Goal: Task Accomplishment & Management: Use online tool/utility

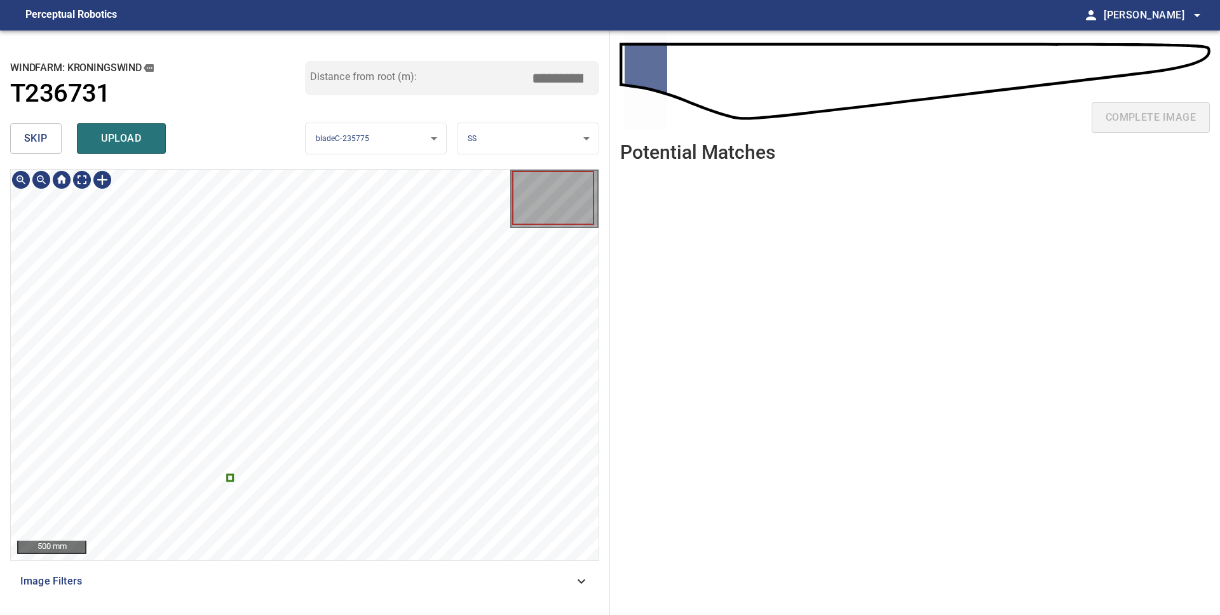
click at [229, 478] on icon at bounding box center [230, 477] width 4 height 4
click at [29, 136] on span "skip" at bounding box center [36, 139] width 24 height 18
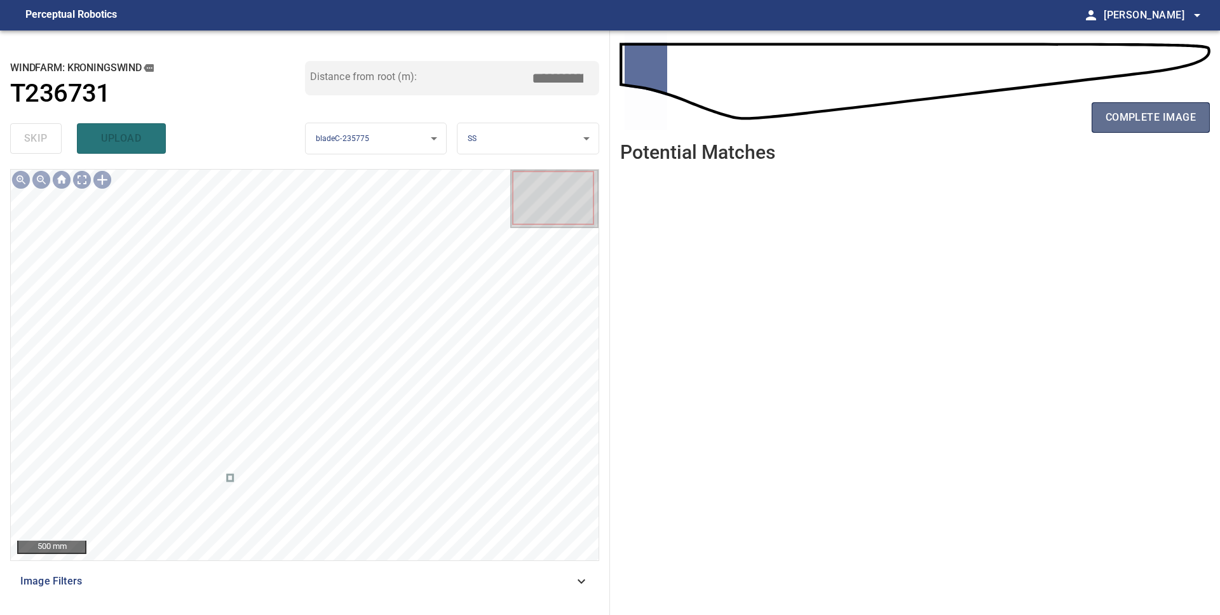
click at [1136, 128] on button "complete image" at bounding box center [1151, 117] width 118 height 31
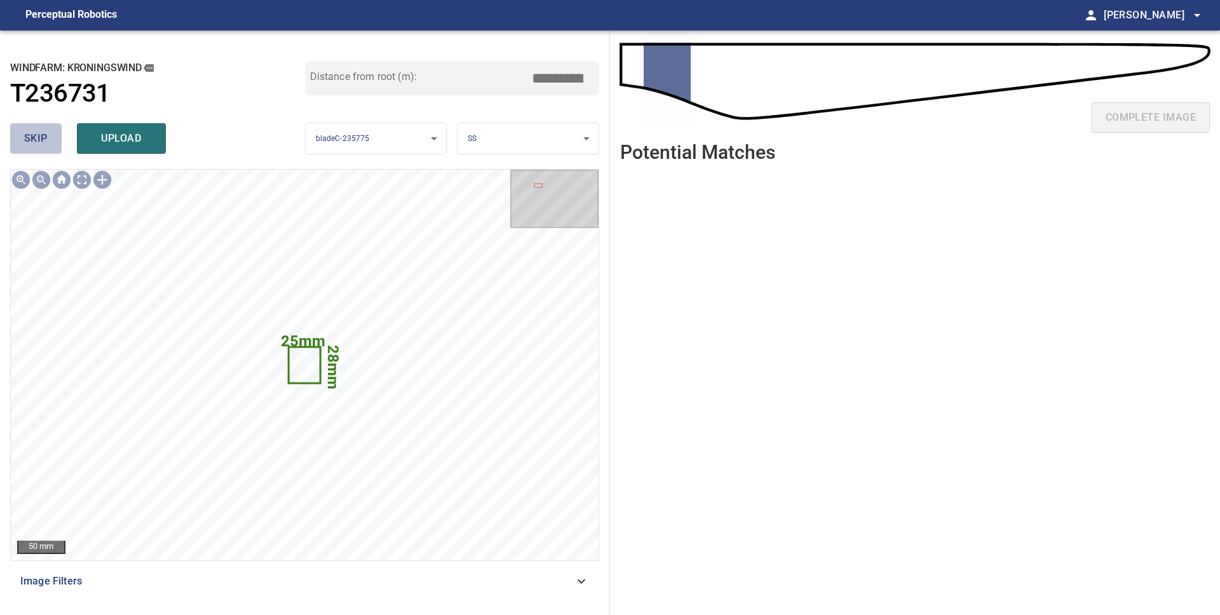
click at [48, 141] on button "skip" at bounding box center [35, 138] width 51 height 31
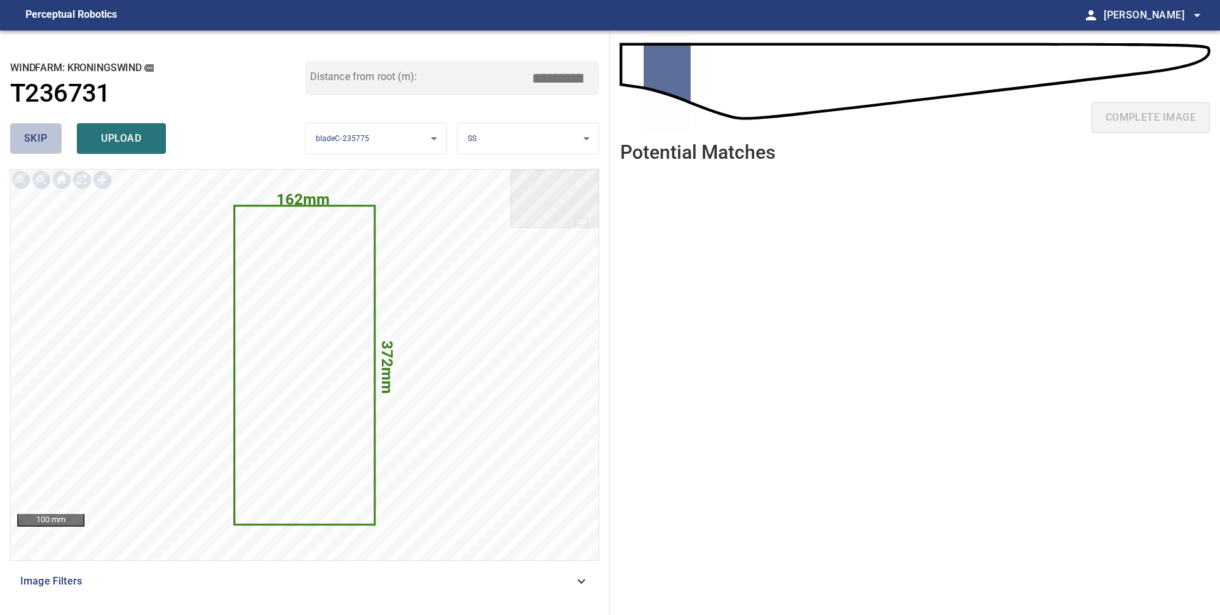
click at [48, 141] on button "skip" at bounding box center [35, 138] width 51 height 31
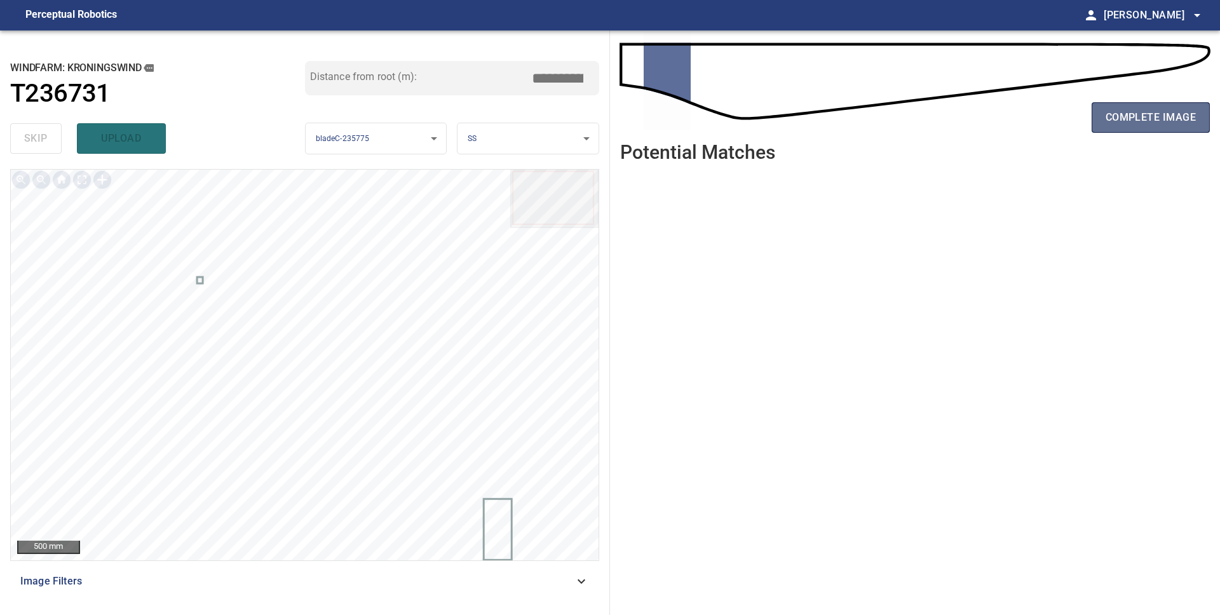
click at [1187, 126] on span "complete image" at bounding box center [1151, 118] width 90 height 18
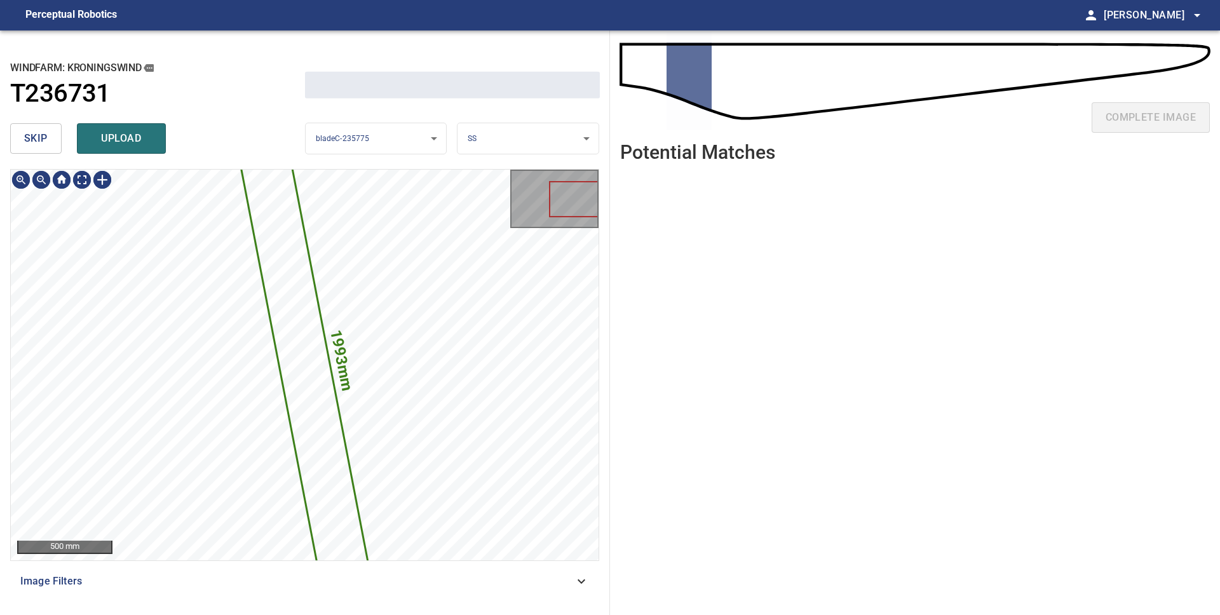
click at [42, 140] on span "skip" at bounding box center [36, 139] width 24 height 18
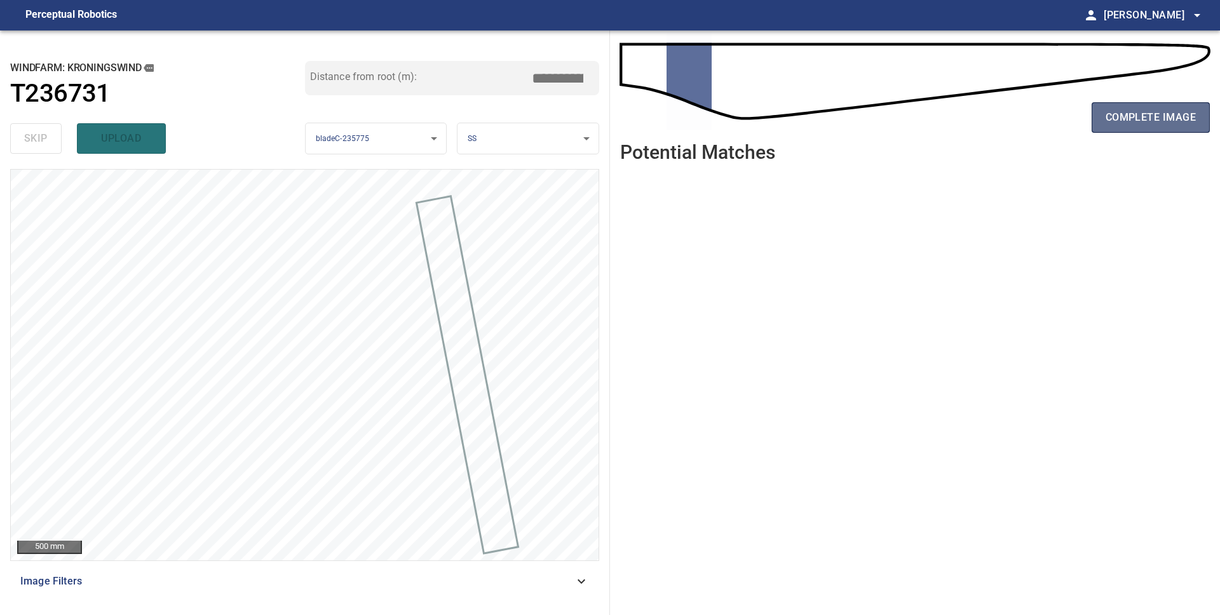
click at [1130, 121] on span "complete image" at bounding box center [1151, 118] width 90 height 18
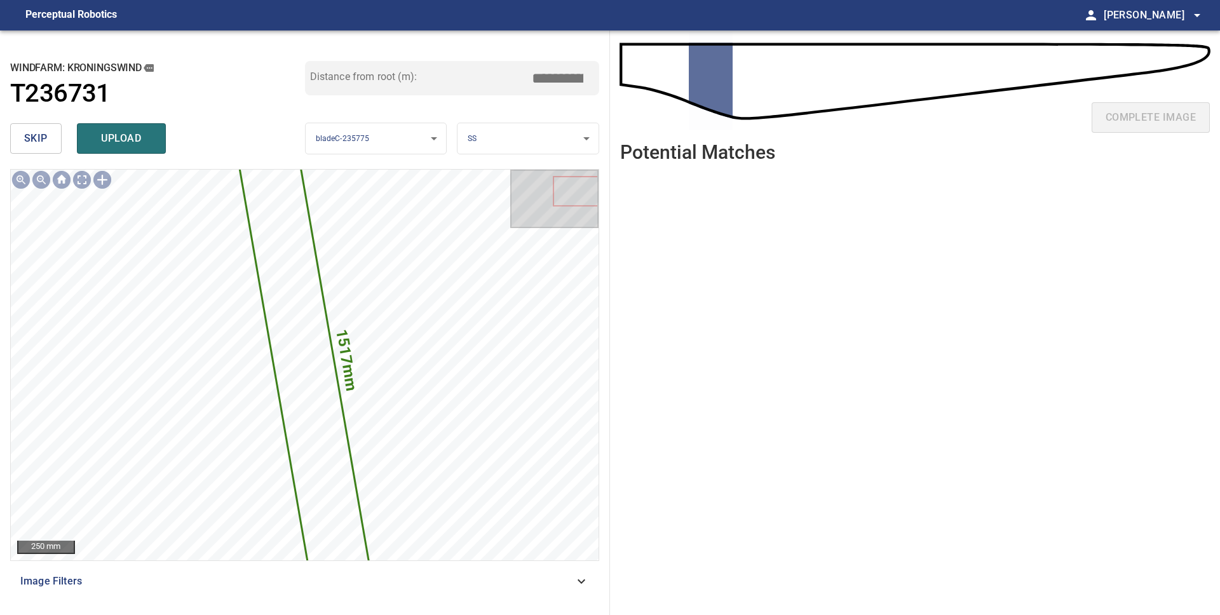
click at [16, 133] on button "skip" at bounding box center [35, 138] width 51 height 31
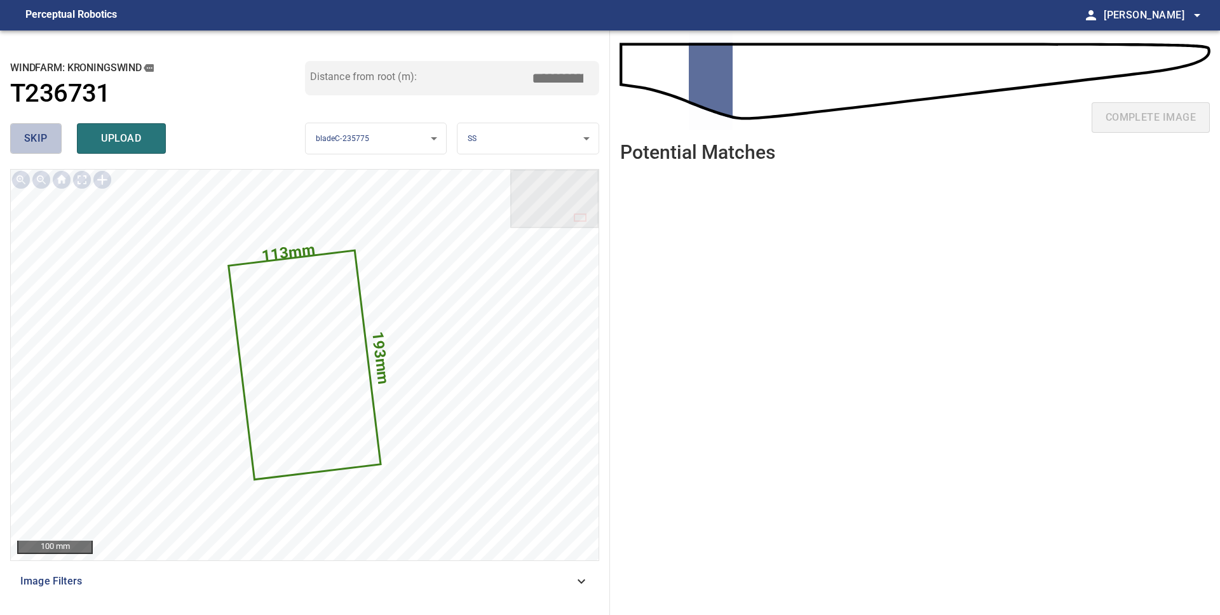
click at [21, 133] on button "skip" at bounding box center [35, 138] width 51 height 31
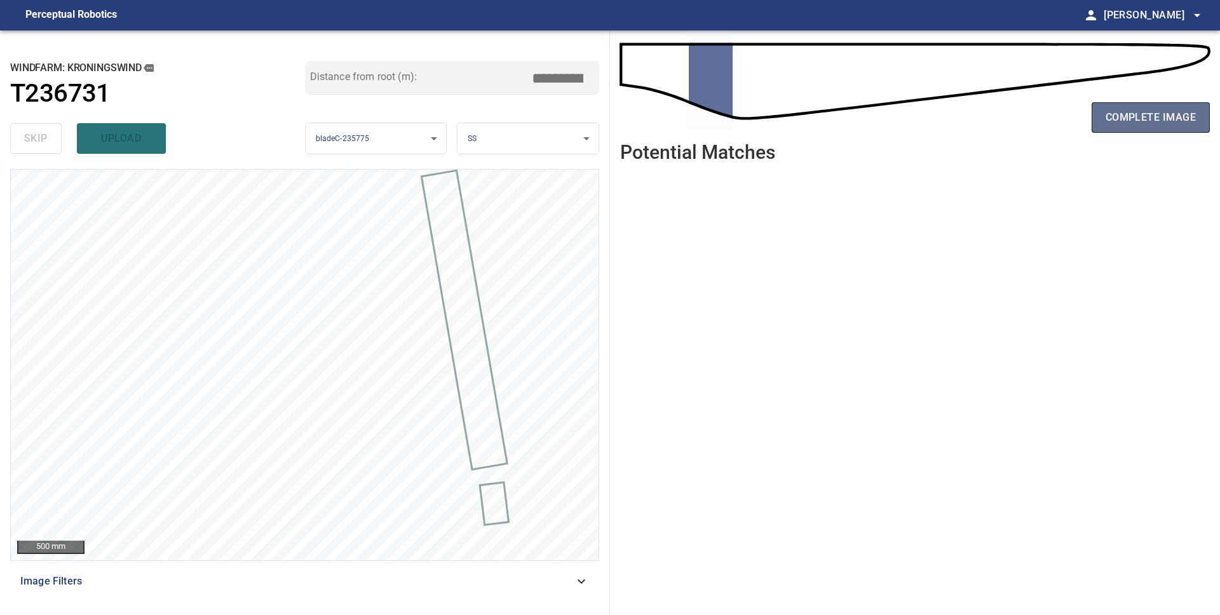
click at [1140, 116] on span "complete image" at bounding box center [1151, 118] width 90 height 18
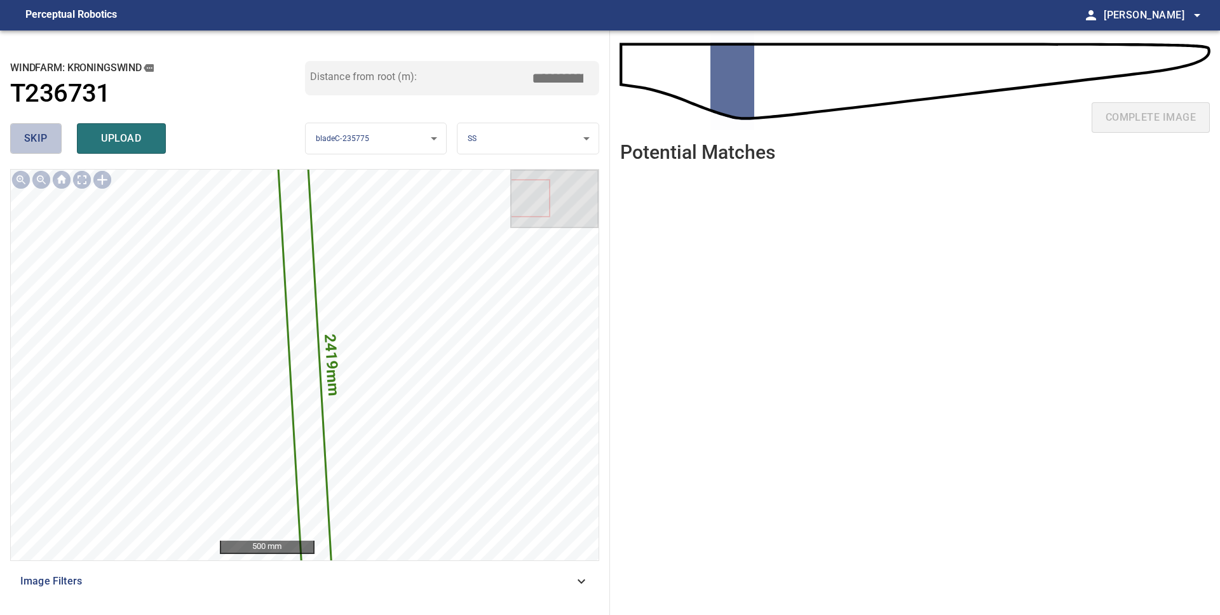
click at [45, 134] on span "skip" at bounding box center [36, 139] width 24 height 18
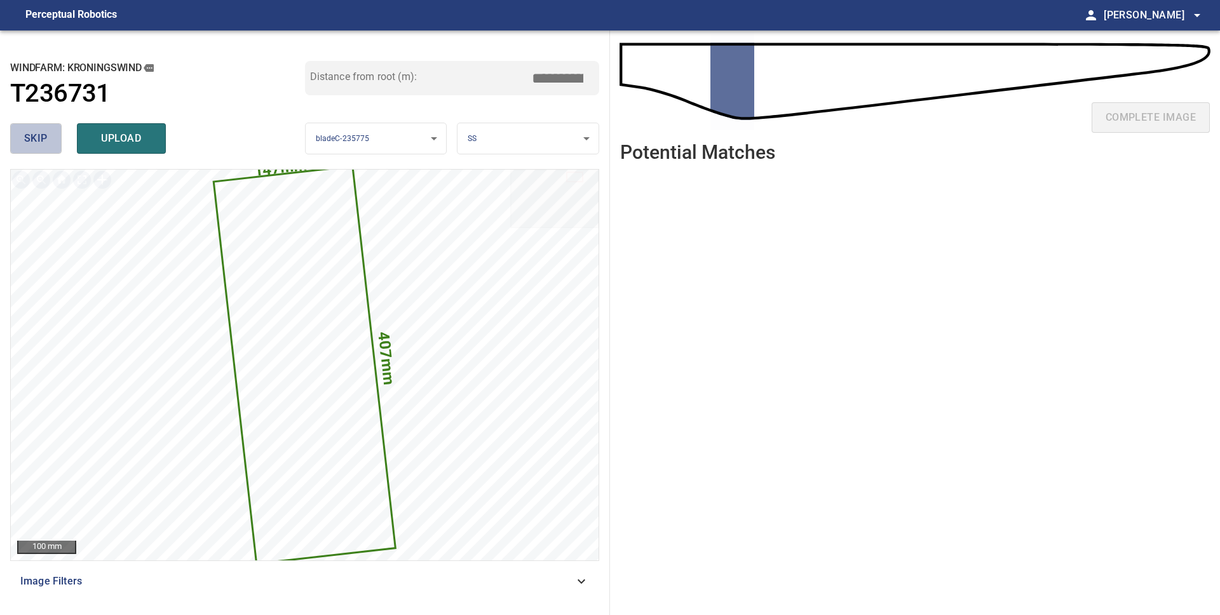
click at [45, 134] on span "skip" at bounding box center [36, 139] width 24 height 18
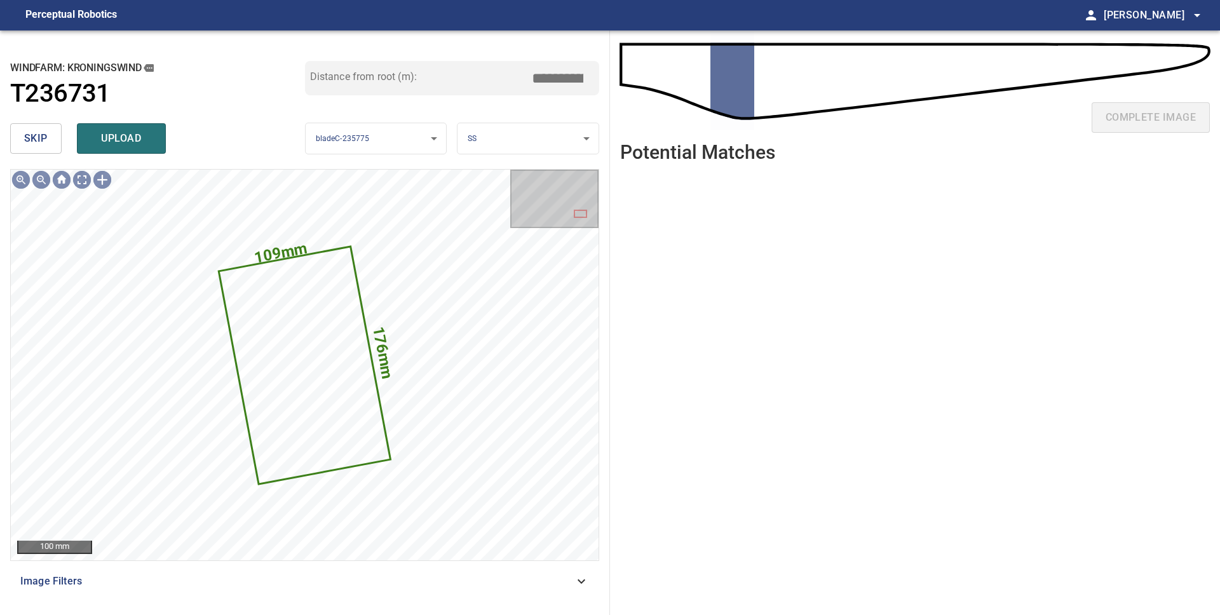
click at [45, 134] on span "skip" at bounding box center [36, 139] width 24 height 18
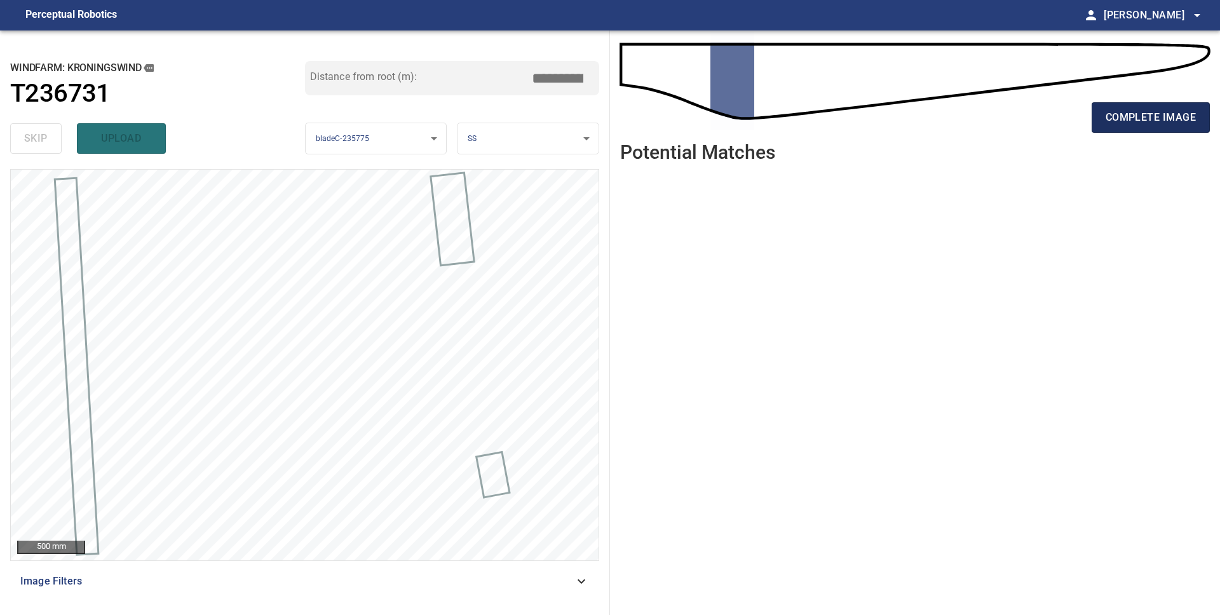
click at [1151, 121] on span "complete image" at bounding box center [1151, 118] width 90 height 18
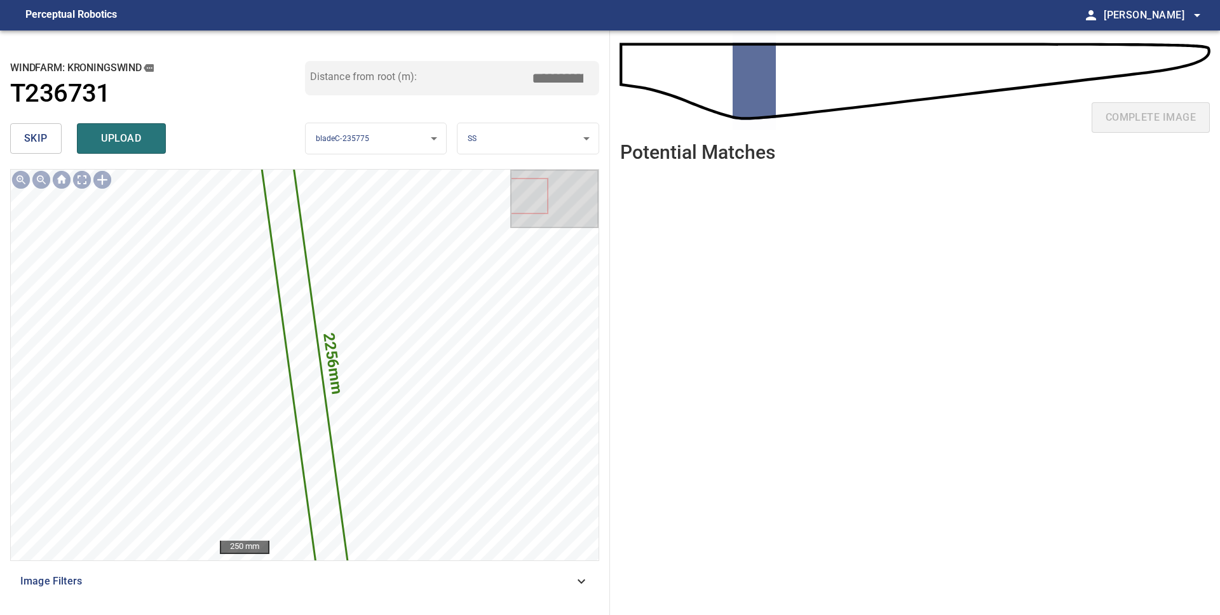
click at [44, 143] on span "skip" at bounding box center [36, 139] width 24 height 18
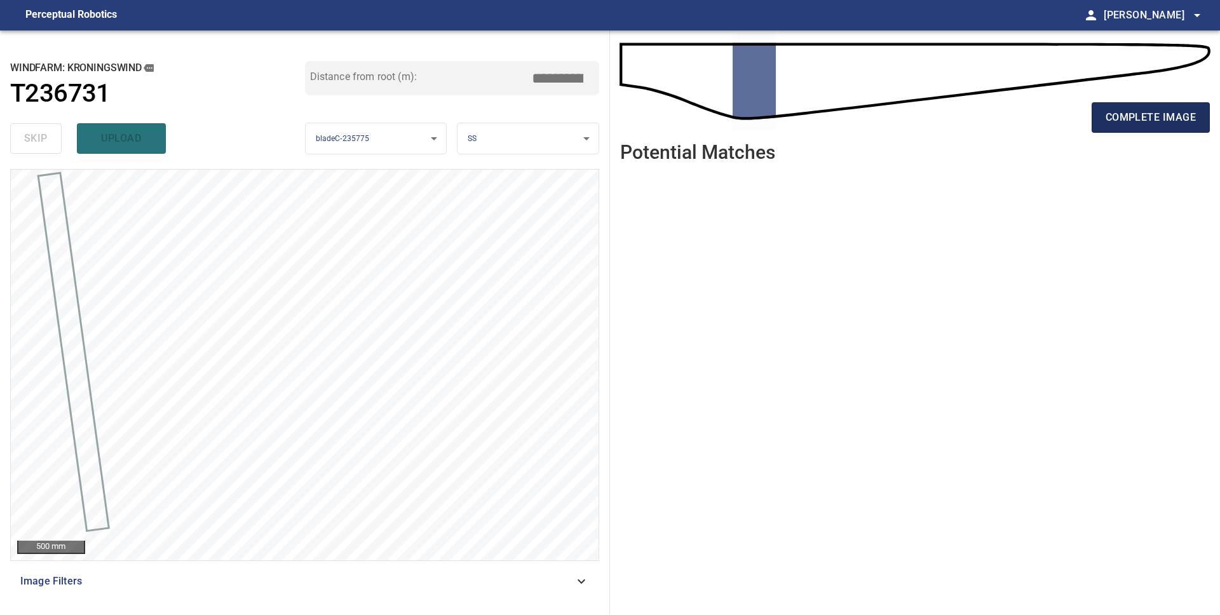
click at [1171, 123] on span "complete image" at bounding box center [1151, 118] width 90 height 18
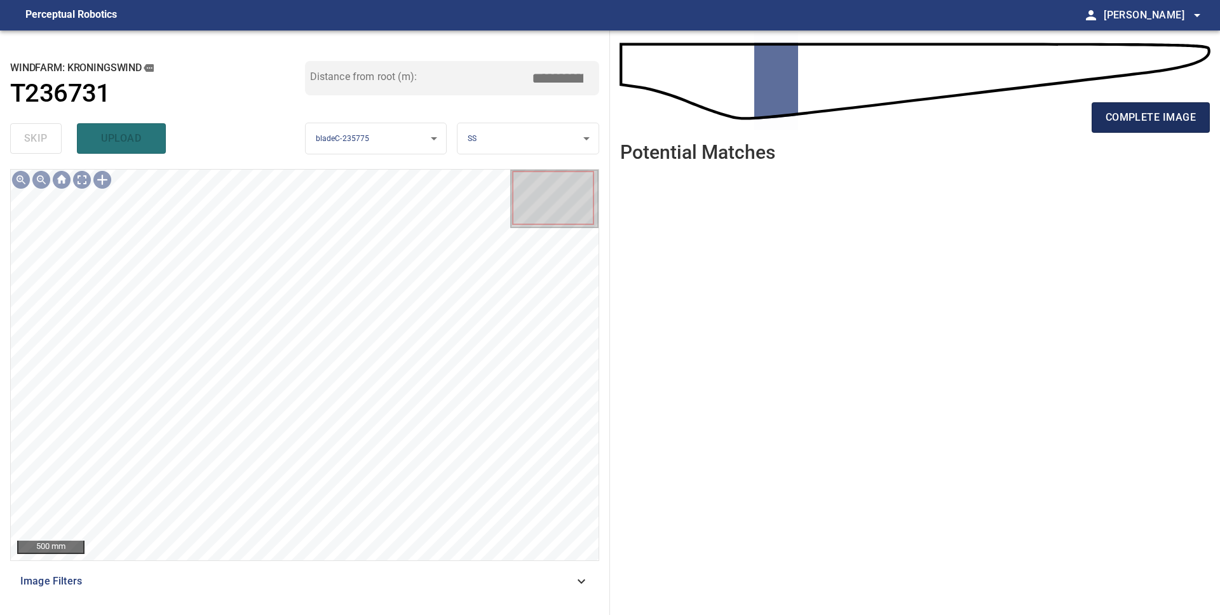
click at [1102, 116] on button "complete image" at bounding box center [1151, 117] width 118 height 31
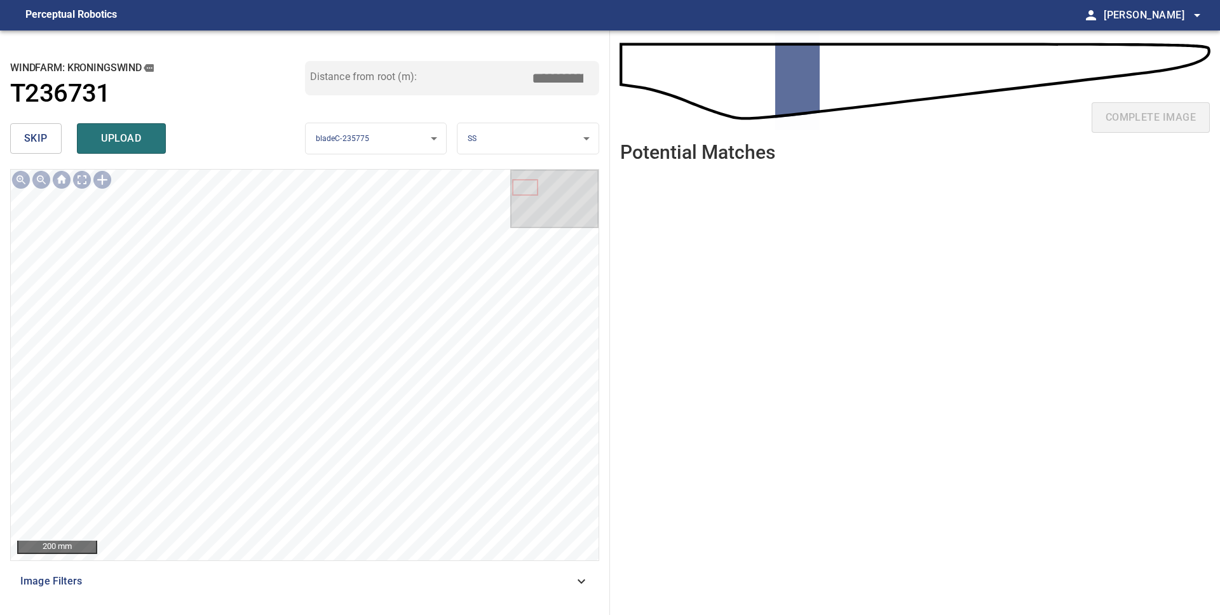
click at [18, 137] on button "skip" at bounding box center [35, 138] width 51 height 31
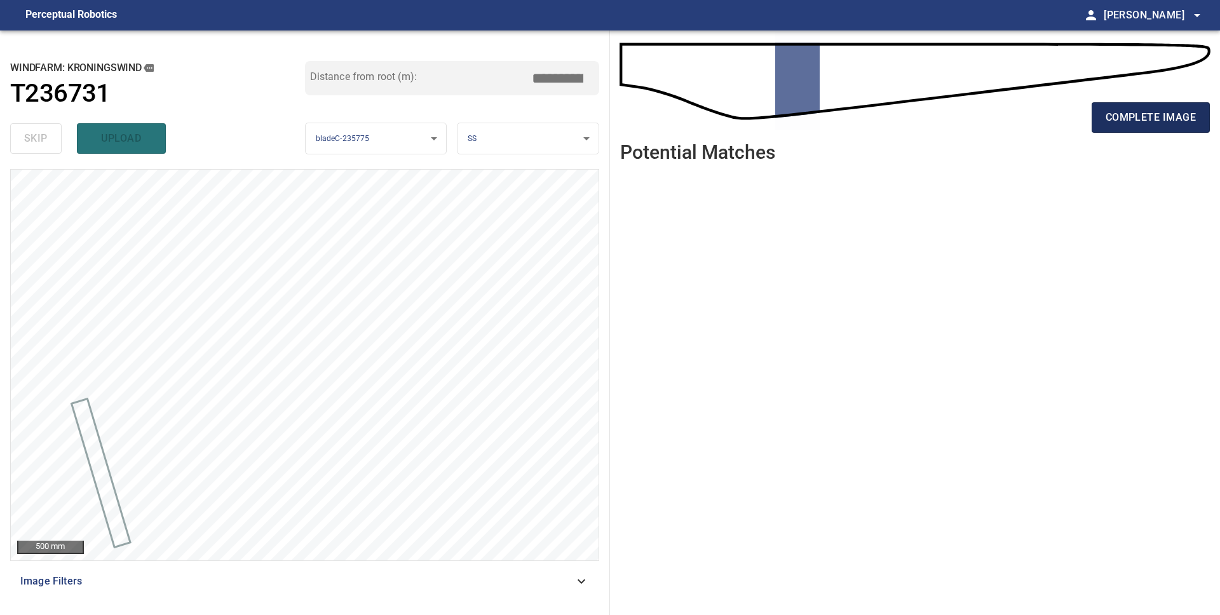
click at [1110, 116] on span "complete image" at bounding box center [1151, 118] width 90 height 18
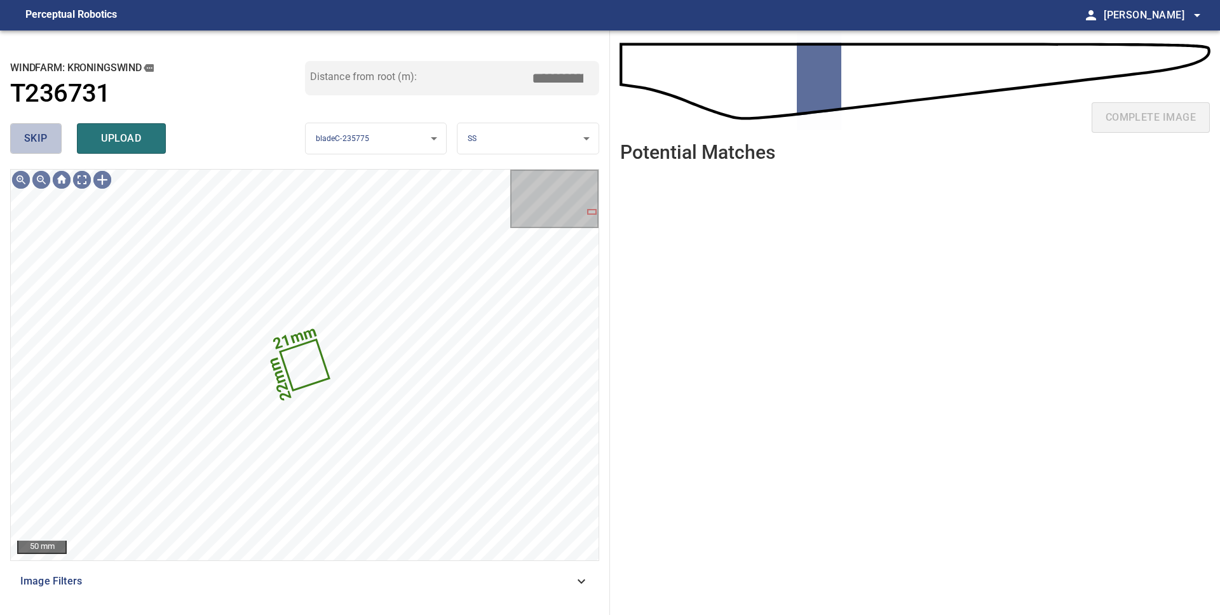
click at [41, 148] on button "skip" at bounding box center [35, 138] width 51 height 31
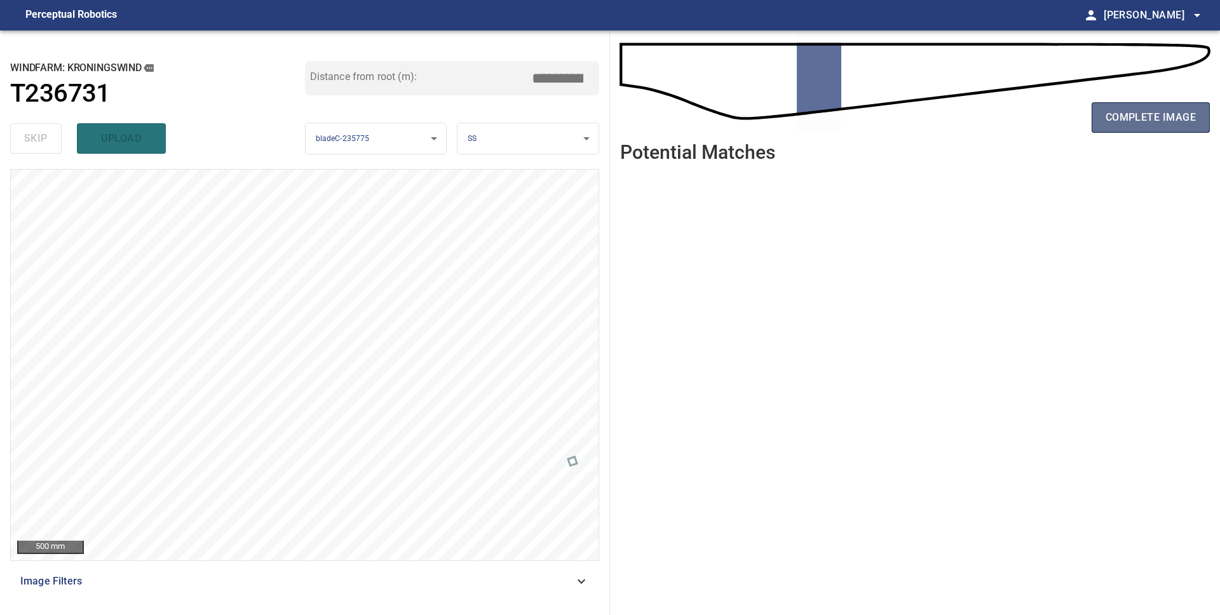
click at [1141, 120] on span "complete image" at bounding box center [1151, 118] width 90 height 18
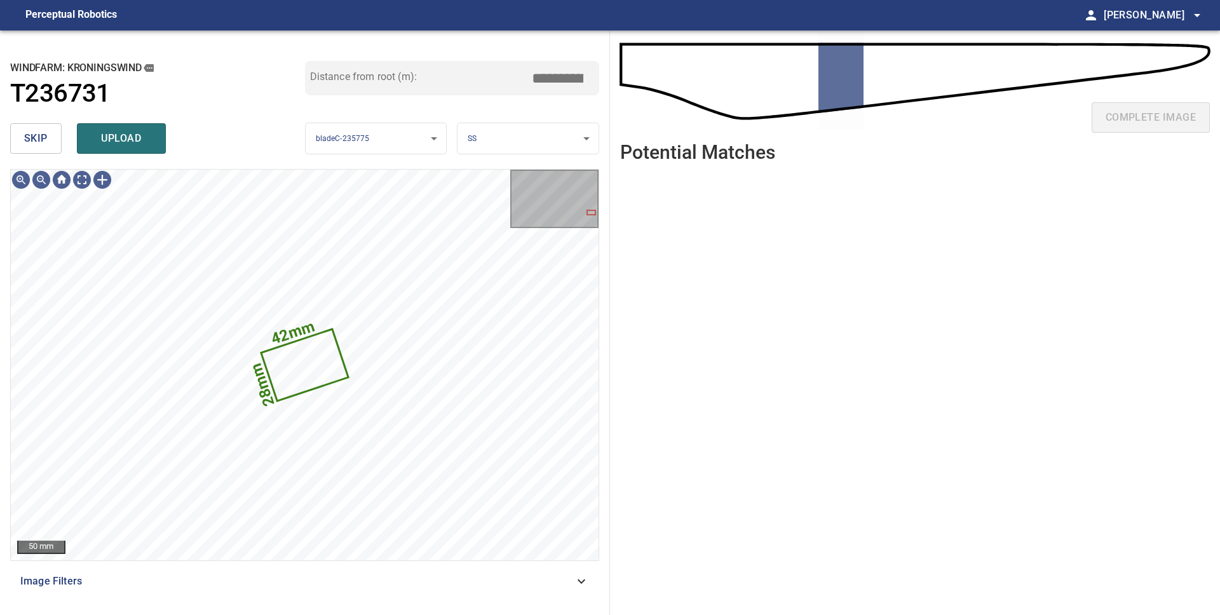
click at [511, 148] on body "**********" at bounding box center [610, 307] width 1220 height 615
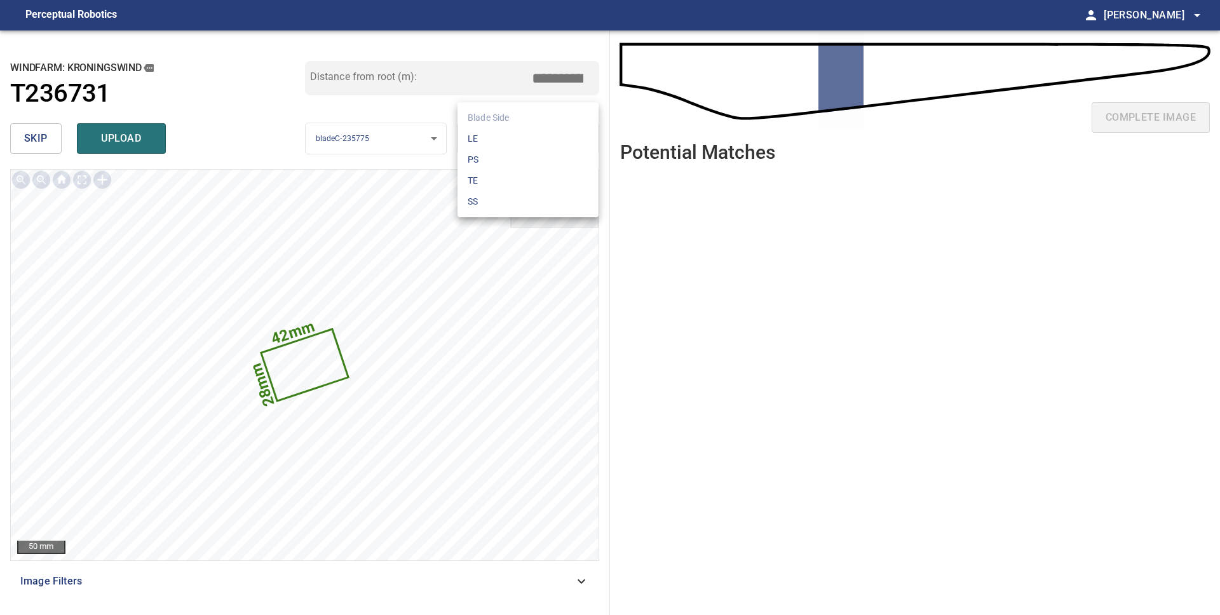
click at [512, 141] on li "LE" at bounding box center [528, 138] width 141 height 21
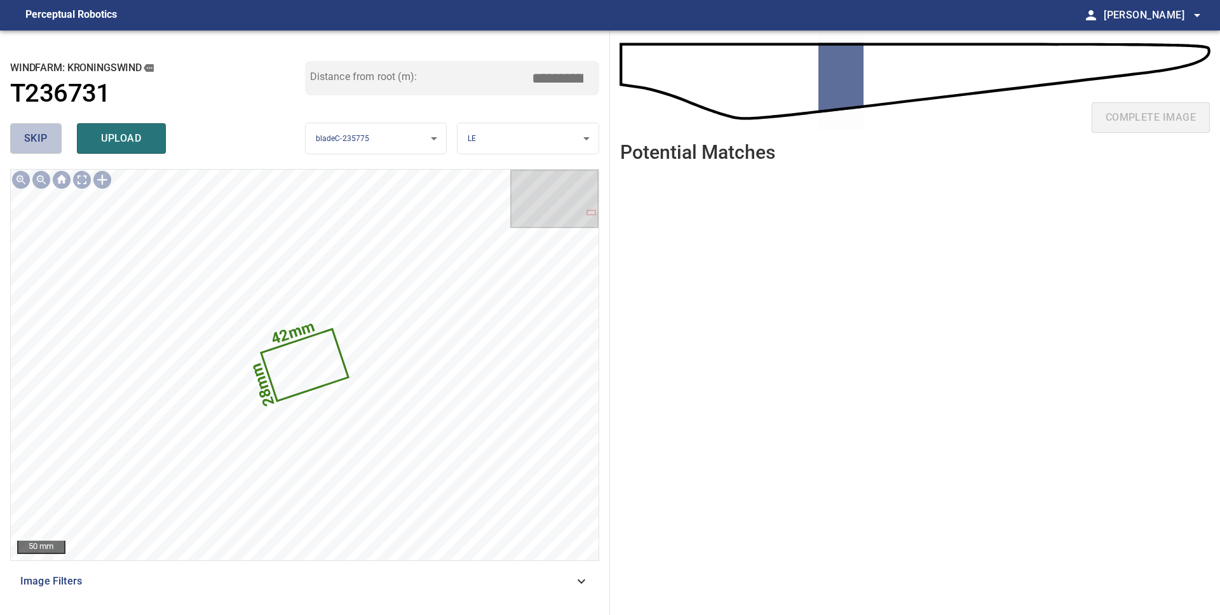
click at [39, 135] on span "skip" at bounding box center [36, 139] width 24 height 18
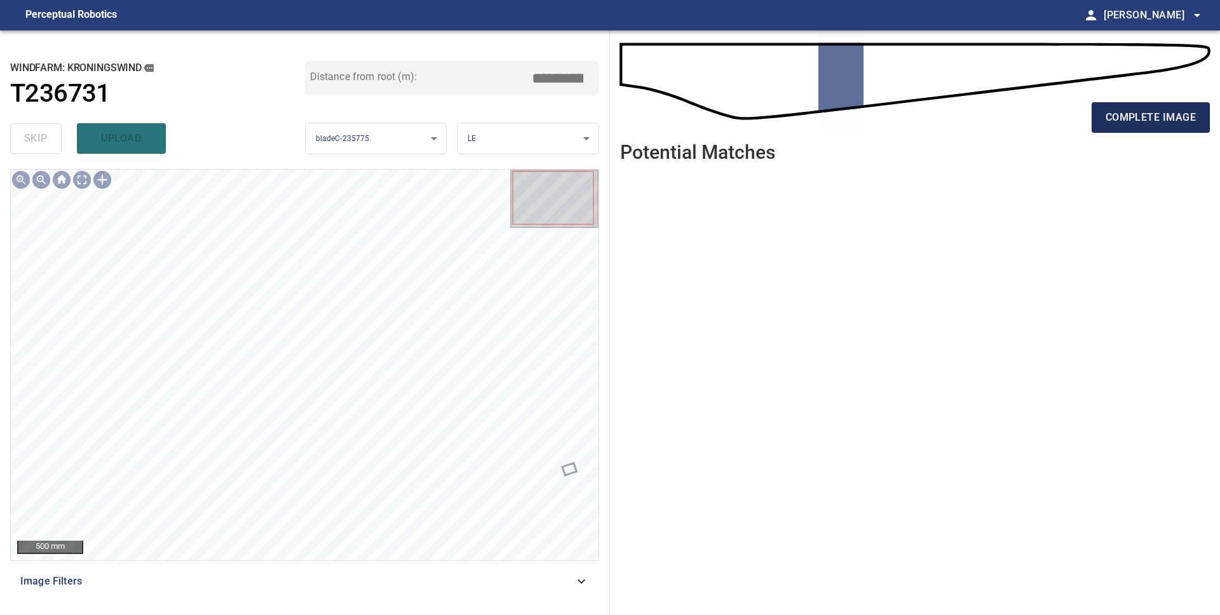
click at [1124, 126] on span "complete image" at bounding box center [1151, 118] width 90 height 18
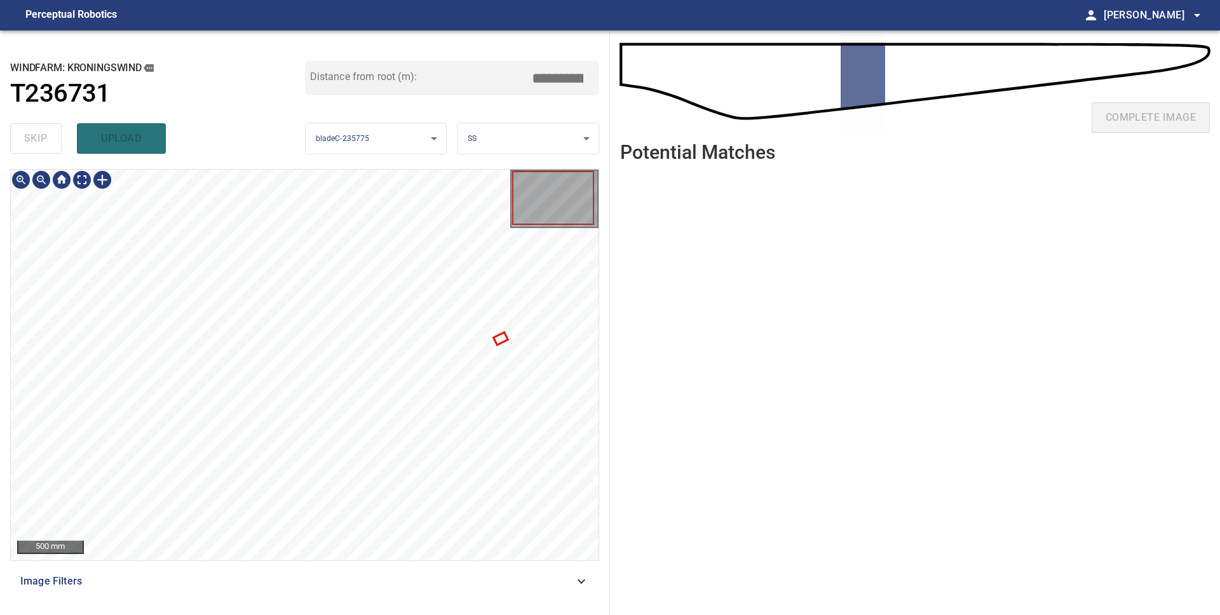
click at [500, 340] on div at bounding box center [305, 365] width 588 height 391
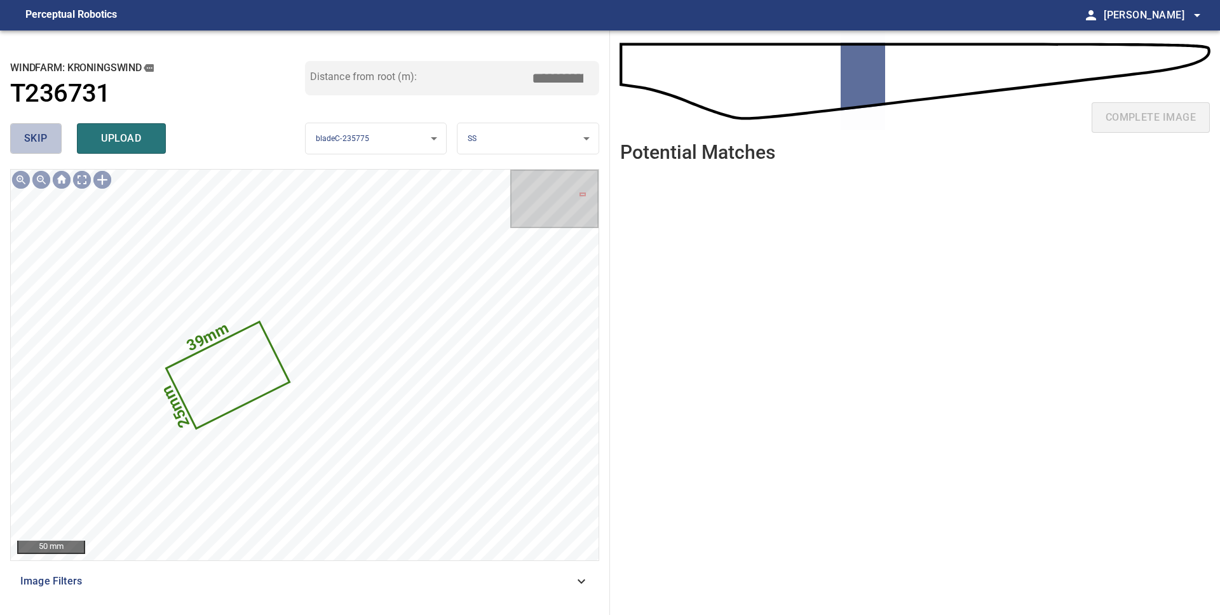
drag, startPoint x: 39, startPoint y: 133, endPoint x: 85, endPoint y: 137, distance: 45.3
click at [39, 133] on span "skip" at bounding box center [36, 139] width 24 height 18
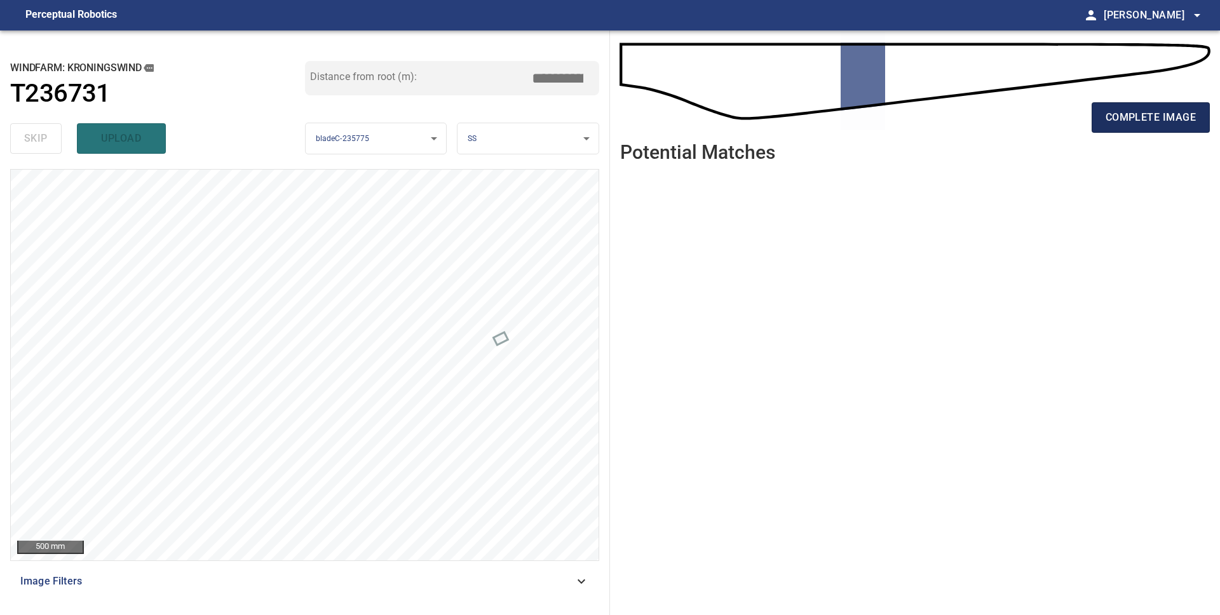
click at [1124, 123] on span "complete image" at bounding box center [1151, 118] width 90 height 18
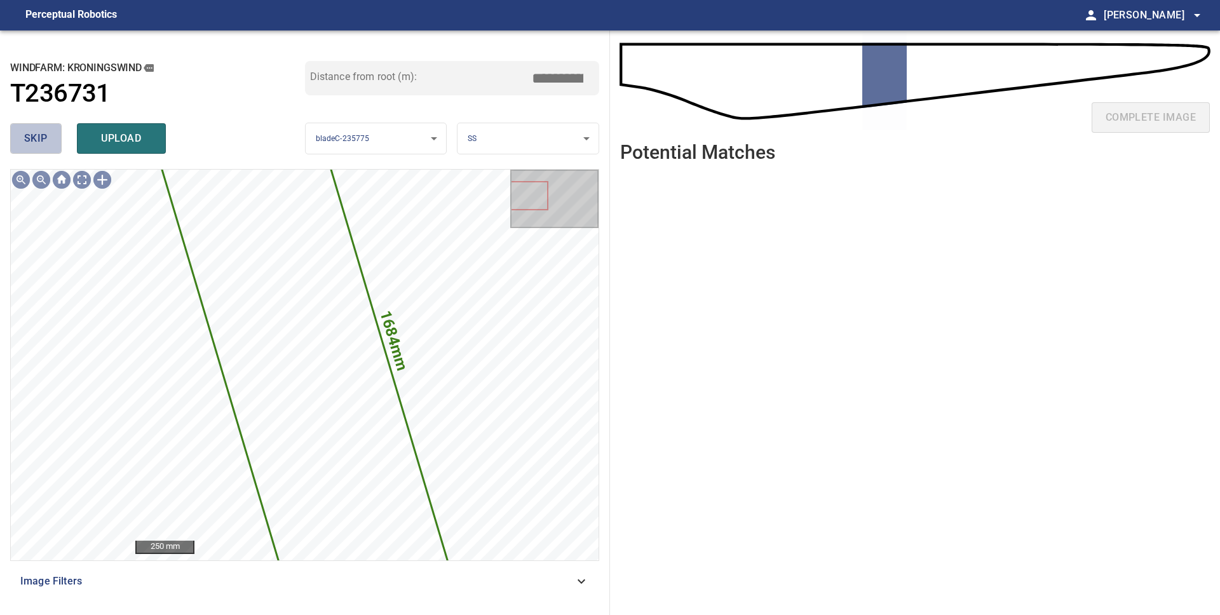
click at [34, 135] on span "skip" at bounding box center [36, 139] width 24 height 18
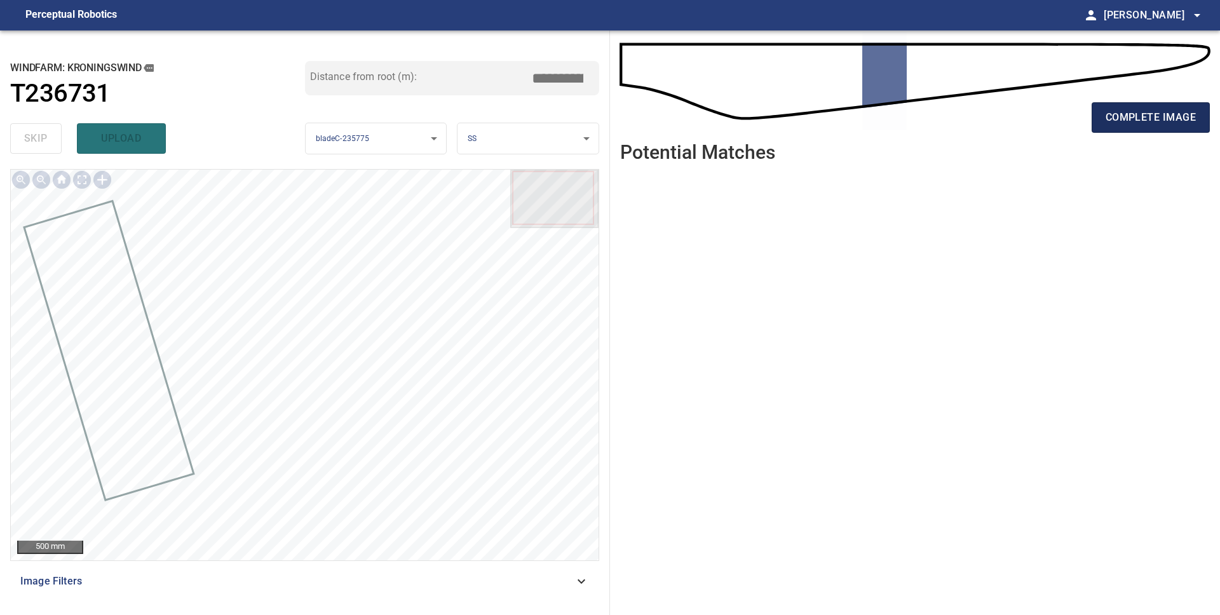
click at [1116, 122] on span "complete image" at bounding box center [1151, 118] width 90 height 18
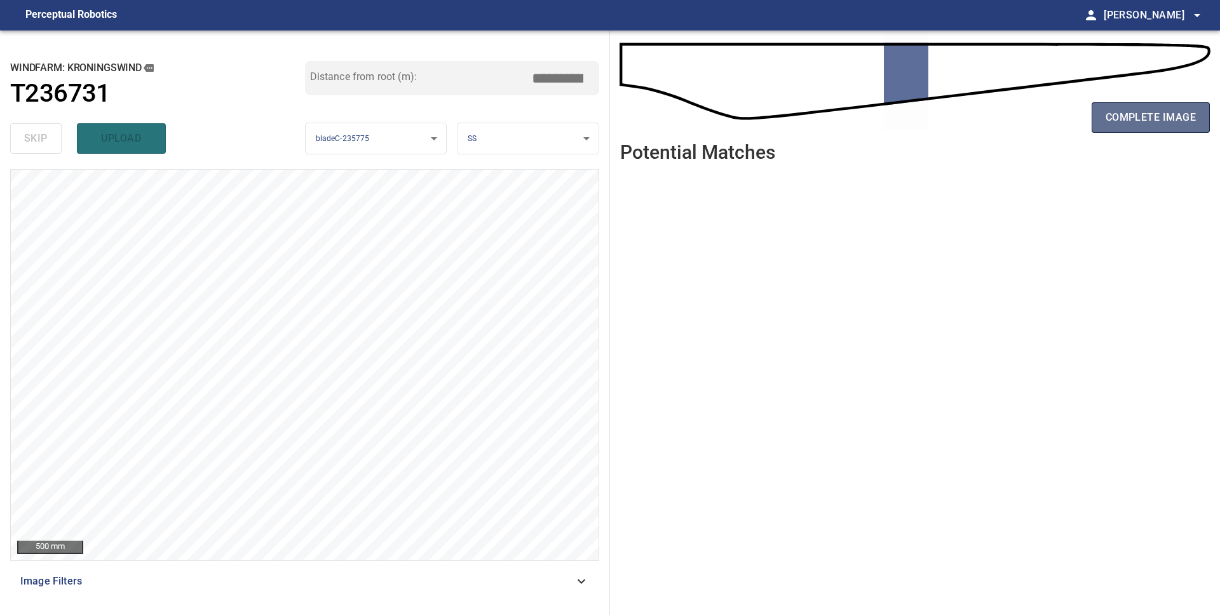
click at [1143, 118] on span "complete image" at bounding box center [1151, 118] width 90 height 18
click at [1157, 121] on span "complete image" at bounding box center [1151, 118] width 90 height 18
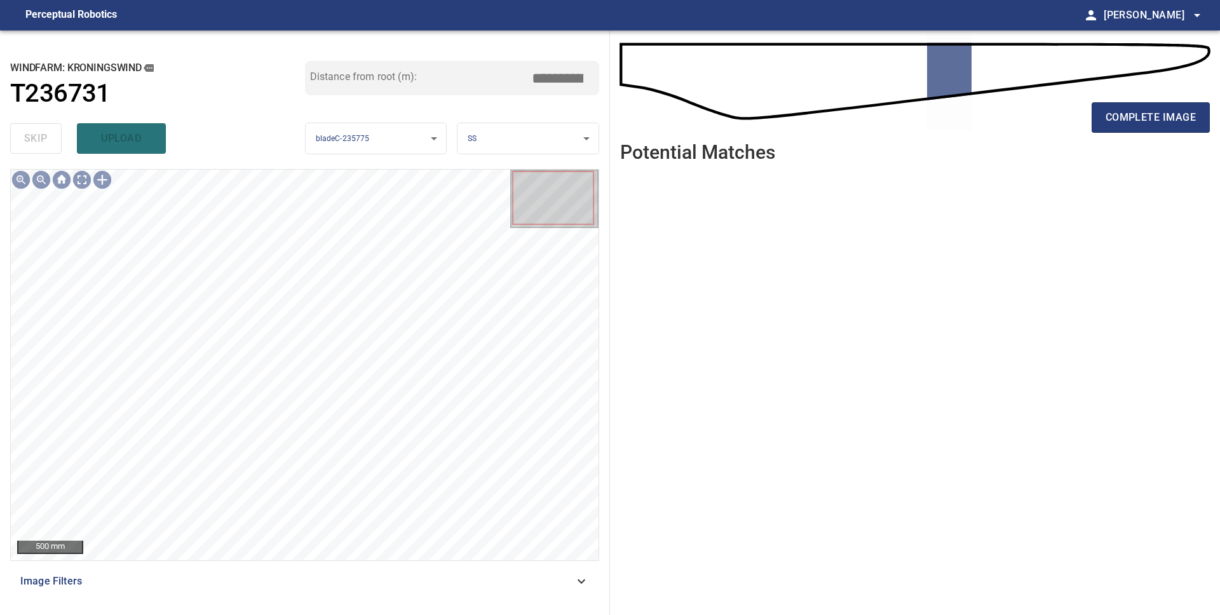
click at [1156, 121] on span "complete image" at bounding box center [1151, 118] width 90 height 18
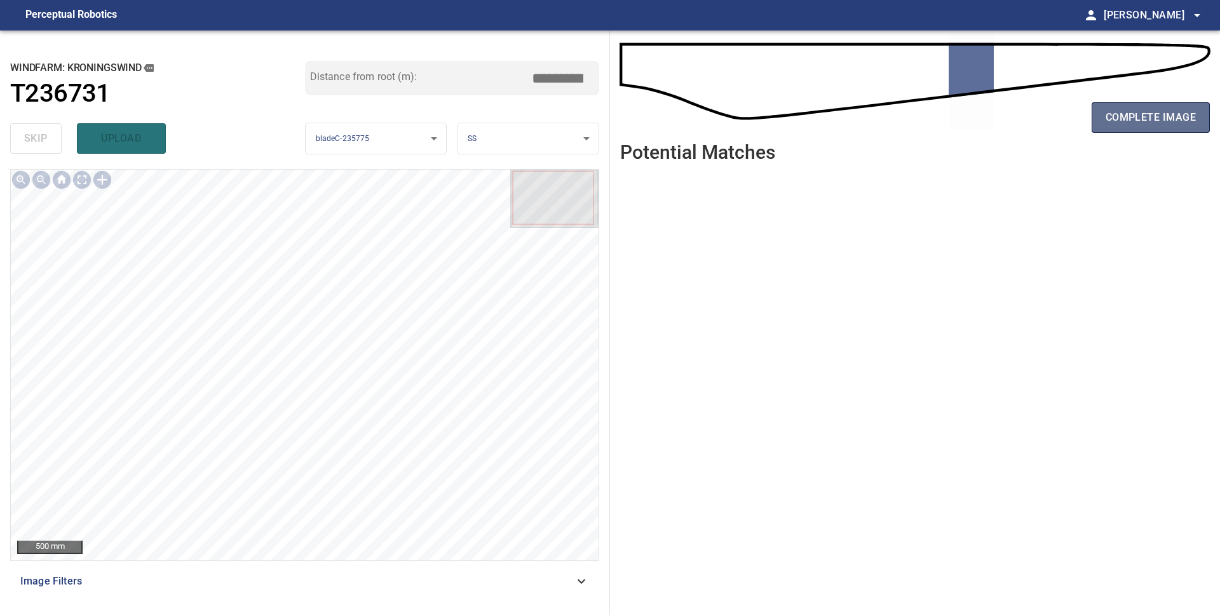
click at [1155, 121] on span "complete image" at bounding box center [1151, 118] width 90 height 18
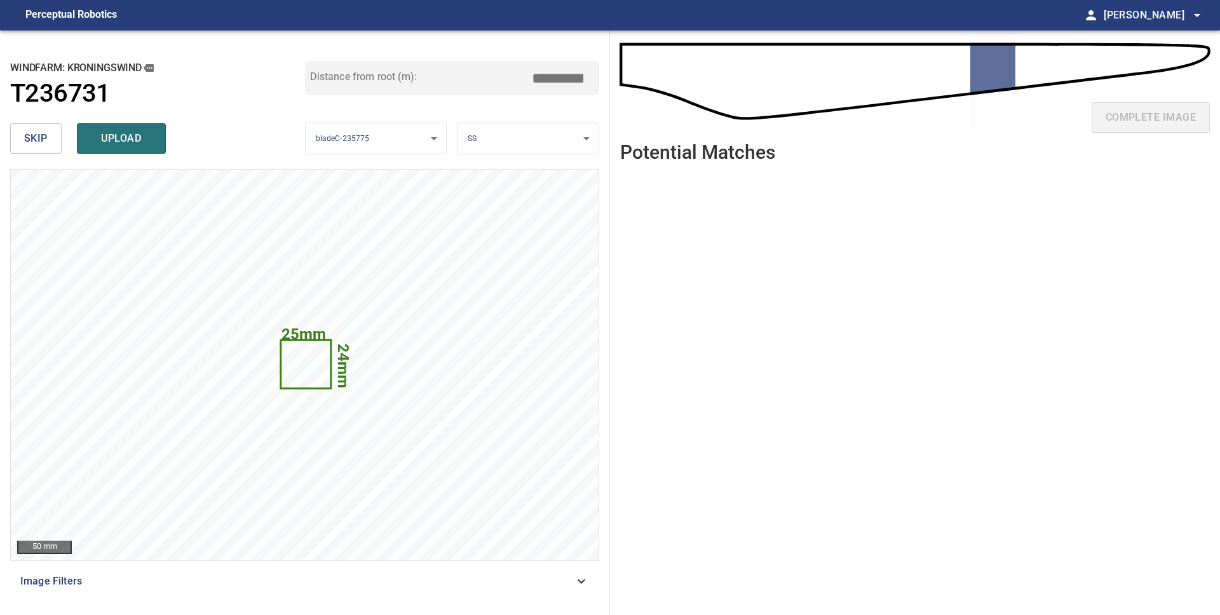
click at [30, 142] on span "skip" at bounding box center [36, 139] width 24 height 18
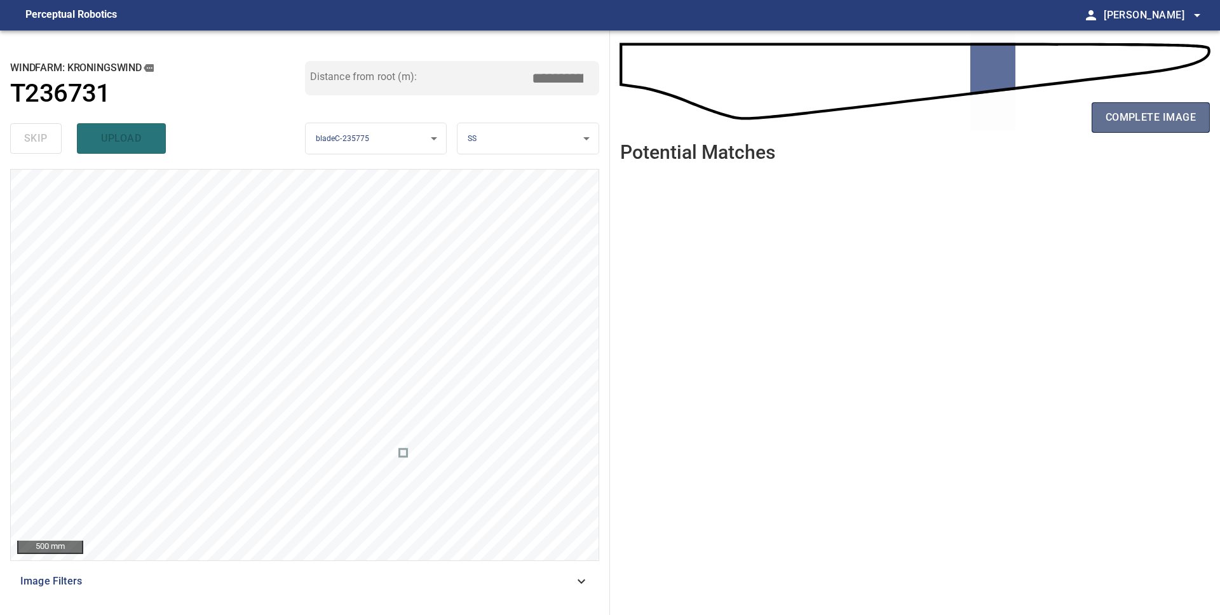
click at [1137, 118] on span "complete image" at bounding box center [1151, 118] width 90 height 18
click at [1133, 116] on span "complete image" at bounding box center [1151, 118] width 90 height 18
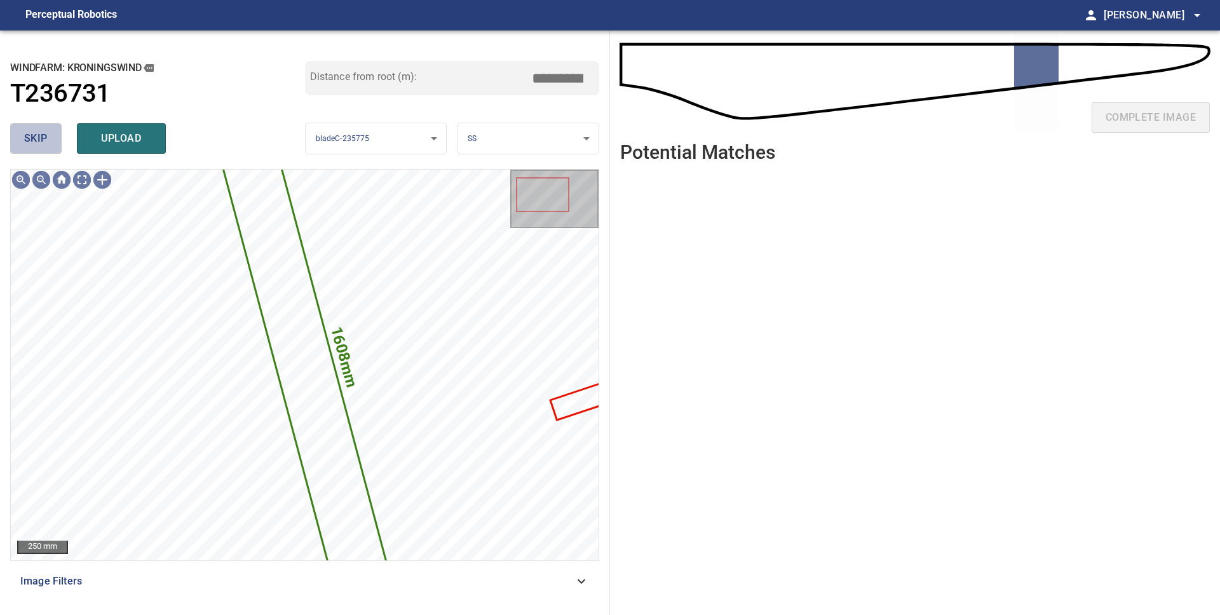
click at [41, 137] on span "skip" at bounding box center [36, 139] width 24 height 18
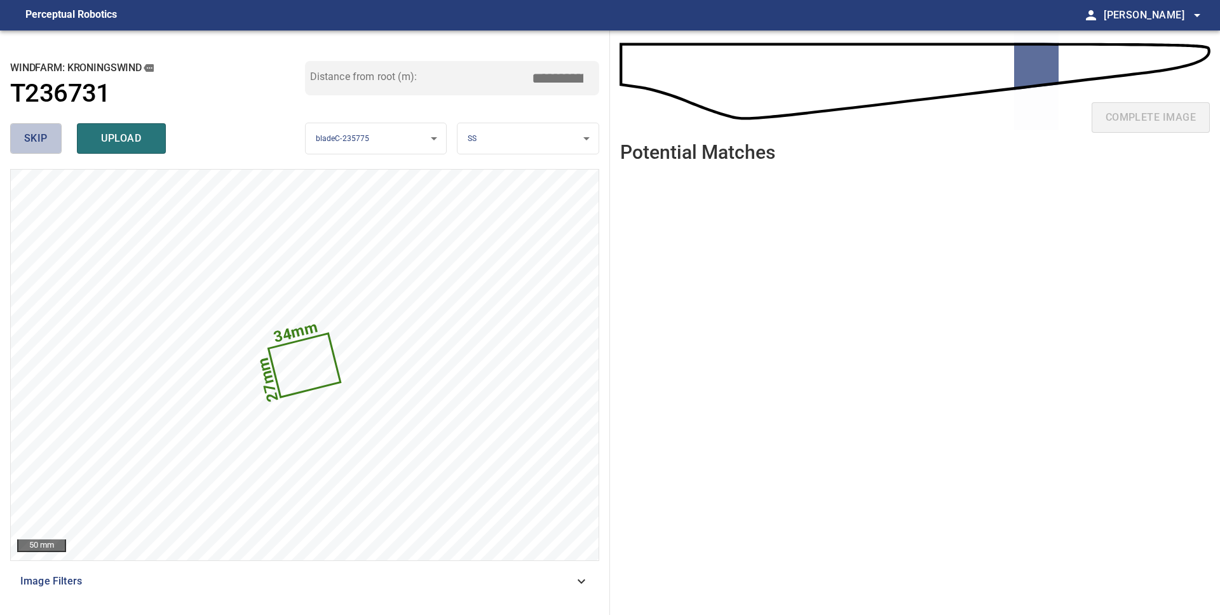
click at [41, 137] on span "skip" at bounding box center [36, 139] width 24 height 18
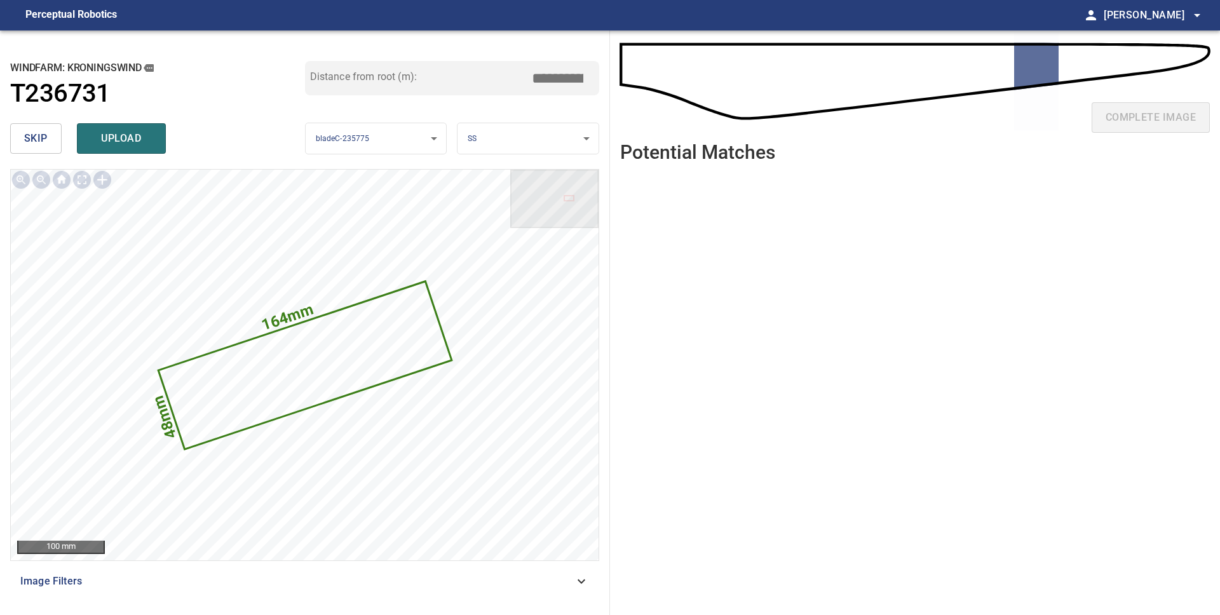
click at [482, 138] on body "**********" at bounding box center [610, 307] width 1220 height 615
click at [486, 144] on li "LE" at bounding box center [528, 138] width 141 height 21
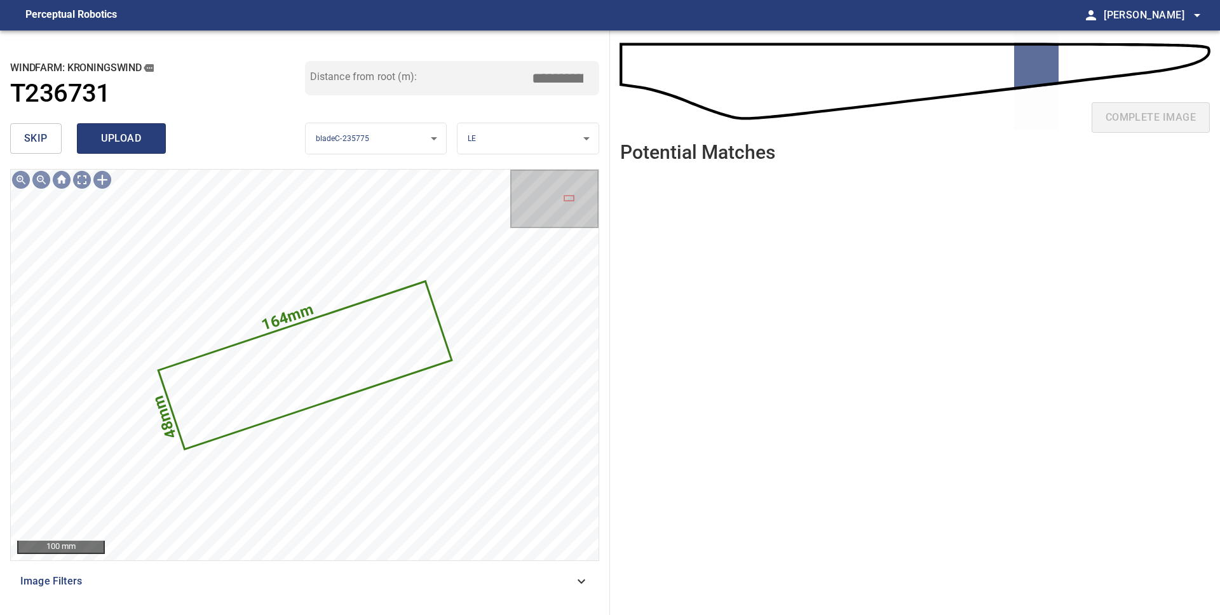
click at [100, 147] on span "upload" at bounding box center [121, 139] width 61 height 18
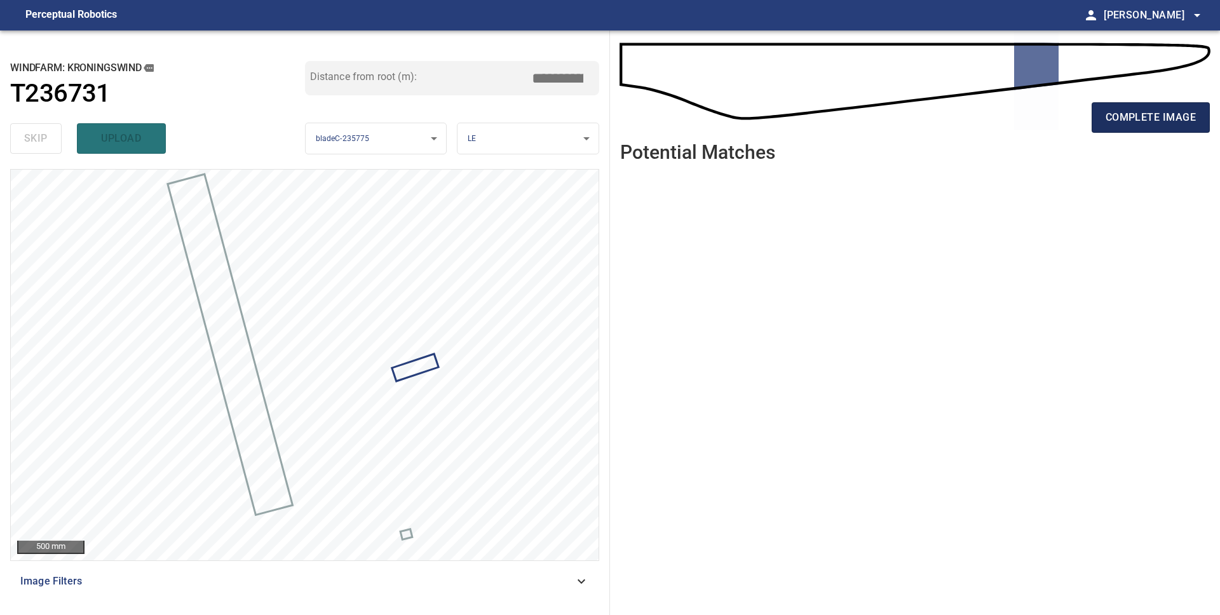
click at [1180, 121] on span "complete image" at bounding box center [1151, 118] width 90 height 18
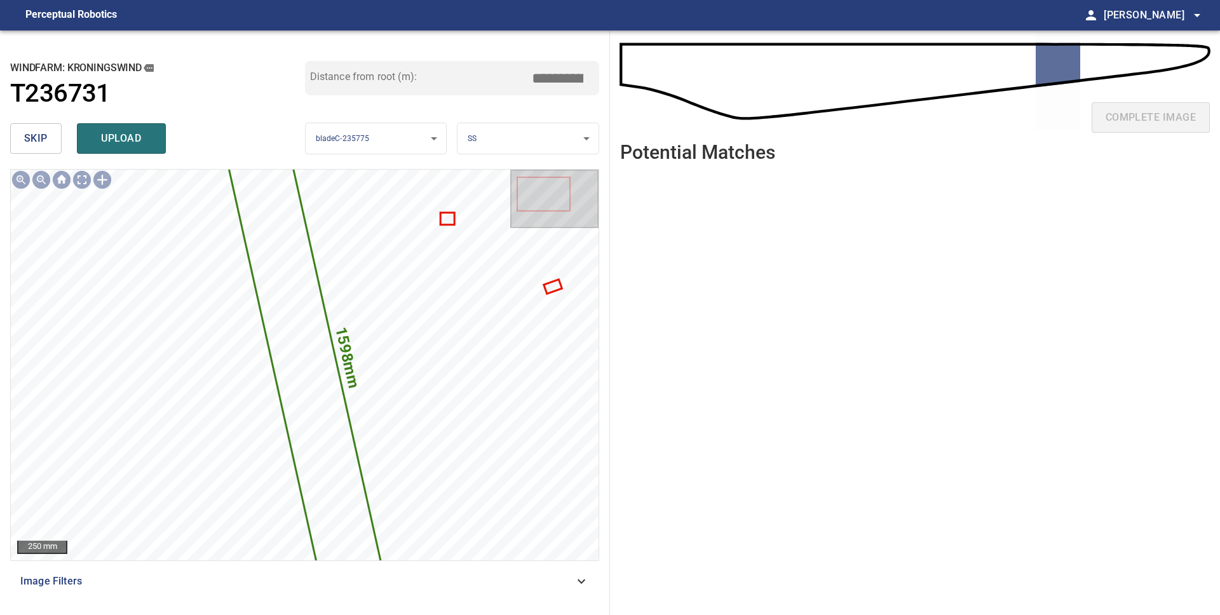
click at [22, 137] on button "skip" at bounding box center [35, 138] width 51 height 31
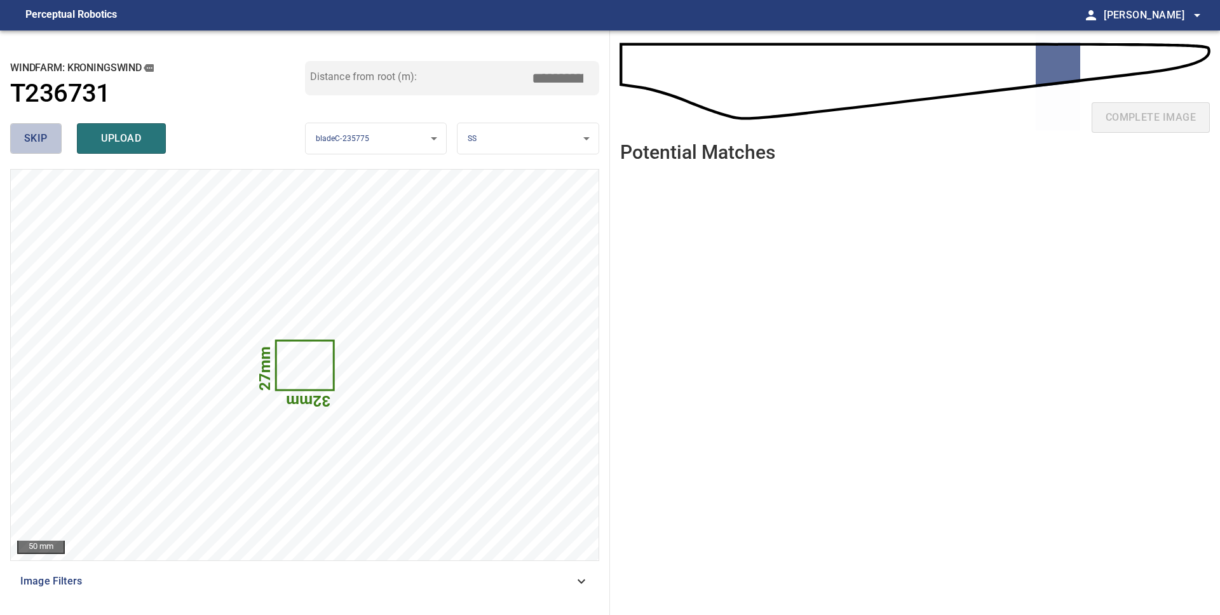
click at [23, 137] on button "skip" at bounding box center [35, 138] width 51 height 31
click at [30, 137] on span "skip" at bounding box center [36, 139] width 24 height 18
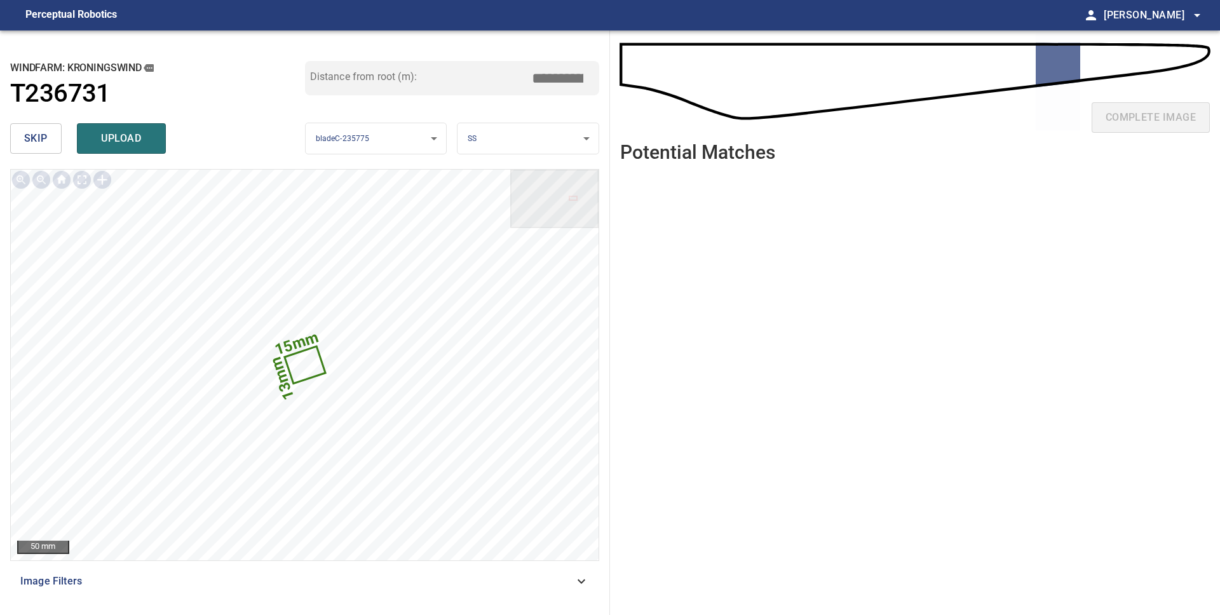
click at [30, 137] on span "skip" at bounding box center [36, 139] width 24 height 18
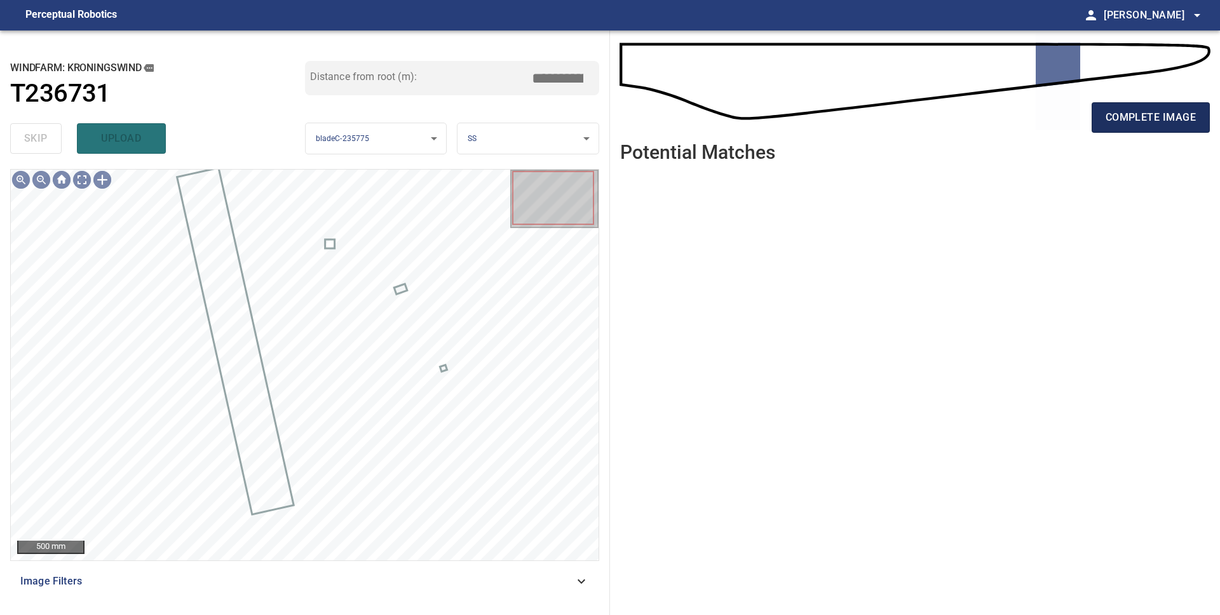
click at [1140, 124] on span "complete image" at bounding box center [1151, 118] width 90 height 18
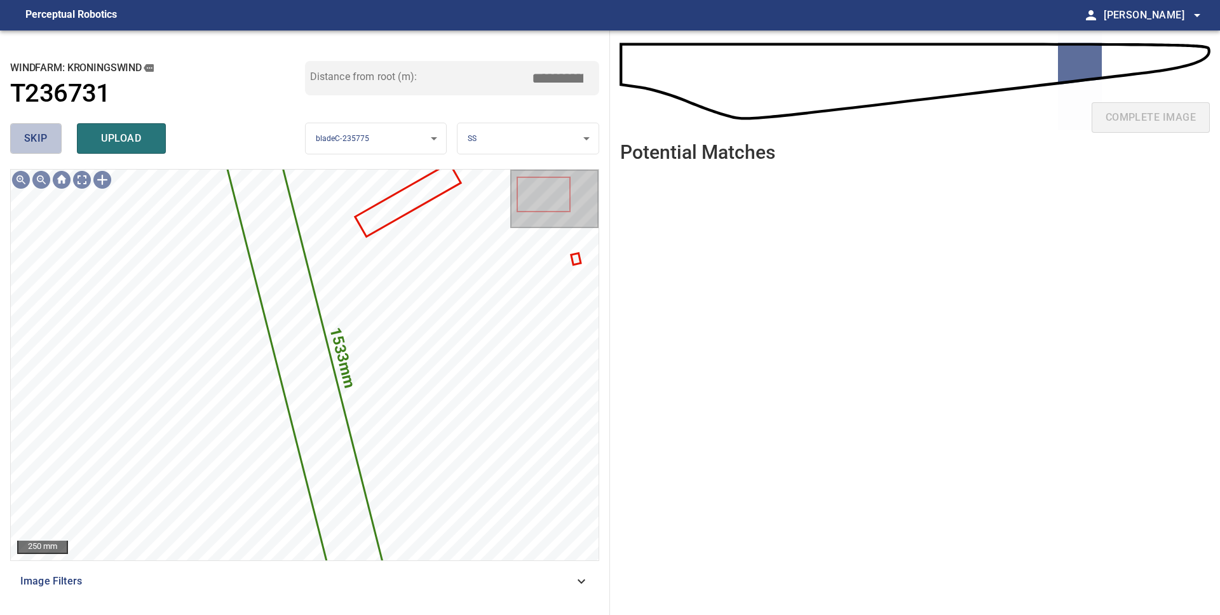
click at [44, 139] on span "skip" at bounding box center [36, 139] width 24 height 18
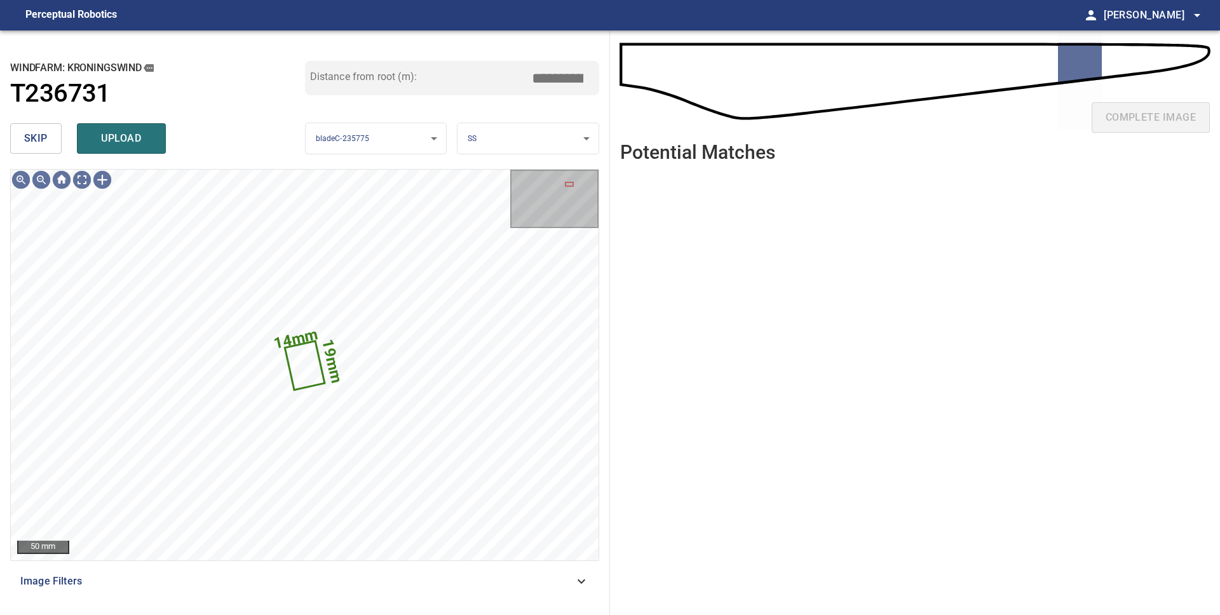
click at [47, 146] on span "skip" at bounding box center [36, 139] width 24 height 18
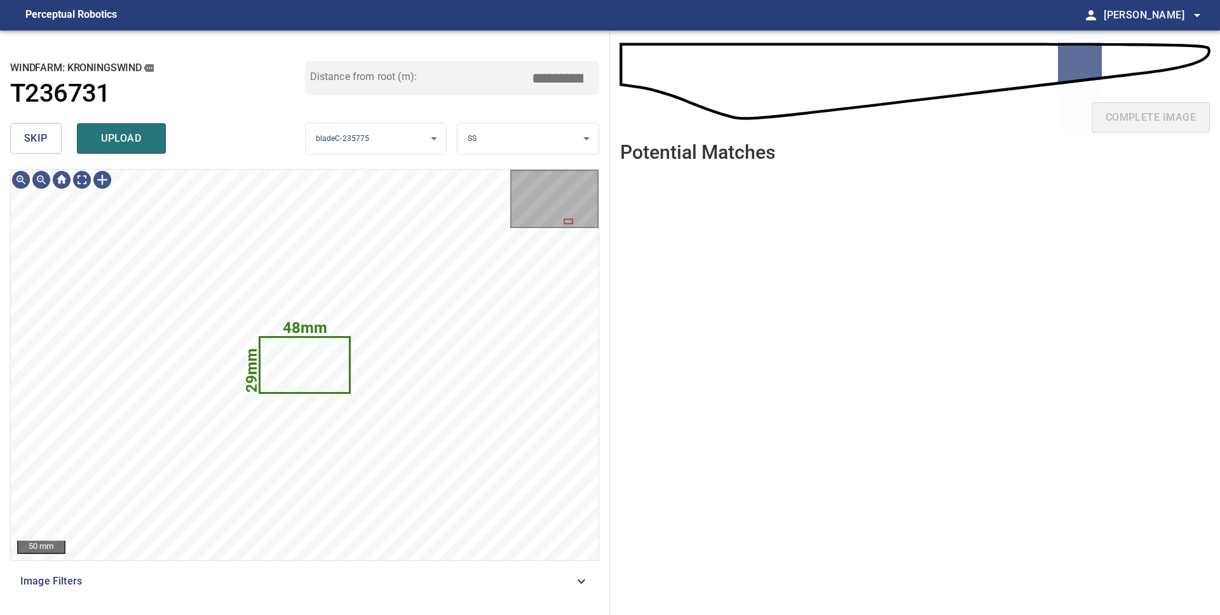
click at [121, 146] on span "upload" at bounding box center [121, 139] width 61 height 18
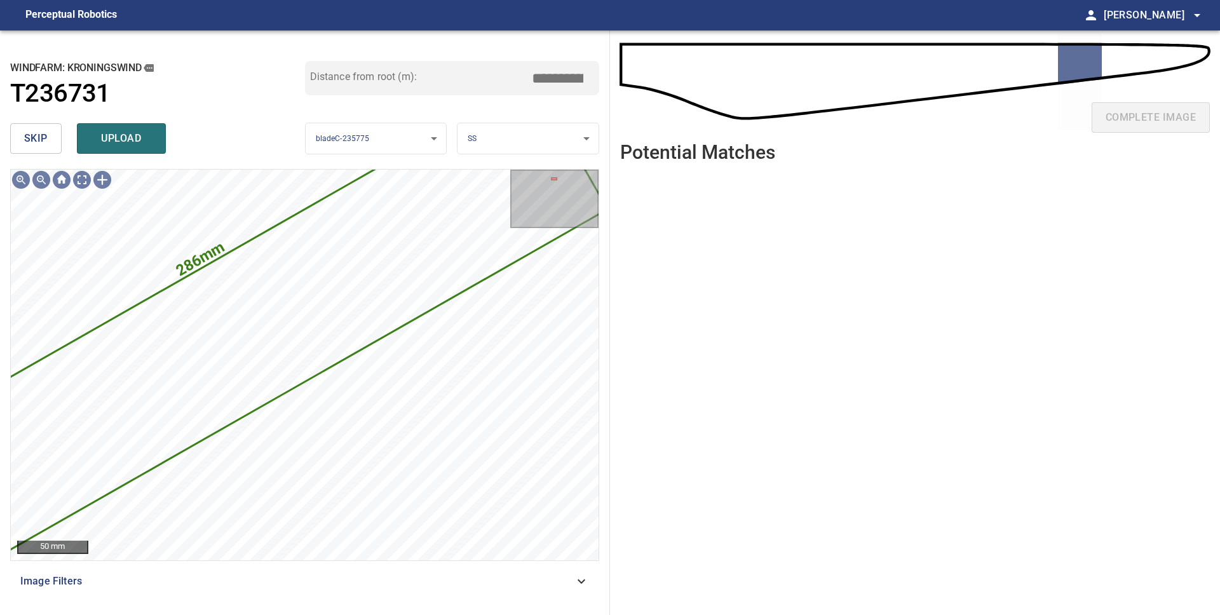
click at [37, 145] on span "skip" at bounding box center [36, 139] width 24 height 18
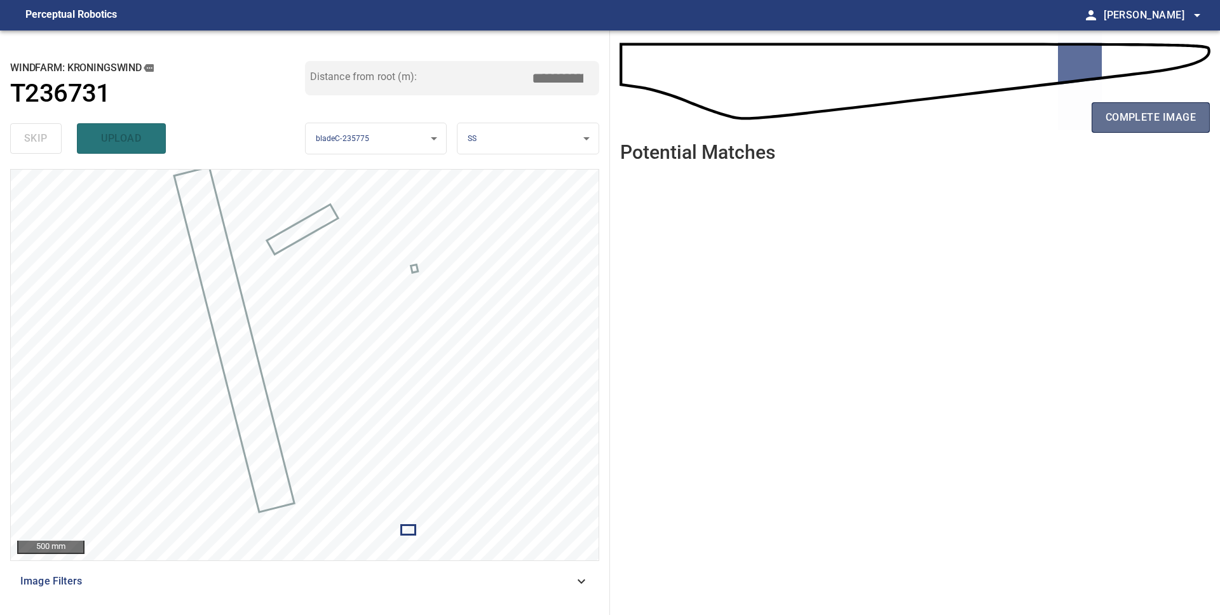
click at [1152, 121] on span "complete image" at bounding box center [1151, 118] width 90 height 18
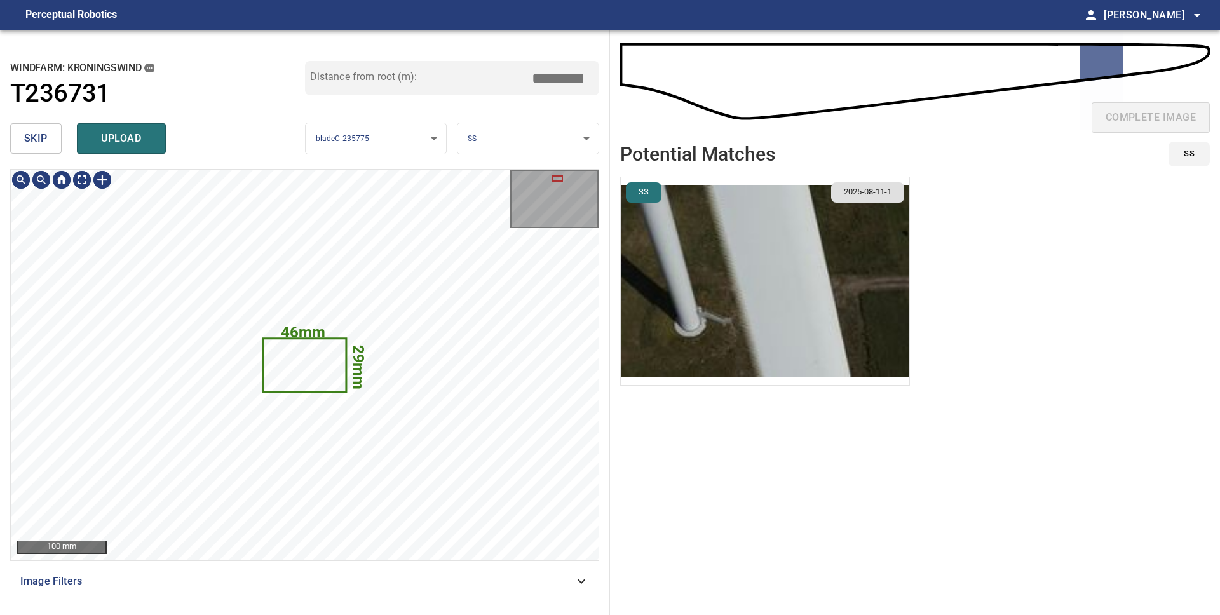
click at [751, 262] on img "button" at bounding box center [765, 281] width 289 height 208
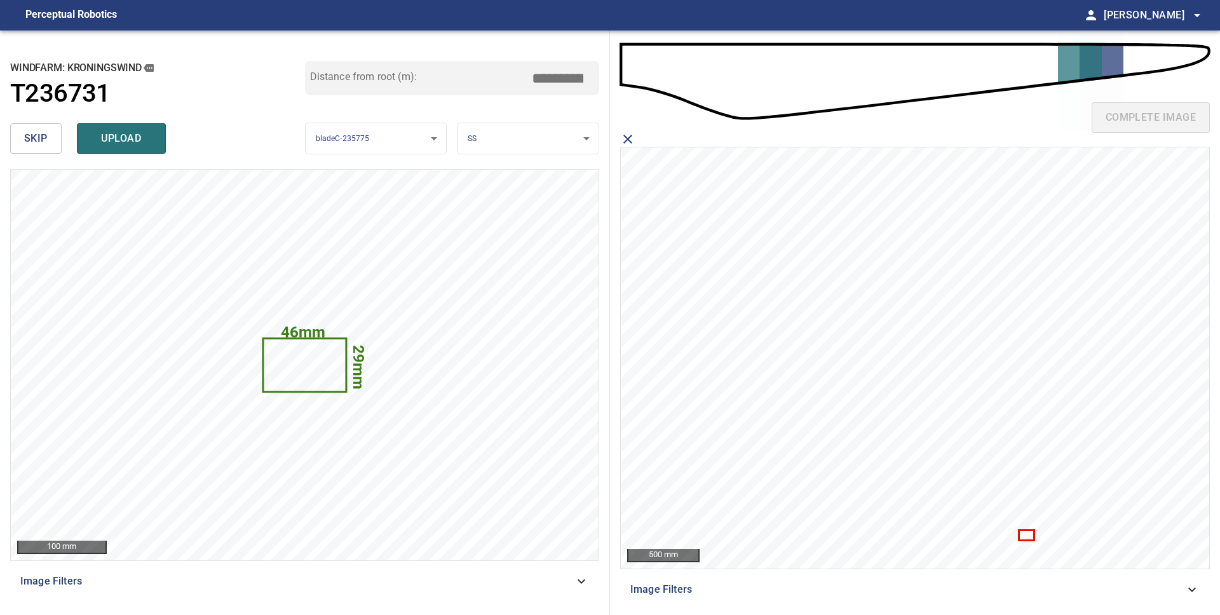
click at [1032, 539] on icon at bounding box center [1026, 535] width 13 height 8
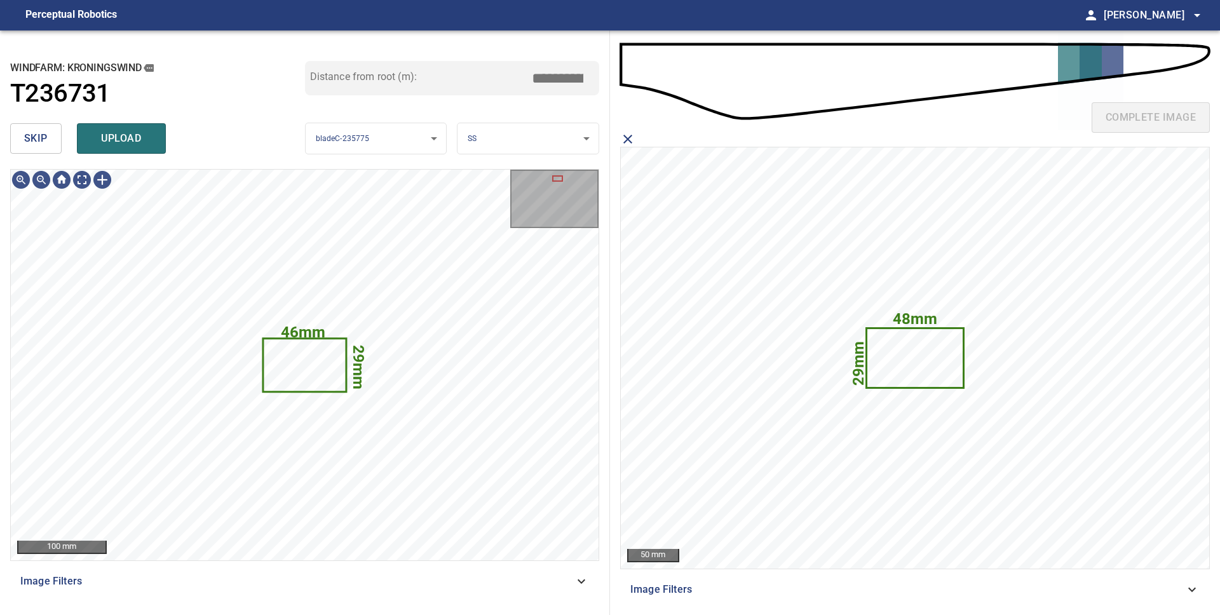
click at [136, 139] on span "upload" at bounding box center [121, 139] width 61 height 18
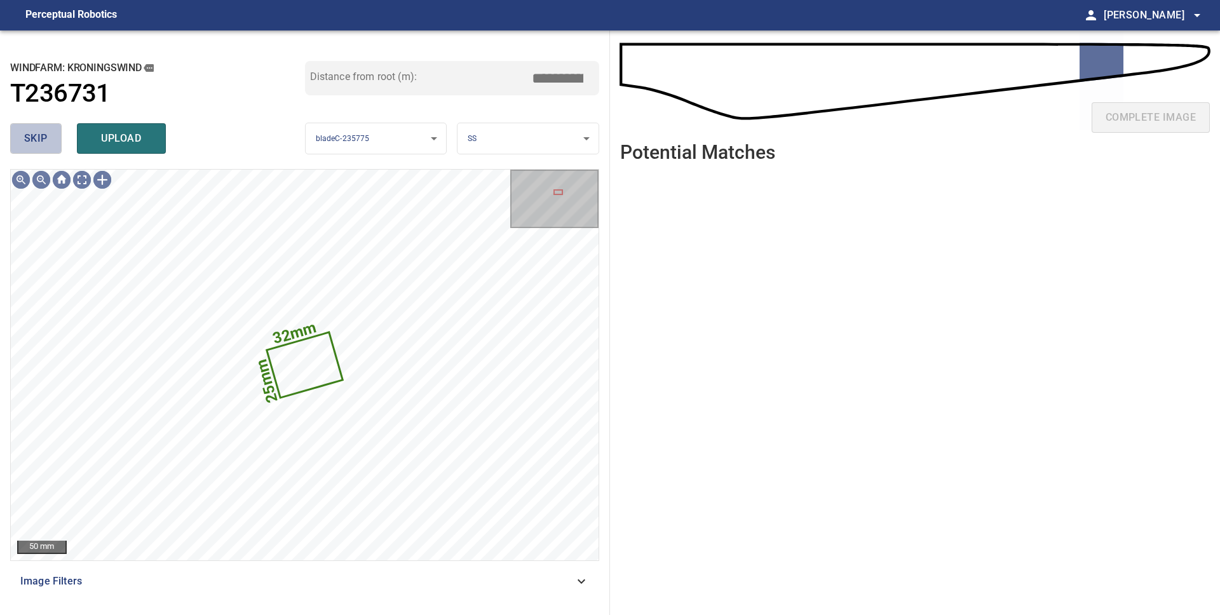
click at [37, 137] on span "skip" at bounding box center [36, 139] width 24 height 18
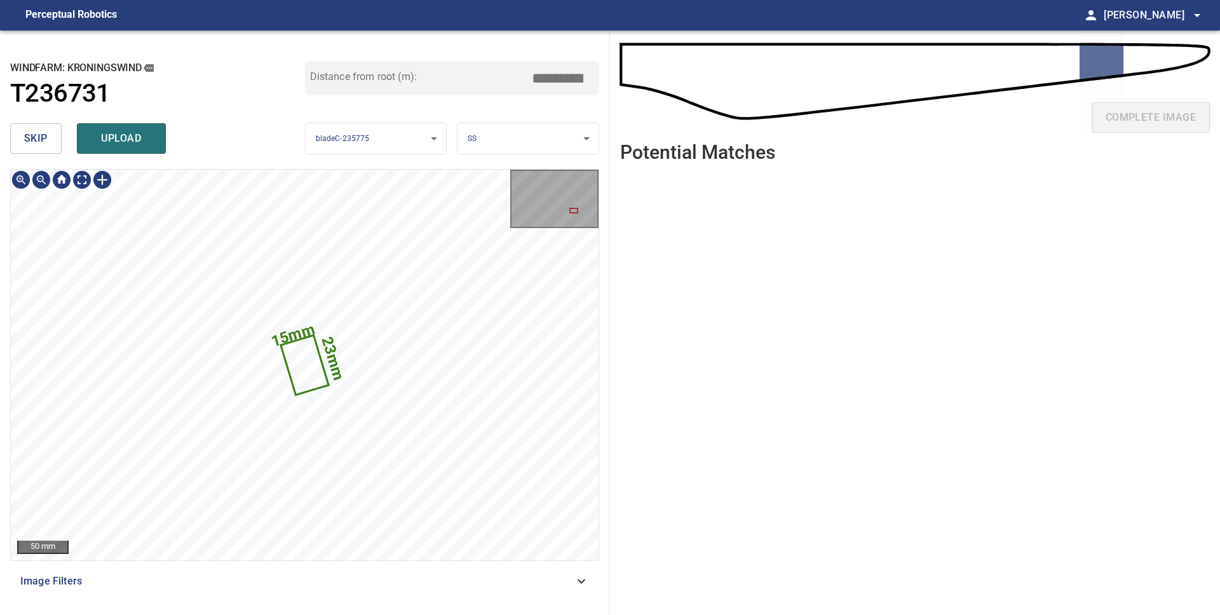
click at [44, 142] on span "skip" at bounding box center [36, 139] width 24 height 18
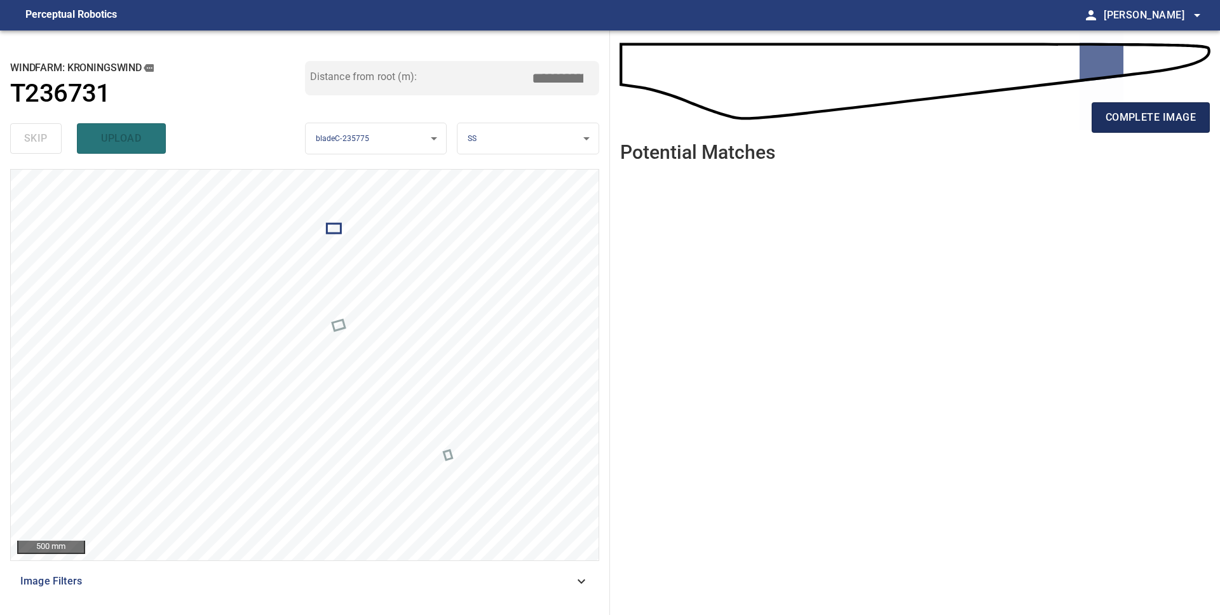
click at [1126, 119] on span "complete image" at bounding box center [1151, 118] width 90 height 18
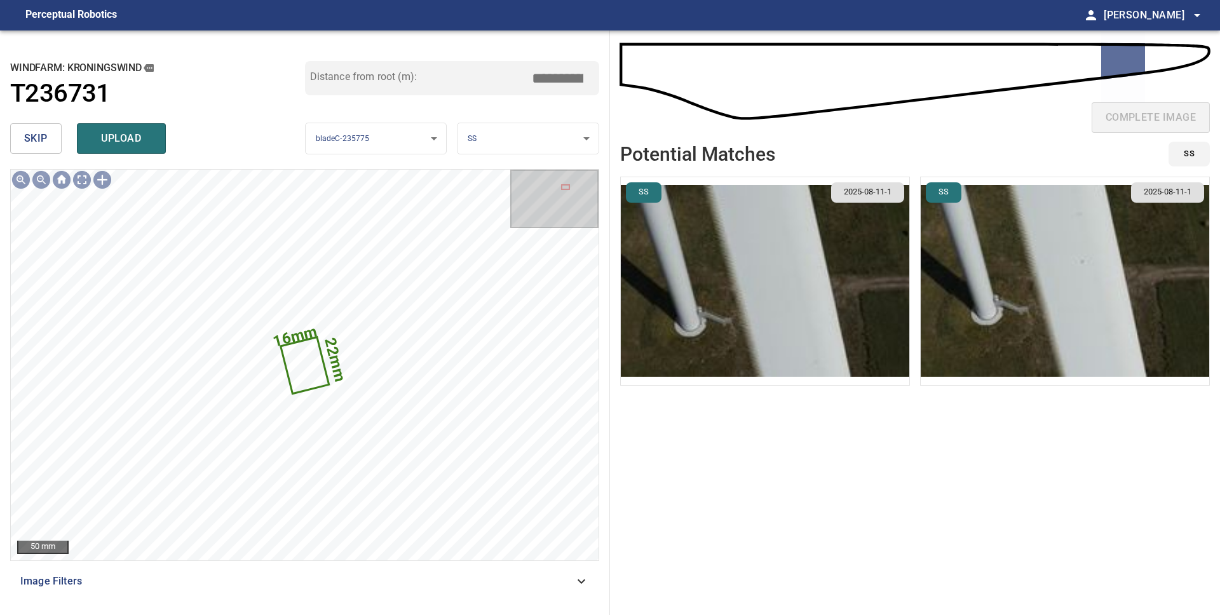
click at [47, 144] on button "skip" at bounding box center [35, 138] width 51 height 31
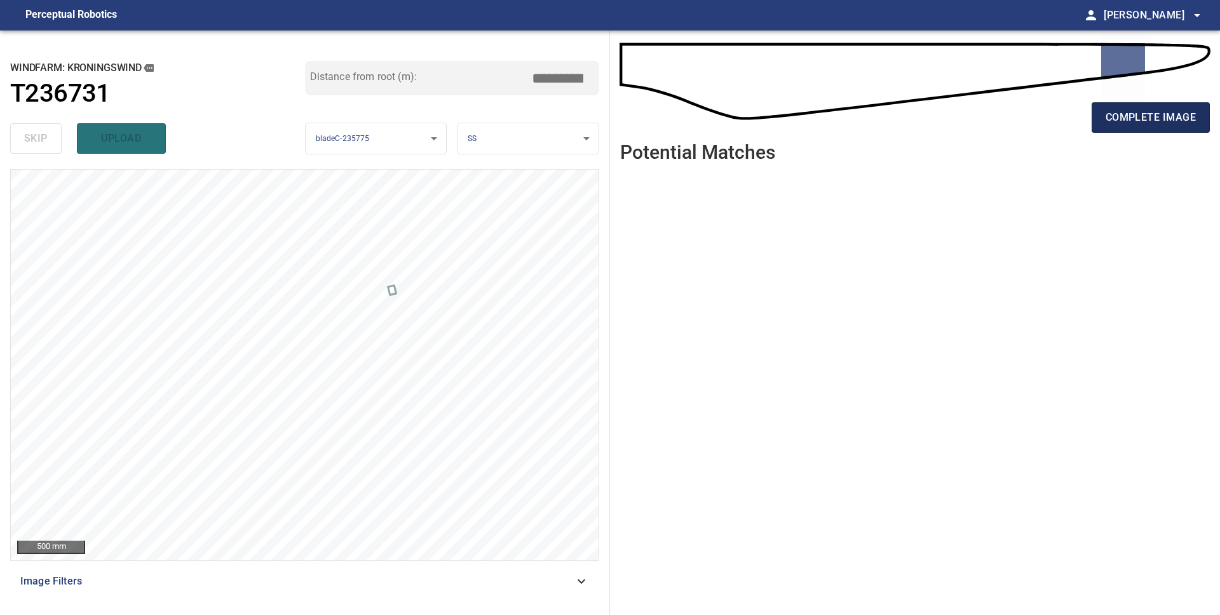
click at [1123, 117] on span "complete image" at bounding box center [1151, 118] width 90 height 18
click at [1126, 123] on span "complete image" at bounding box center [1151, 118] width 90 height 18
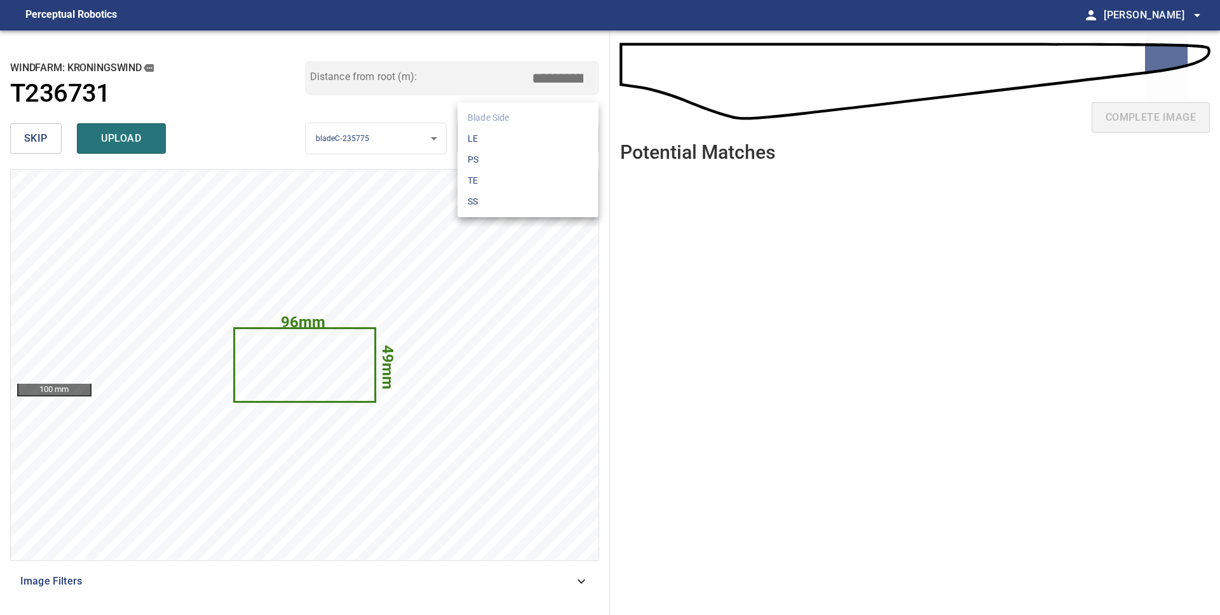
click at [490, 134] on body "**********" at bounding box center [610, 307] width 1220 height 615
click at [493, 139] on li "LE" at bounding box center [528, 138] width 141 height 21
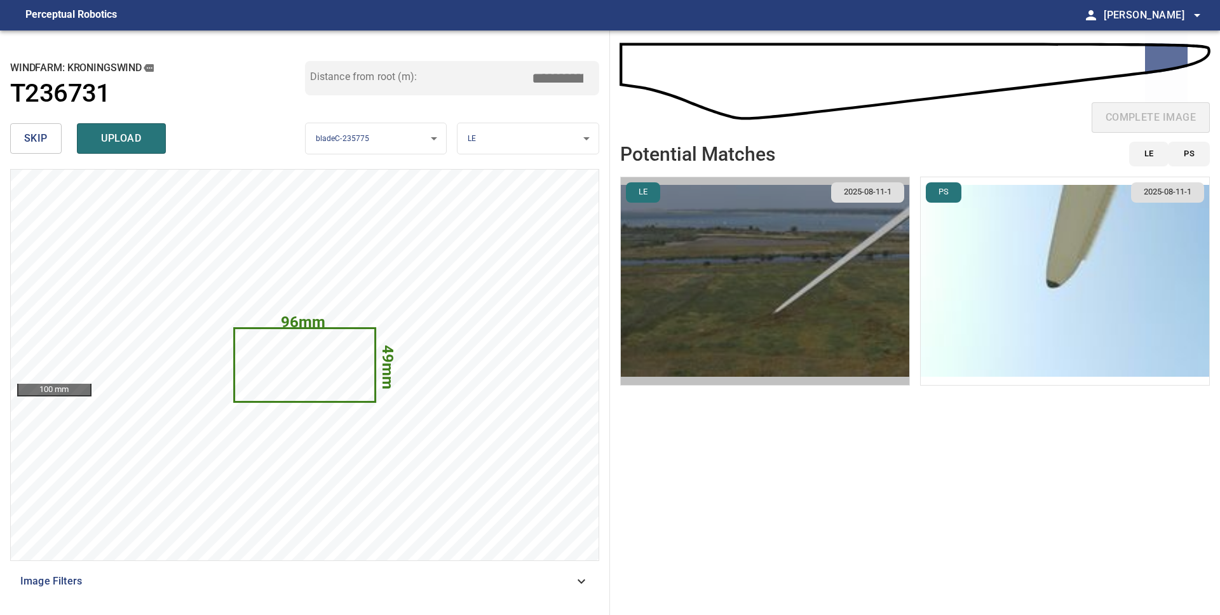
click at [755, 254] on img "button" at bounding box center [765, 281] width 289 height 208
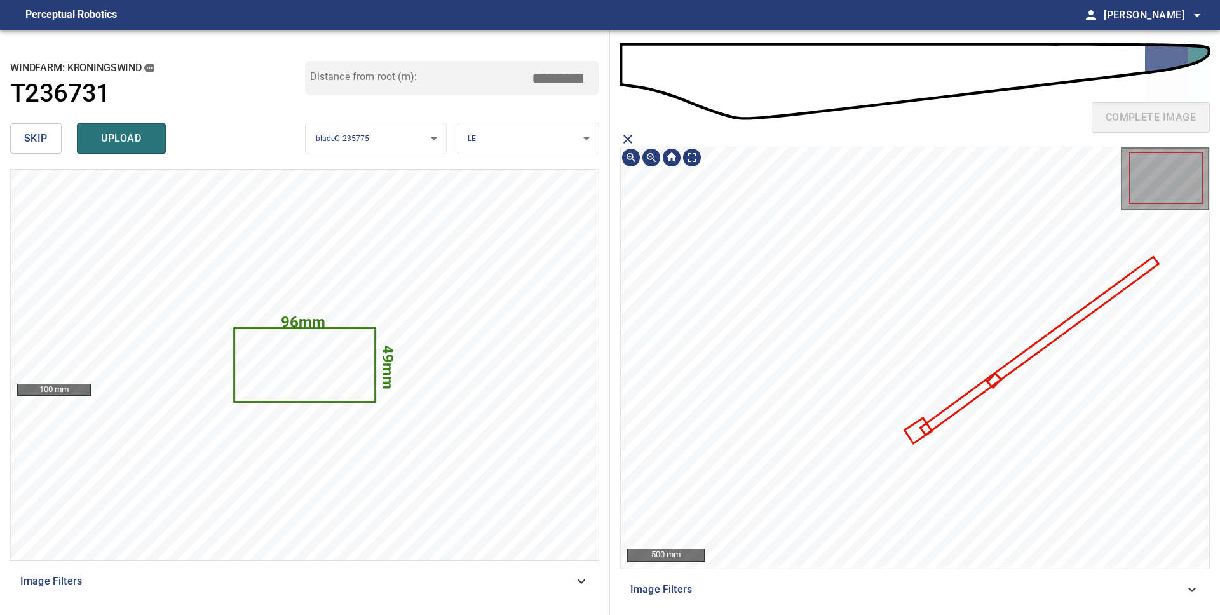
click at [624, 141] on icon "close matching imageResolution:" at bounding box center [627, 139] width 15 height 15
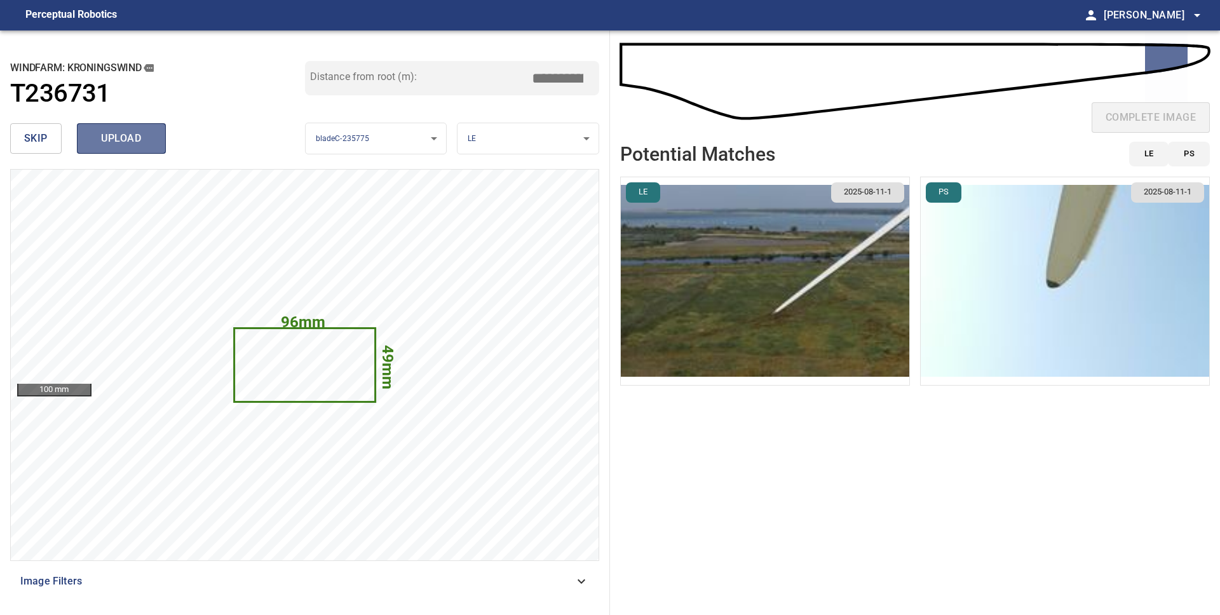
click at [128, 144] on span "upload" at bounding box center [121, 139] width 61 height 18
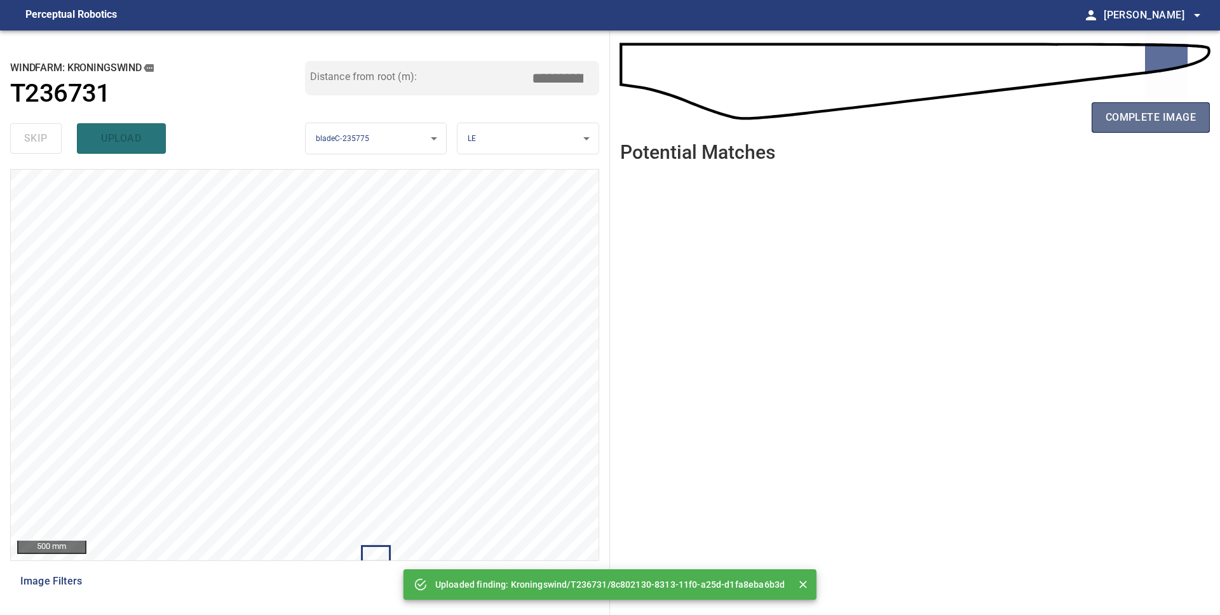
click at [1142, 123] on span "complete image" at bounding box center [1151, 118] width 90 height 18
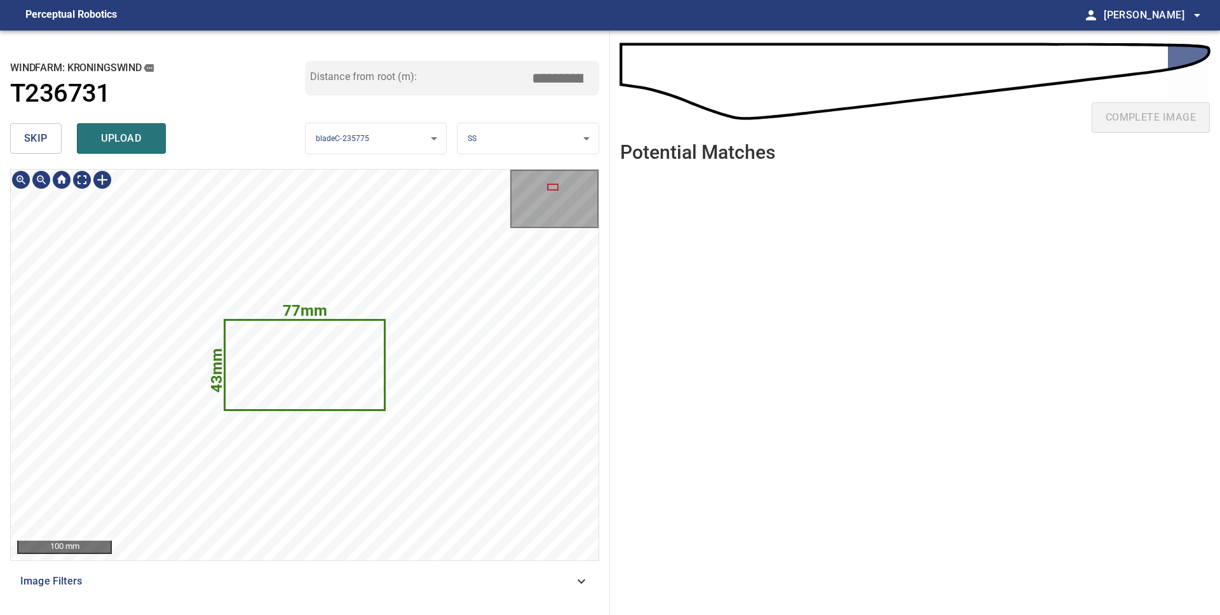
click at [285, 355] on icon at bounding box center [305, 365] width 158 height 88
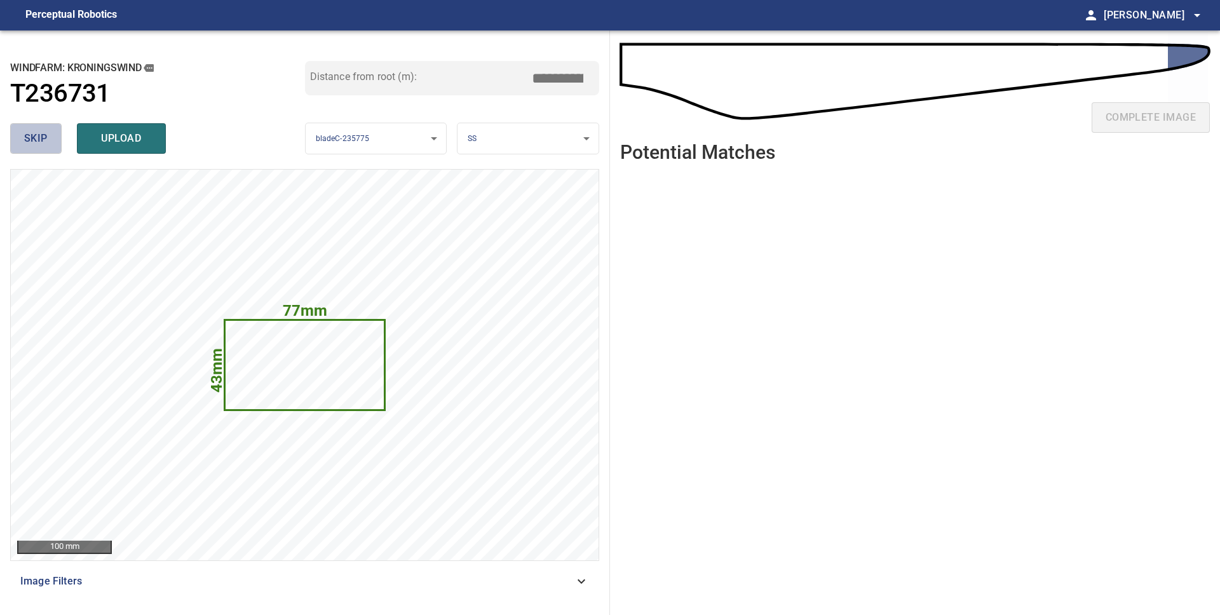
click at [31, 140] on span "skip" at bounding box center [36, 139] width 24 height 18
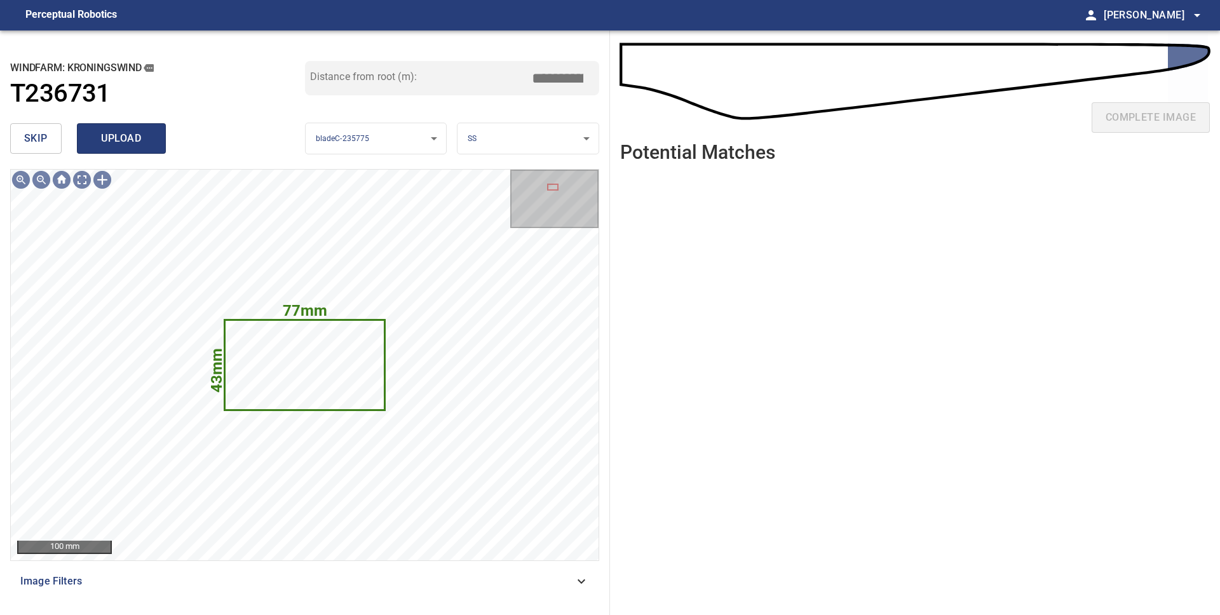
click at [108, 139] on span "upload" at bounding box center [121, 139] width 61 height 18
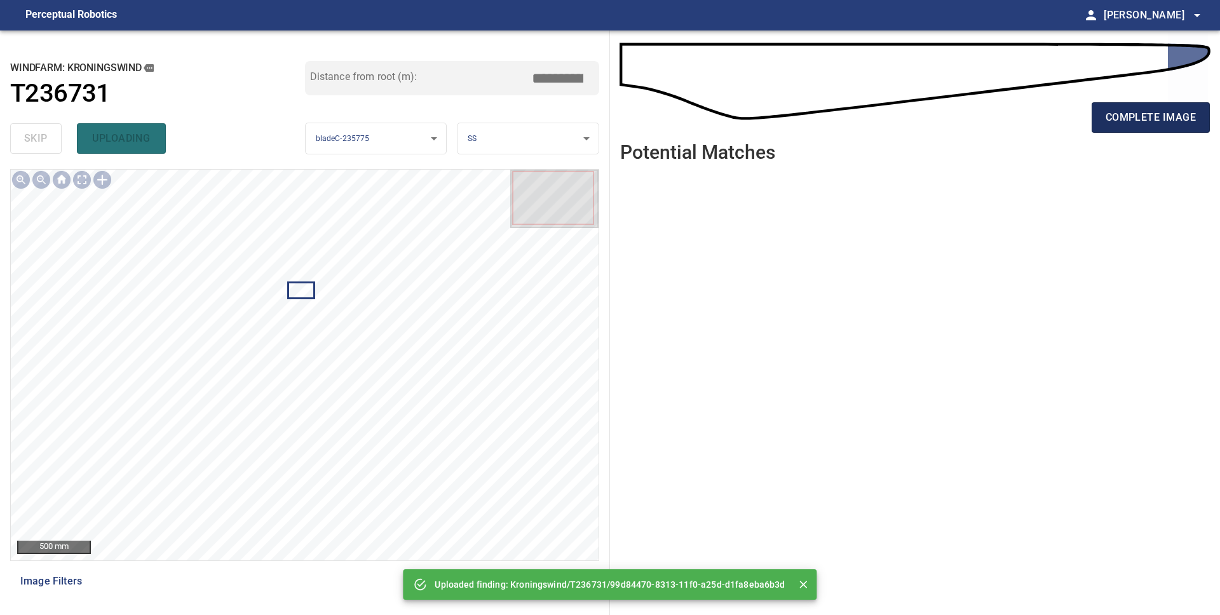
click at [1141, 113] on span "complete image" at bounding box center [1151, 118] width 90 height 18
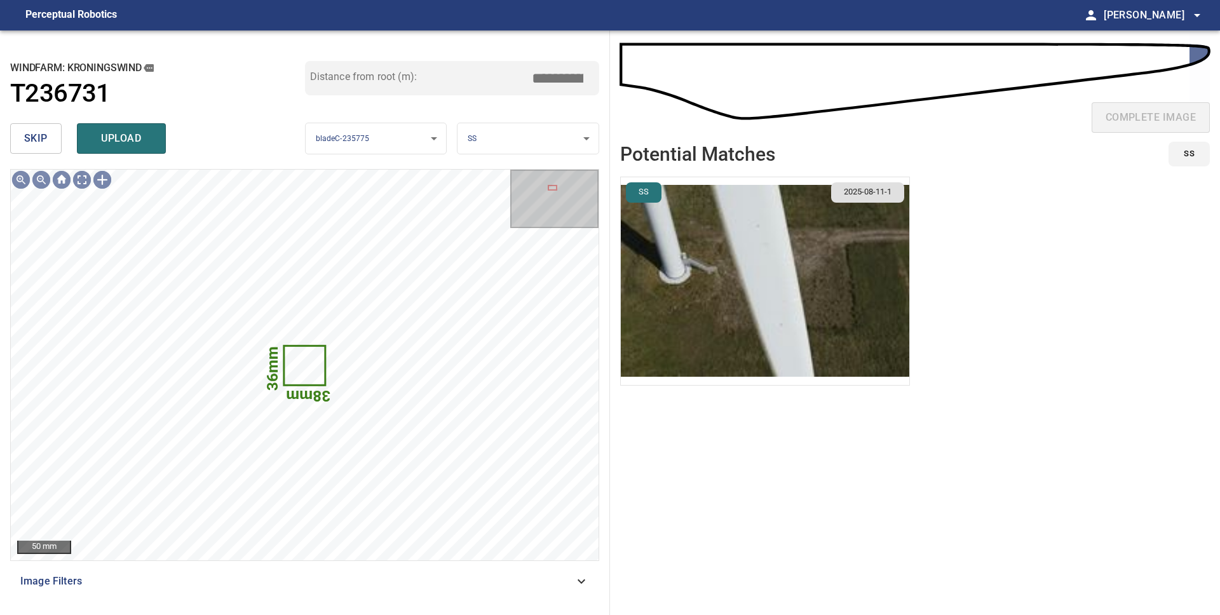
click at [27, 143] on span "skip" at bounding box center [36, 139] width 24 height 18
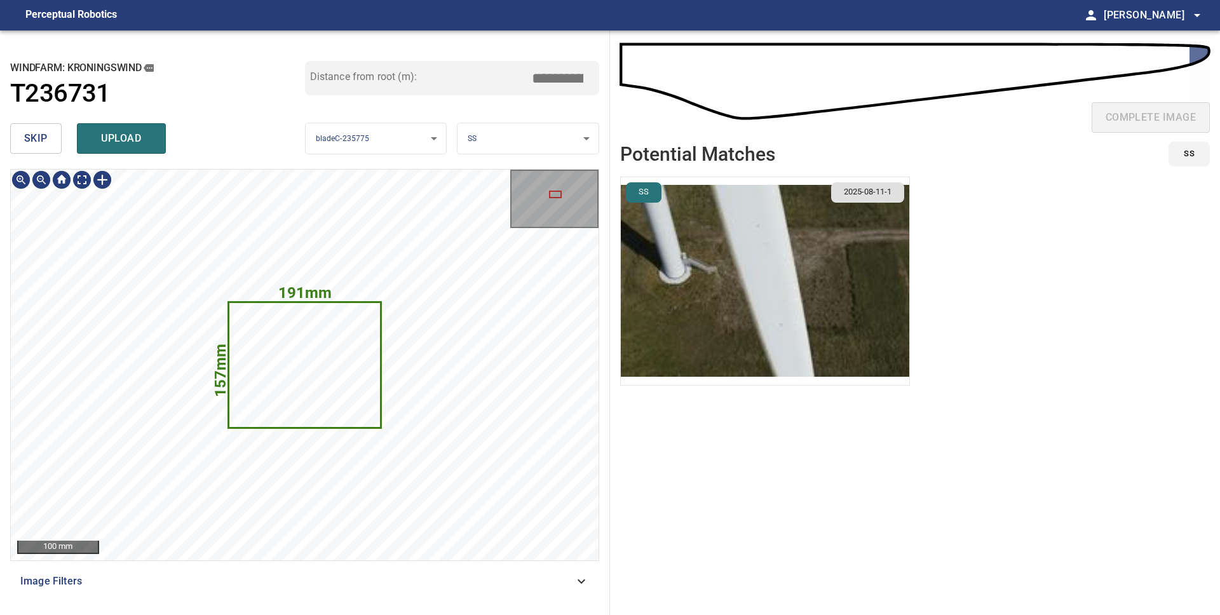
click at [524, 144] on body "**********" at bounding box center [610, 307] width 1220 height 615
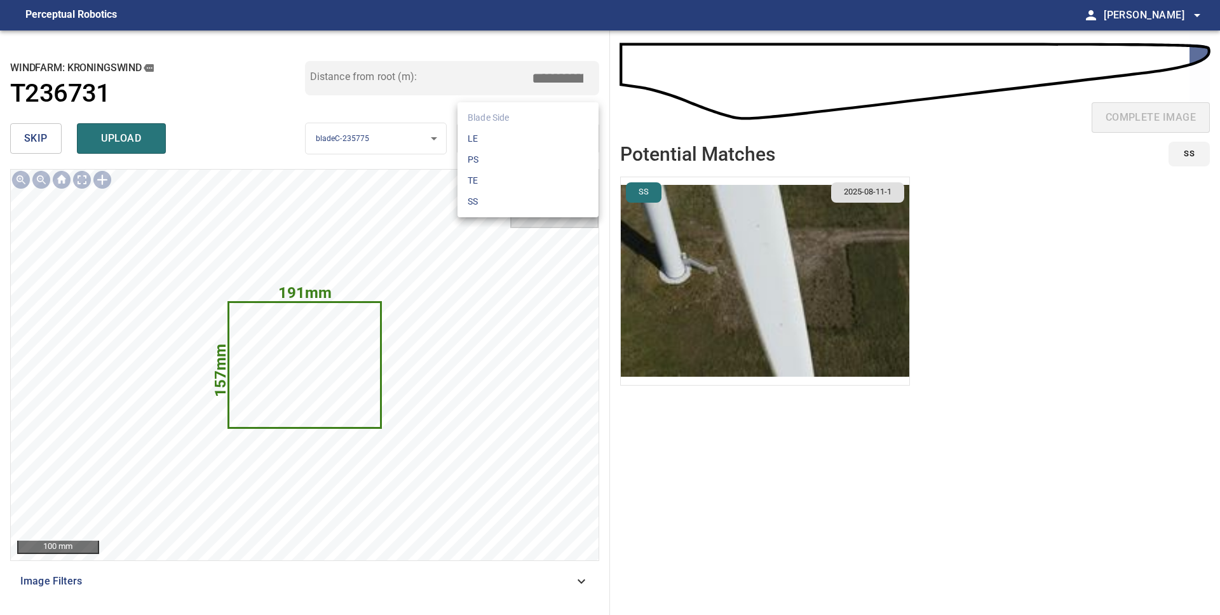
click at [524, 138] on li "LE" at bounding box center [528, 138] width 141 height 21
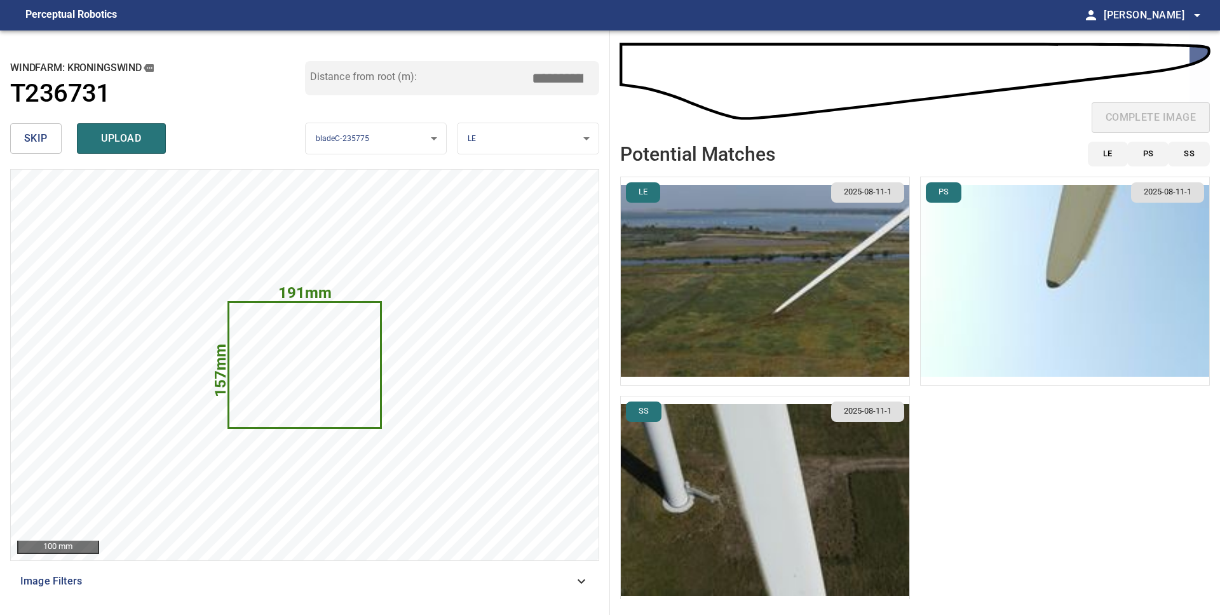
click at [1006, 297] on img "button" at bounding box center [1065, 281] width 289 height 208
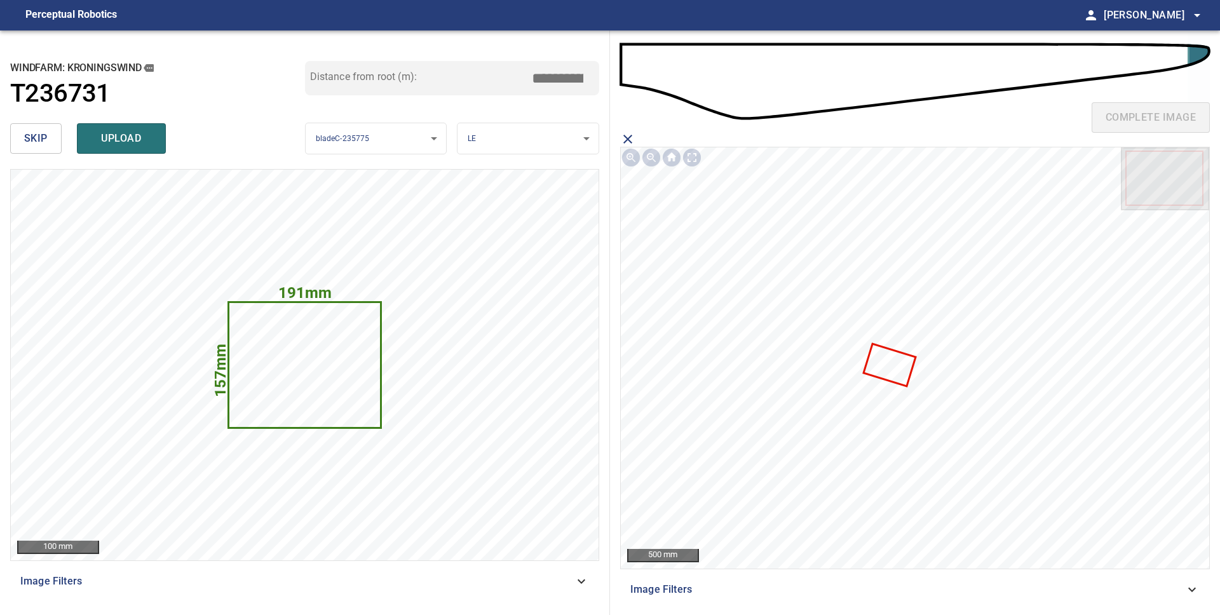
click at [898, 372] on icon at bounding box center [890, 365] width 50 height 40
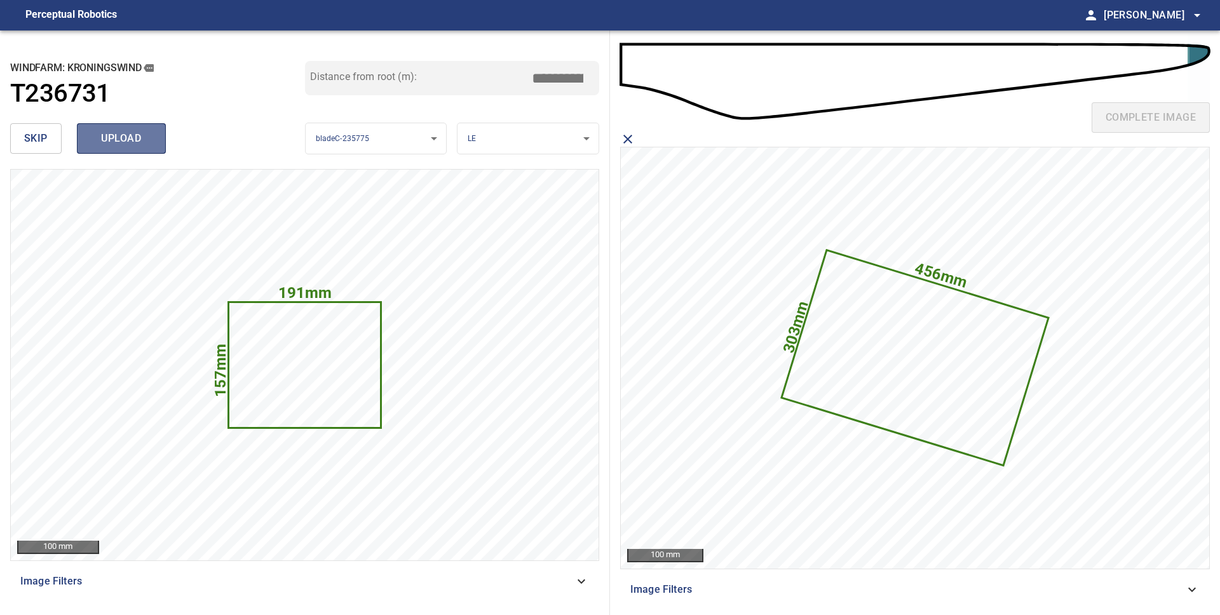
click at [130, 144] on span "upload" at bounding box center [121, 139] width 61 height 18
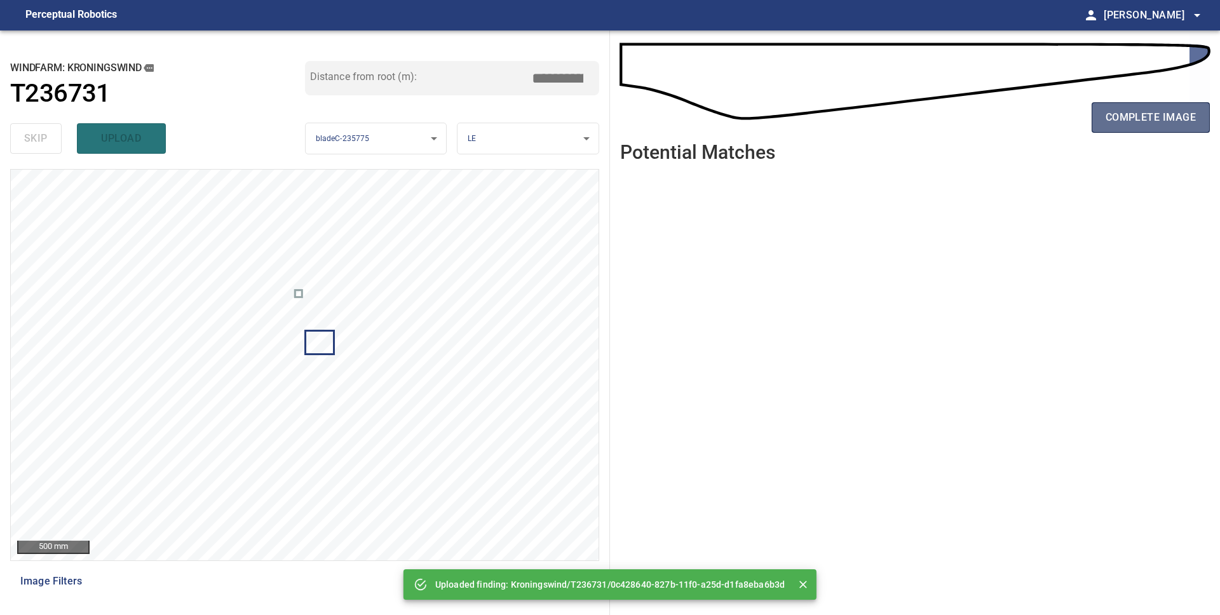
click at [1150, 123] on span "complete image" at bounding box center [1151, 118] width 90 height 18
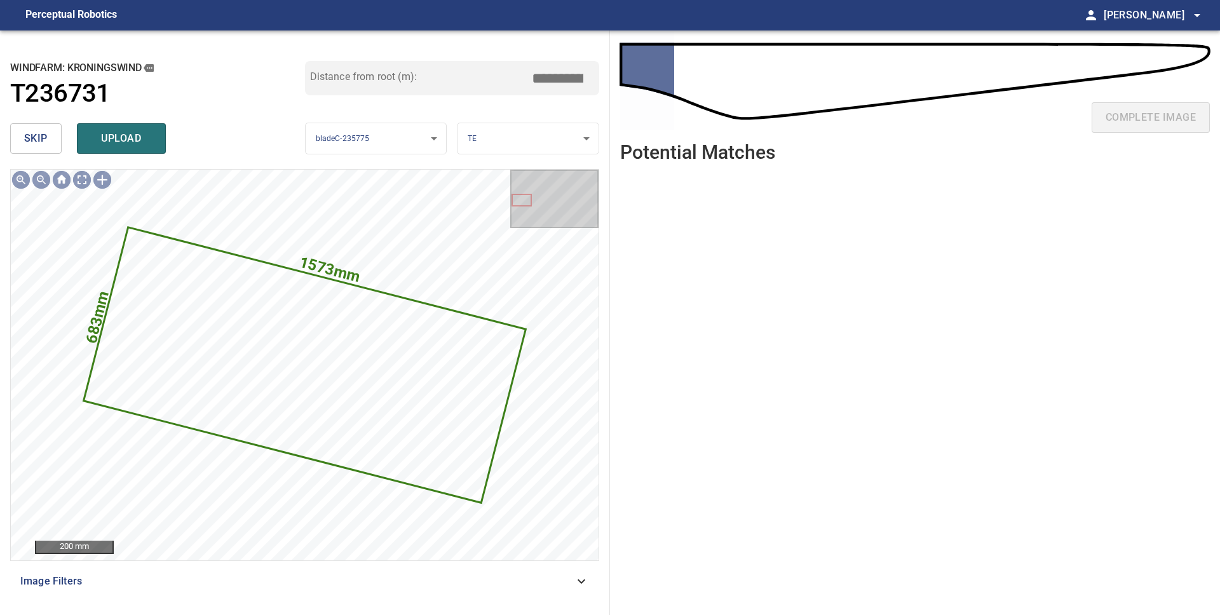
click at [22, 136] on button "skip" at bounding box center [35, 138] width 51 height 31
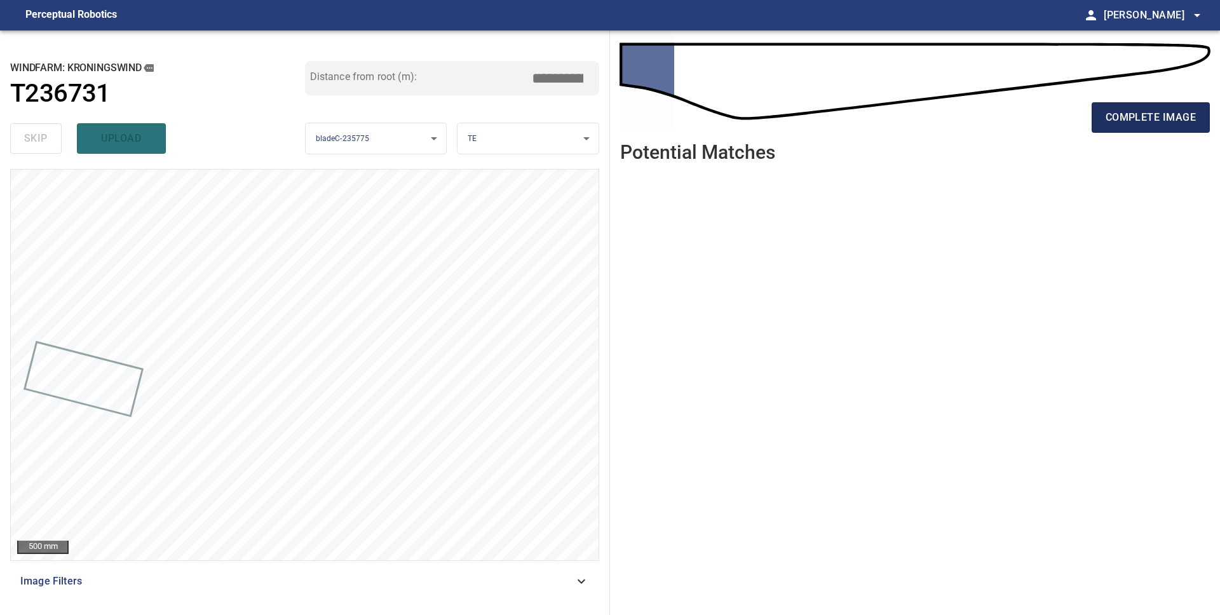
click at [1121, 123] on span "complete image" at bounding box center [1151, 118] width 90 height 18
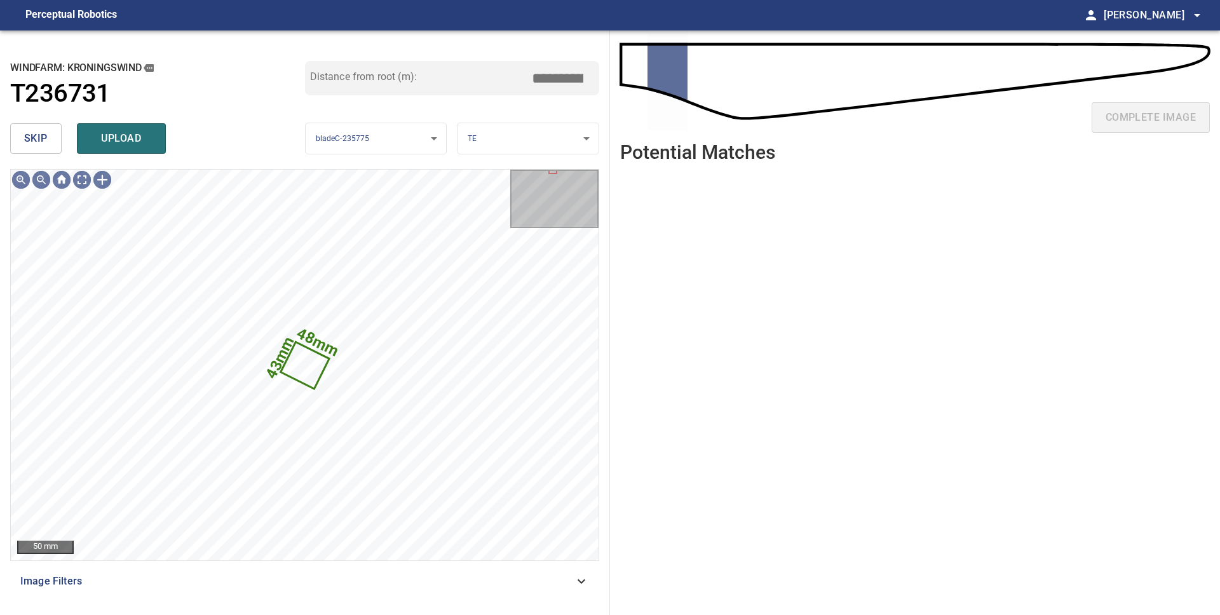
click at [24, 144] on span "skip" at bounding box center [36, 139] width 24 height 18
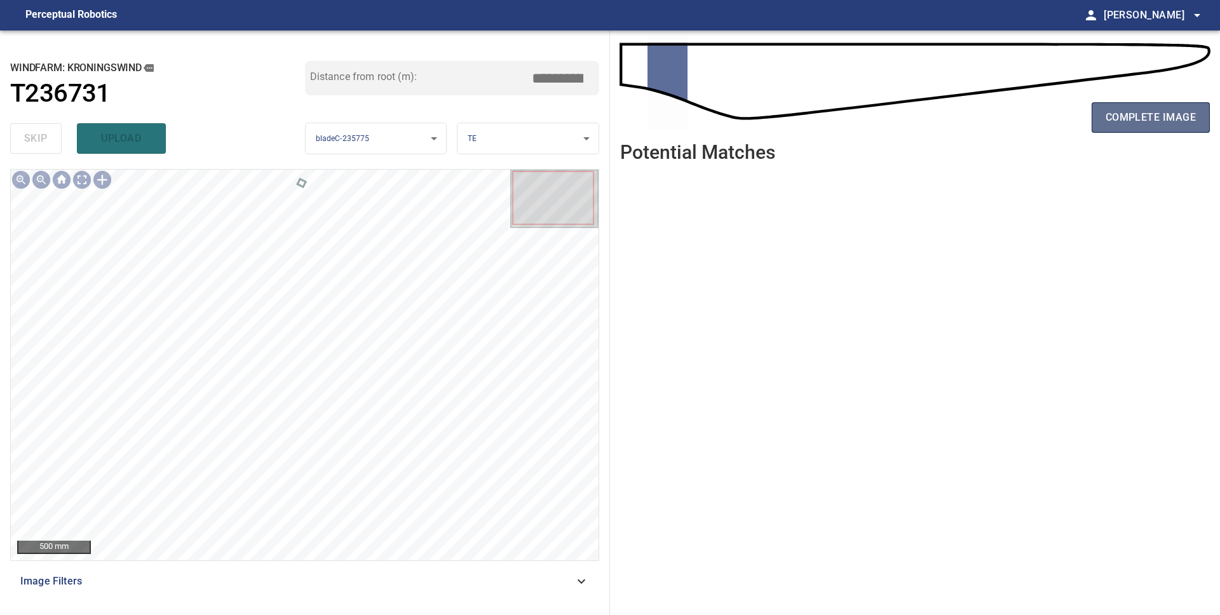
click at [1115, 123] on span "complete image" at bounding box center [1151, 118] width 90 height 18
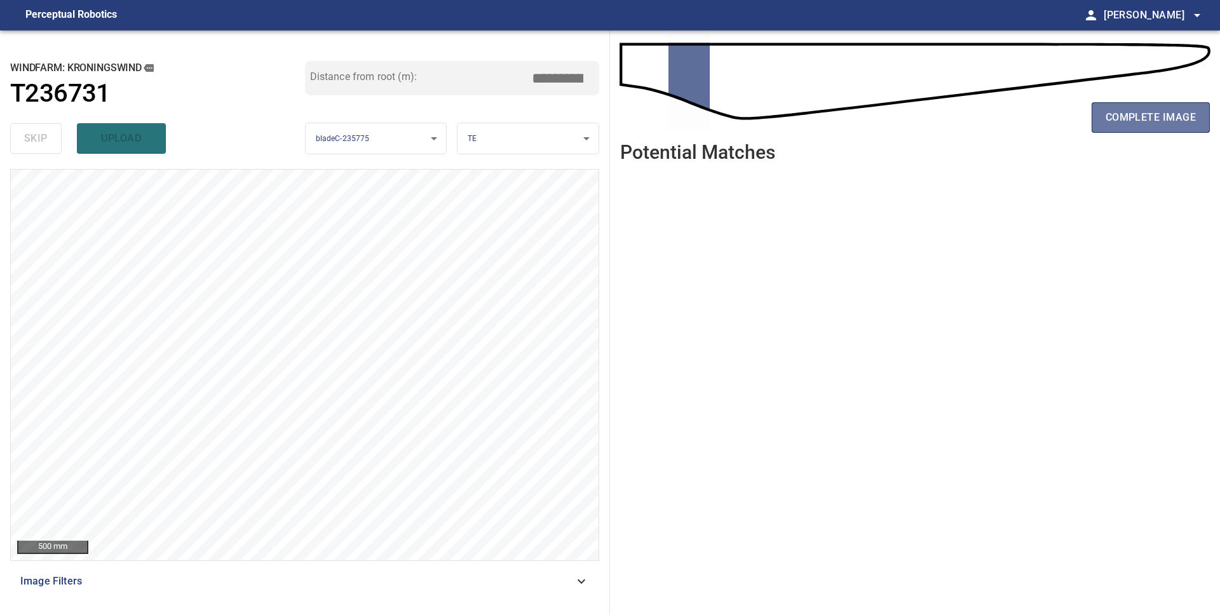
click at [1115, 123] on span "complete image" at bounding box center [1151, 118] width 90 height 18
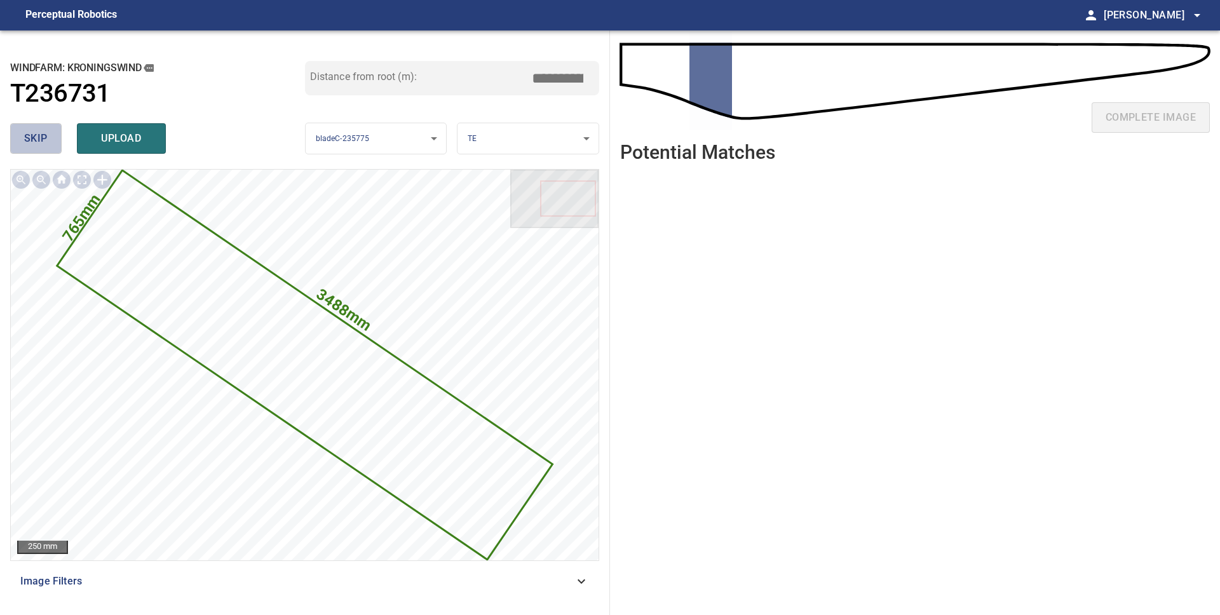
click at [49, 140] on button "skip" at bounding box center [35, 138] width 51 height 31
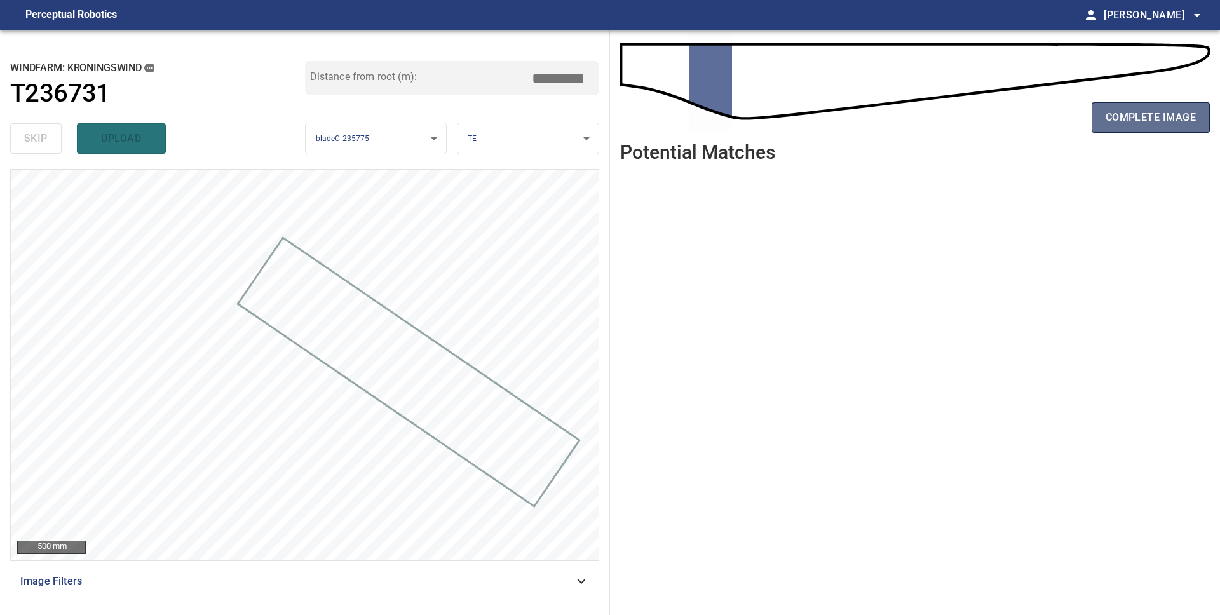
click at [1157, 127] on button "complete image" at bounding box center [1151, 117] width 118 height 31
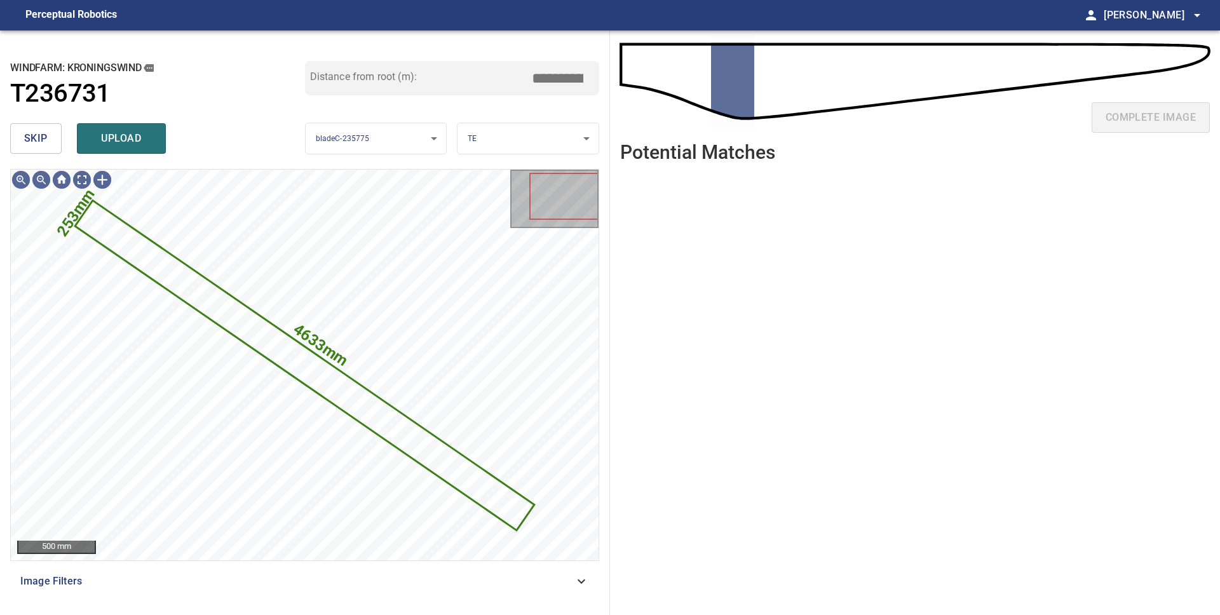
click at [48, 143] on button "skip" at bounding box center [35, 138] width 51 height 31
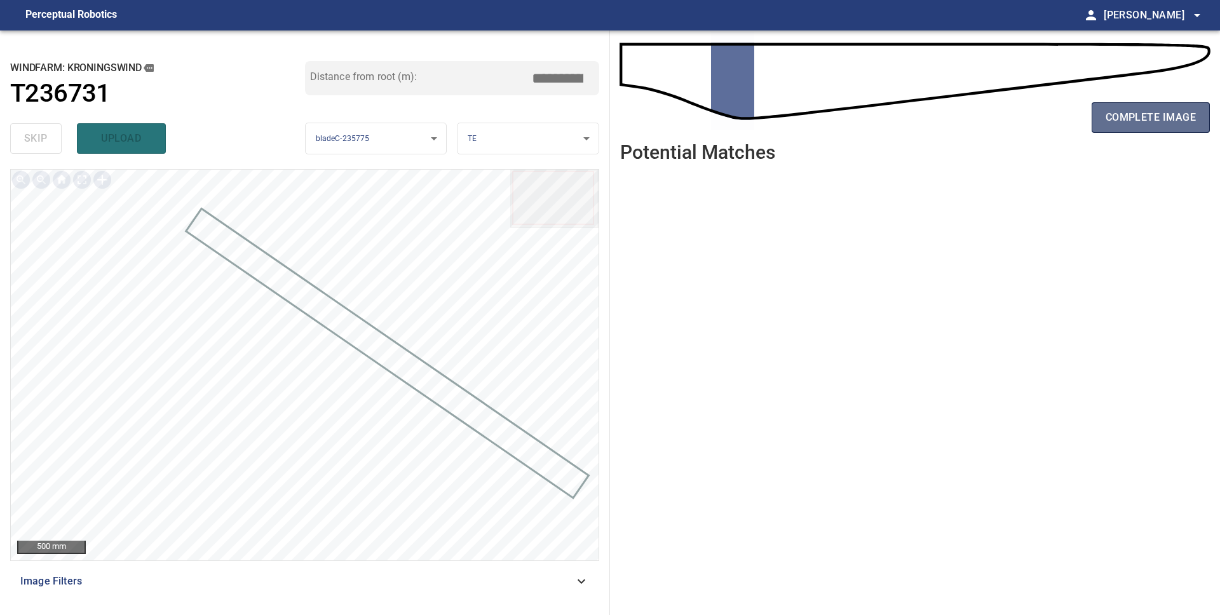
click at [1123, 123] on span "complete image" at bounding box center [1151, 118] width 90 height 18
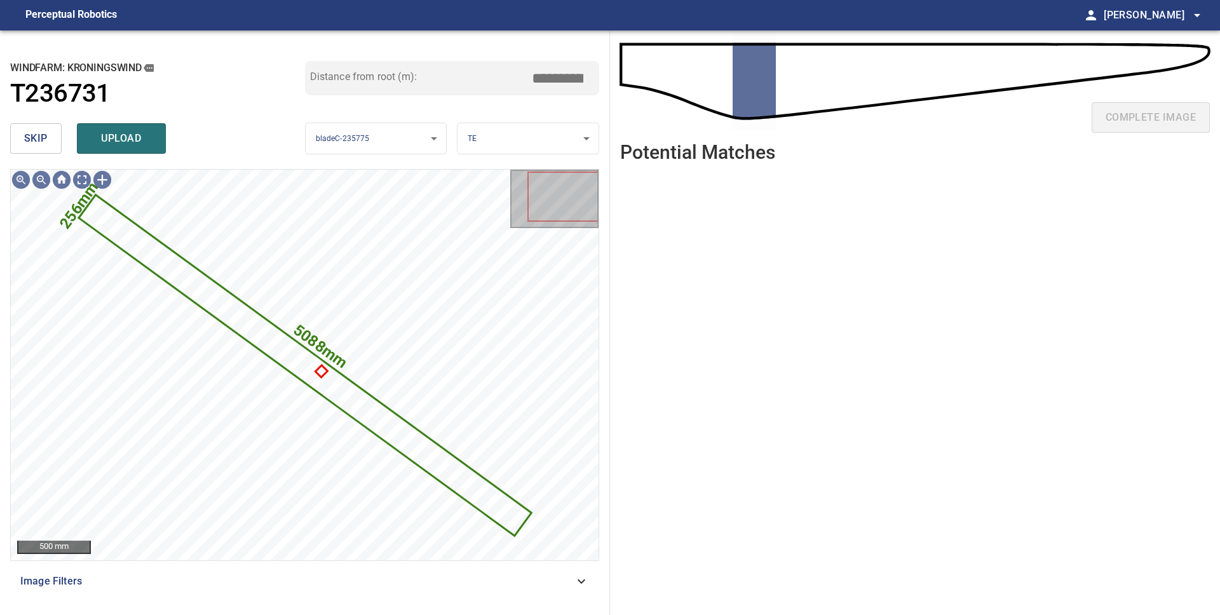
click at [32, 142] on span "skip" at bounding box center [36, 139] width 24 height 18
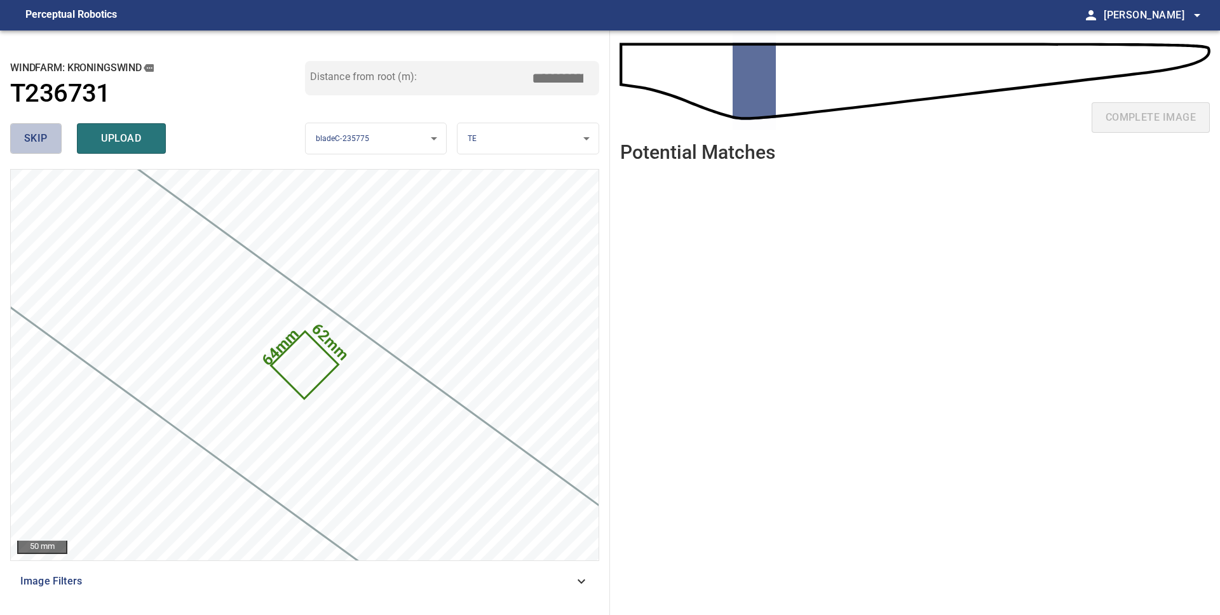
click at [43, 143] on span "skip" at bounding box center [36, 139] width 24 height 18
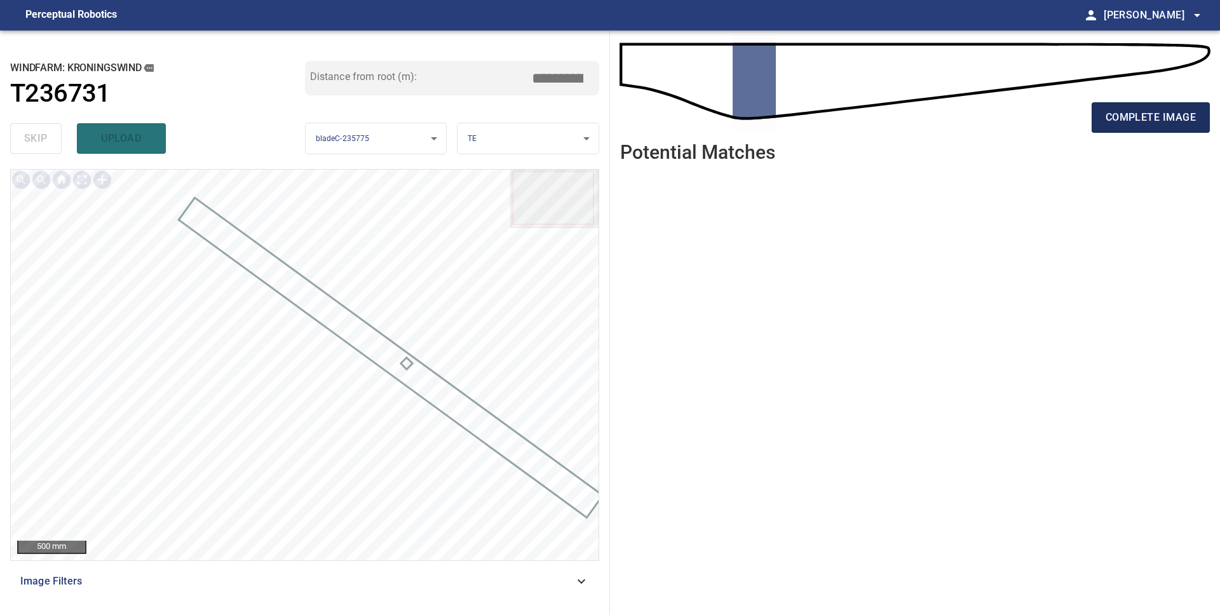
click at [1144, 126] on span "complete image" at bounding box center [1151, 118] width 90 height 18
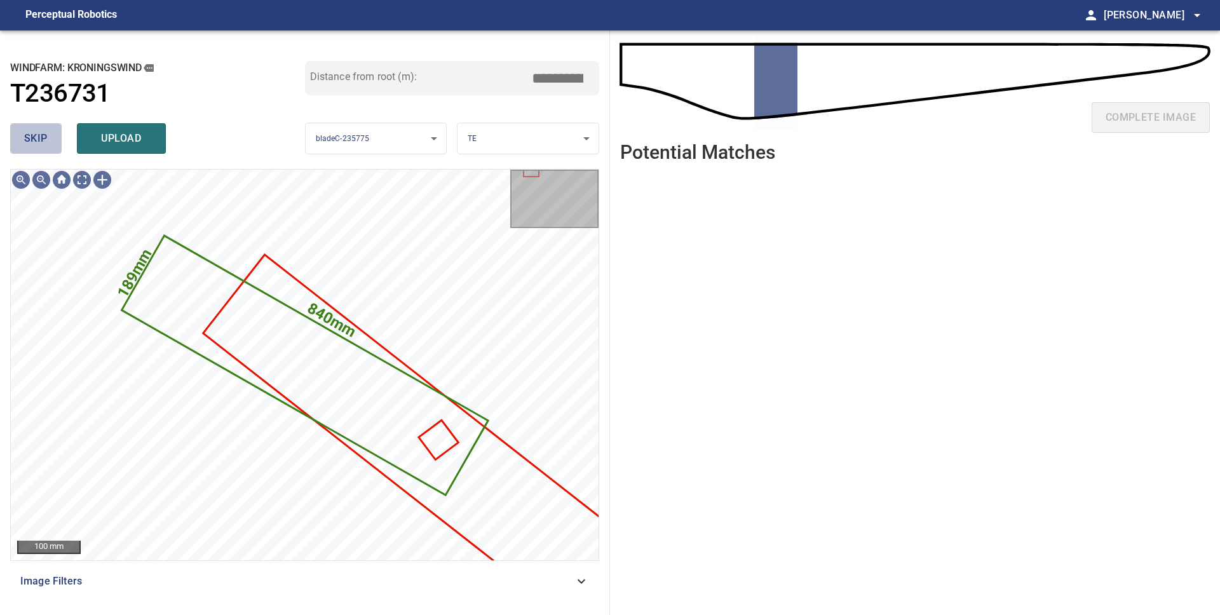
click at [24, 135] on span "skip" at bounding box center [36, 139] width 24 height 18
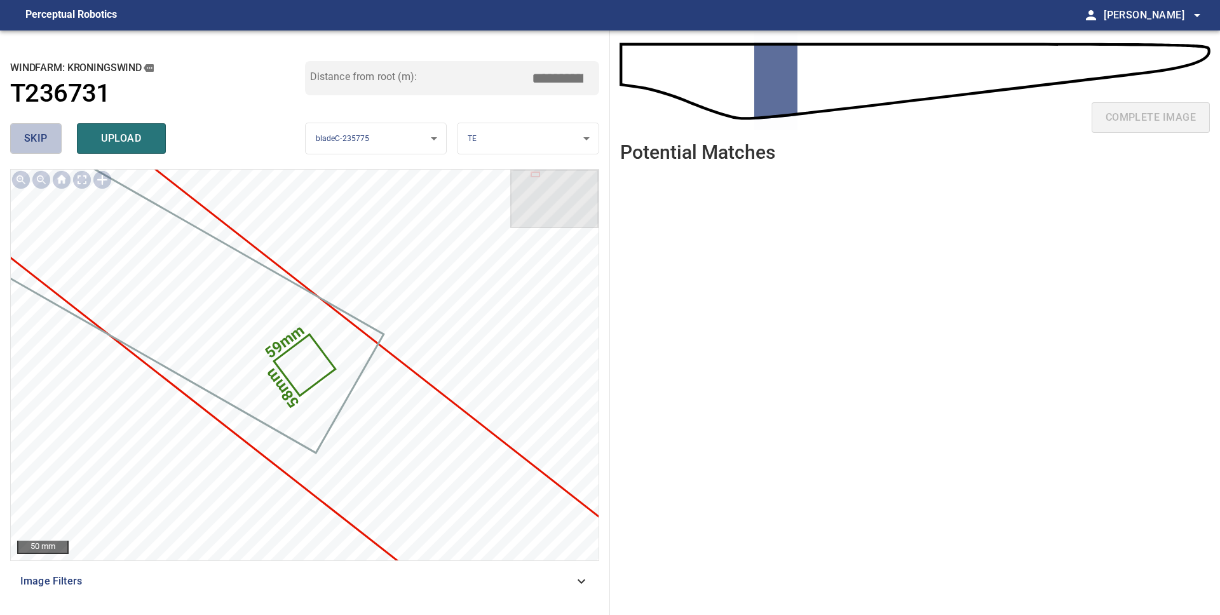
click at [24, 135] on span "skip" at bounding box center [36, 139] width 24 height 18
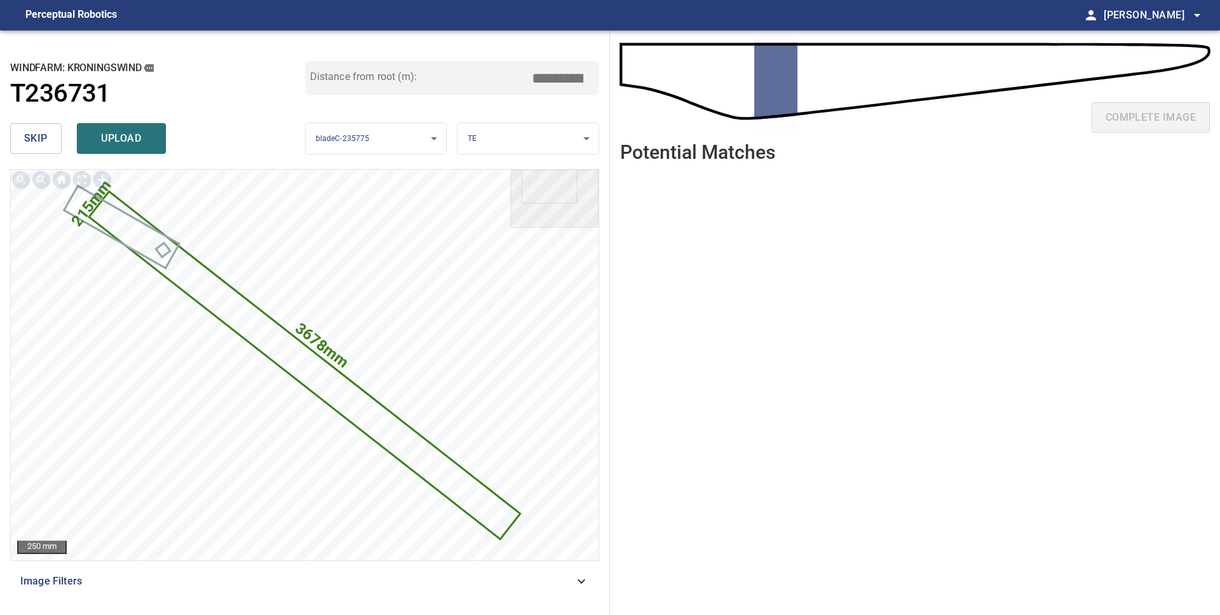
click at [24, 135] on span "skip" at bounding box center [36, 139] width 24 height 18
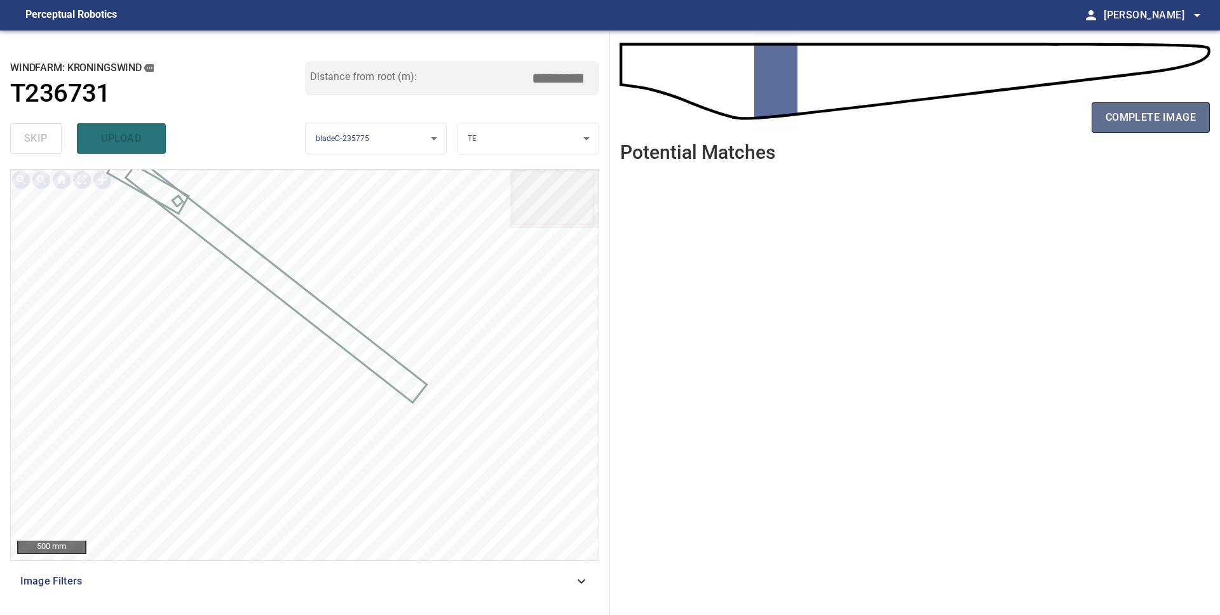
click at [1115, 114] on span "complete image" at bounding box center [1151, 118] width 90 height 18
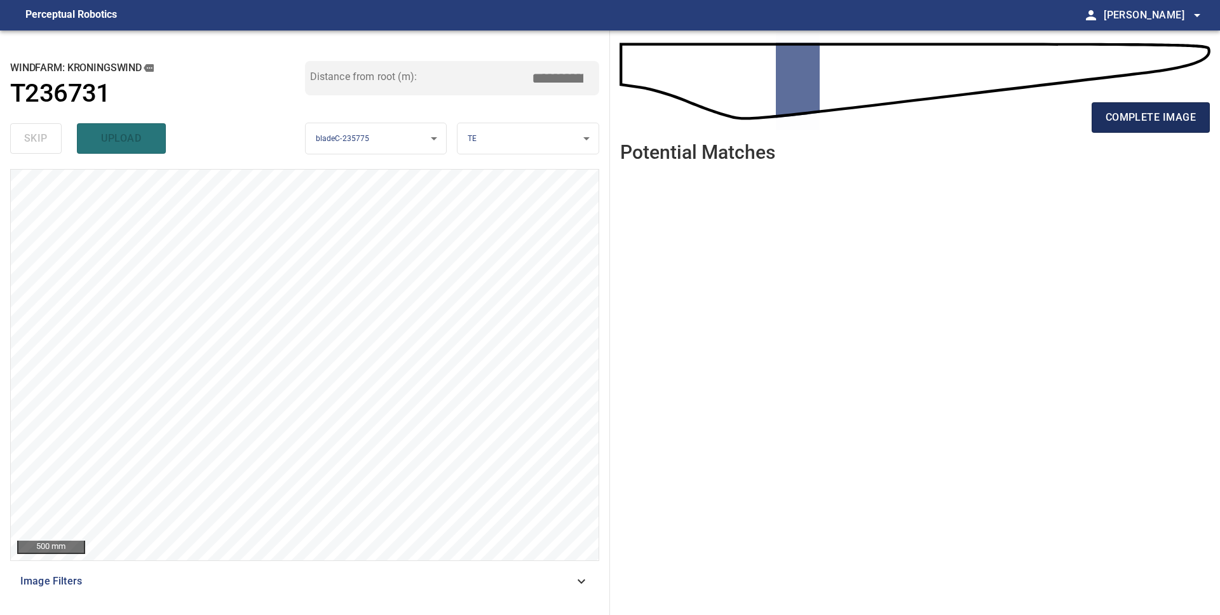
click at [1134, 122] on span "complete image" at bounding box center [1151, 118] width 90 height 18
click at [1133, 123] on span "complete image" at bounding box center [1151, 118] width 90 height 18
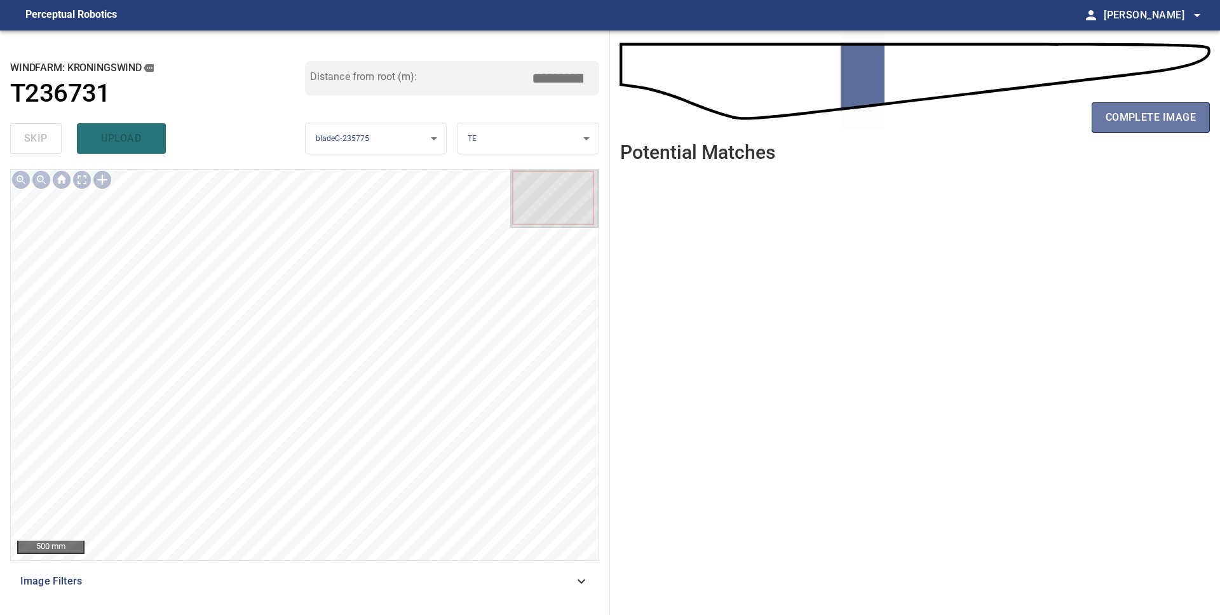
click at [1133, 123] on span "complete image" at bounding box center [1151, 118] width 90 height 18
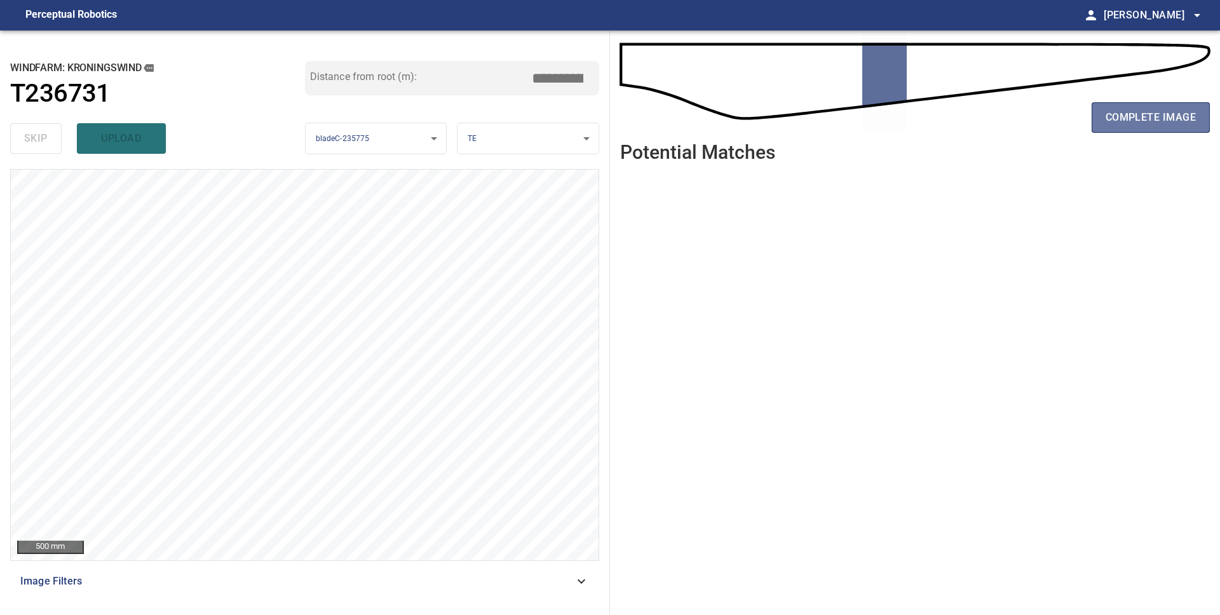
click at [1133, 123] on span "complete image" at bounding box center [1151, 118] width 90 height 18
click at [1134, 122] on span "complete image" at bounding box center [1151, 118] width 90 height 18
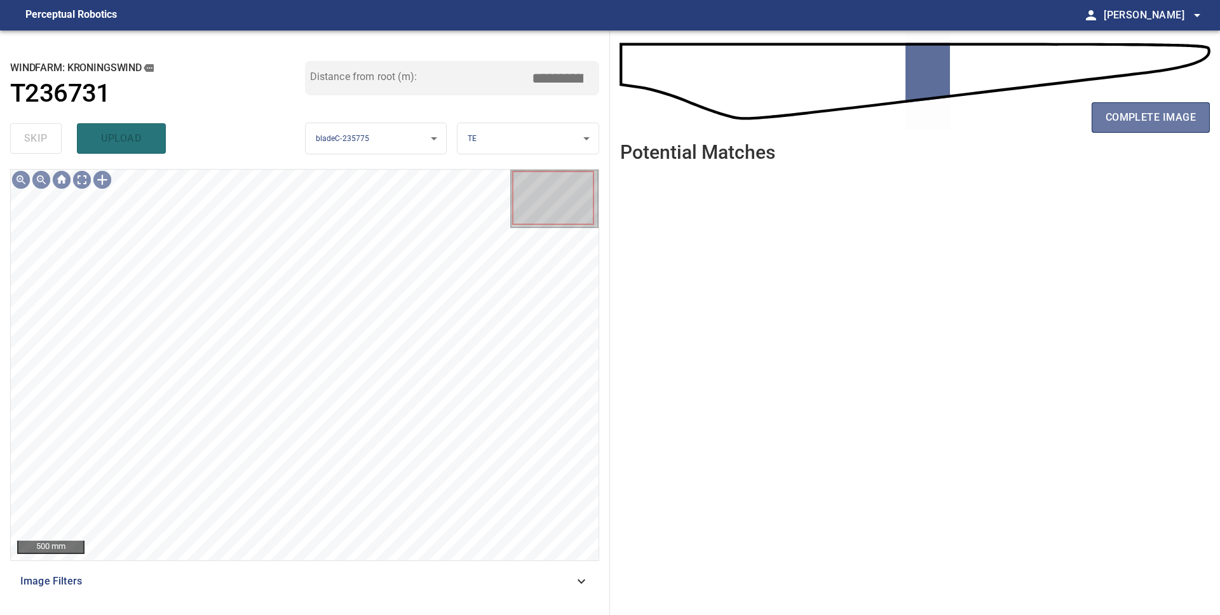
click at [1134, 122] on span "complete image" at bounding box center [1151, 118] width 90 height 18
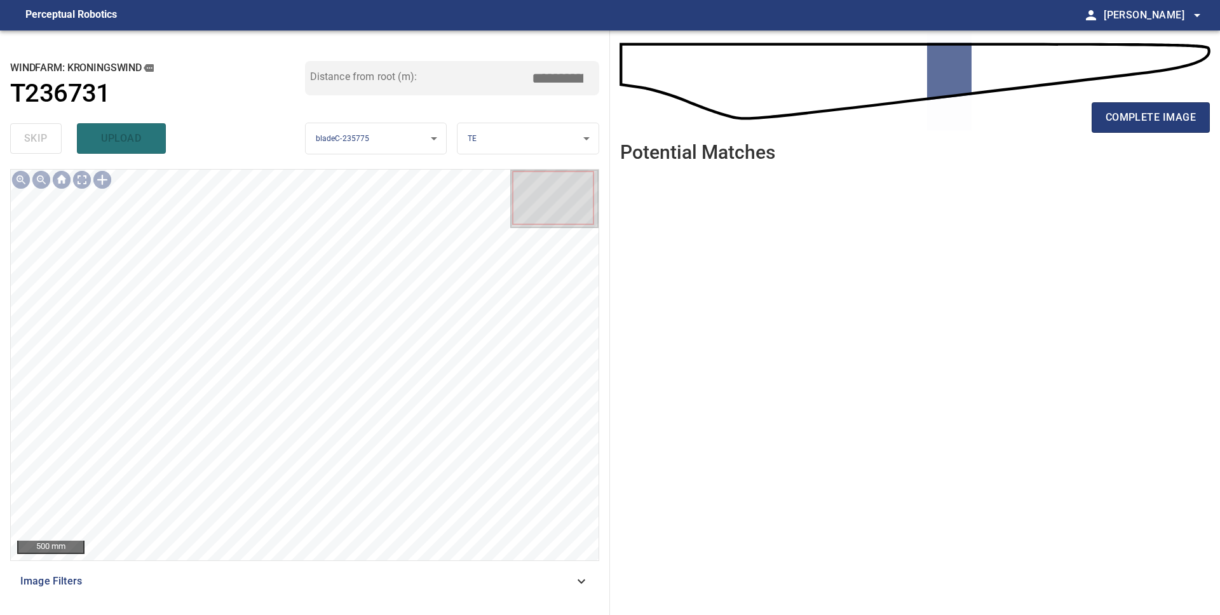
click at [1134, 122] on span "complete image" at bounding box center [1151, 118] width 90 height 18
click at [1133, 122] on span "complete image" at bounding box center [1151, 118] width 90 height 18
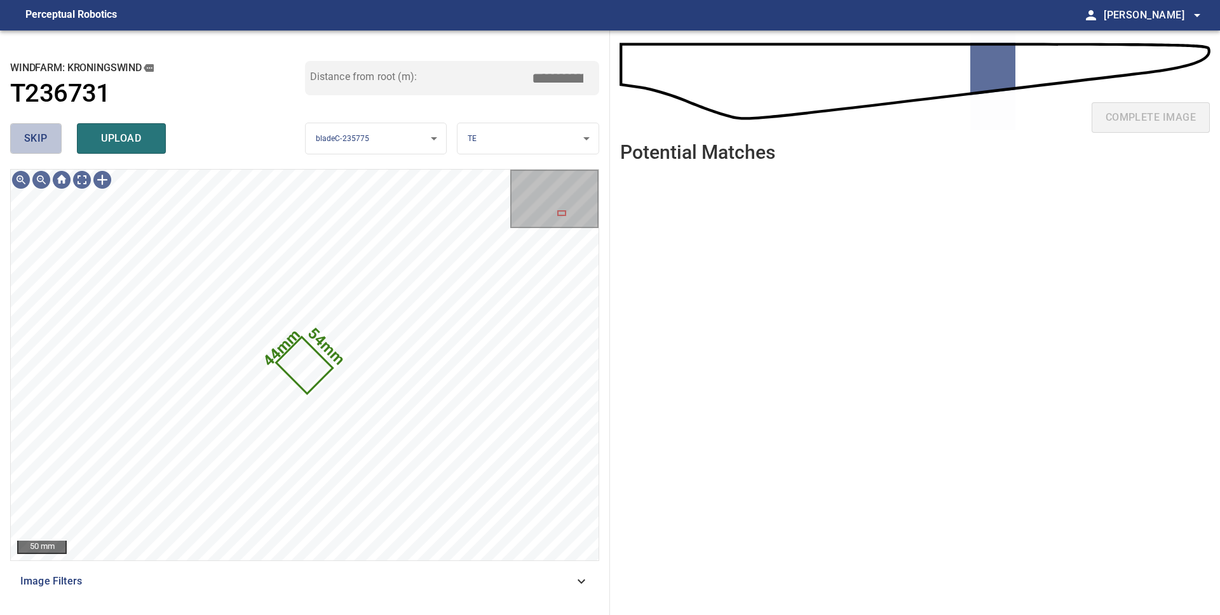
click at [47, 142] on span "skip" at bounding box center [36, 139] width 24 height 18
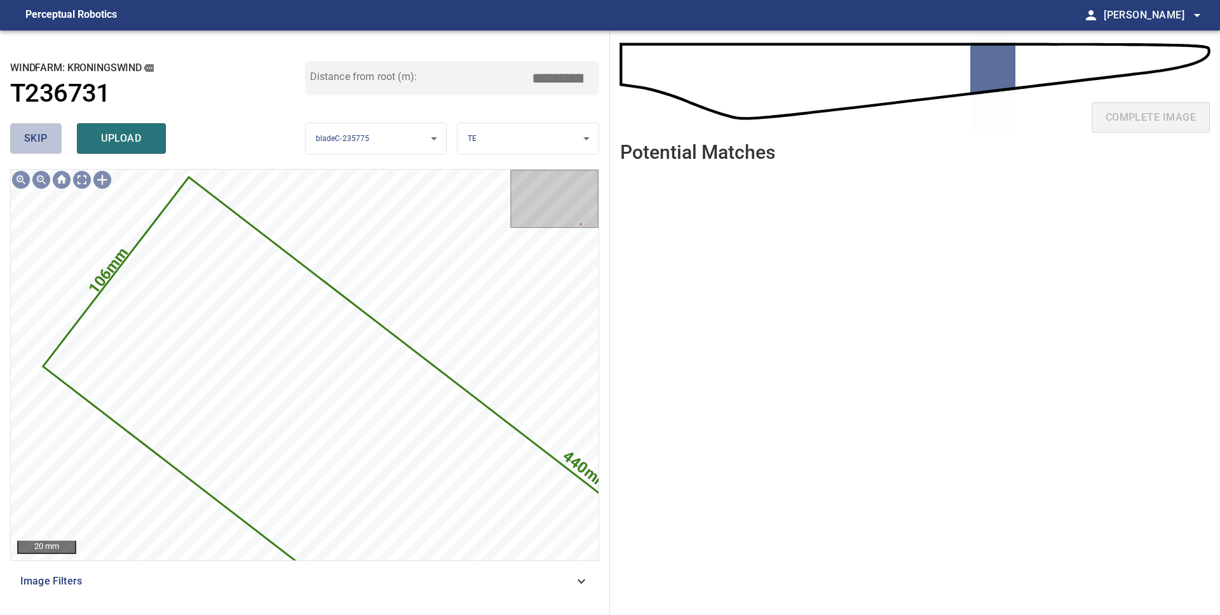
click at [50, 135] on button "skip" at bounding box center [35, 138] width 51 height 31
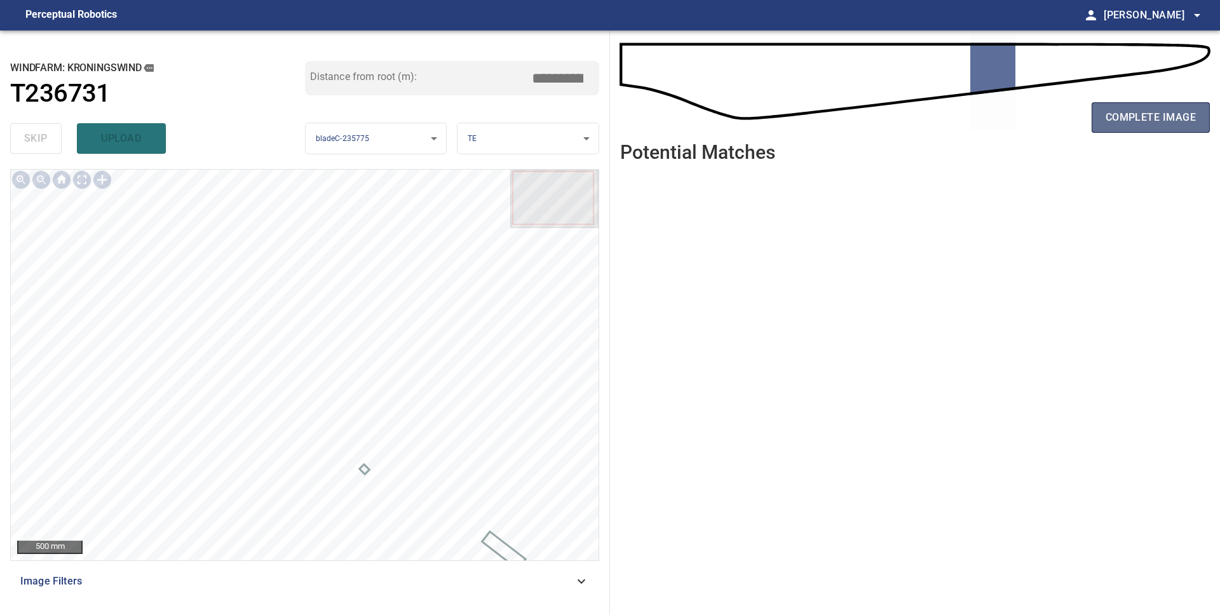
click at [1114, 113] on span "complete image" at bounding box center [1151, 118] width 90 height 18
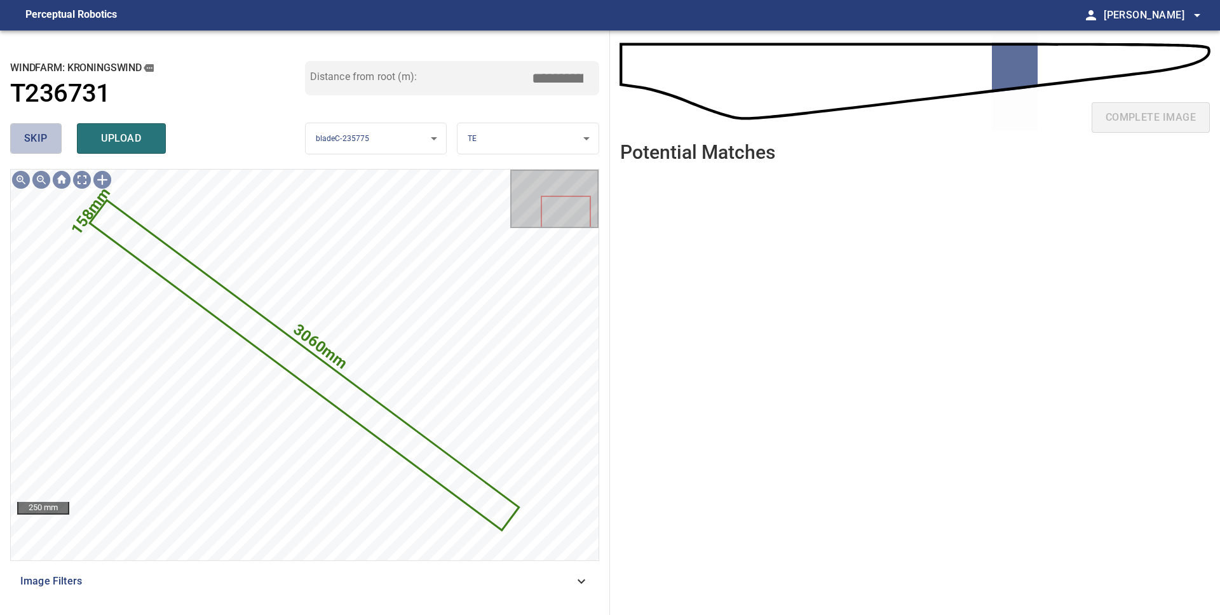
click at [36, 139] on span "skip" at bounding box center [36, 139] width 24 height 18
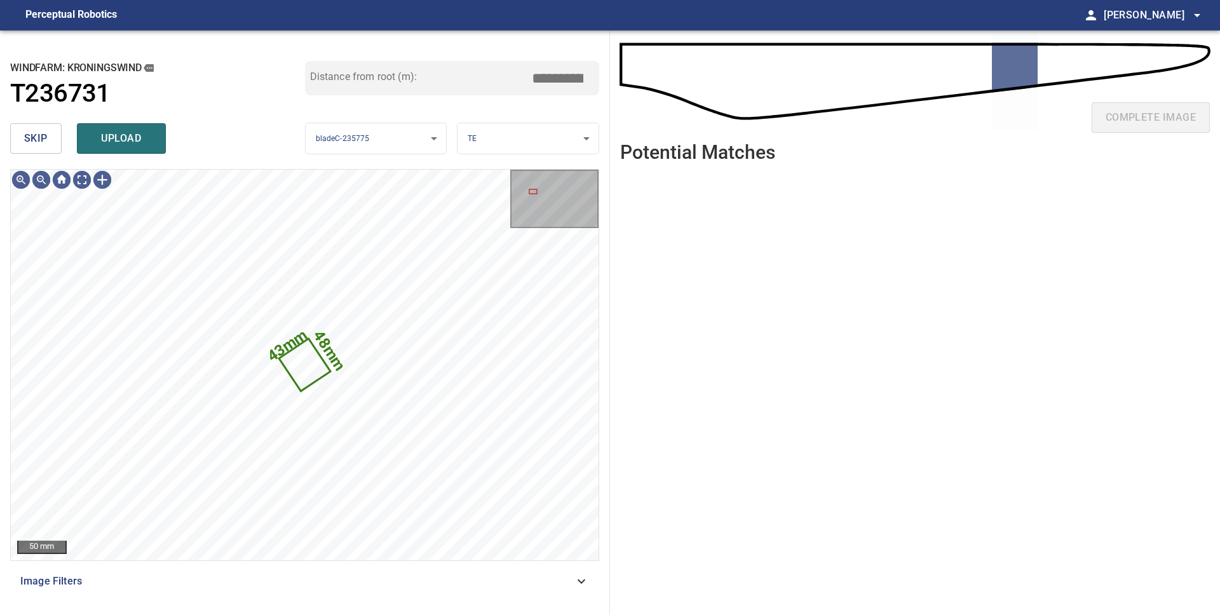
click at [36, 139] on span "skip" at bounding box center [36, 139] width 24 height 18
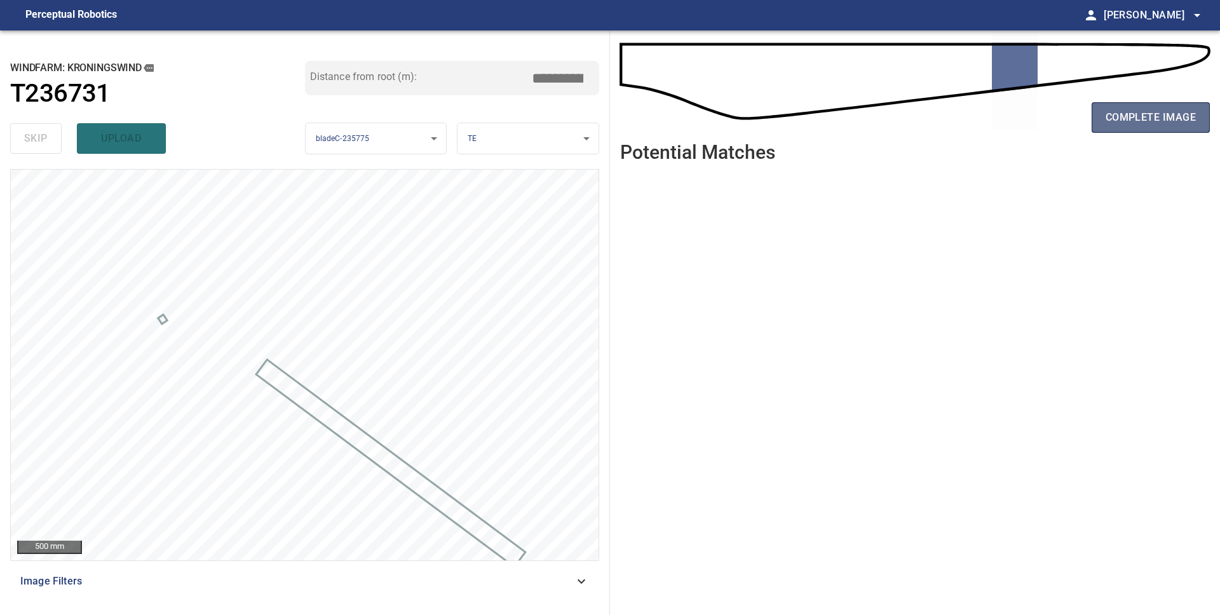
click at [1105, 124] on button "complete image" at bounding box center [1151, 117] width 118 height 31
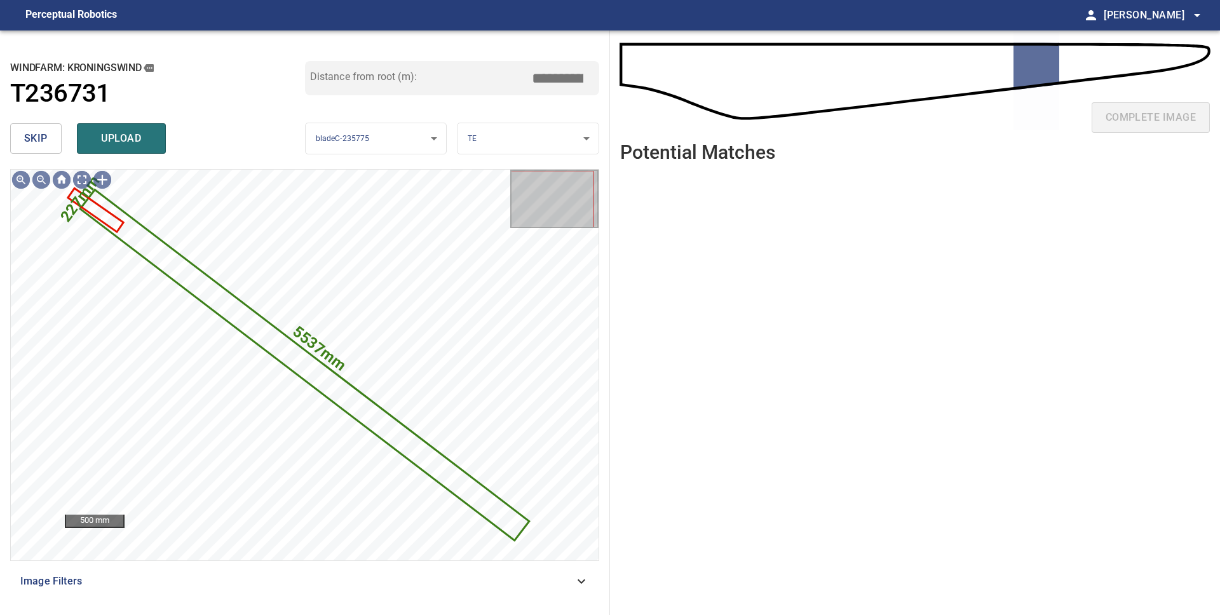
click at [48, 142] on button "skip" at bounding box center [35, 138] width 51 height 31
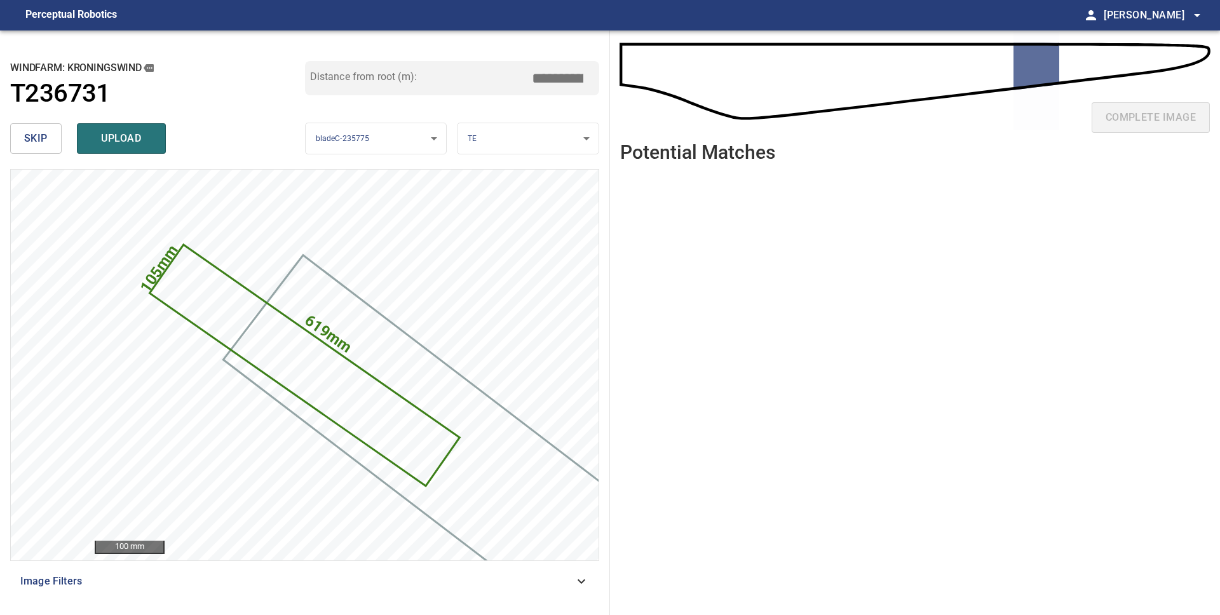
click at [48, 142] on button "skip" at bounding box center [35, 138] width 51 height 31
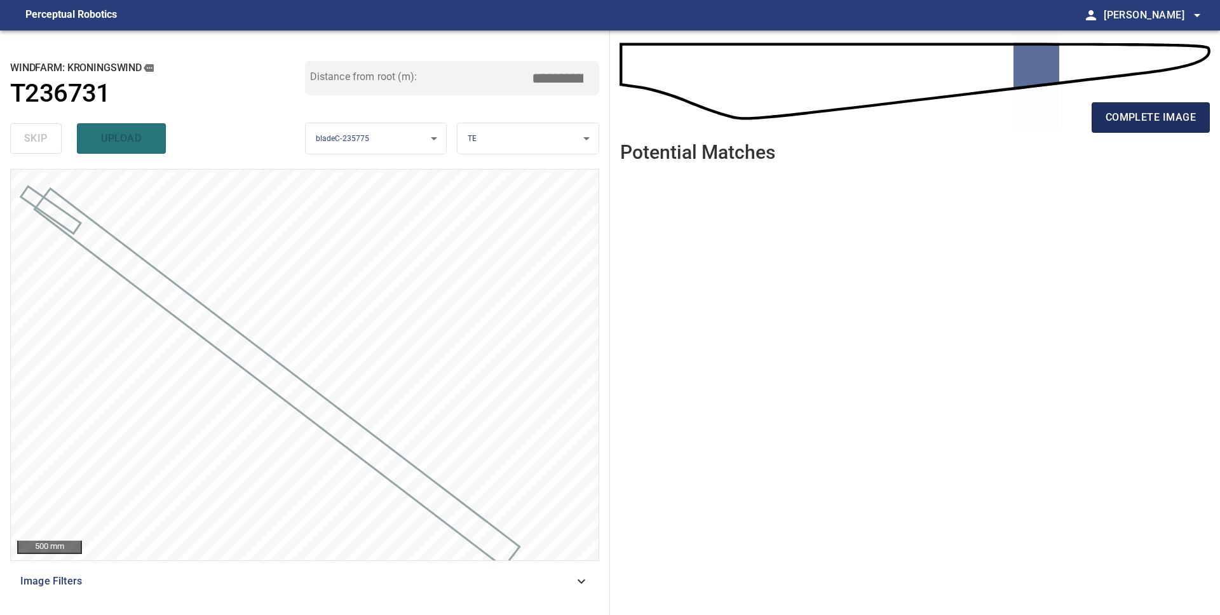
click at [1142, 124] on span "complete image" at bounding box center [1151, 118] width 90 height 18
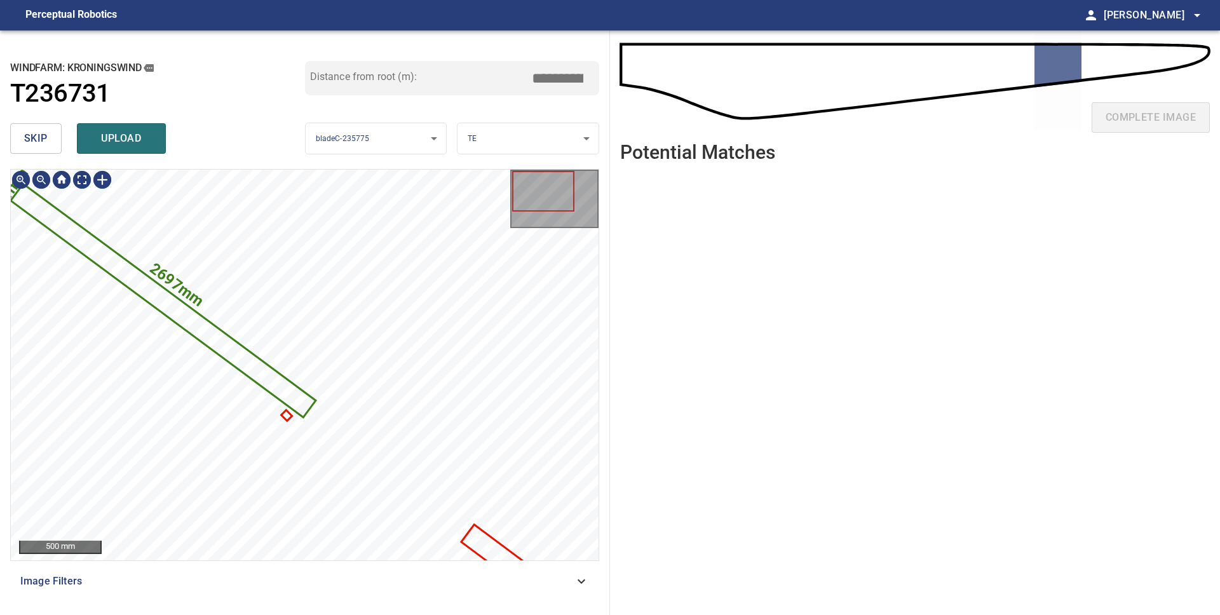
click at [54, 145] on button "skip" at bounding box center [35, 138] width 51 height 31
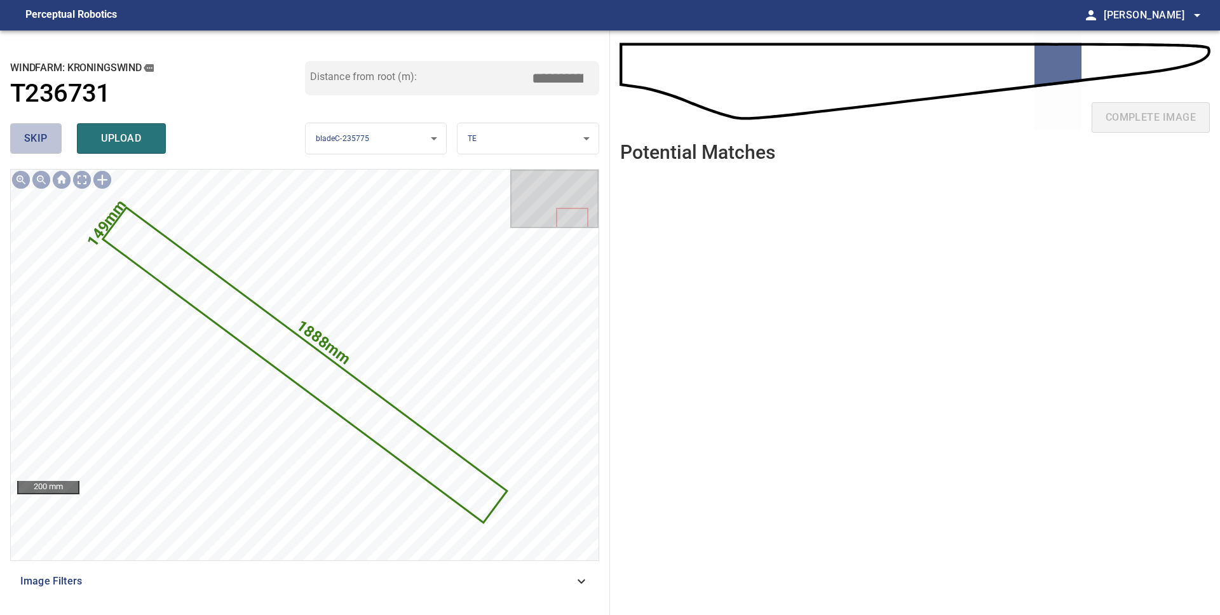
click at [43, 142] on span "skip" at bounding box center [36, 139] width 24 height 18
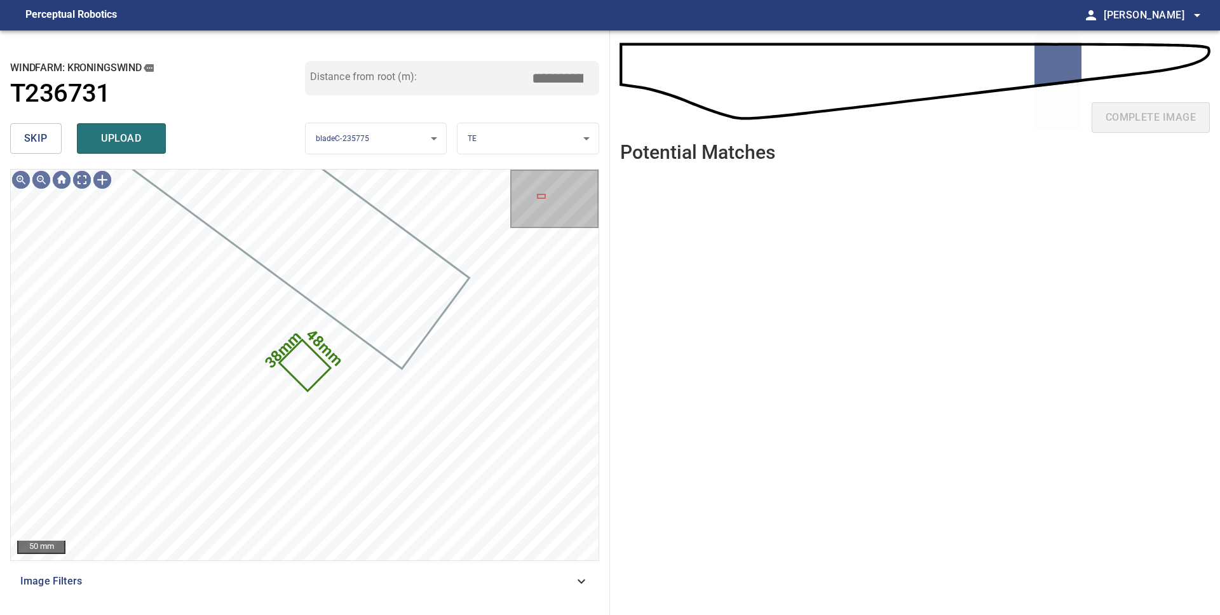
click at [43, 143] on span "skip" at bounding box center [36, 139] width 24 height 18
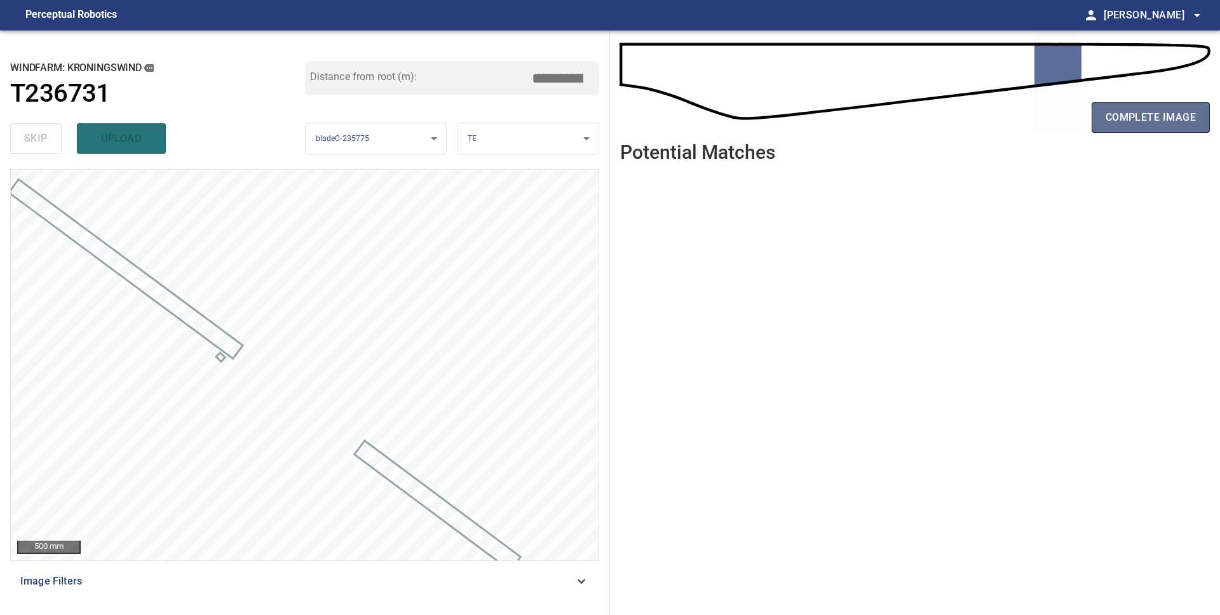
click at [1140, 118] on span "complete image" at bounding box center [1151, 118] width 90 height 18
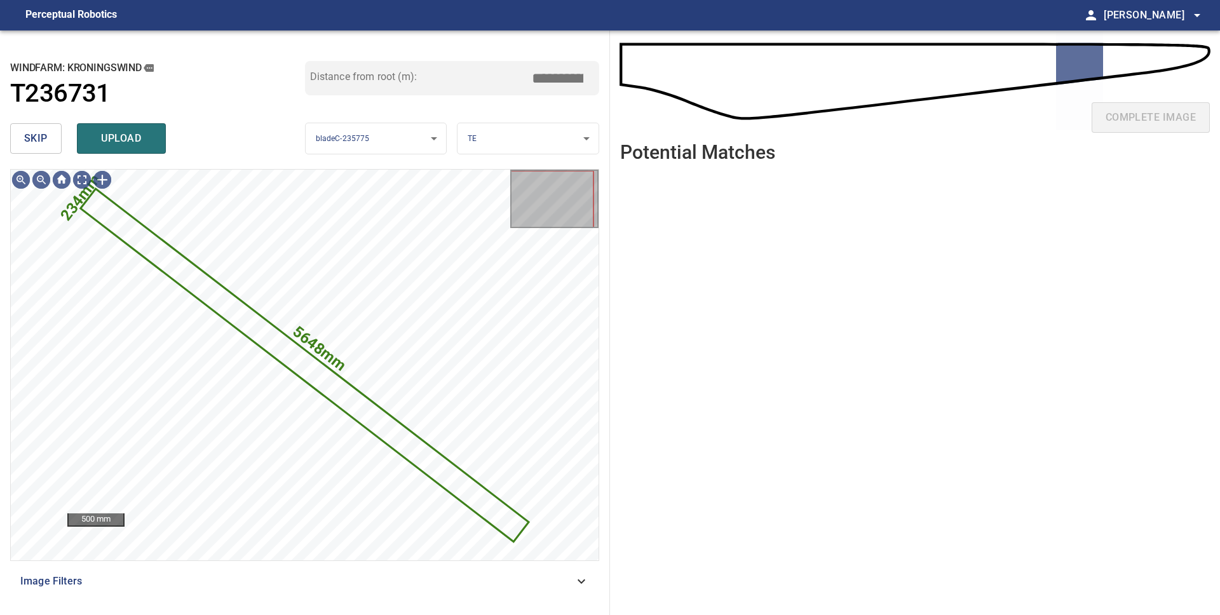
click at [42, 136] on span "skip" at bounding box center [36, 139] width 24 height 18
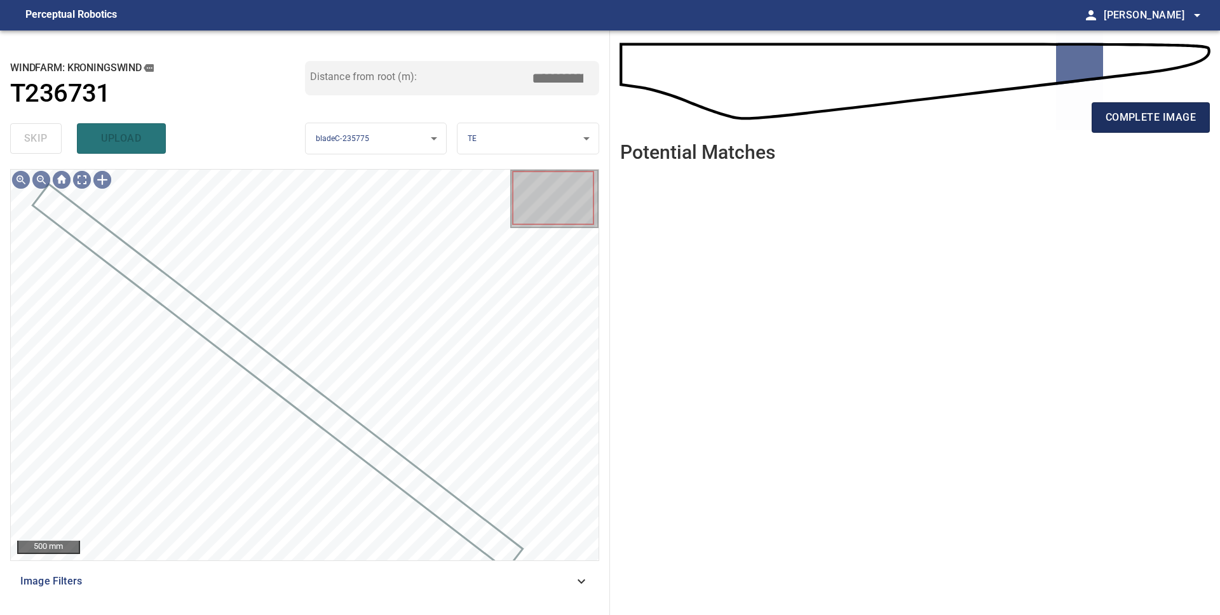
click at [1147, 125] on span "complete image" at bounding box center [1151, 118] width 90 height 18
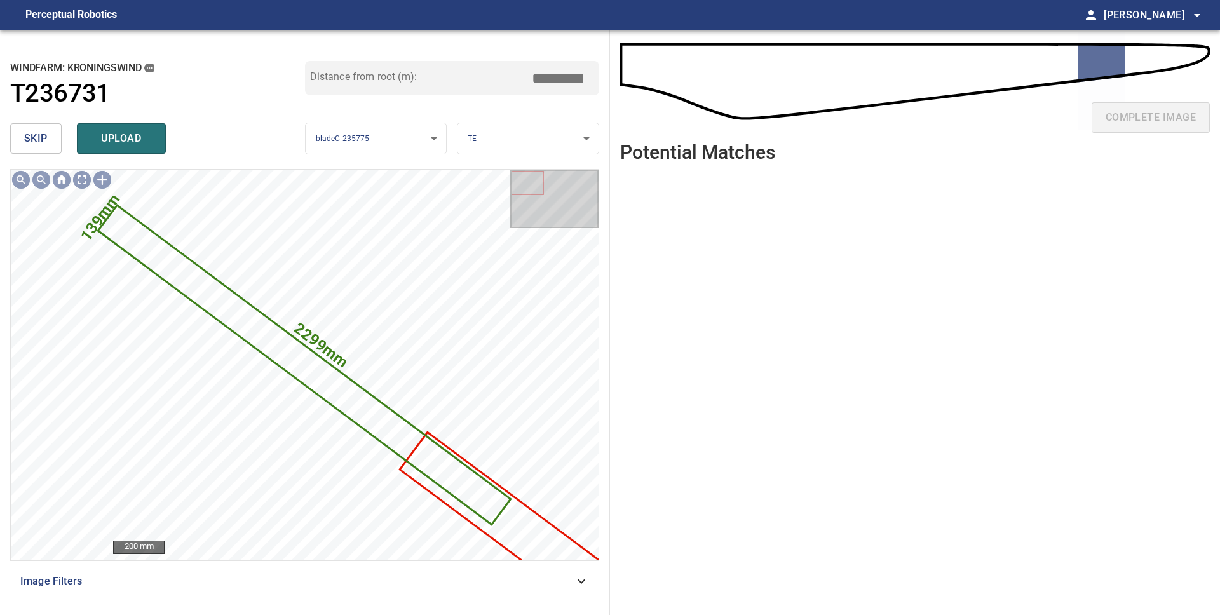
click at [28, 139] on span "skip" at bounding box center [36, 139] width 24 height 18
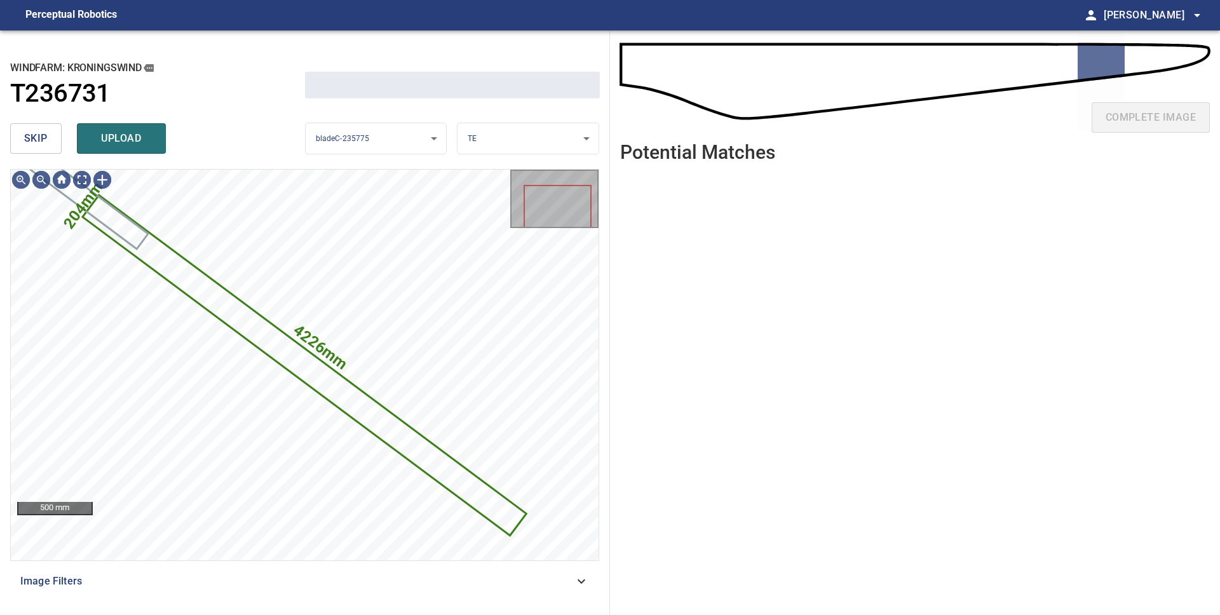
click at [28, 139] on span "skip" at bounding box center [36, 139] width 24 height 18
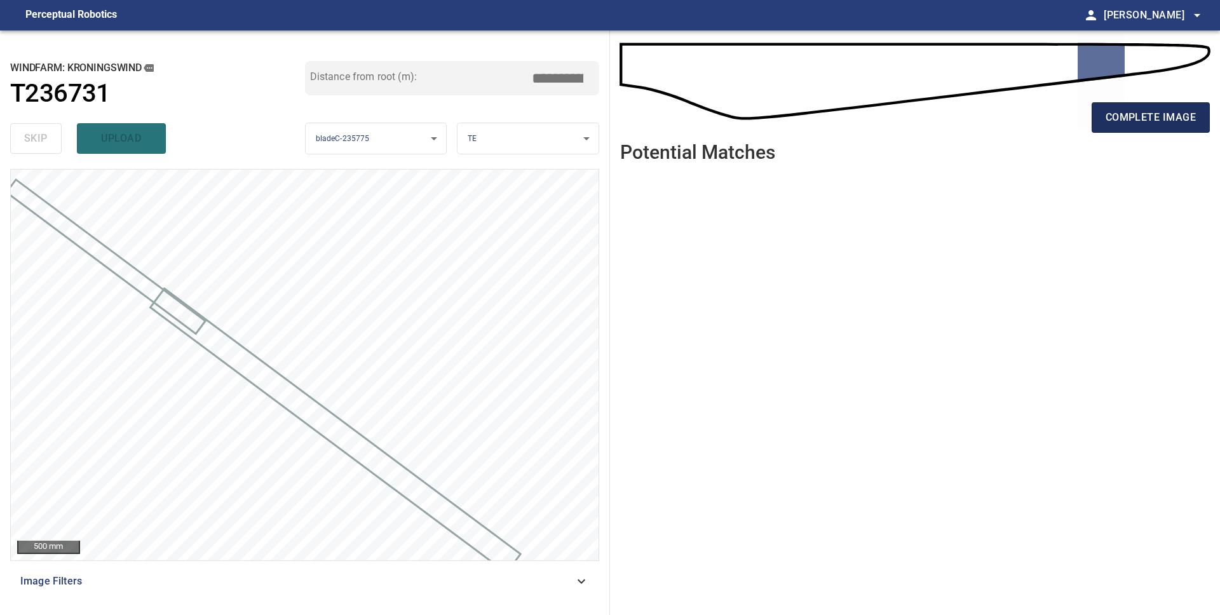
click at [1173, 125] on span "complete image" at bounding box center [1151, 118] width 90 height 18
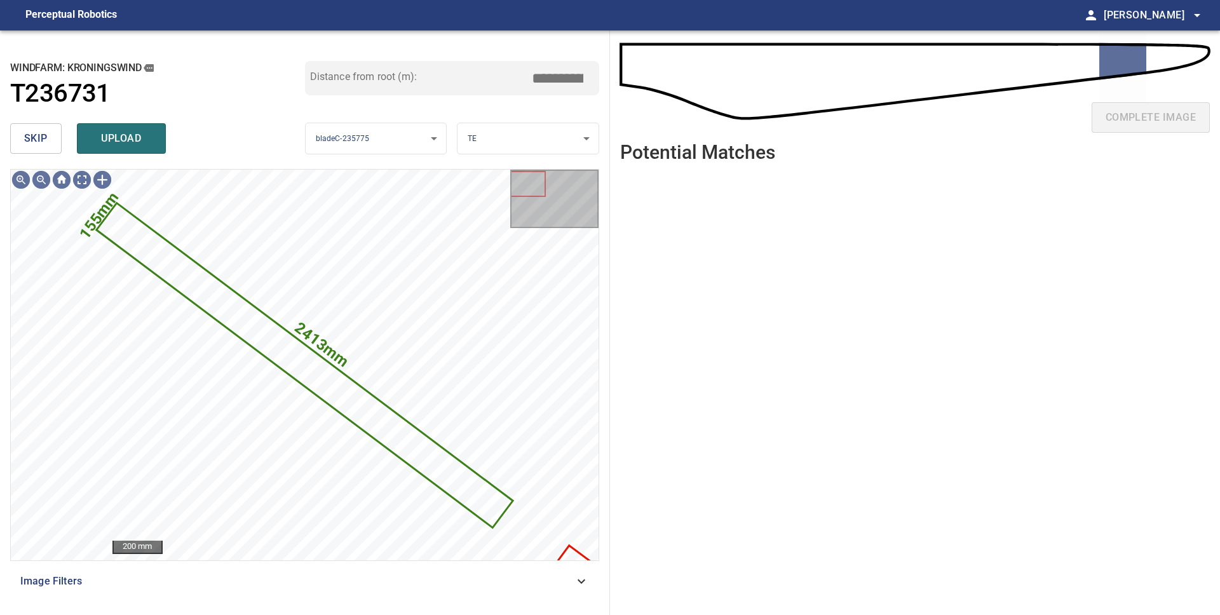
click at [35, 130] on span "skip" at bounding box center [36, 139] width 24 height 18
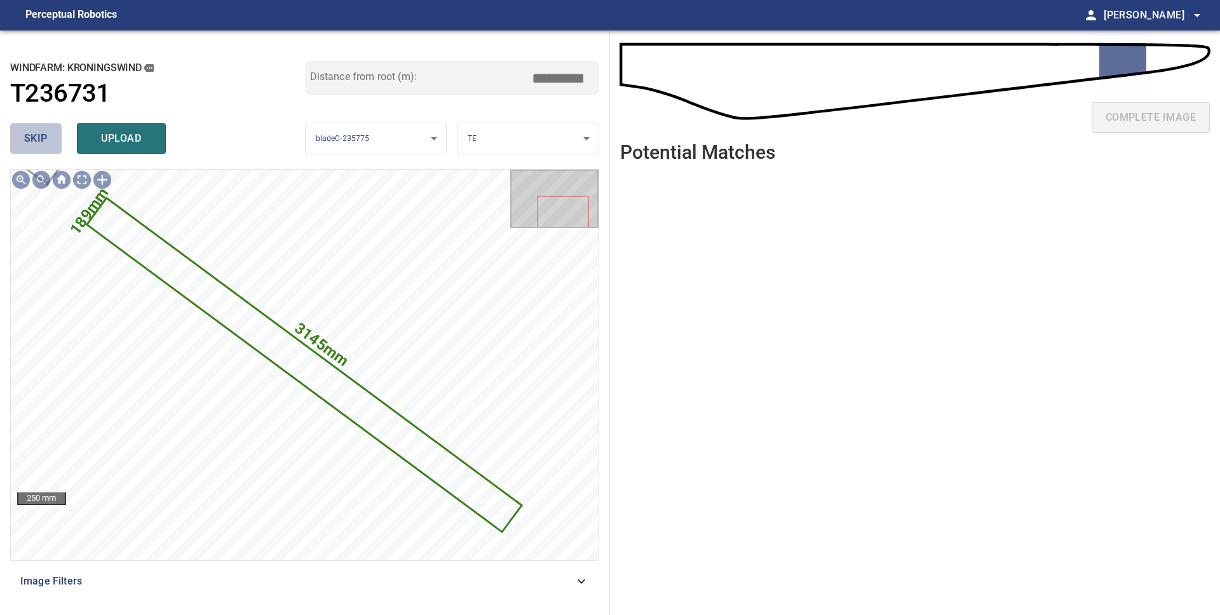
click at [34, 137] on span "skip" at bounding box center [36, 139] width 24 height 18
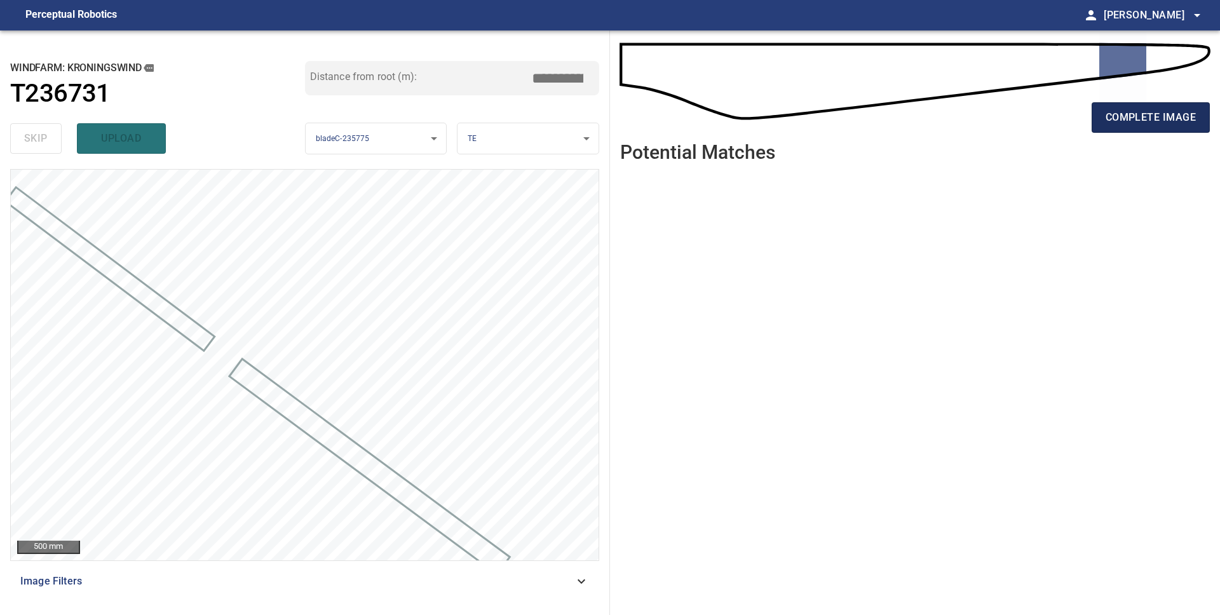
click at [1176, 125] on span "complete image" at bounding box center [1151, 118] width 90 height 18
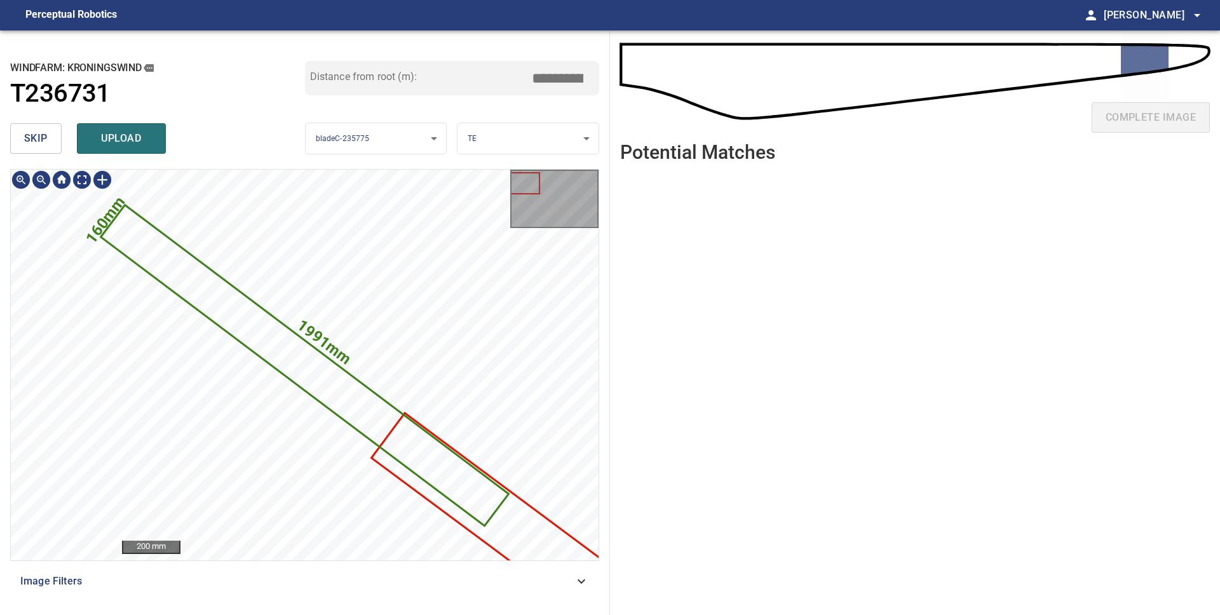
click at [37, 145] on span "skip" at bounding box center [36, 139] width 24 height 18
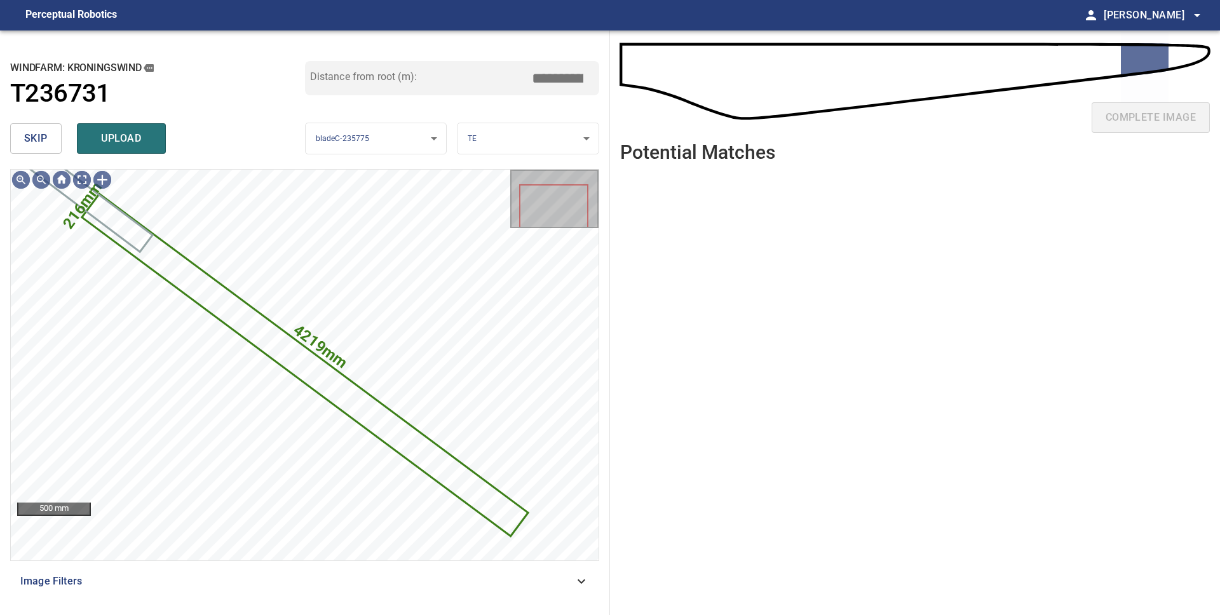
click at [37, 145] on span "skip" at bounding box center [36, 139] width 24 height 18
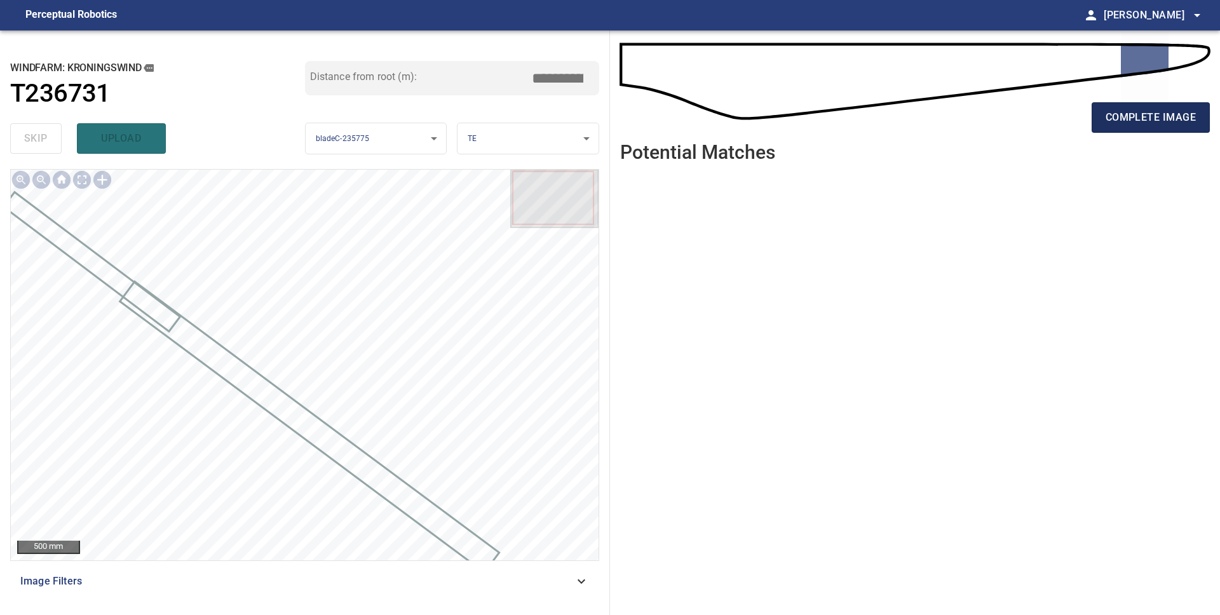
click at [1126, 125] on span "complete image" at bounding box center [1151, 118] width 90 height 18
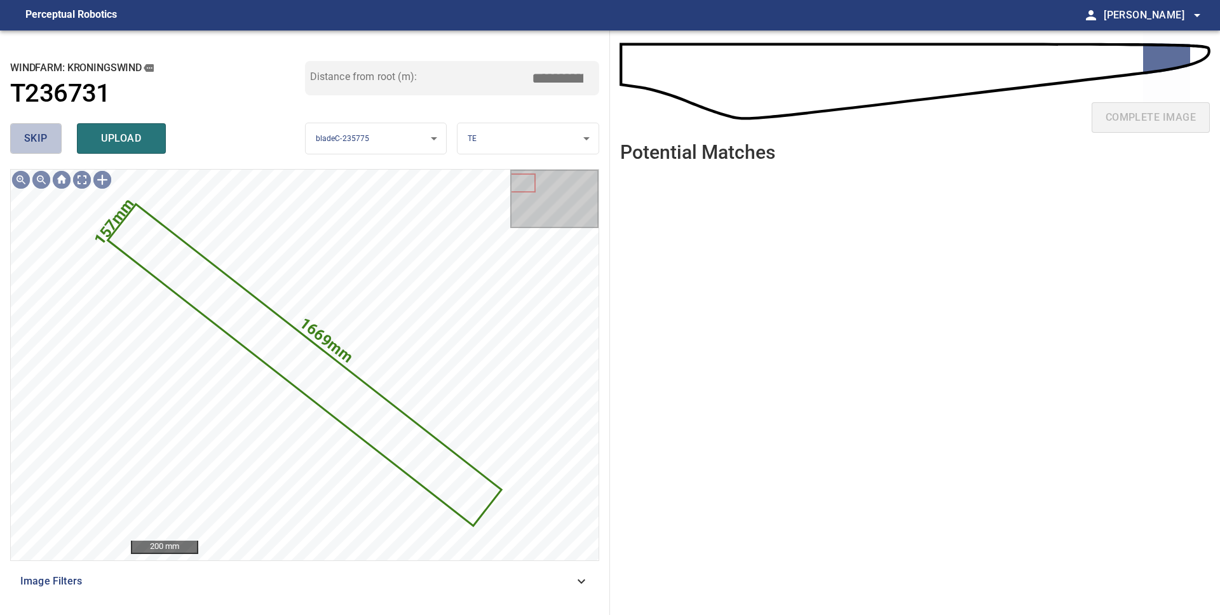
click at [44, 137] on span "skip" at bounding box center [36, 139] width 24 height 18
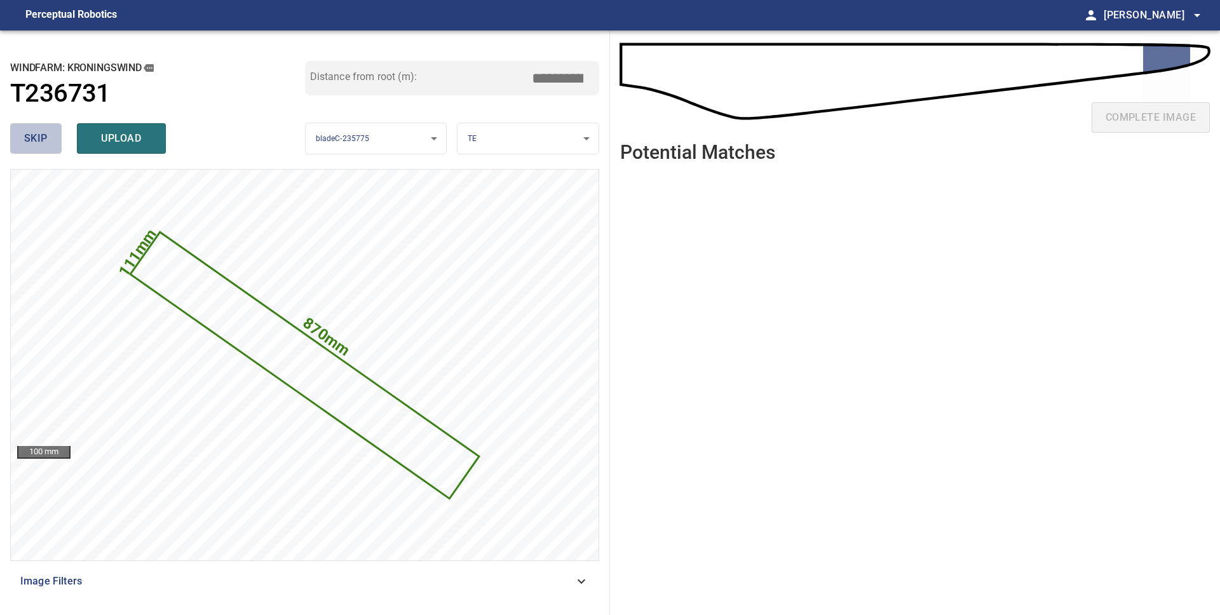
click at [44, 137] on span "skip" at bounding box center [36, 139] width 24 height 18
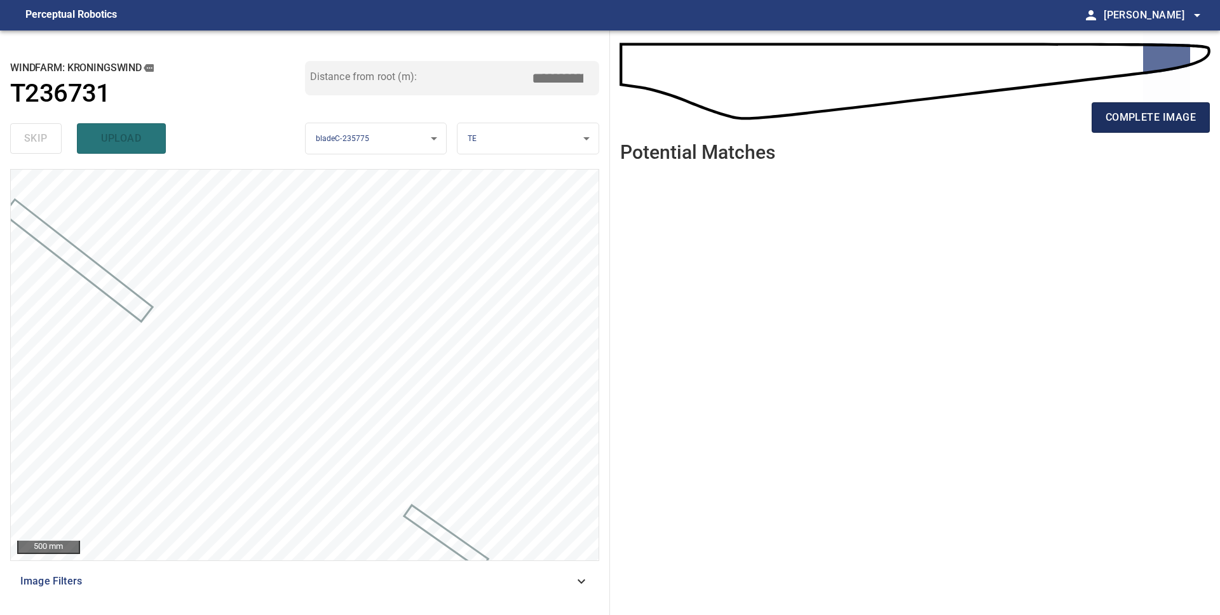
click at [1126, 125] on span "complete image" at bounding box center [1151, 118] width 90 height 18
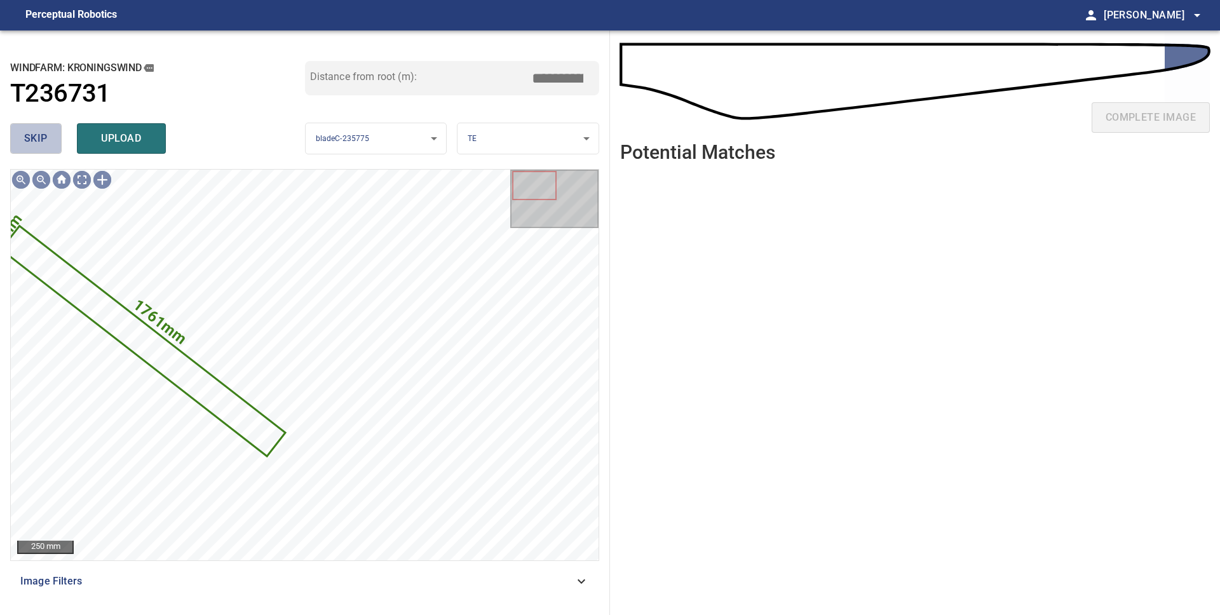
click at [39, 145] on span "skip" at bounding box center [36, 139] width 24 height 18
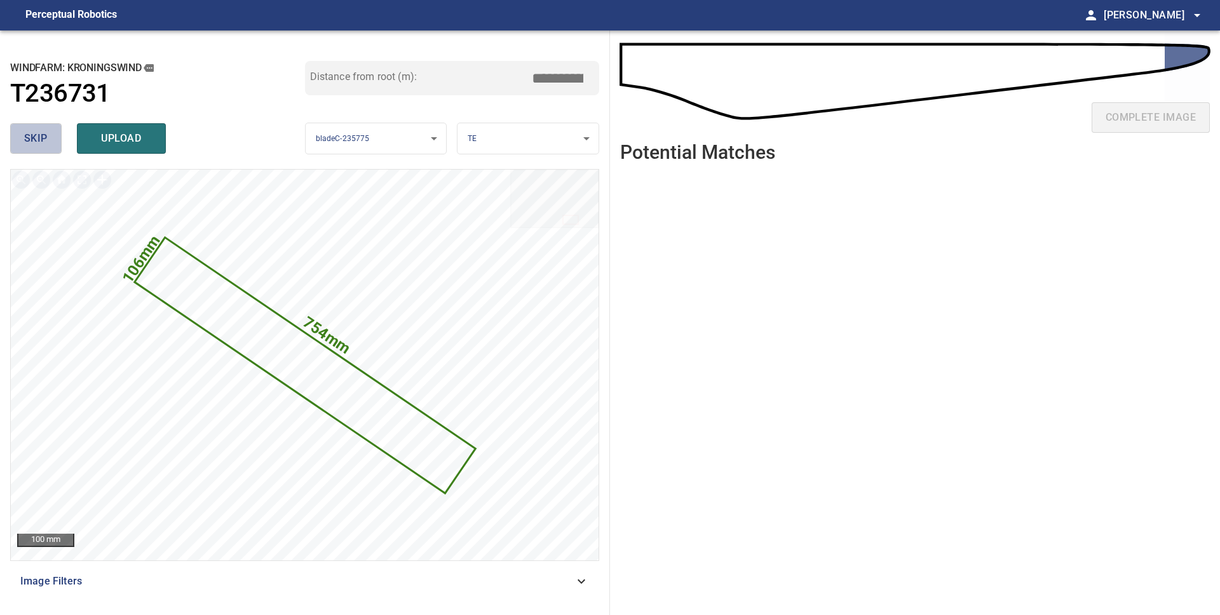
click at [36, 142] on span "skip" at bounding box center [36, 139] width 24 height 18
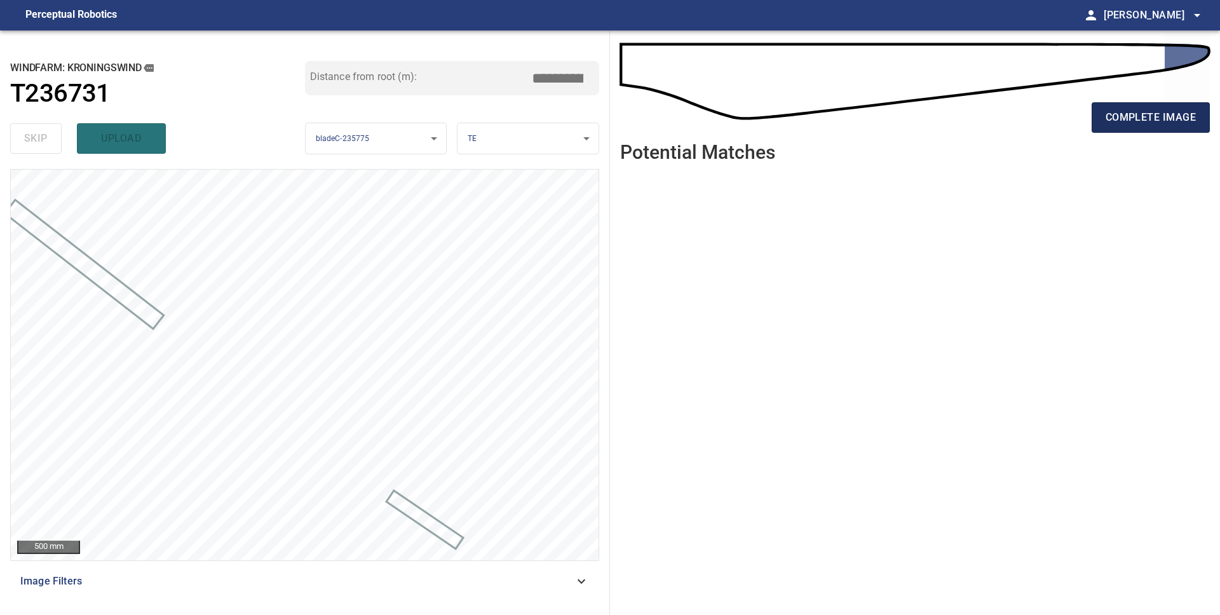
click at [1115, 129] on button "complete image" at bounding box center [1151, 117] width 118 height 31
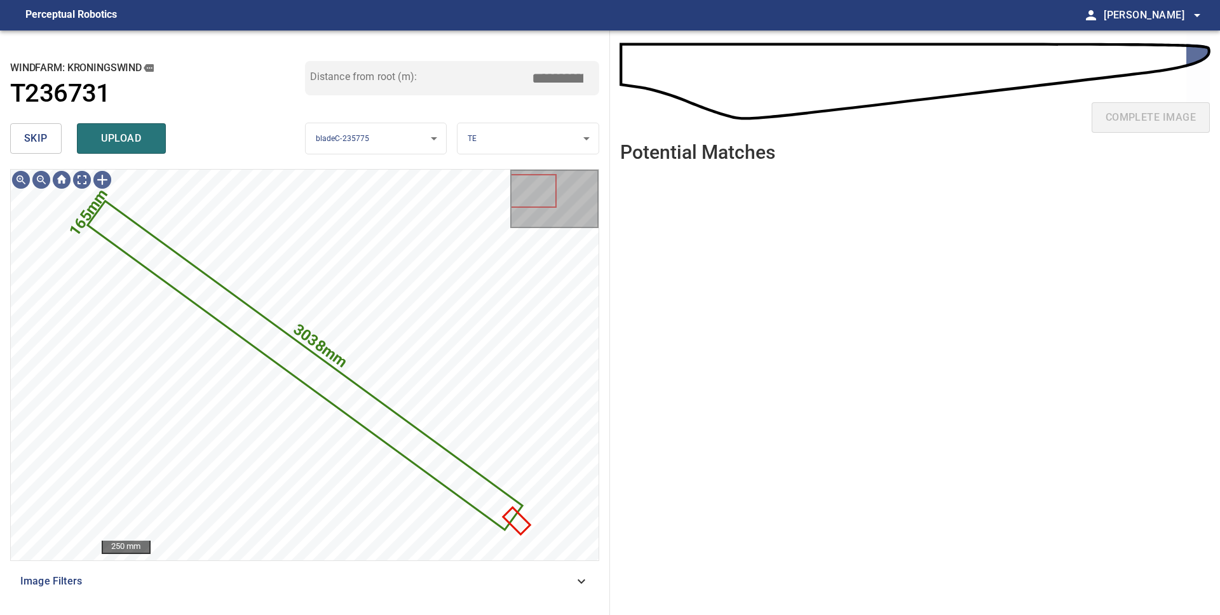
click at [40, 136] on span "skip" at bounding box center [36, 139] width 24 height 18
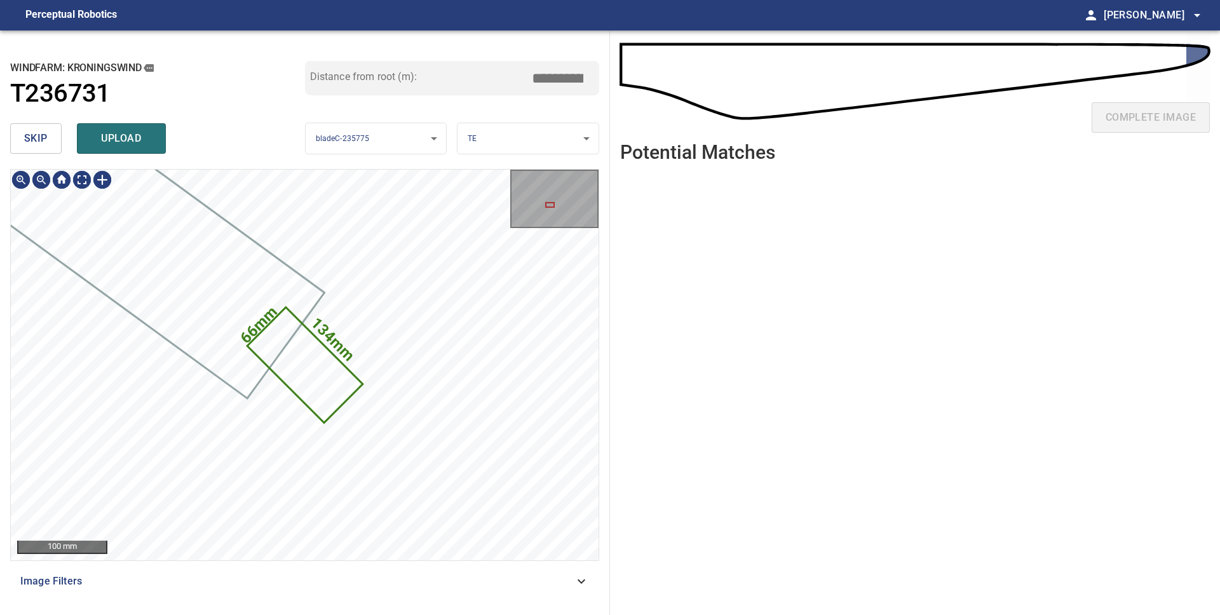
click at [323, 385] on icon at bounding box center [305, 365] width 112 height 112
click at [518, 135] on body "**********" at bounding box center [610, 307] width 1220 height 615
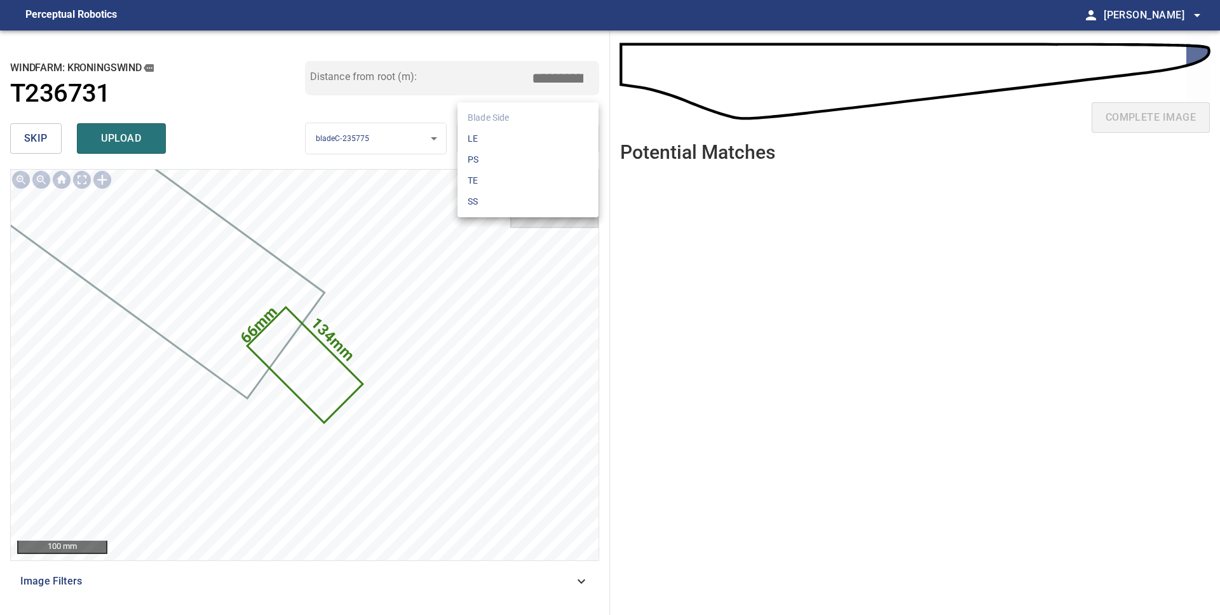
click at [518, 135] on li "LE" at bounding box center [528, 138] width 141 height 21
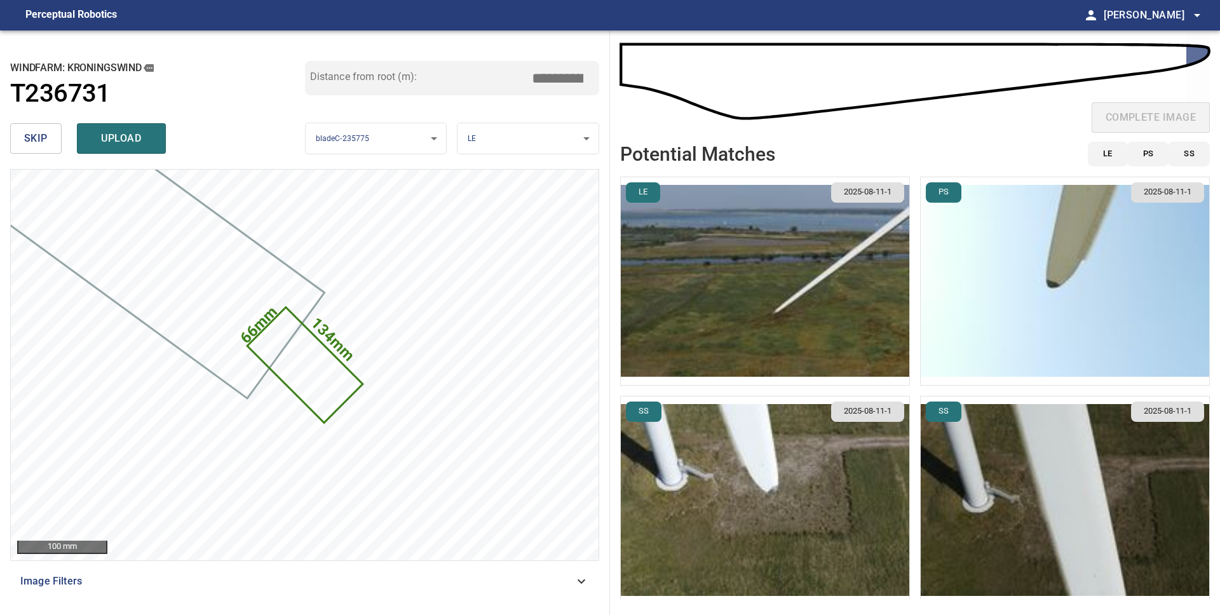
click at [1108, 329] on img "button" at bounding box center [1065, 281] width 289 height 208
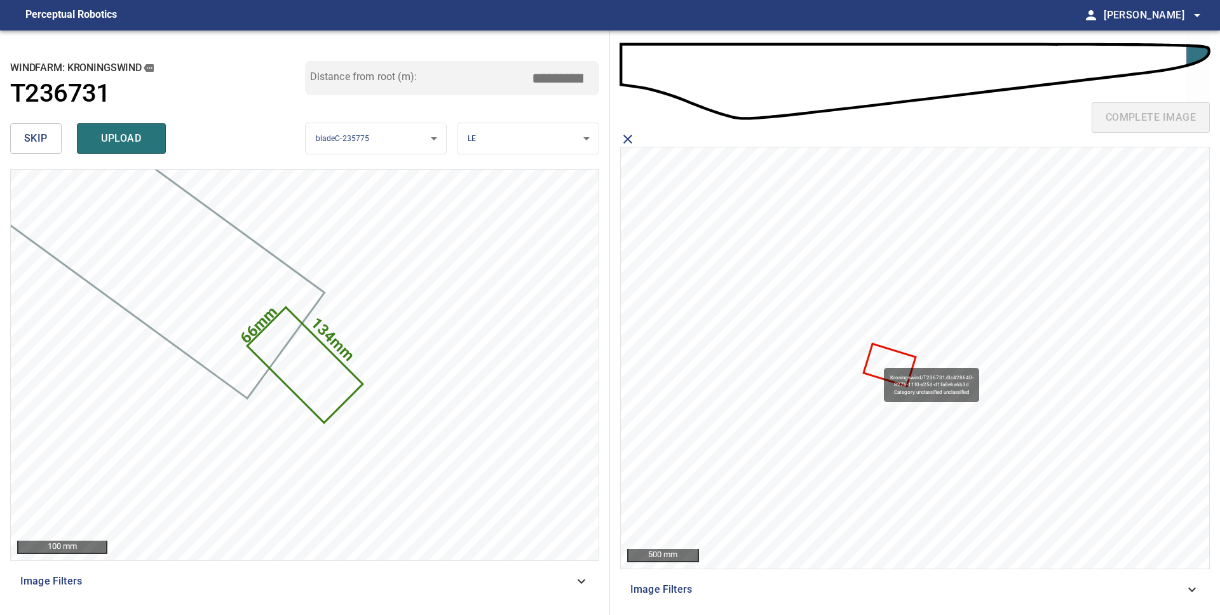
click at [878, 362] on icon at bounding box center [890, 365] width 50 height 40
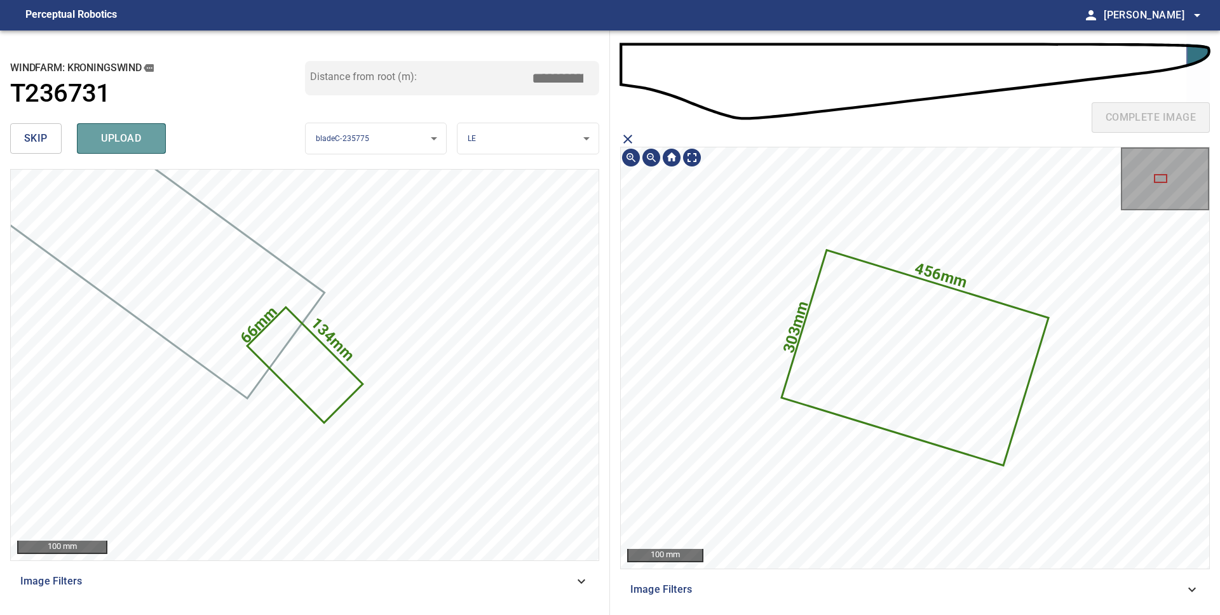
drag, startPoint x: 140, startPoint y: 140, endPoint x: 177, endPoint y: 134, distance: 37.9
click at [140, 140] on span "upload" at bounding box center [121, 139] width 61 height 18
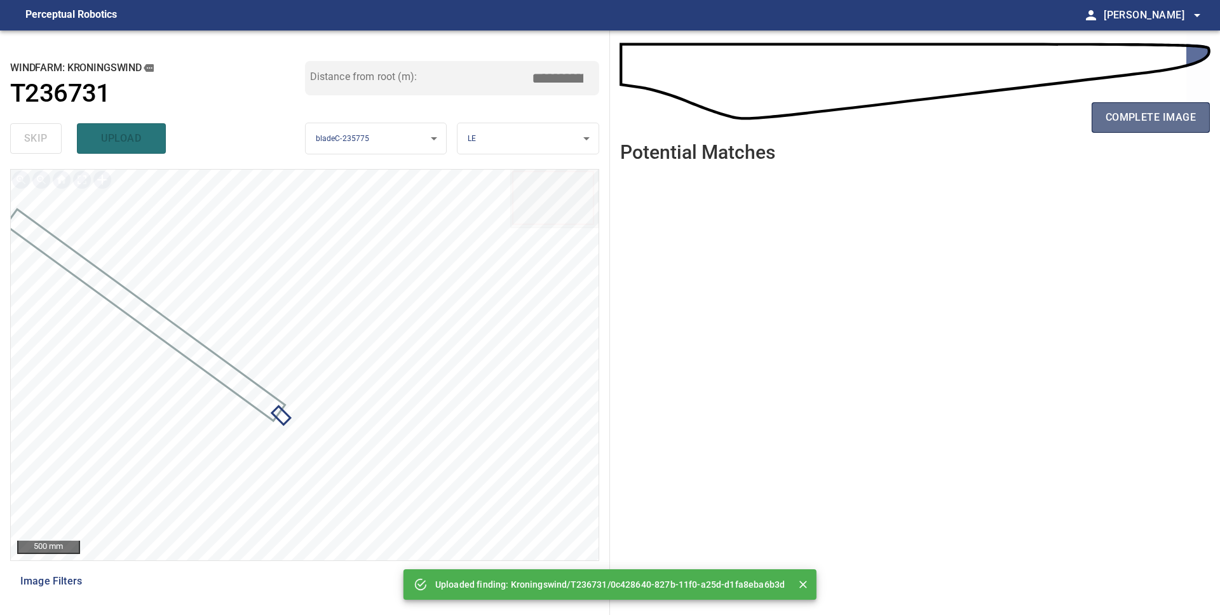
click at [1131, 125] on span "complete image" at bounding box center [1151, 118] width 90 height 18
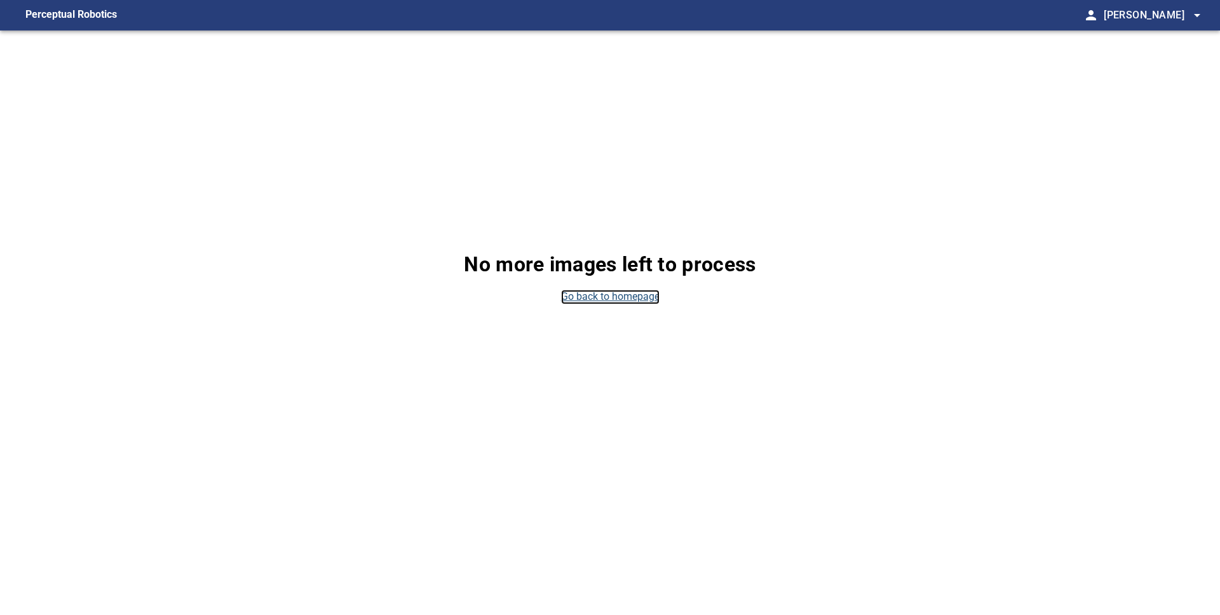
click at [585, 296] on link "Go back to homepage" at bounding box center [610, 297] width 99 height 15
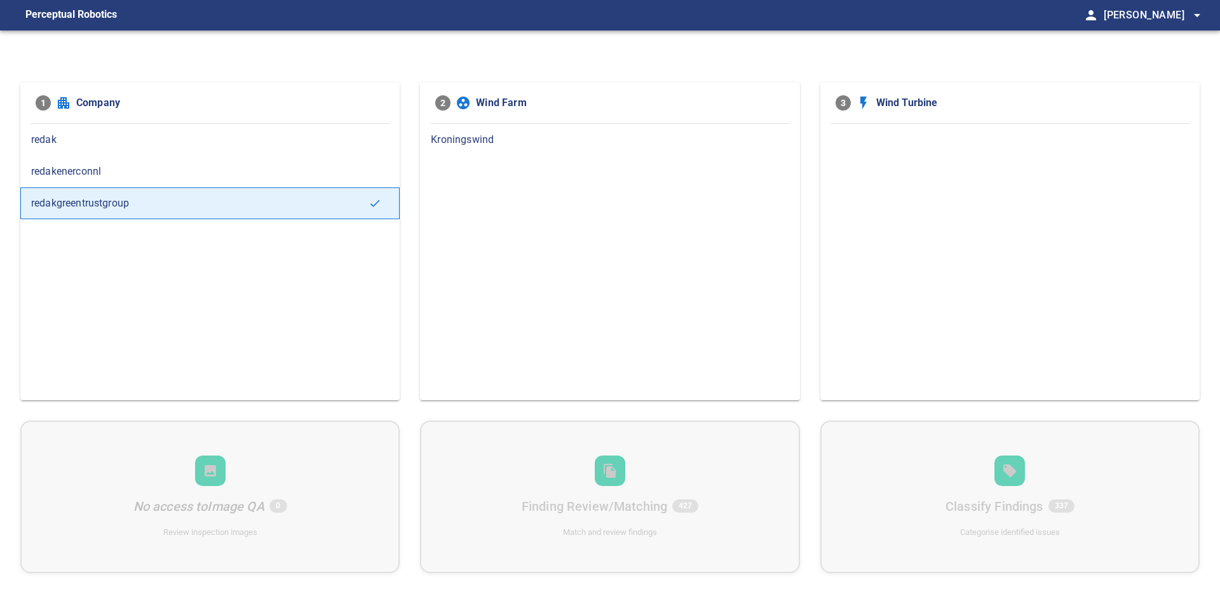
click at [498, 135] on span "Kroningswind" at bounding box center [610, 139] width 358 height 15
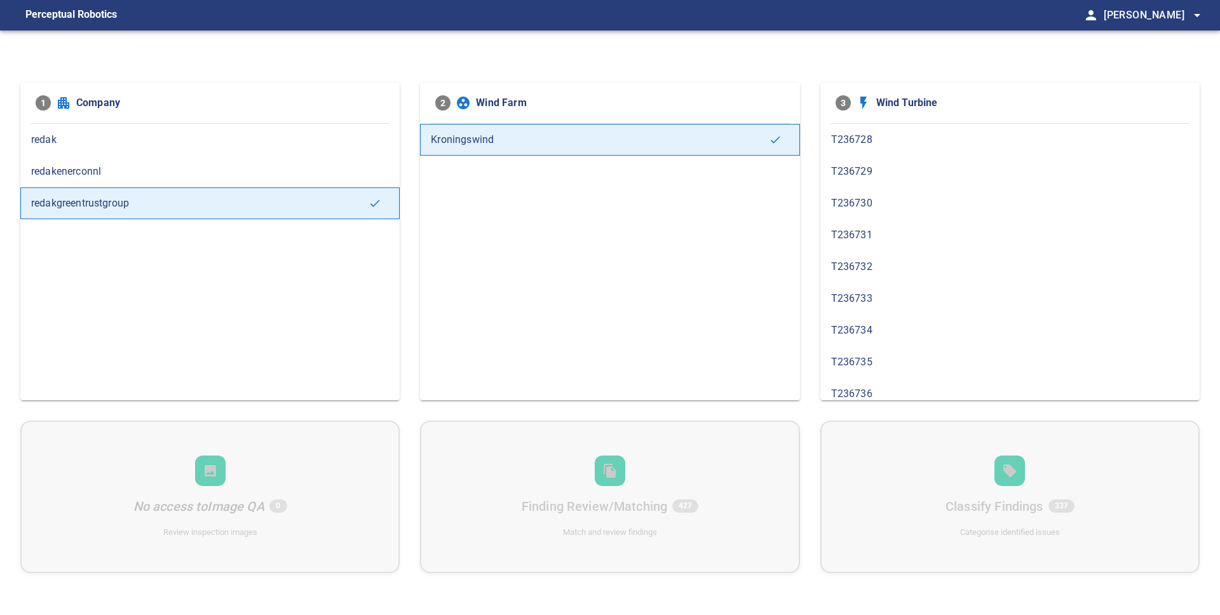
click at [883, 266] on span "T236732" at bounding box center [1010, 266] width 358 height 15
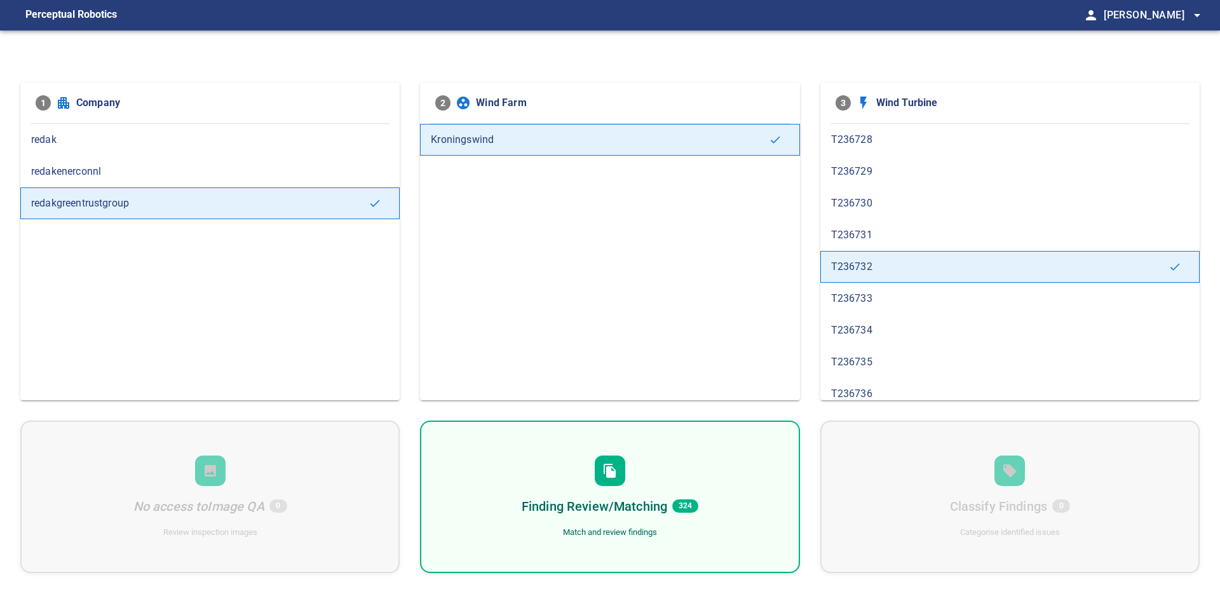
click at [636, 474] on div "Finding Review/Matching 324 Match and review findings" at bounding box center [609, 497] width 379 height 153
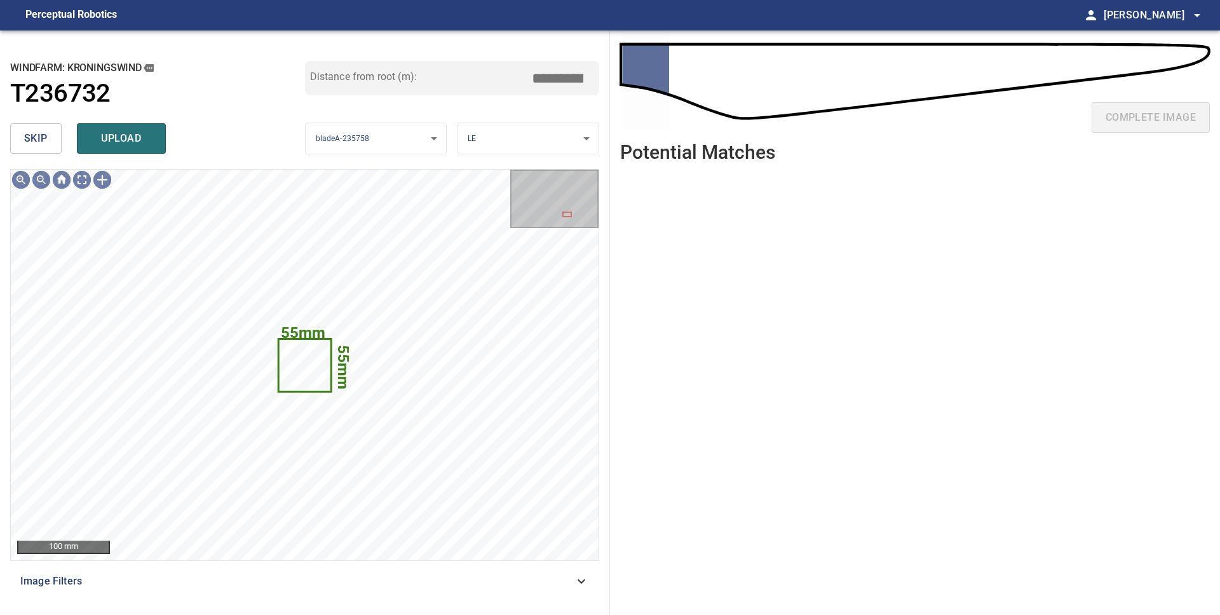
click at [43, 149] on button "skip" at bounding box center [35, 138] width 51 height 31
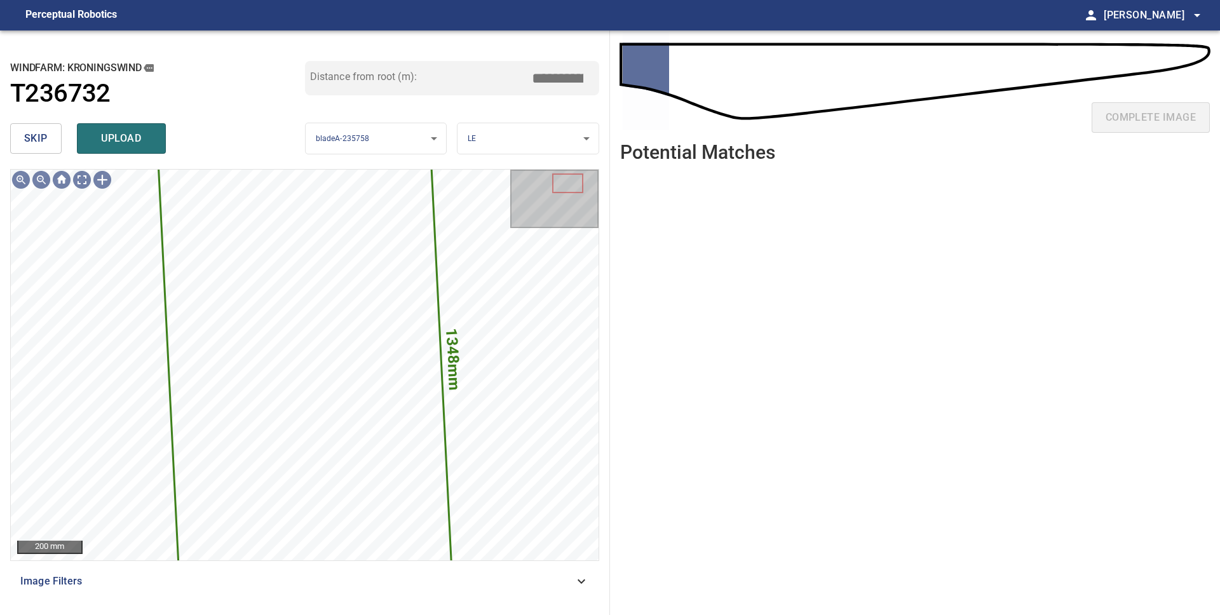
click at [43, 130] on span "skip" at bounding box center [36, 139] width 24 height 18
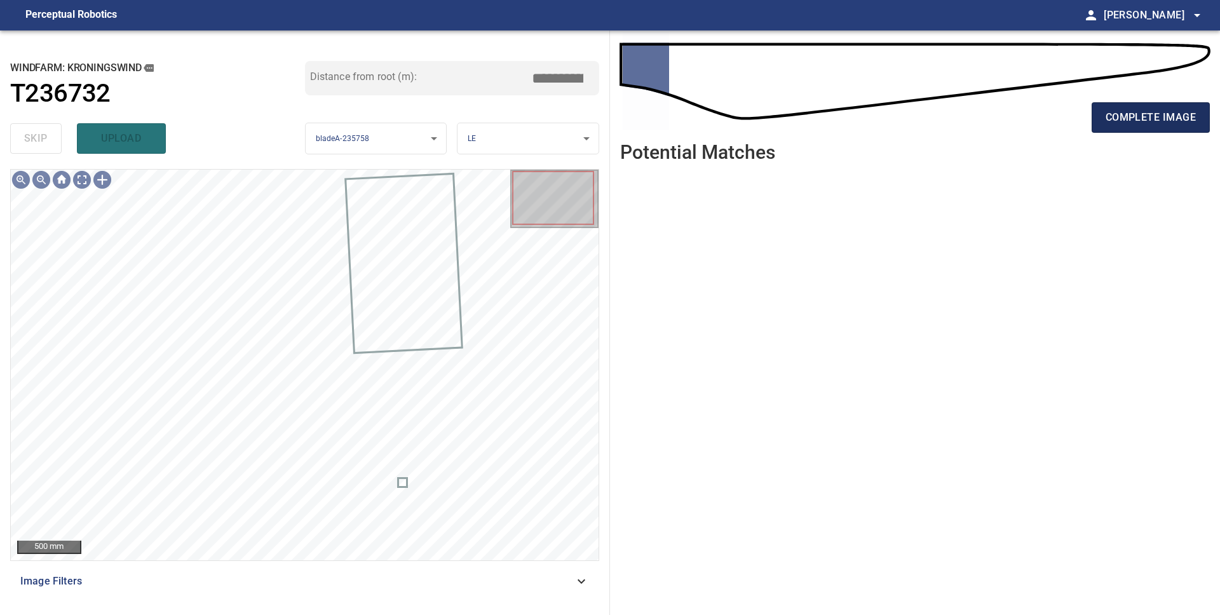
click at [1143, 128] on button "complete image" at bounding box center [1151, 117] width 118 height 31
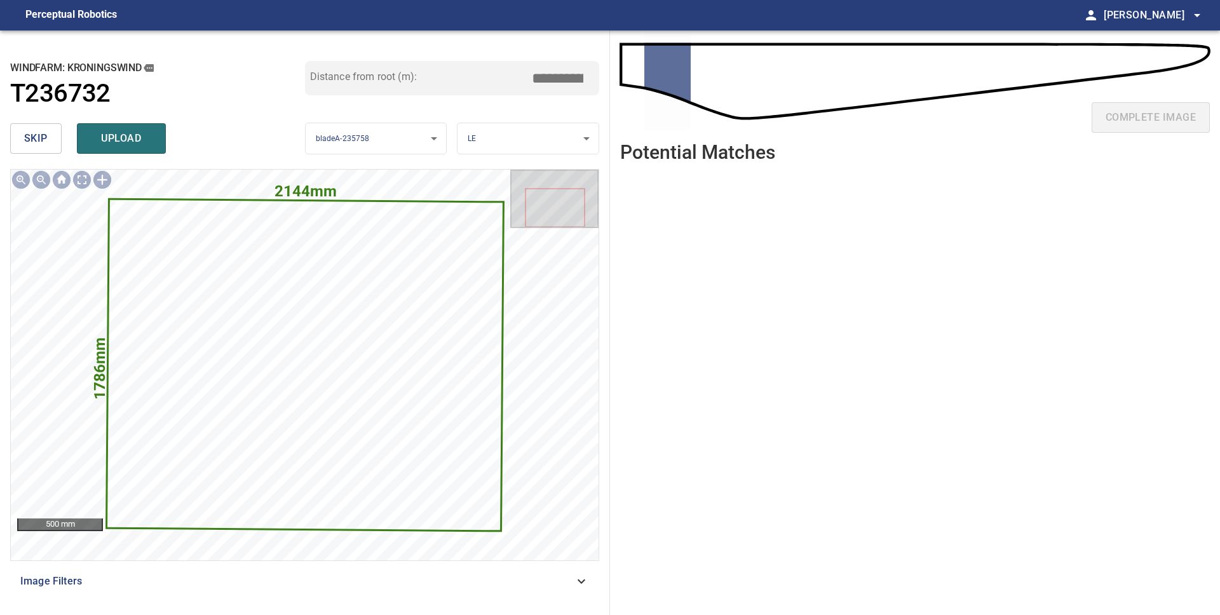
click at [33, 137] on span "skip" at bounding box center [36, 139] width 24 height 18
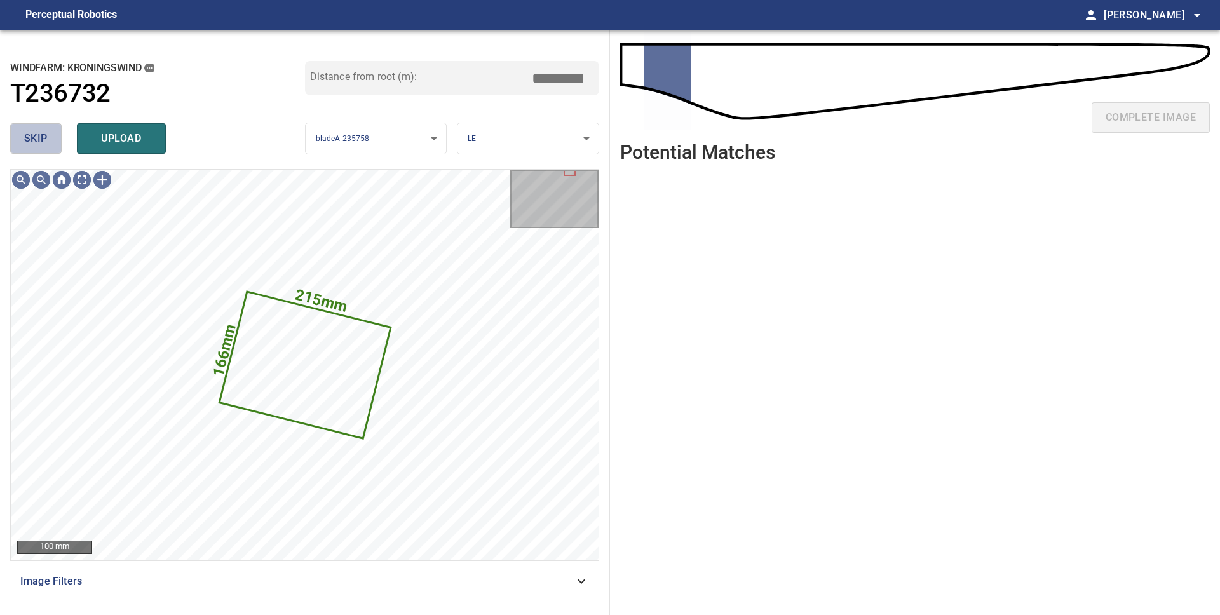
click at [48, 139] on button "skip" at bounding box center [35, 138] width 51 height 31
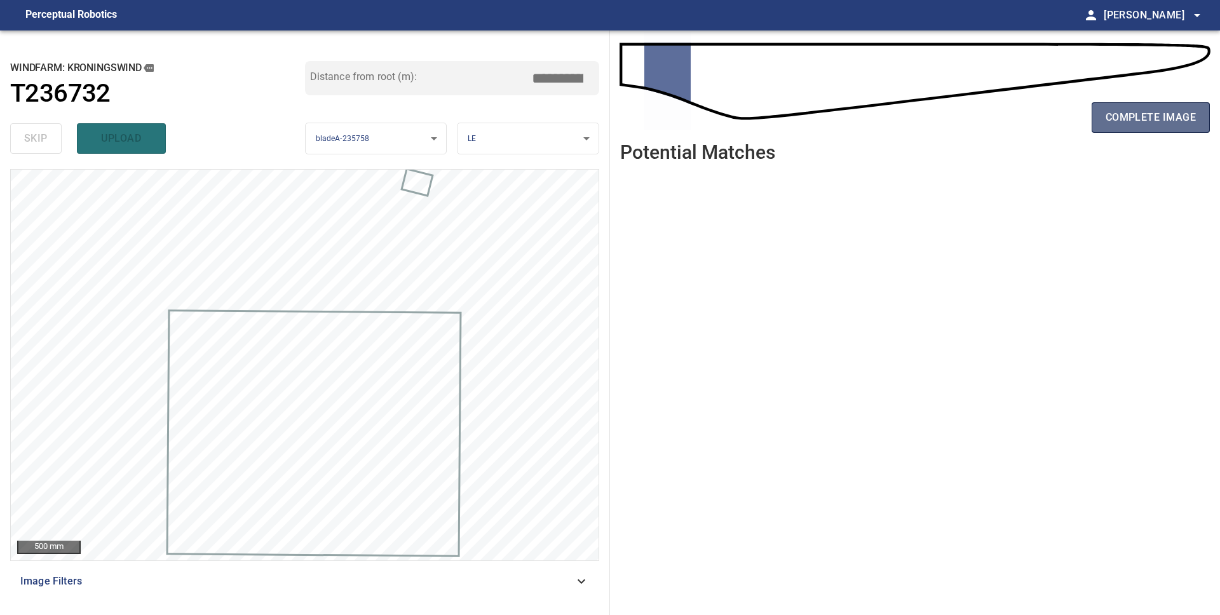
click at [1129, 114] on span "complete image" at bounding box center [1151, 118] width 90 height 18
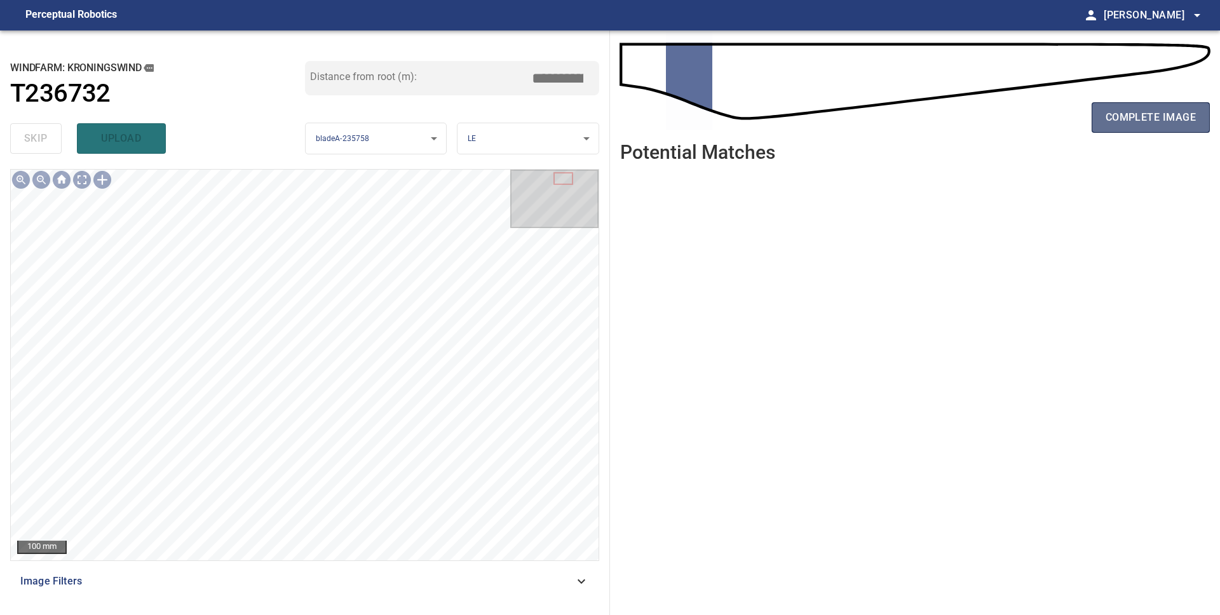
click at [1121, 123] on span "complete image" at bounding box center [1151, 118] width 90 height 18
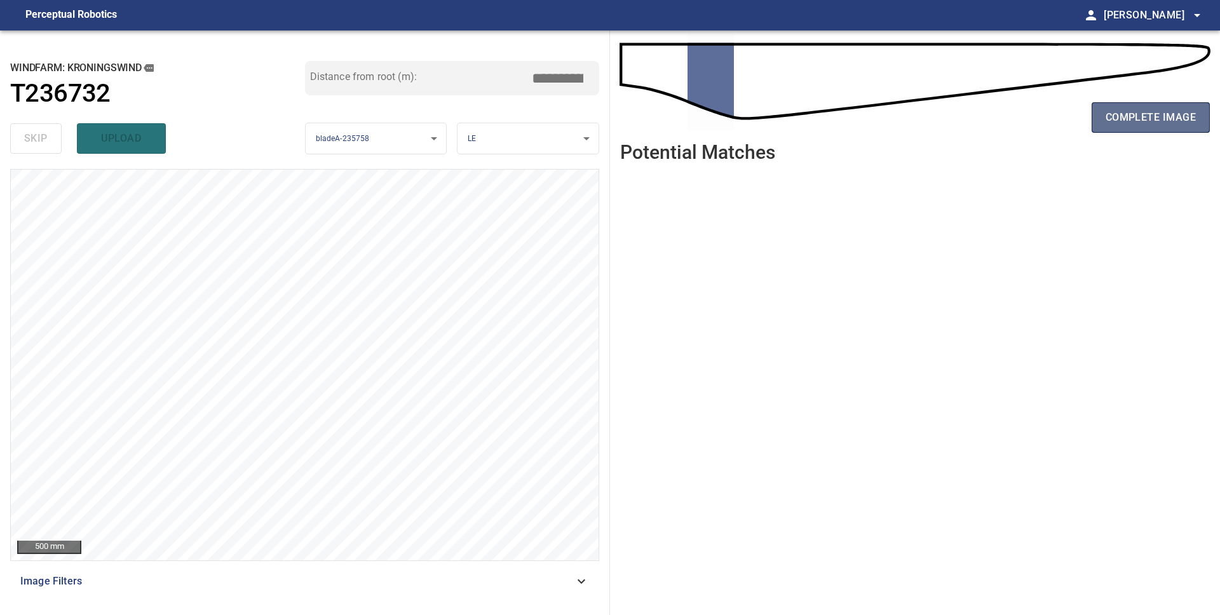
click at [1146, 128] on button "complete image" at bounding box center [1151, 117] width 118 height 31
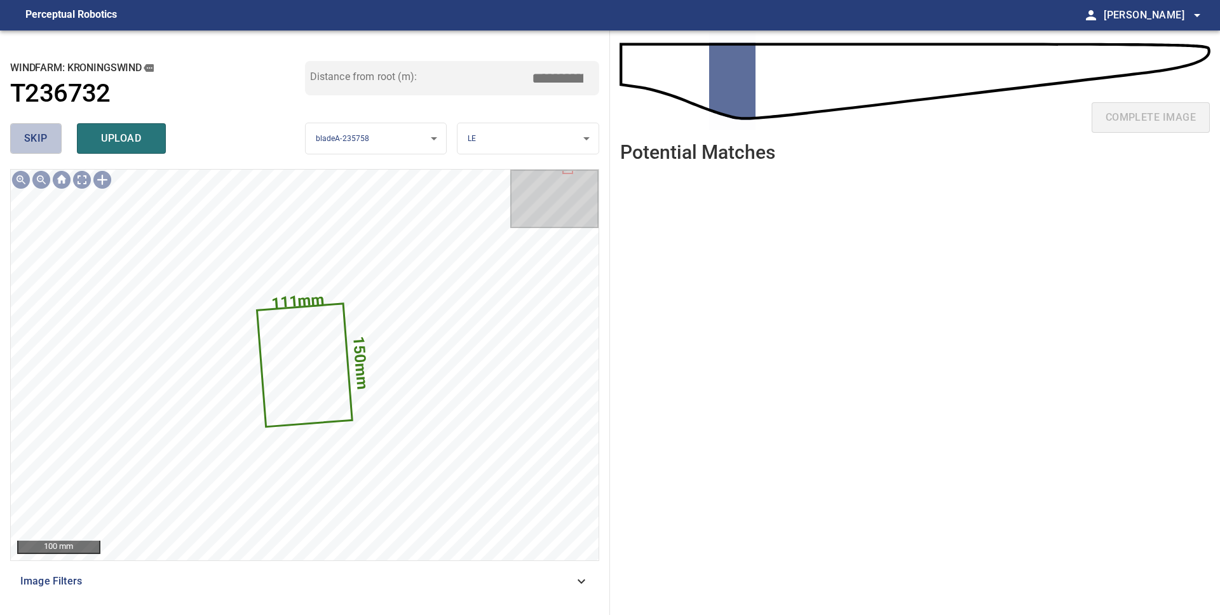
click at [37, 145] on span "skip" at bounding box center [36, 139] width 24 height 18
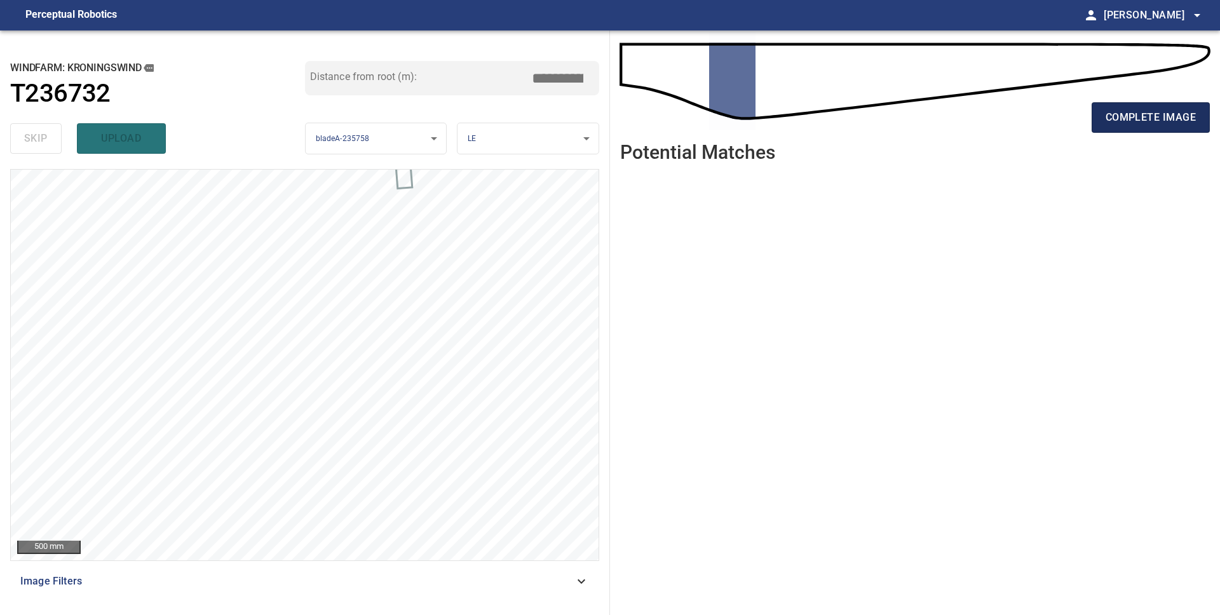
click at [1123, 119] on span "complete image" at bounding box center [1151, 118] width 90 height 18
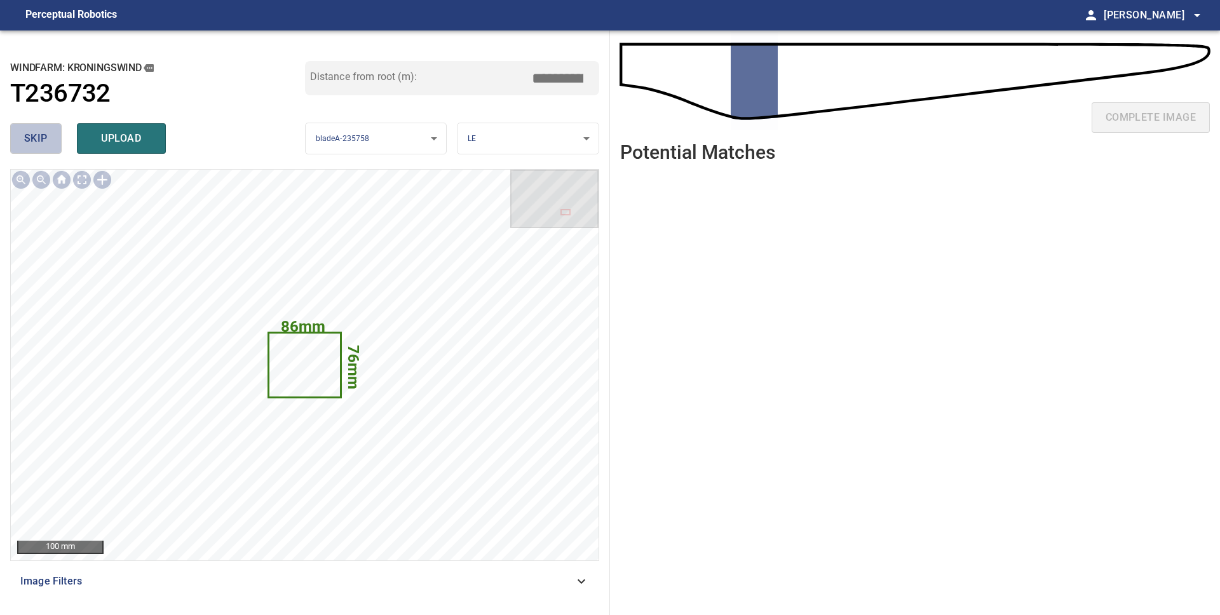
click at [20, 137] on button "skip" at bounding box center [35, 138] width 51 height 31
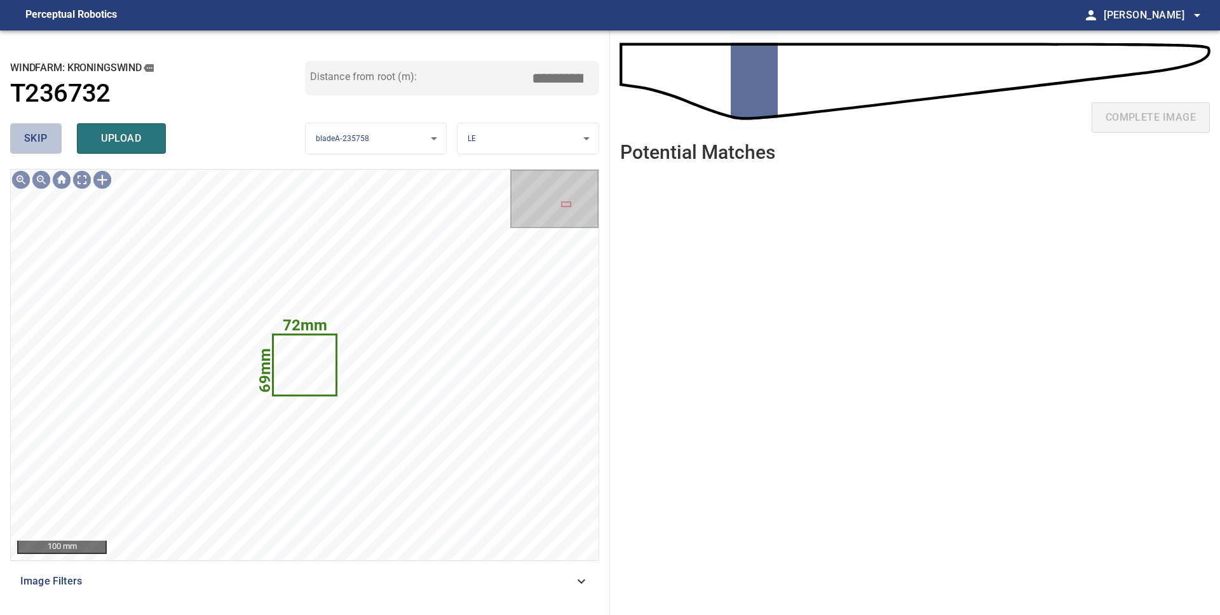
click at [20, 137] on button "skip" at bounding box center [35, 138] width 51 height 31
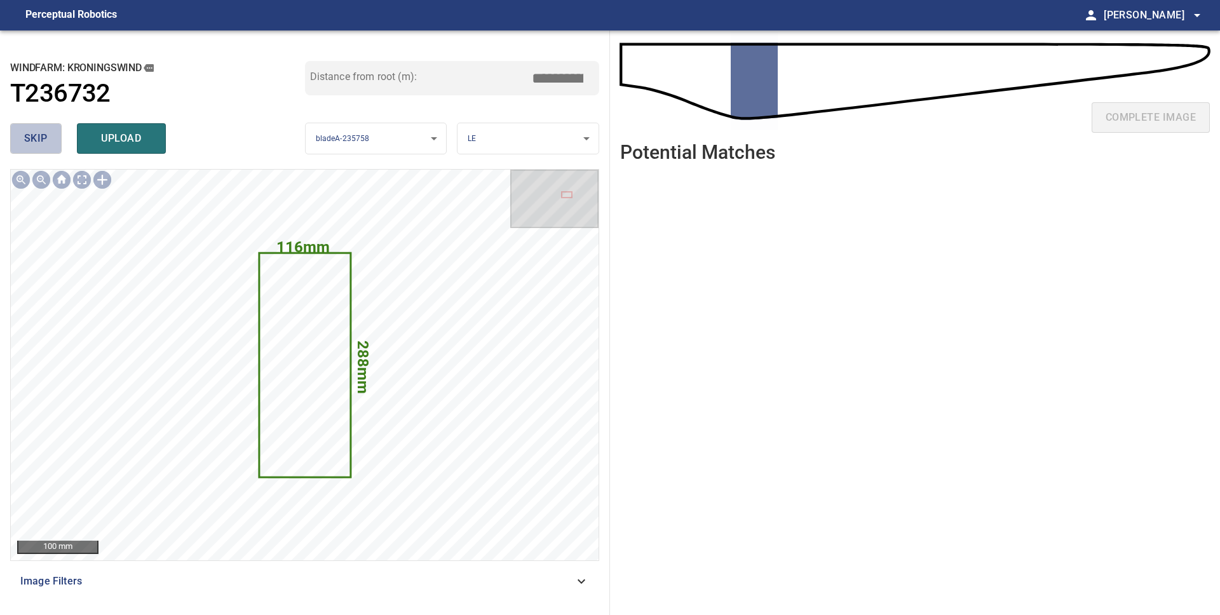
click at [20, 137] on button "skip" at bounding box center [35, 138] width 51 height 31
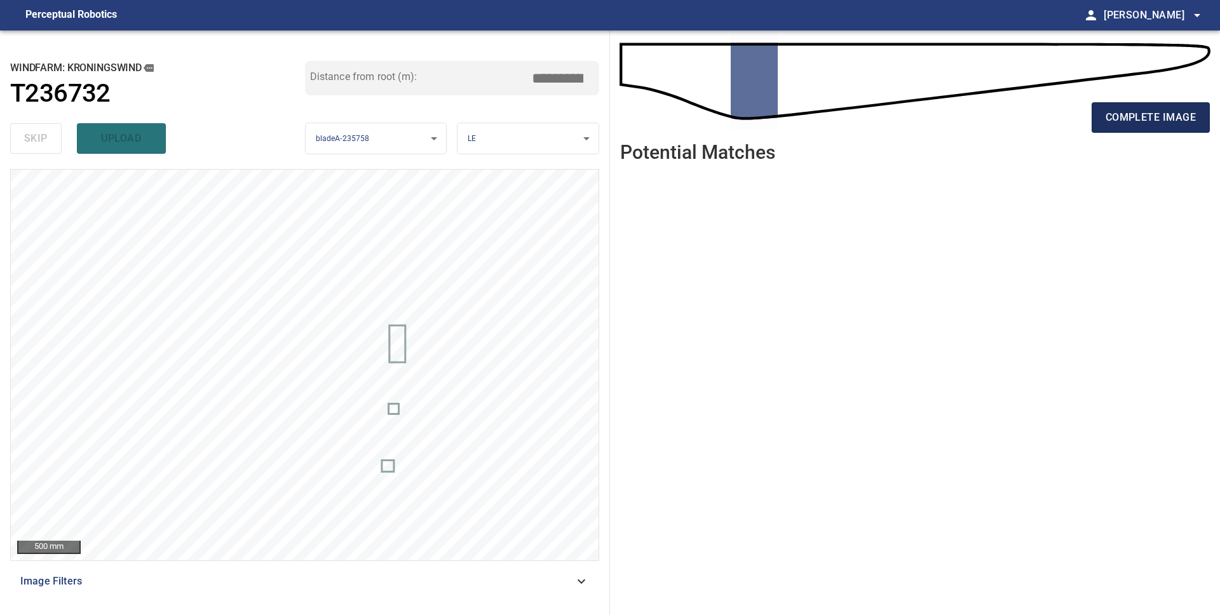
click at [1180, 124] on span "complete image" at bounding box center [1151, 118] width 90 height 18
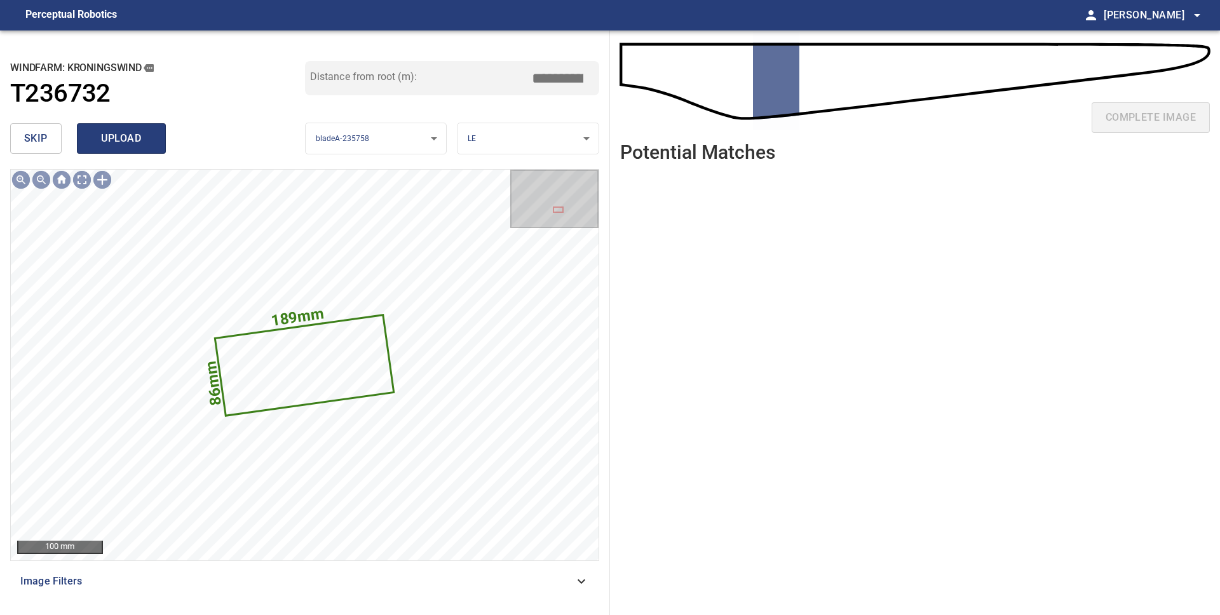
click at [106, 146] on span "upload" at bounding box center [121, 139] width 61 height 18
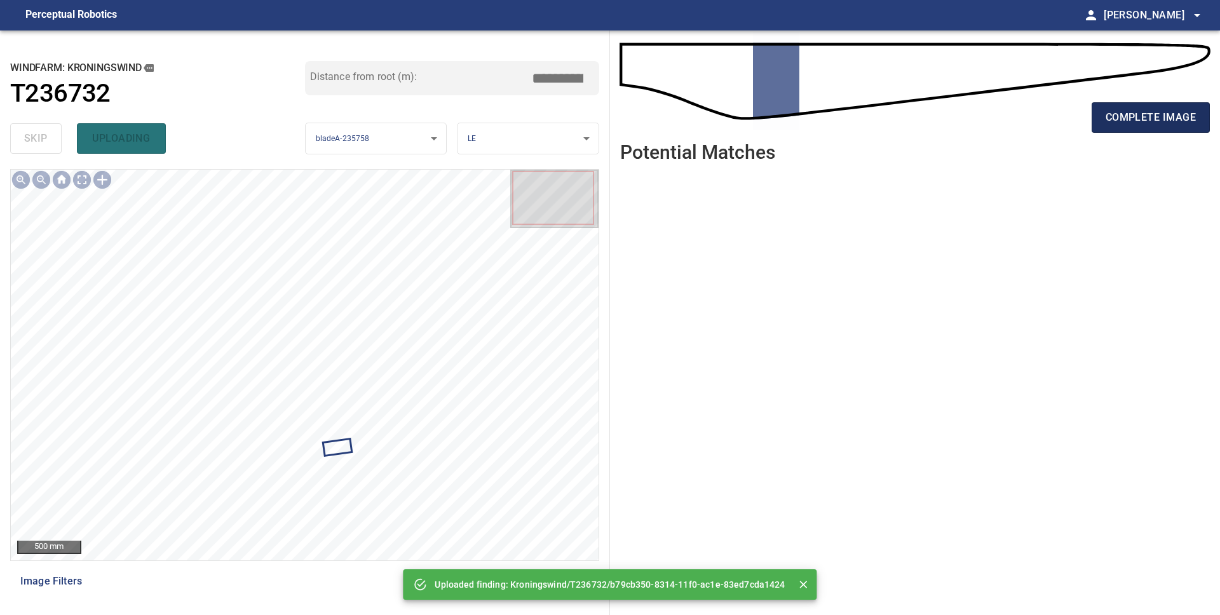
click at [1173, 118] on span "complete image" at bounding box center [1151, 118] width 90 height 18
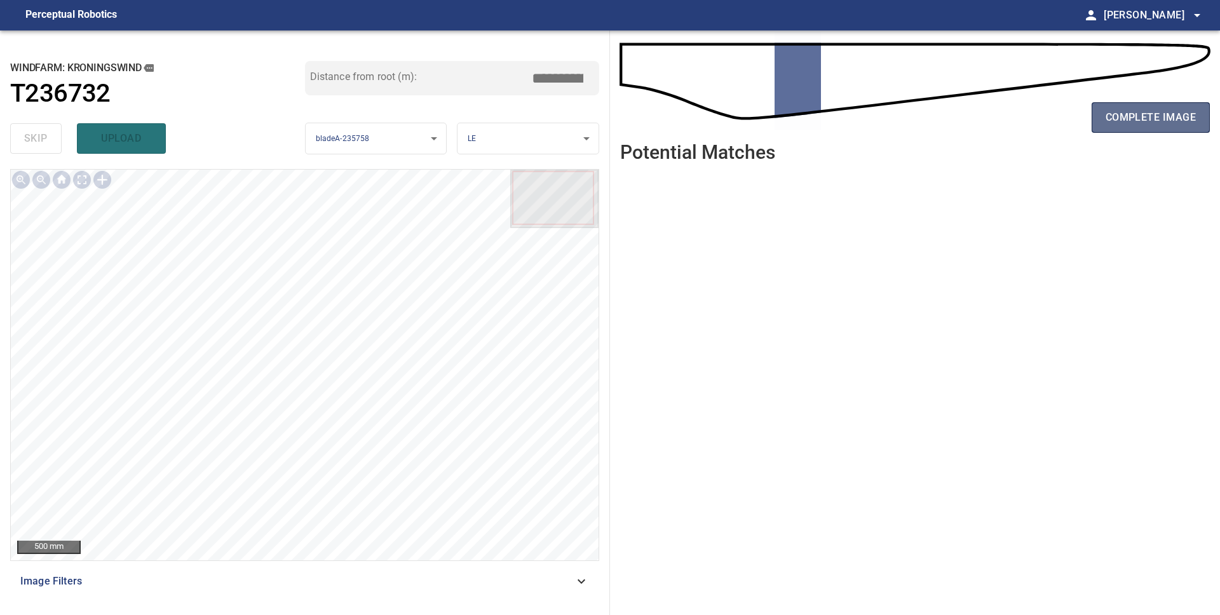
click at [1138, 131] on button "complete image" at bounding box center [1151, 117] width 118 height 31
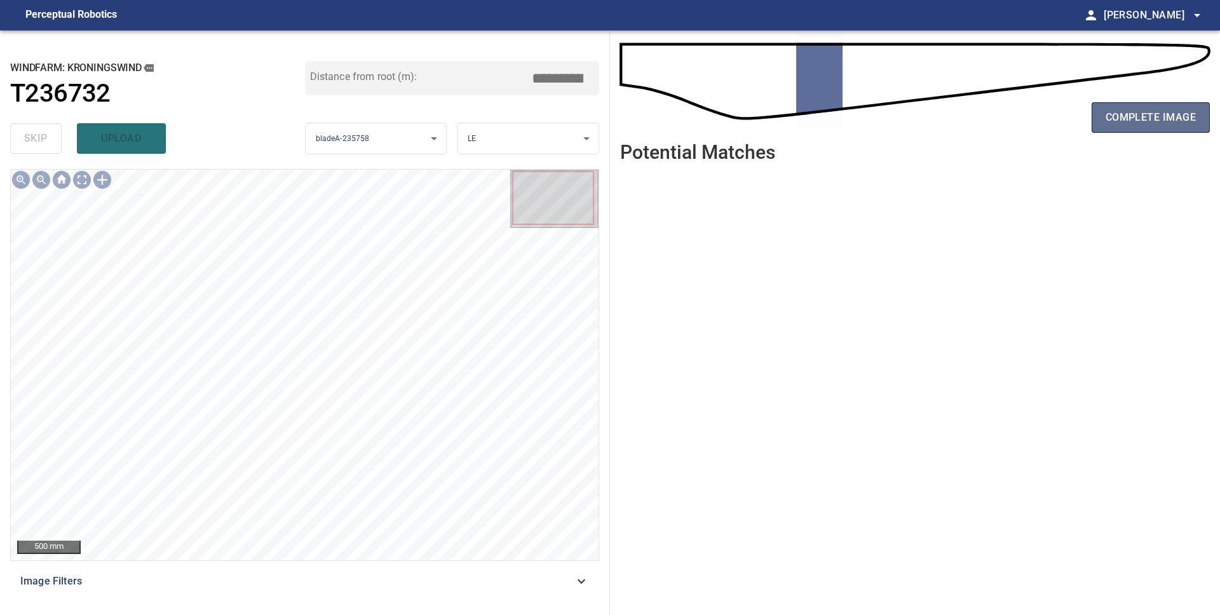
click at [1120, 120] on span "complete image" at bounding box center [1151, 118] width 90 height 18
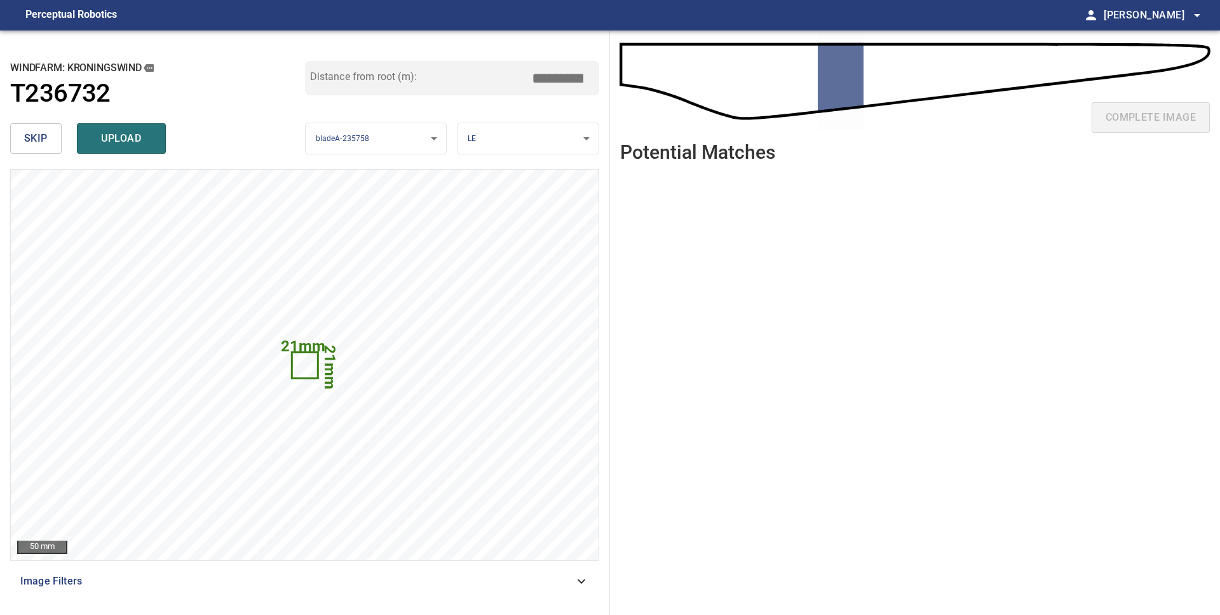
click at [50, 136] on button "skip" at bounding box center [35, 138] width 51 height 31
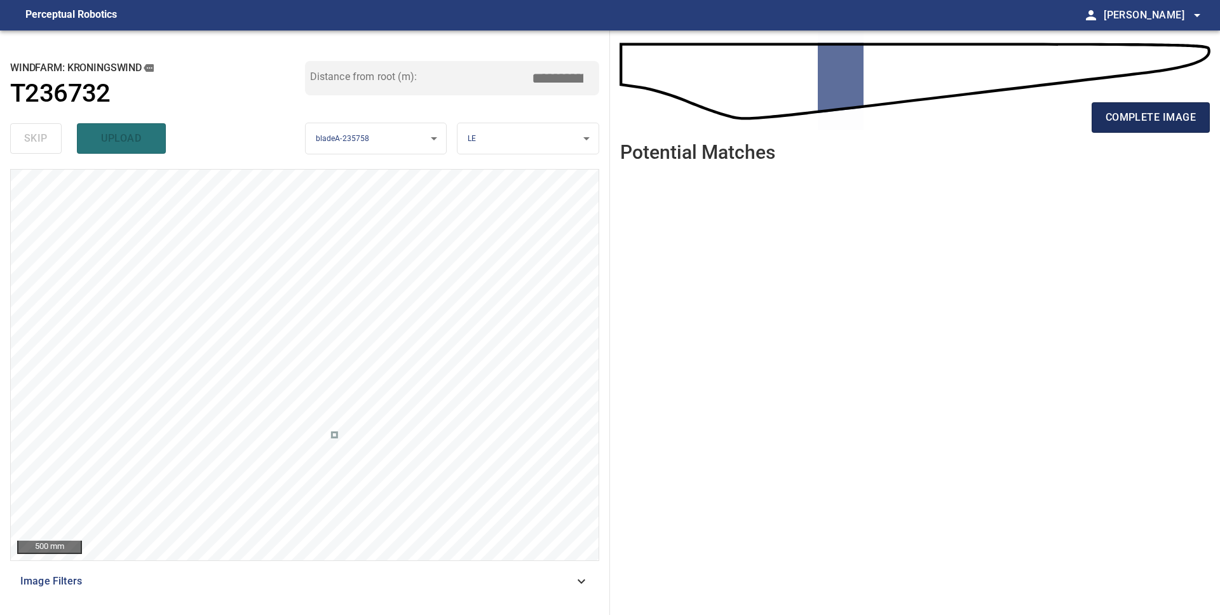
click at [1142, 121] on span "complete image" at bounding box center [1151, 118] width 90 height 18
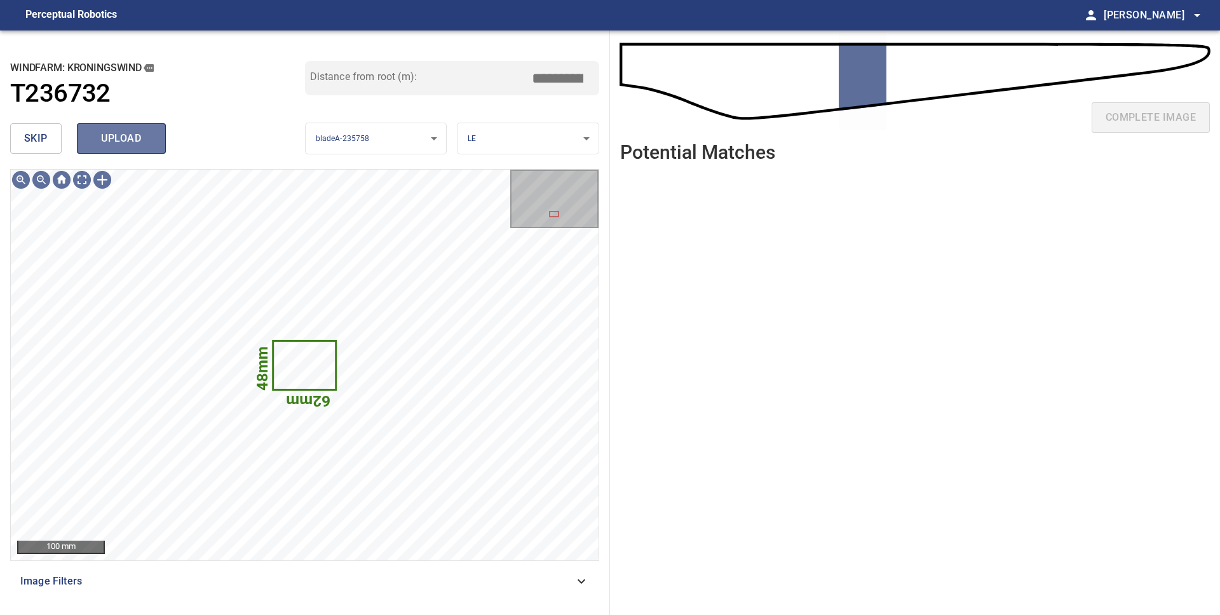
click at [126, 147] on button "upload" at bounding box center [121, 138] width 89 height 31
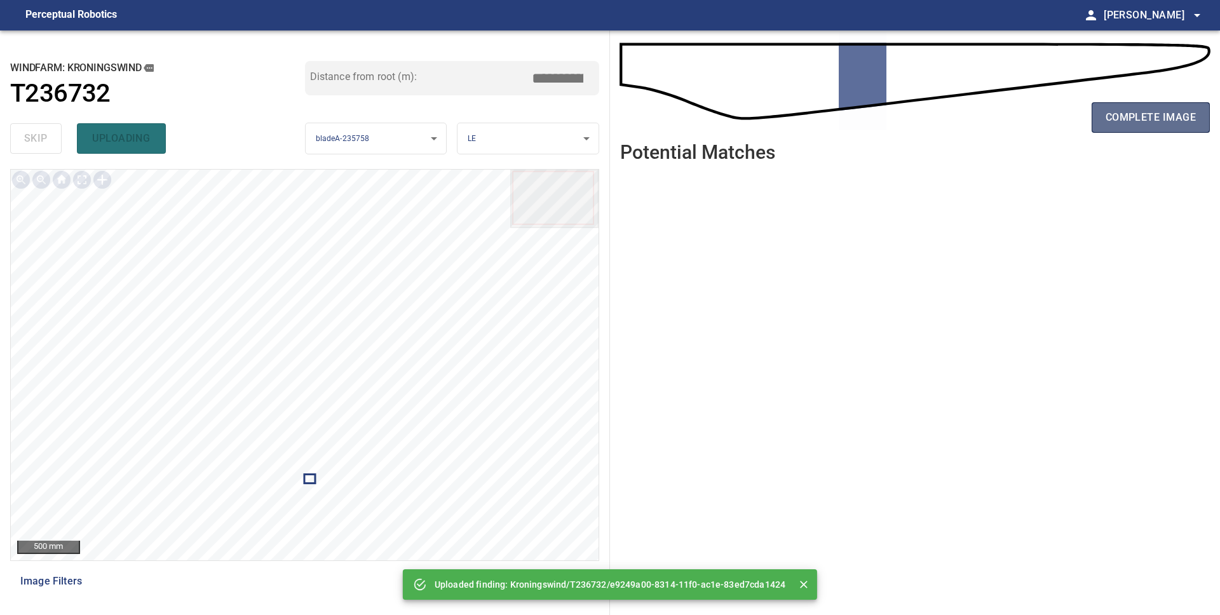
click at [1124, 115] on span "complete image" at bounding box center [1151, 118] width 90 height 18
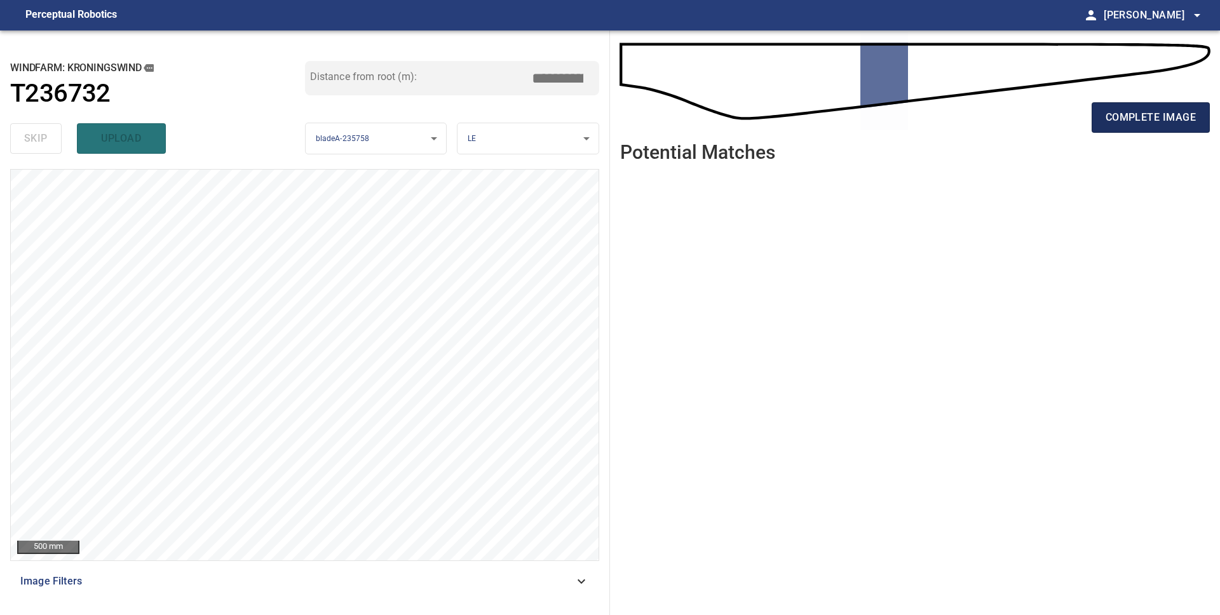
click at [1122, 118] on span "complete image" at bounding box center [1151, 118] width 90 height 18
click at [1175, 118] on span "complete image" at bounding box center [1151, 118] width 90 height 18
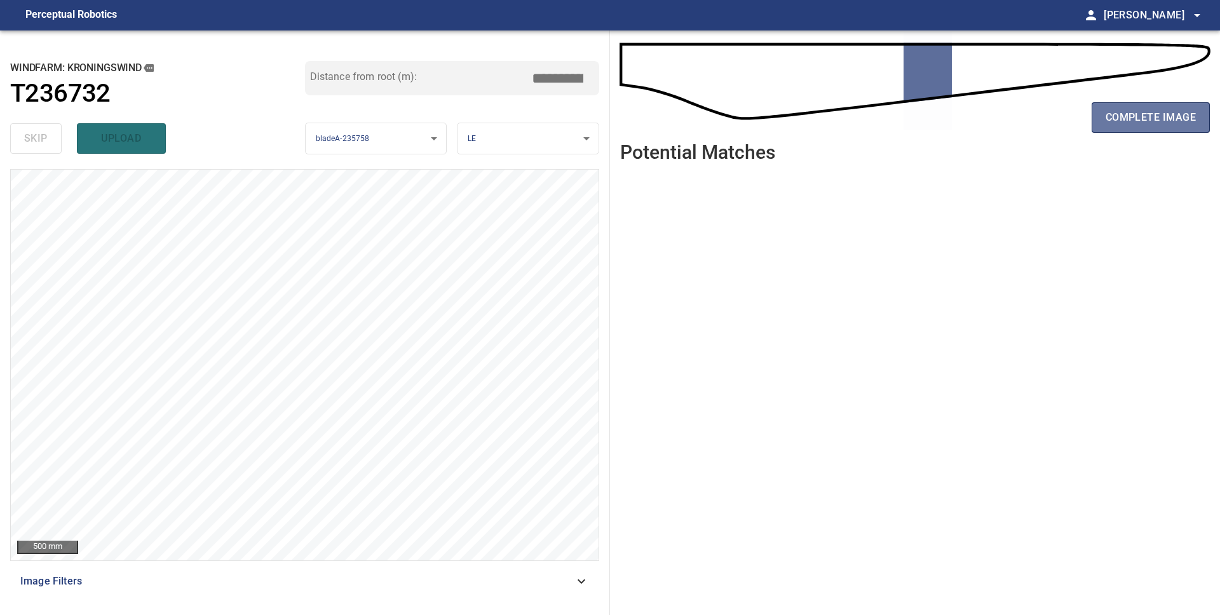
click at [1175, 118] on span "complete image" at bounding box center [1151, 118] width 90 height 18
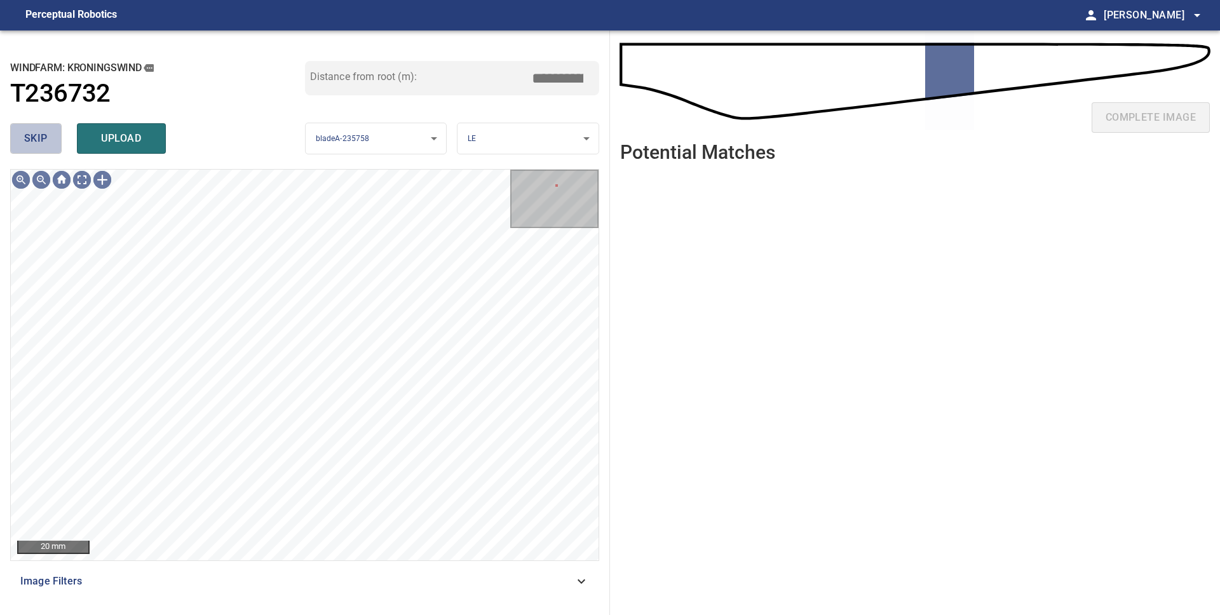
click at [32, 140] on span "skip" at bounding box center [36, 139] width 24 height 18
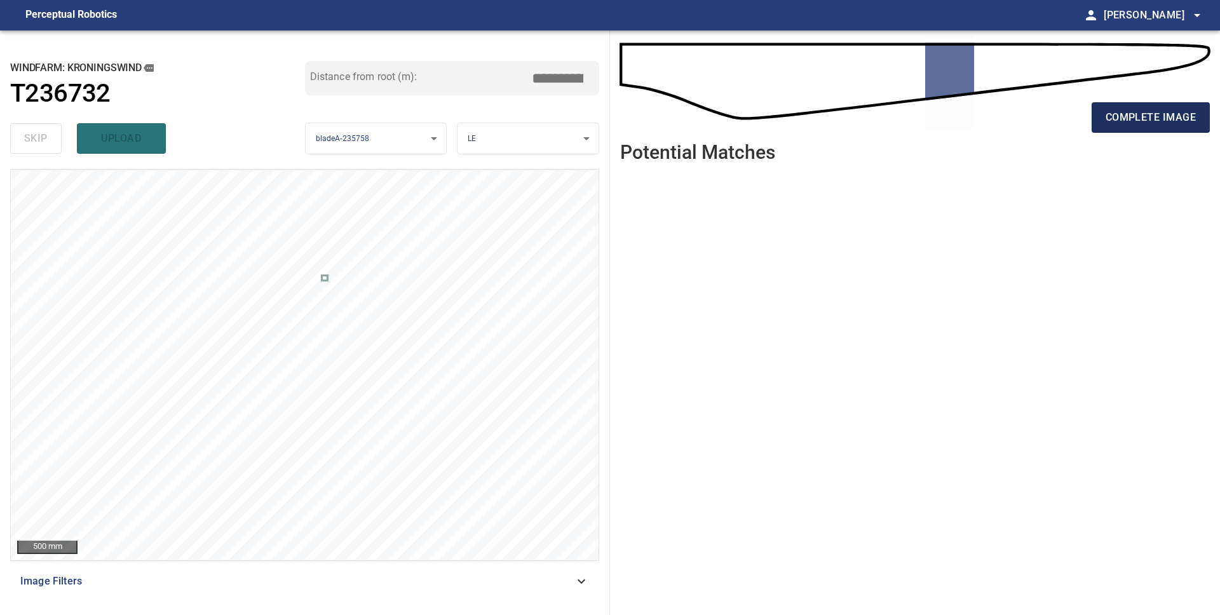
click at [1136, 119] on span "complete image" at bounding box center [1151, 118] width 90 height 18
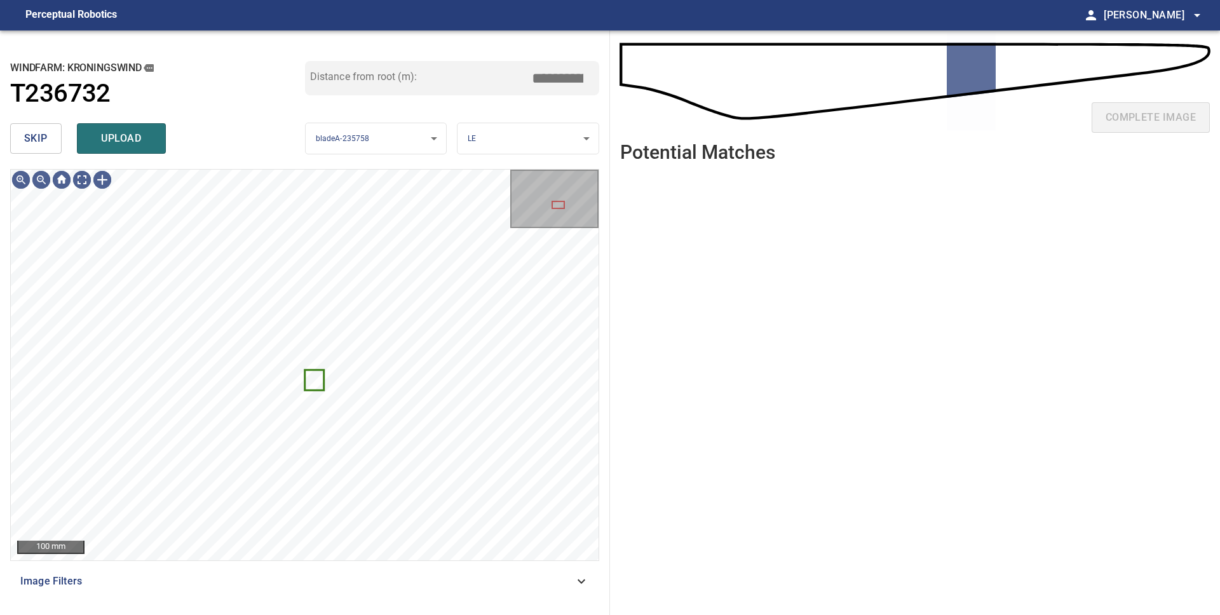
click at [34, 140] on span "skip" at bounding box center [36, 139] width 24 height 18
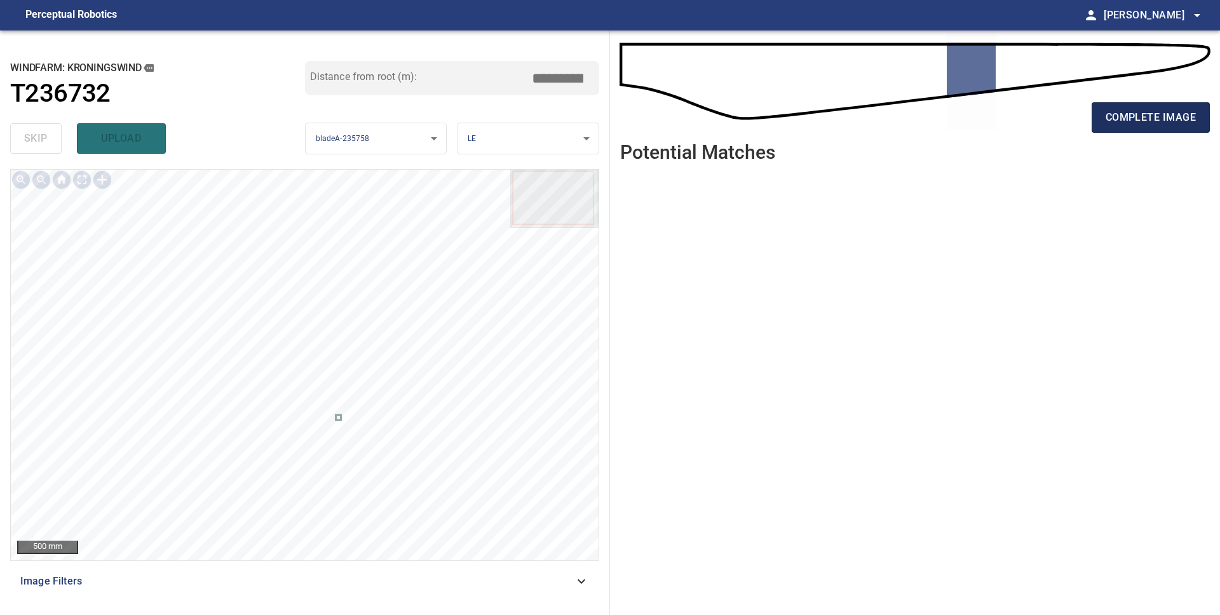
click at [1119, 126] on span "complete image" at bounding box center [1151, 118] width 90 height 18
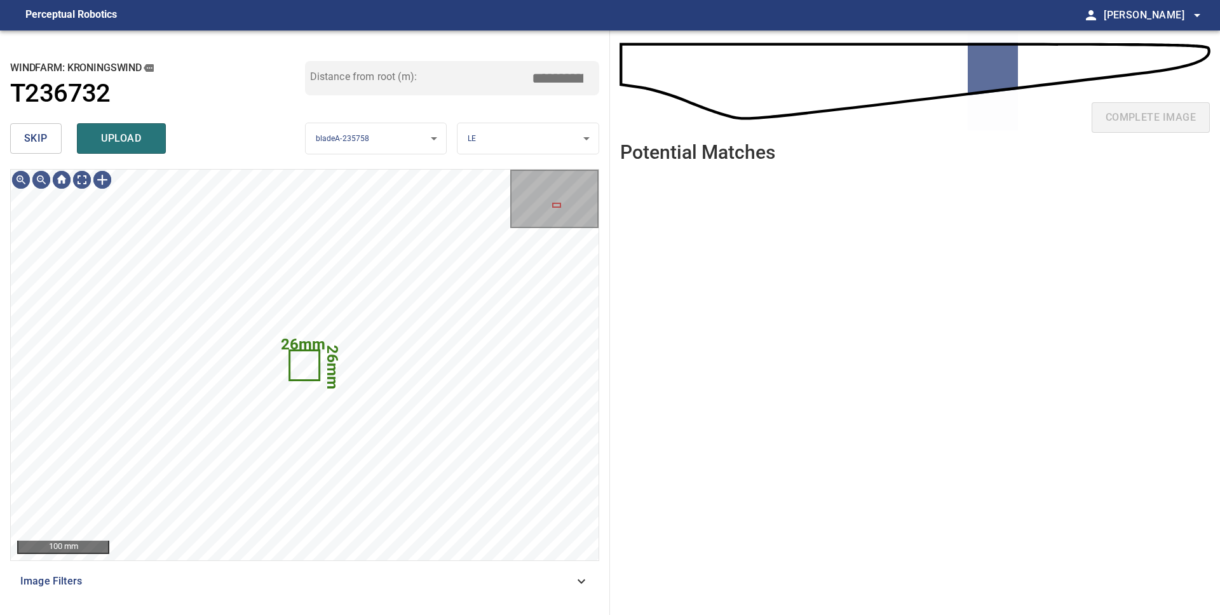
click at [38, 139] on span "skip" at bounding box center [36, 139] width 24 height 18
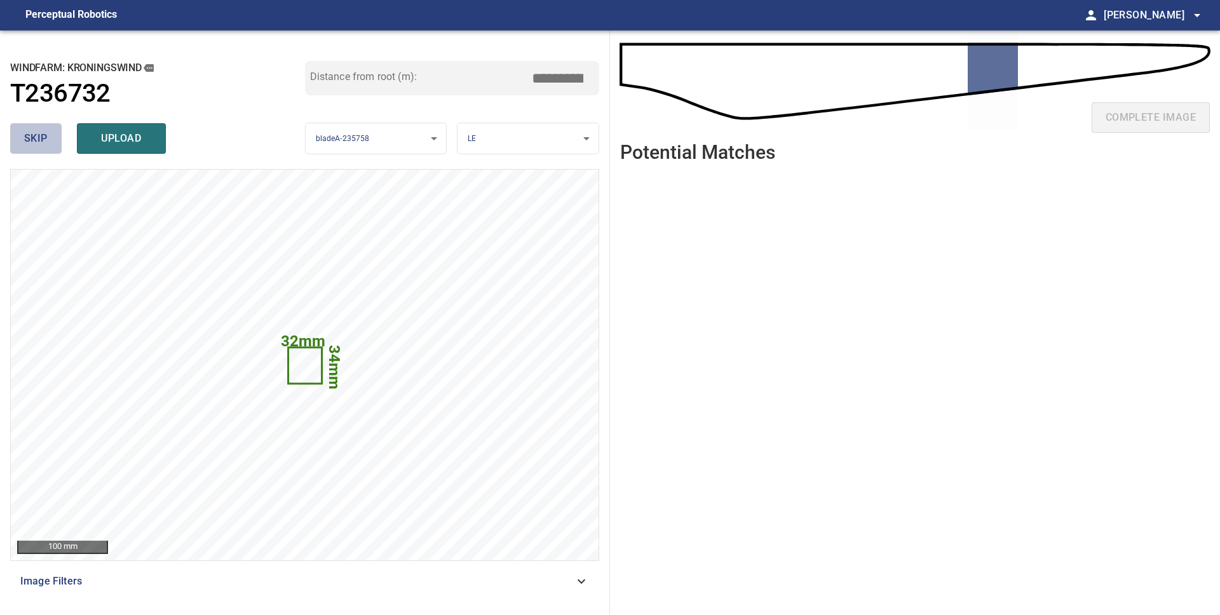
click at [38, 139] on span "skip" at bounding box center [36, 139] width 24 height 18
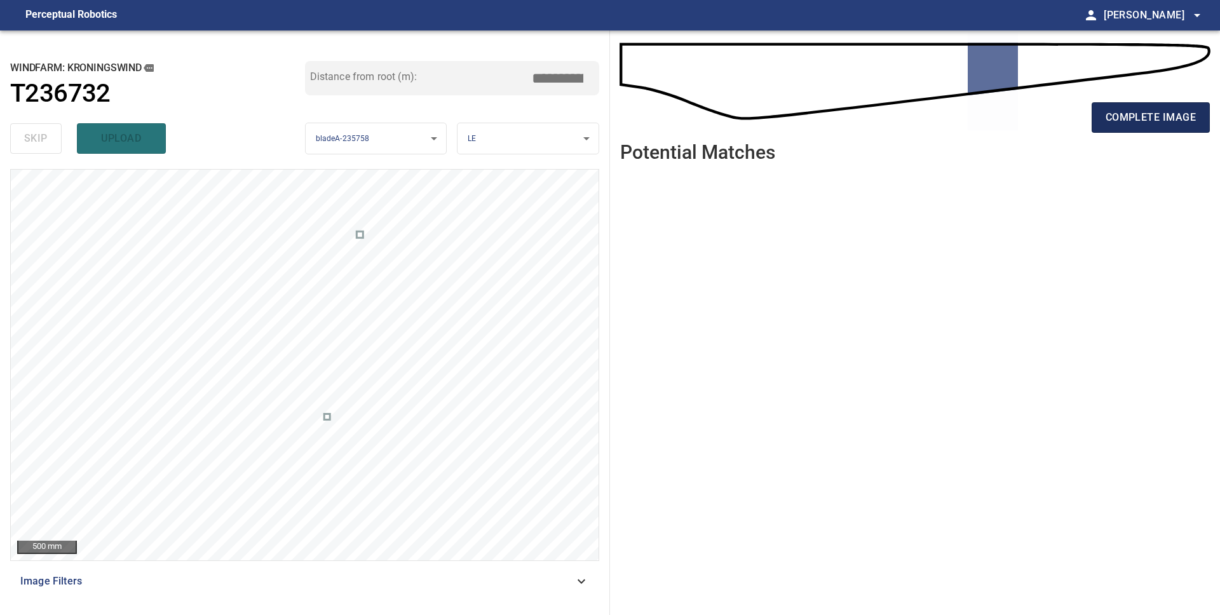
click at [1161, 119] on span "complete image" at bounding box center [1151, 118] width 90 height 18
click at [1185, 130] on button "complete image" at bounding box center [1151, 117] width 118 height 31
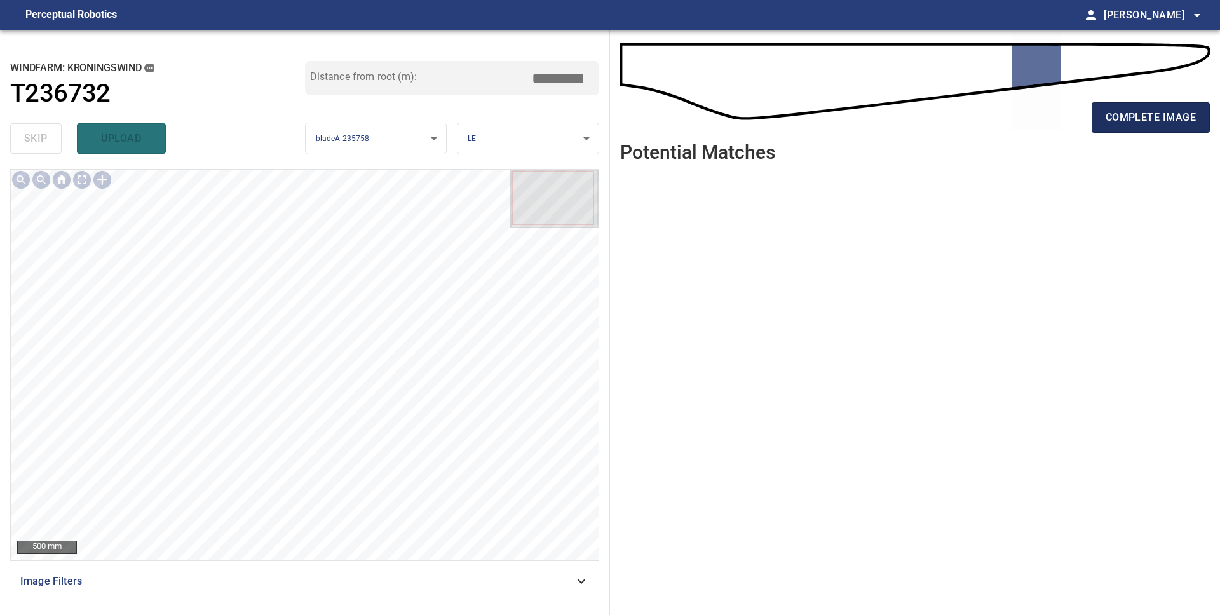
click at [1159, 125] on span "complete image" at bounding box center [1151, 118] width 90 height 18
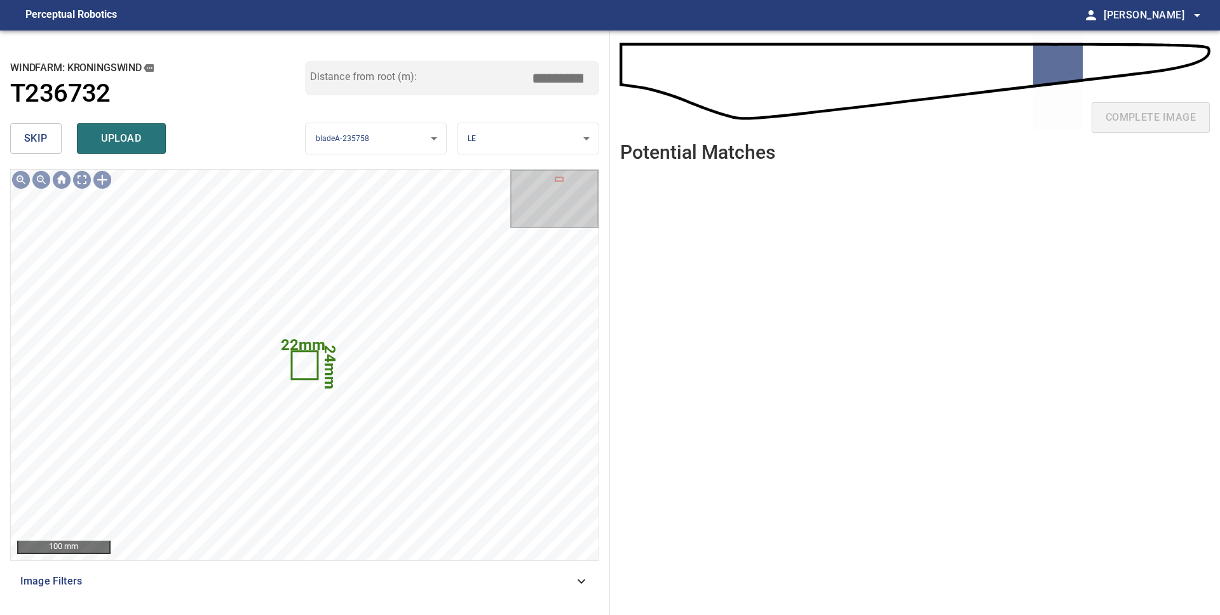
click at [25, 136] on span "skip" at bounding box center [36, 139] width 24 height 18
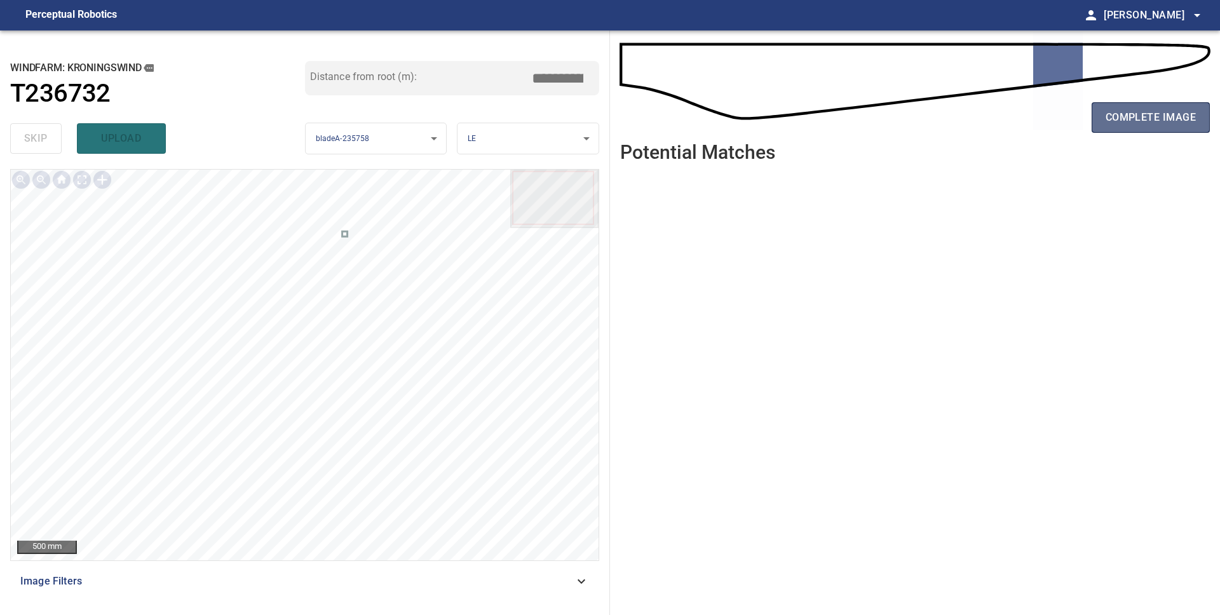
click at [1130, 114] on span "complete image" at bounding box center [1151, 118] width 90 height 18
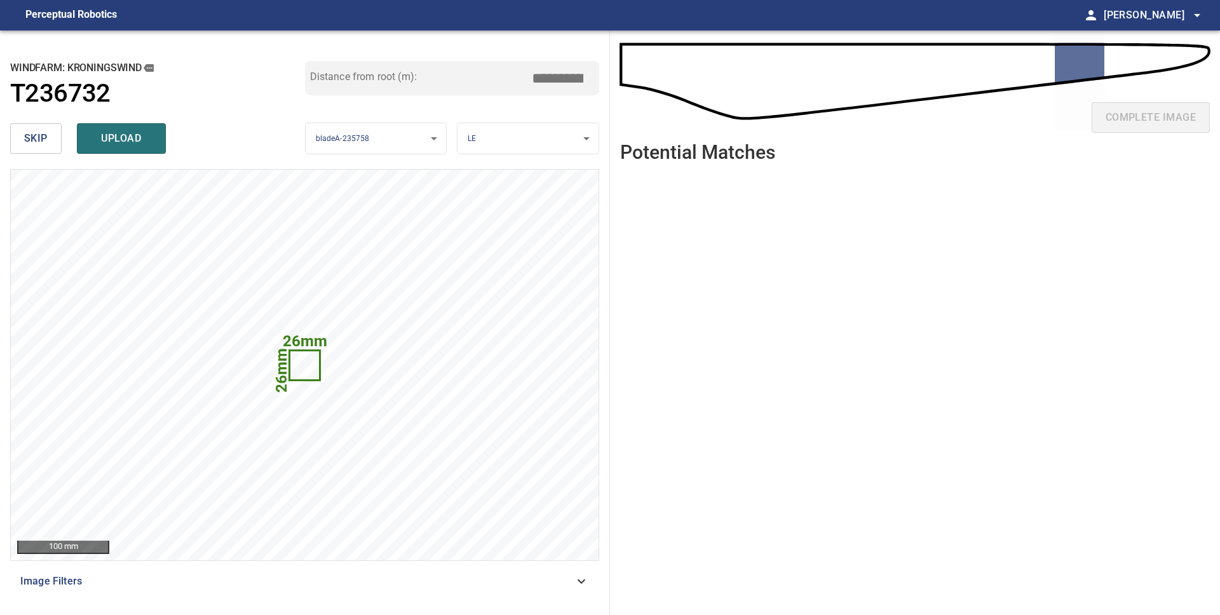
click at [48, 145] on button "skip" at bounding box center [35, 138] width 51 height 31
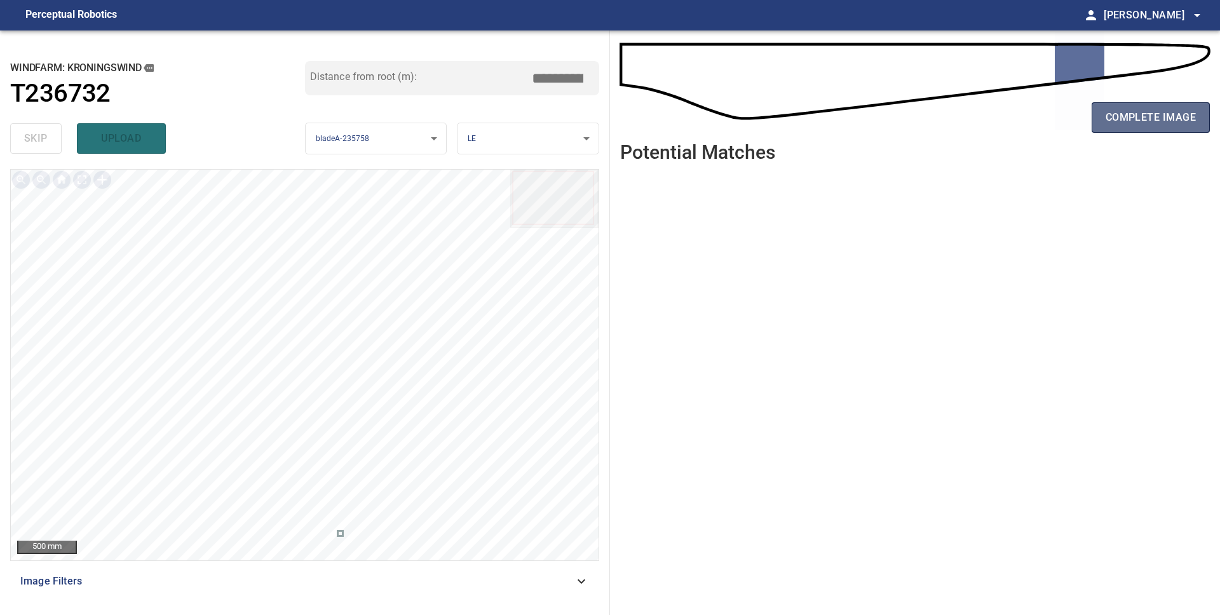
click at [1108, 118] on span "complete image" at bounding box center [1151, 118] width 90 height 18
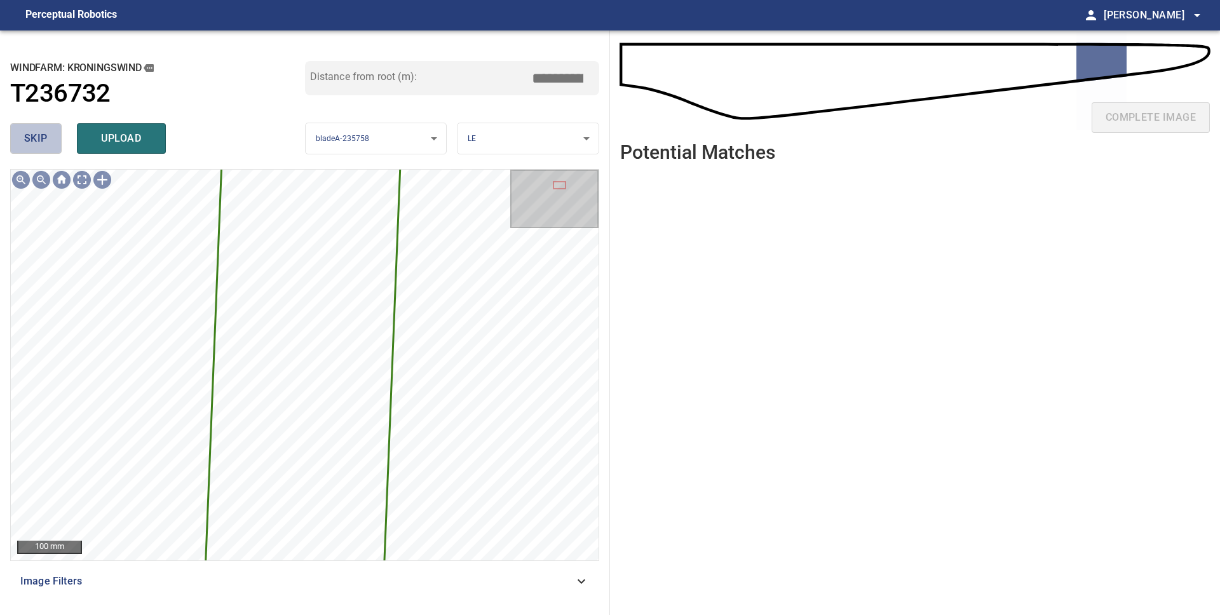
click at [41, 145] on span "skip" at bounding box center [36, 139] width 24 height 18
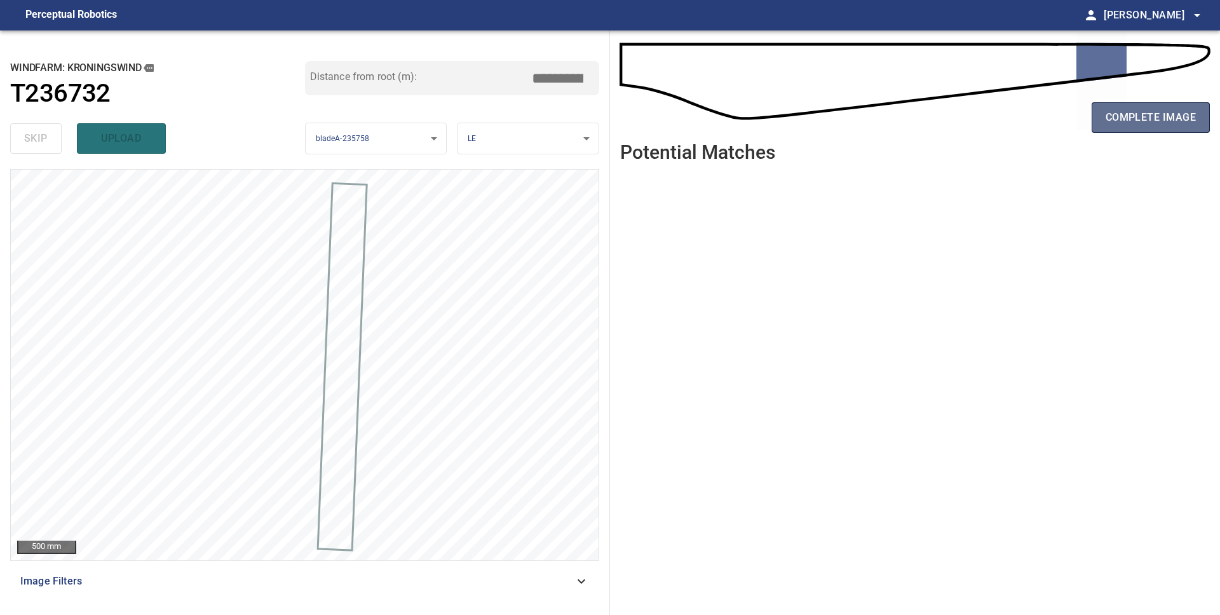
click at [1122, 128] on button "complete image" at bounding box center [1151, 117] width 118 height 31
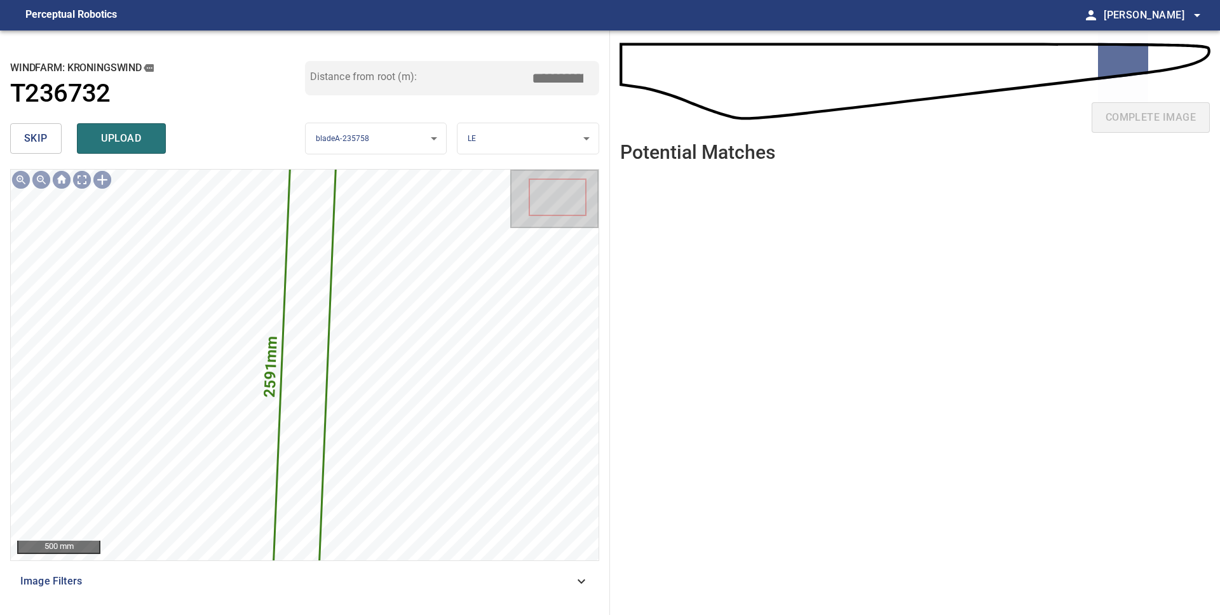
click at [40, 135] on span "skip" at bounding box center [36, 139] width 24 height 18
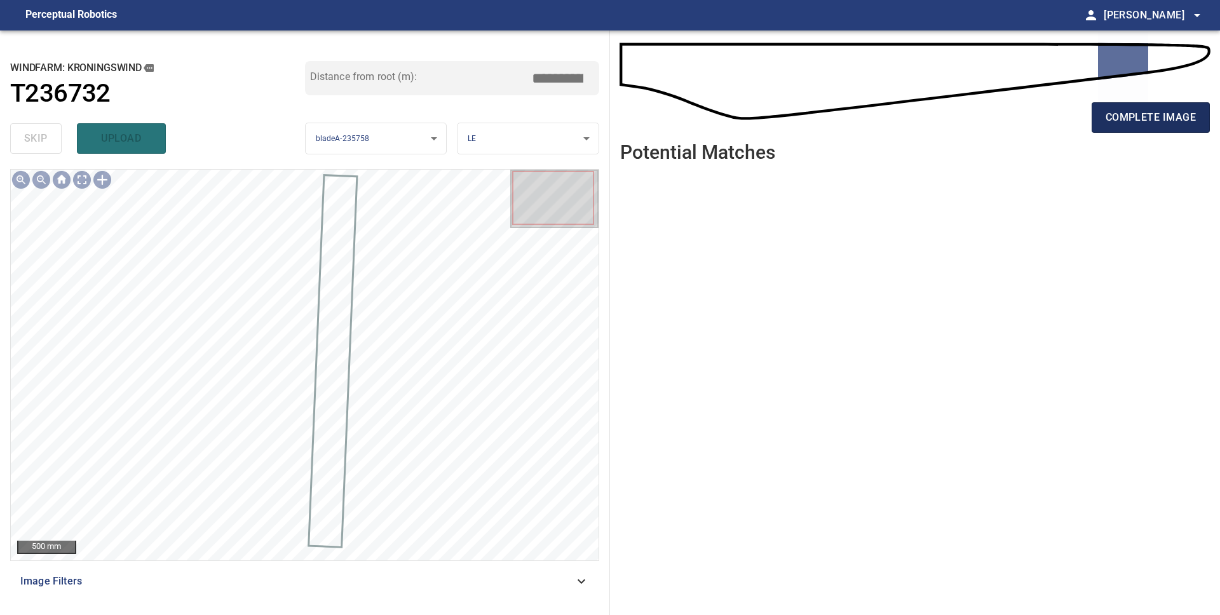
click at [1148, 121] on span "complete image" at bounding box center [1151, 118] width 90 height 18
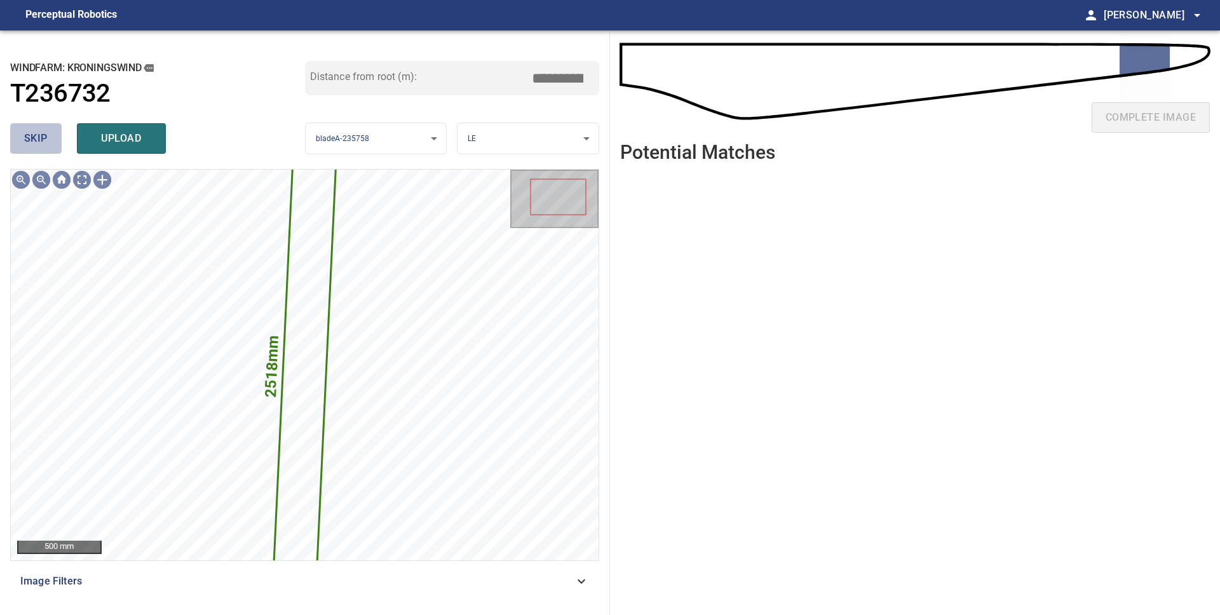
click at [44, 126] on button "skip" at bounding box center [35, 138] width 51 height 31
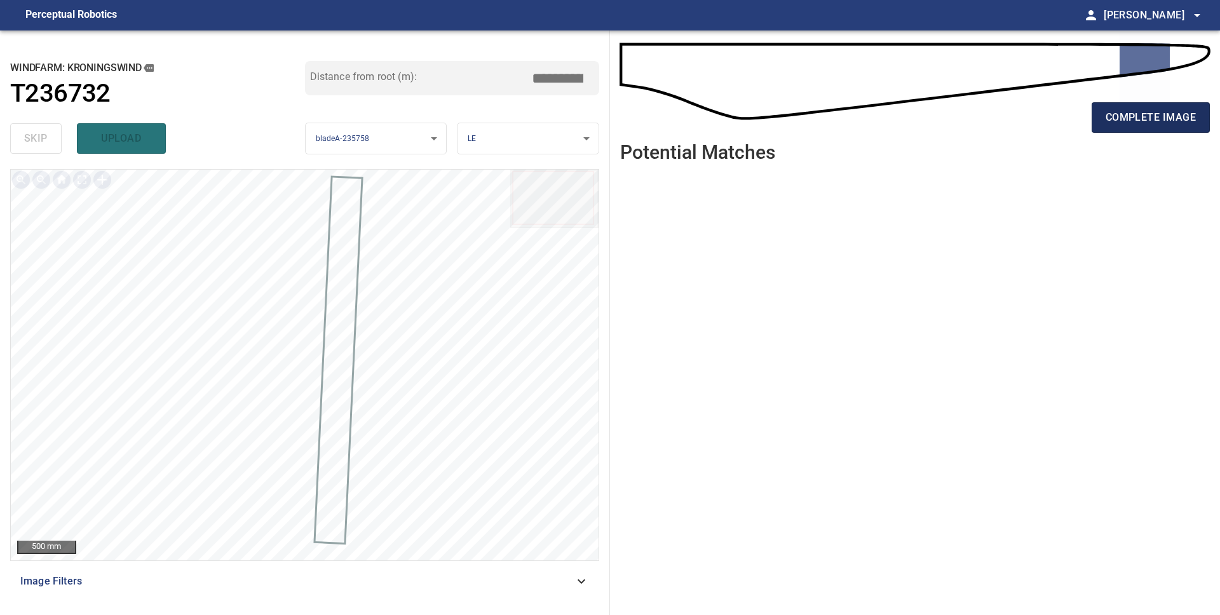
click at [1105, 121] on button "complete image" at bounding box center [1151, 117] width 118 height 31
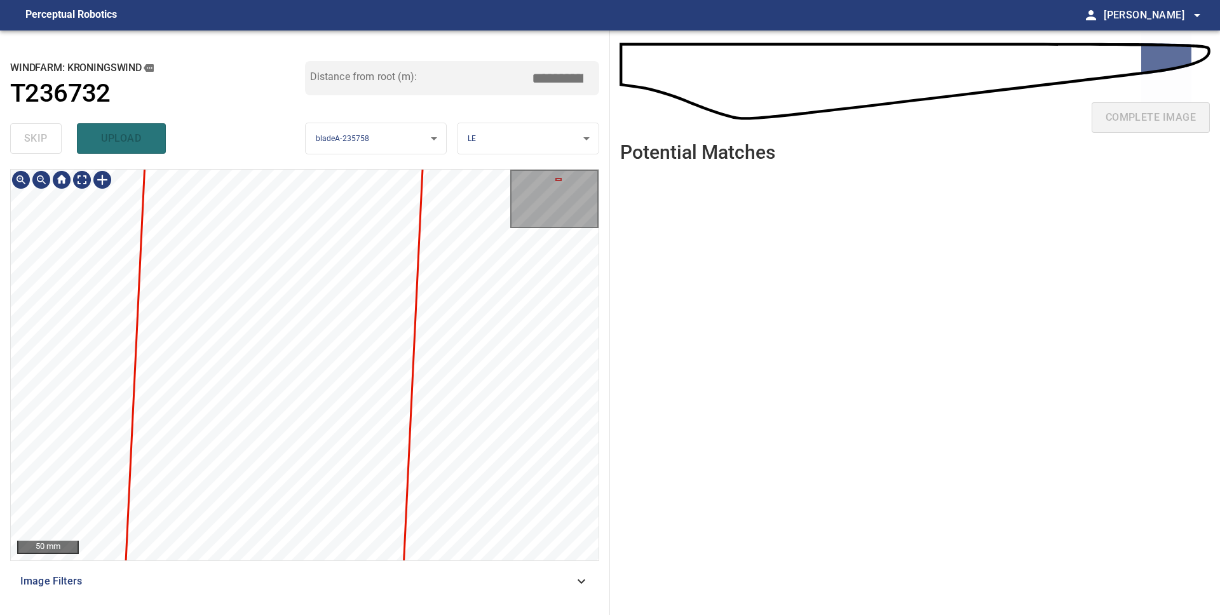
click at [513, 210] on div "50 mm" at bounding box center [305, 365] width 588 height 391
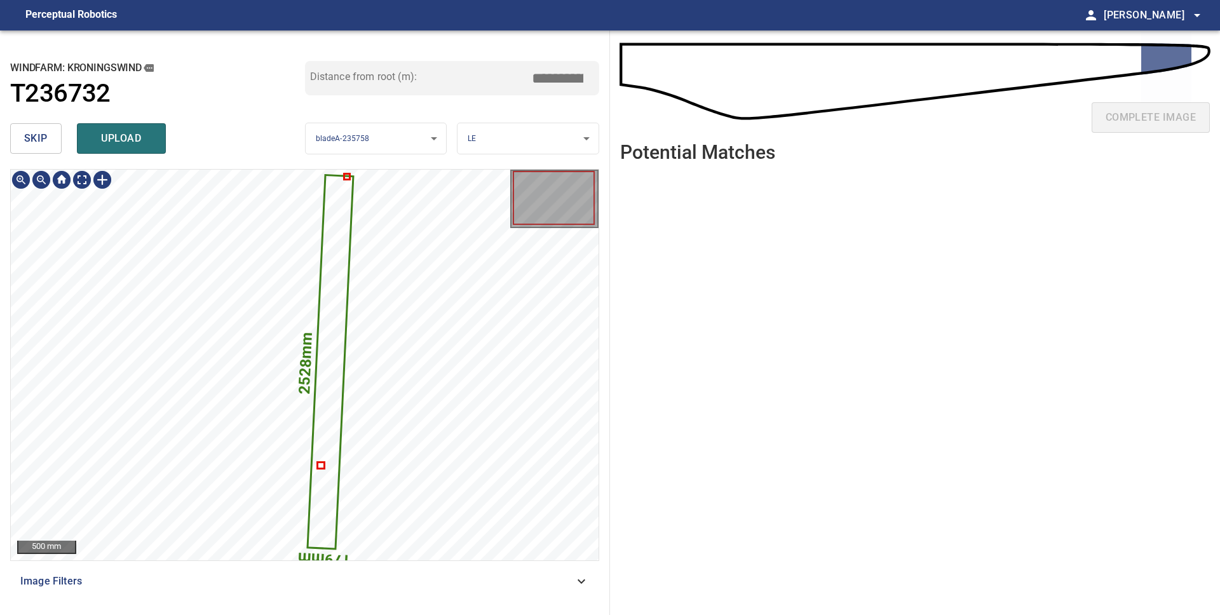
click at [37, 132] on span "skip" at bounding box center [36, 139] width 24 height 18
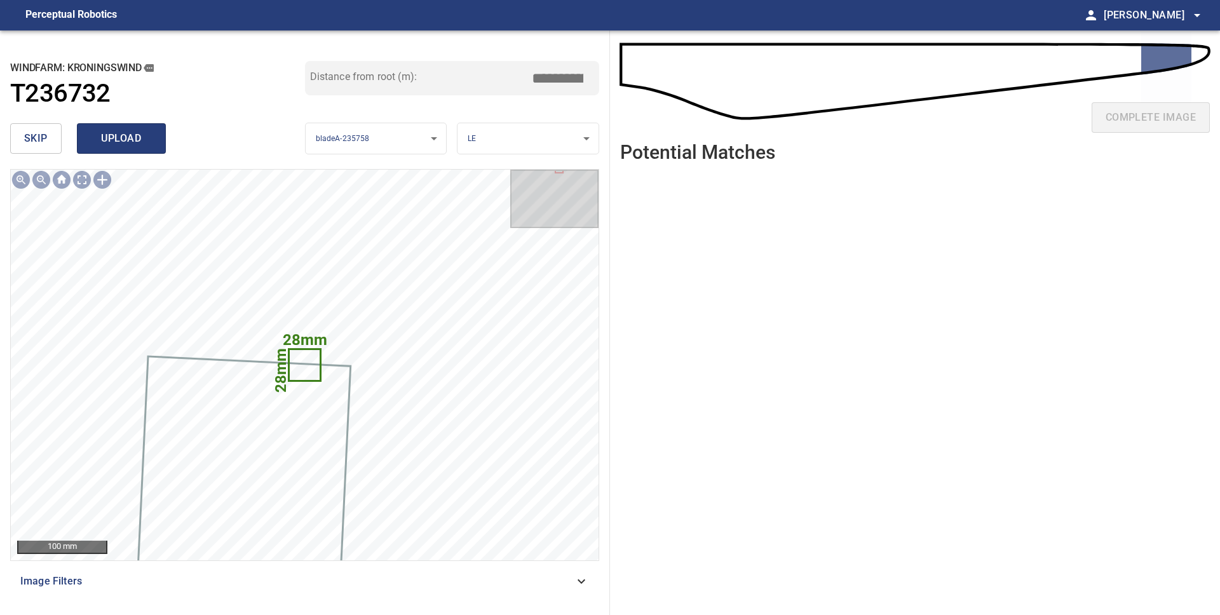
click at [97, 141] on span "upload" at bounding box center [121, 139] width 61 height 18
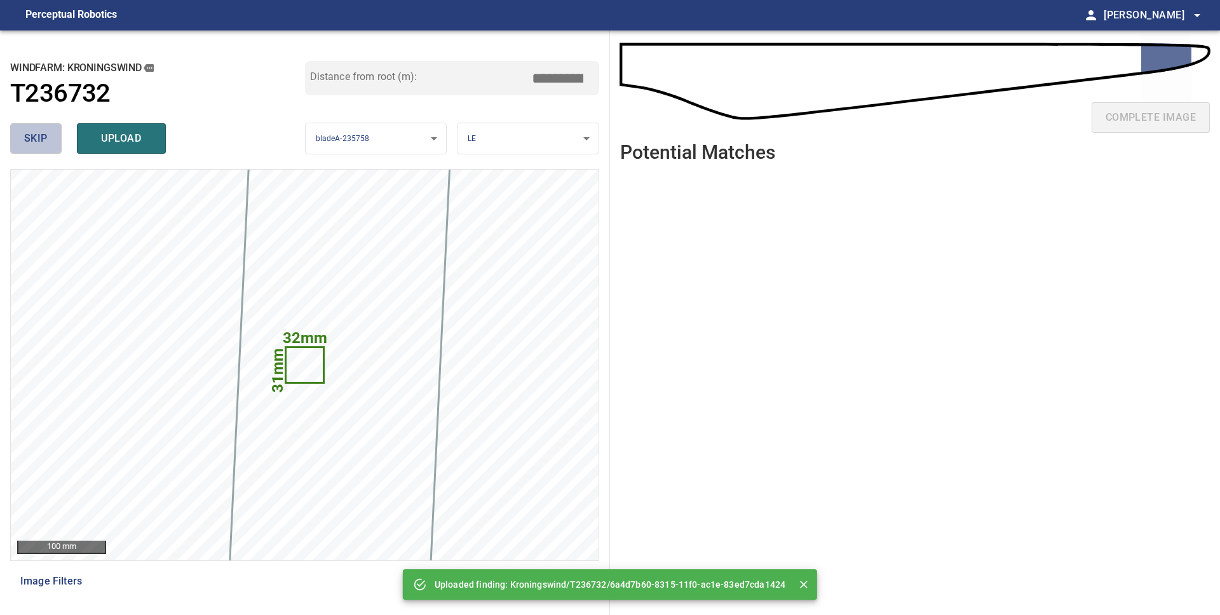
click at [35, 137] on span "skip" at bounding box center [36, 139] width 24 height 18
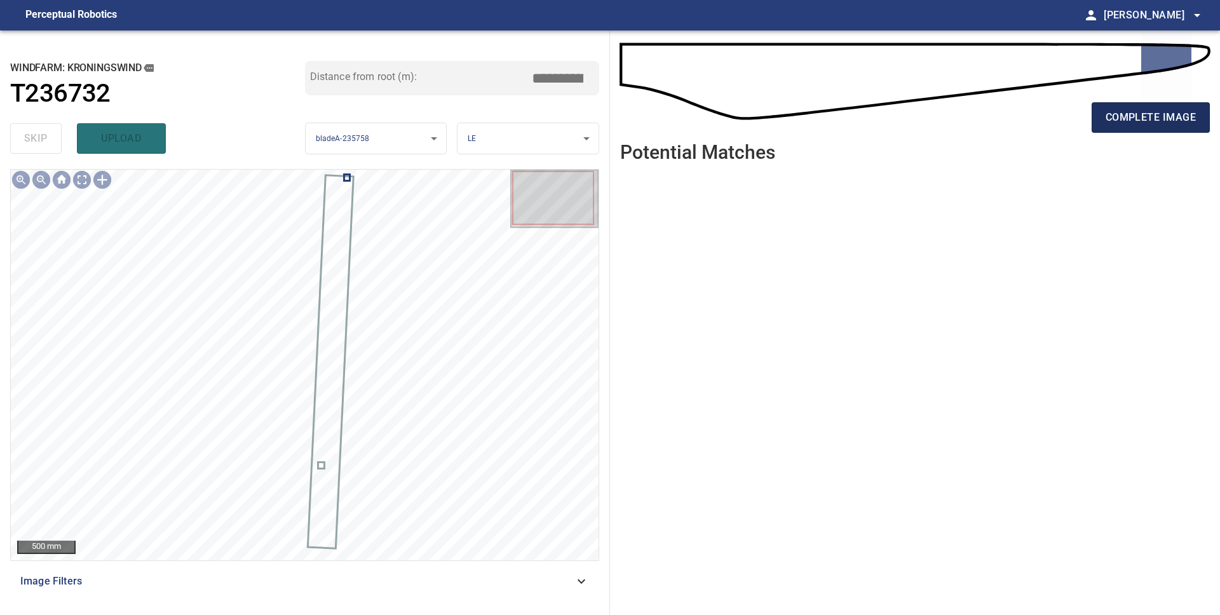
click at [1131, 116] on span "complete image" at bounding box center [1151, 118] width 90 height 18
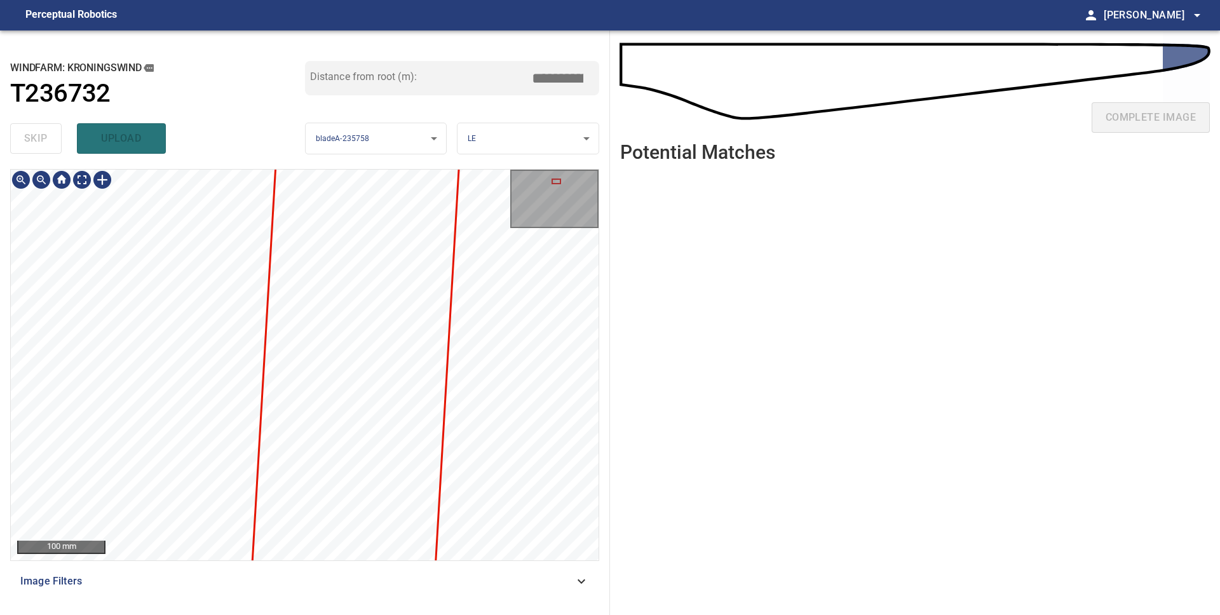
click at [545, 40] on div "**********" at bounding box center [305, 323] width 610 height 585
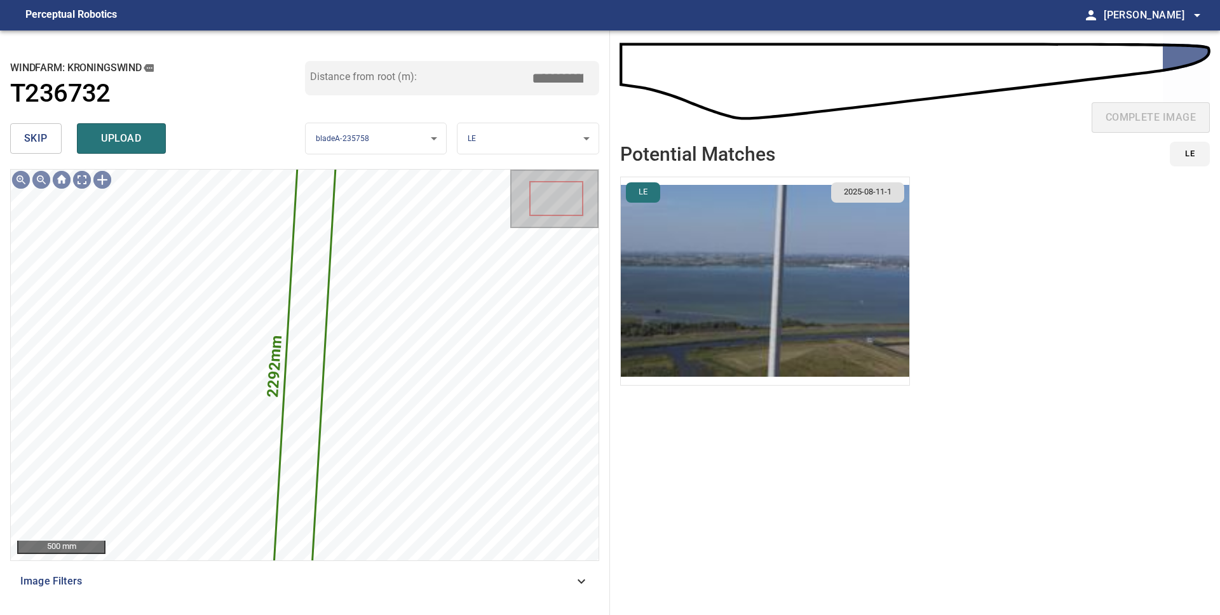
click at [45, 140] on span "skip" at bounding box center [36, 139] width 24 height 18
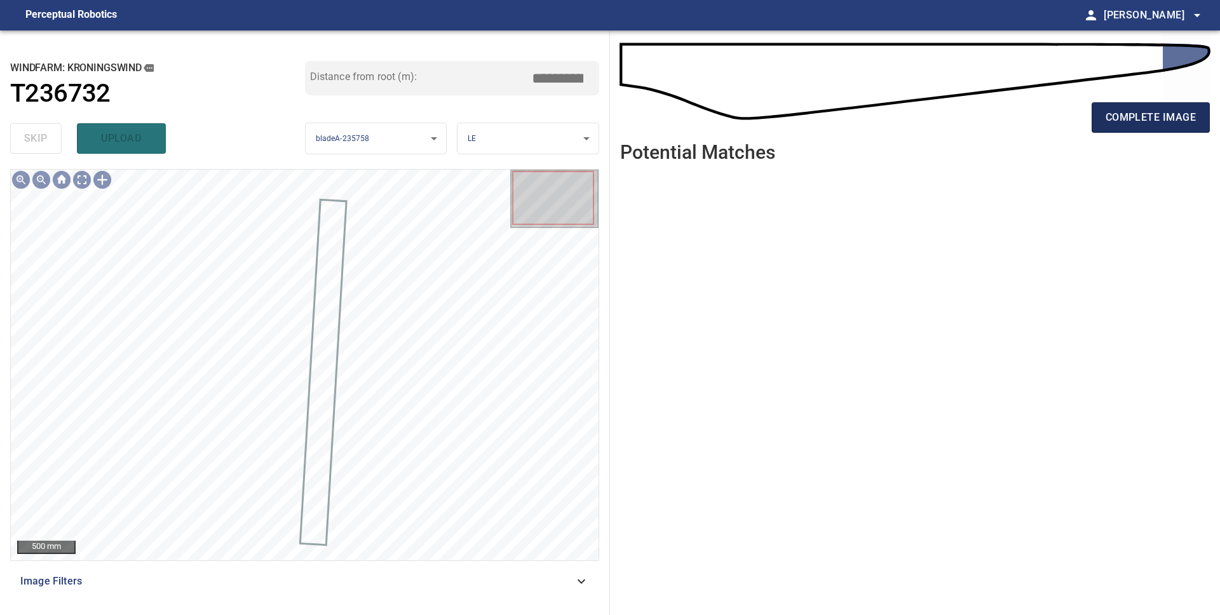
click at [1143, 122] on span "complete image" at bounding box center [1151, 118] width 90 height 18
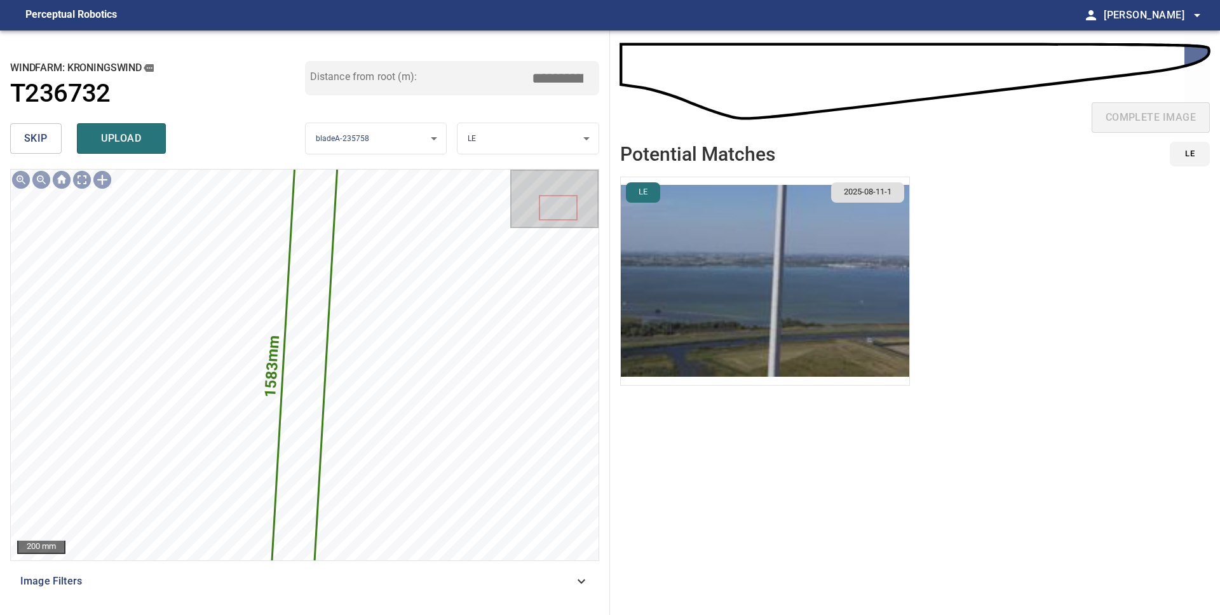
click at [43, 145] on span "skip" at bounding box center [36, 139] width 24 height 18
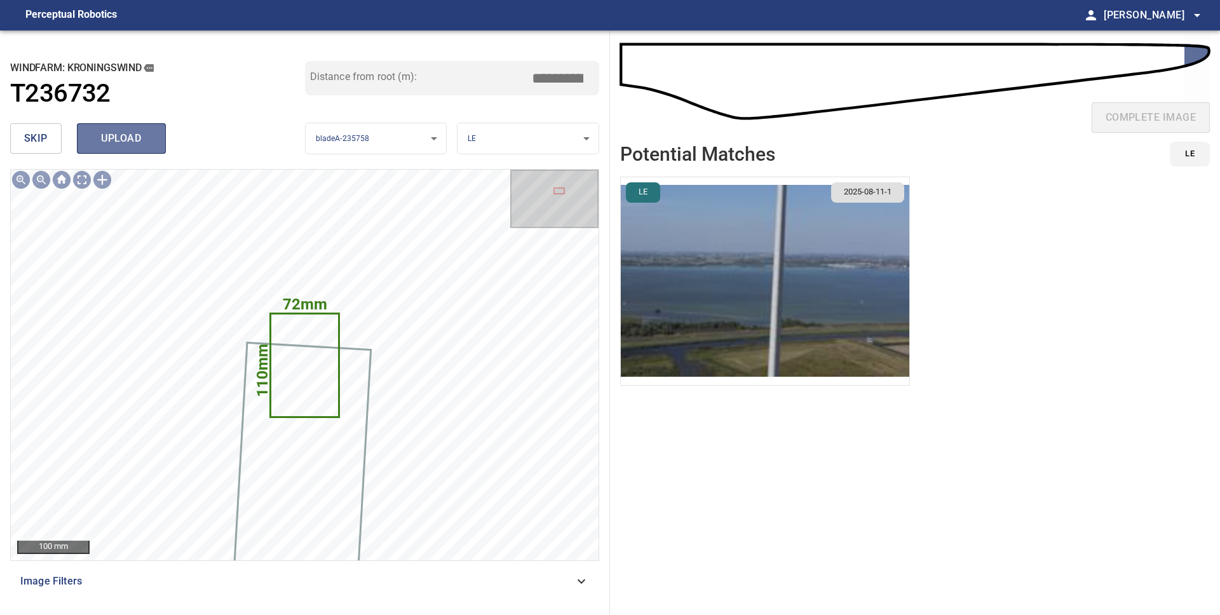
click at [104, 134] on span "upload" at bounding box center [121, 139] width 61 height 18
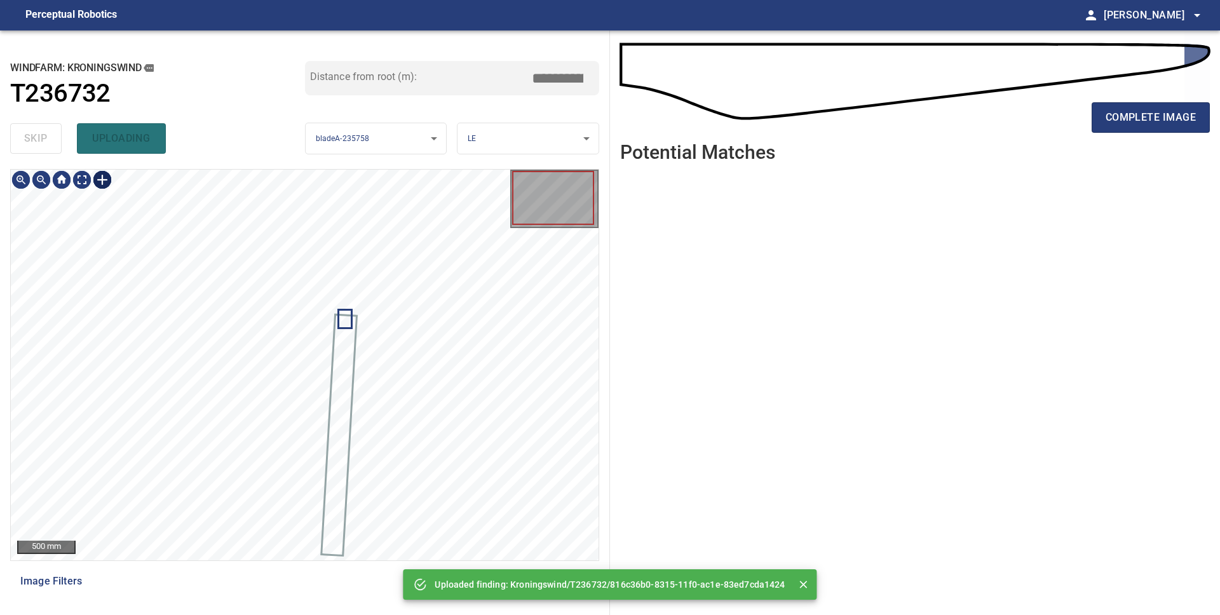
click at [104, 185] on div at bounding box center [102, 180] width 20 height 20
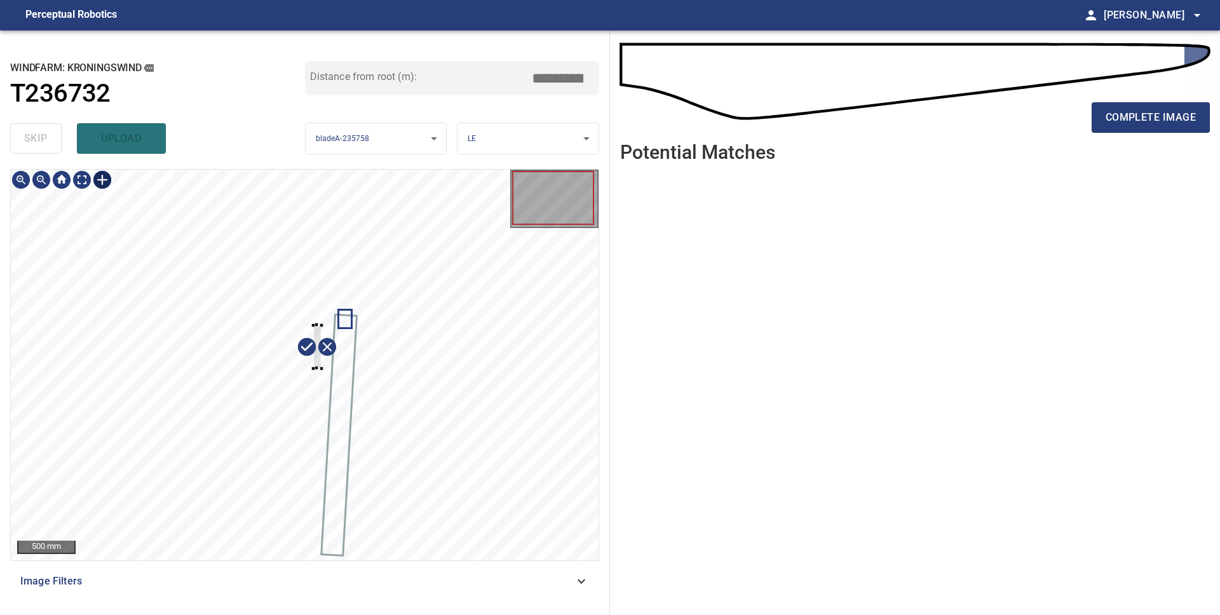
click at [313, 369] on div at bounding box center [305, 365] width 588 height 391
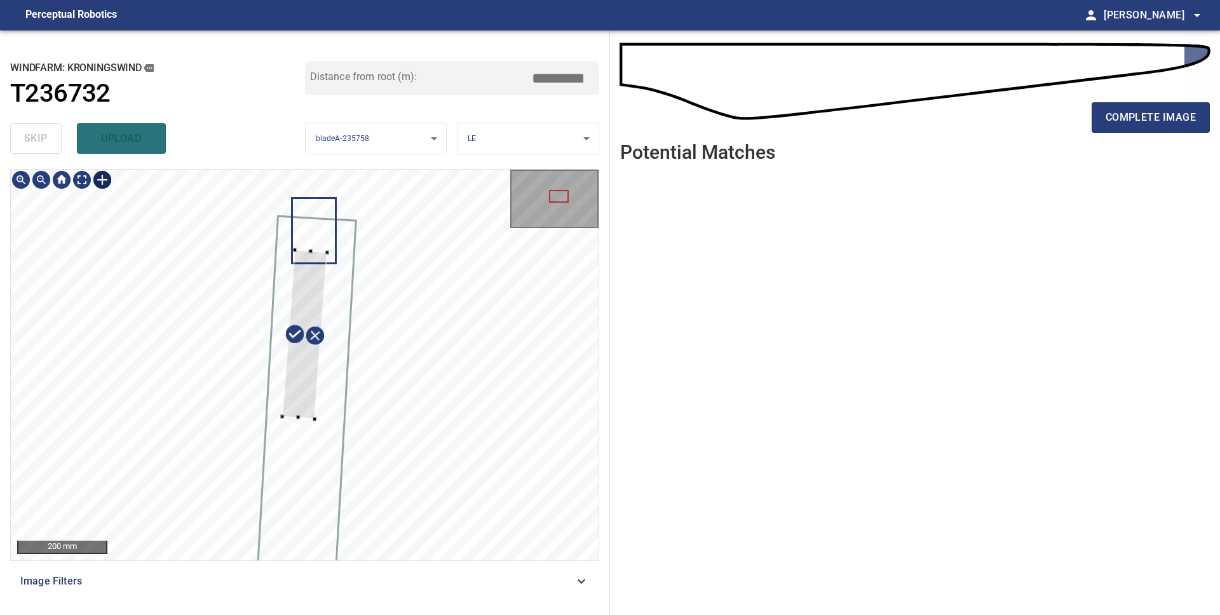
click at [302, 389] on div at bounding box center [304, 334] width 45 height 169
click at [274, 325] on div at bounding box center [305, 365] width 588 height 391
click at [308, 318] on div at bounding box center [308, 292] width 23 height 81
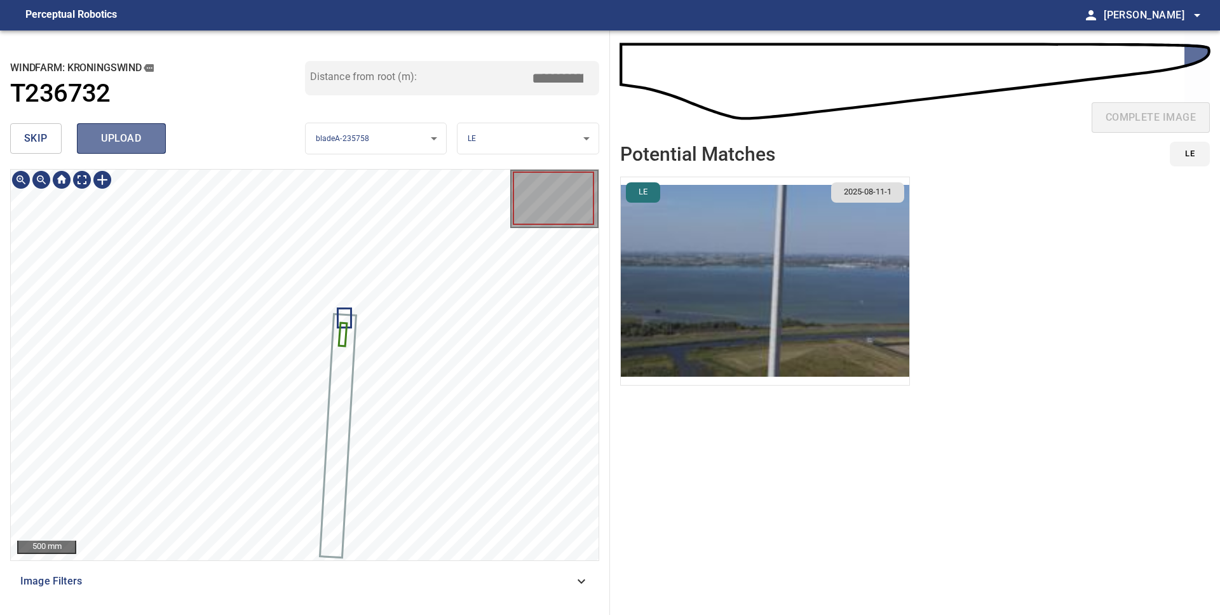
click at [114, 135] on span "upload" at bounding box center [121, 139] width 61 height 18
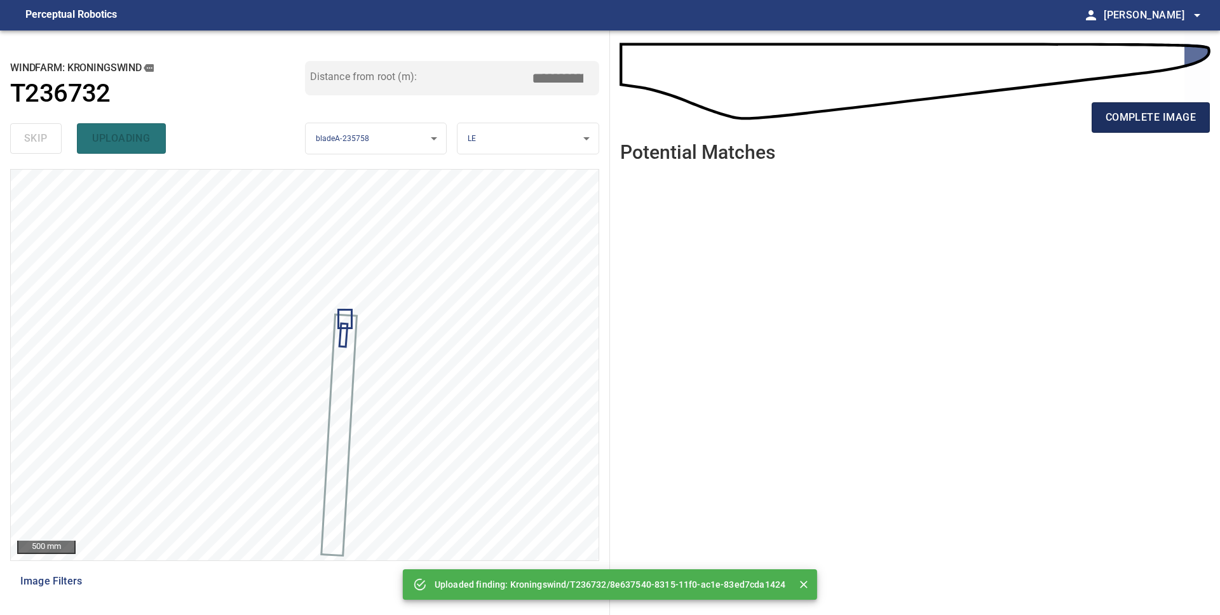
click at [1129, 125] on span "complete image" at bounding box center [1151, 118] width 90 height 18
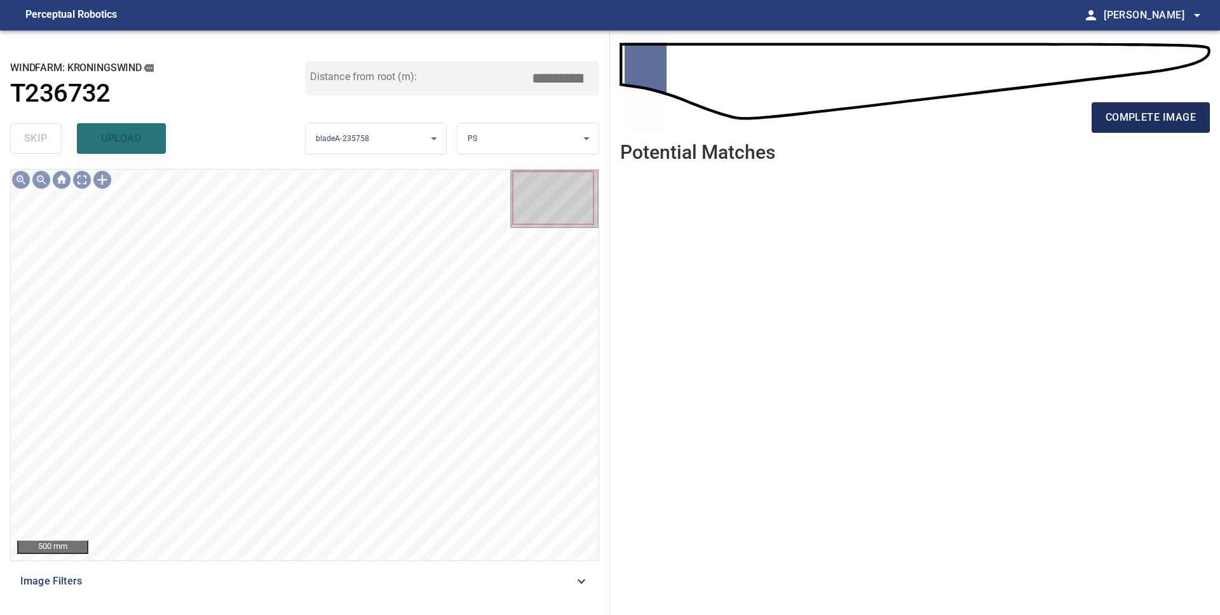
click at [1185, 112] on span "complete image" at bounding box center [1151, 118] width 90 height 18
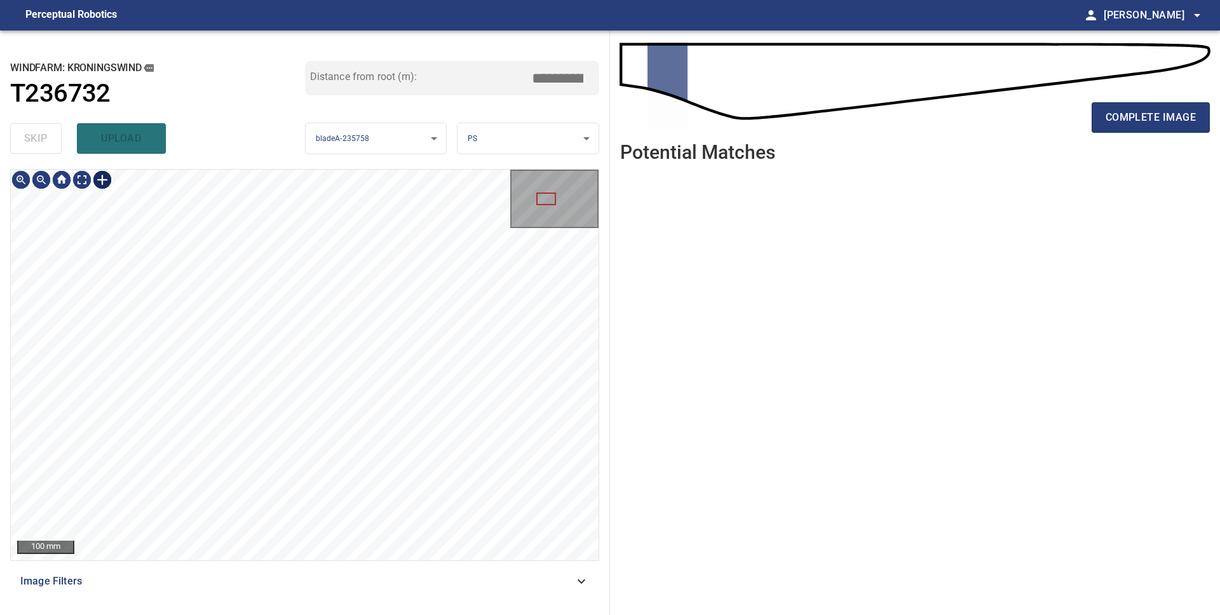
click at [101, 181] on div at bounding box center [102, 180] width 20 height 20
click at [425, 391] on div at bounding box center [305, 365] width 588 height 391
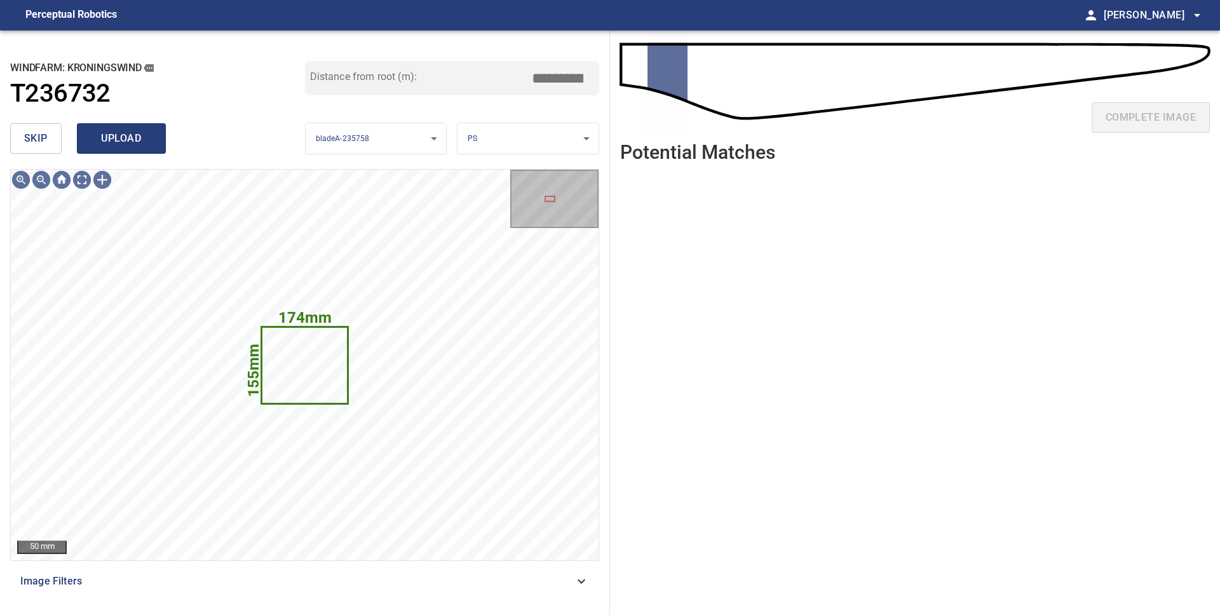
click at [95, 136] on span "upload" at bounding box center [121, 139] width 61 height 18
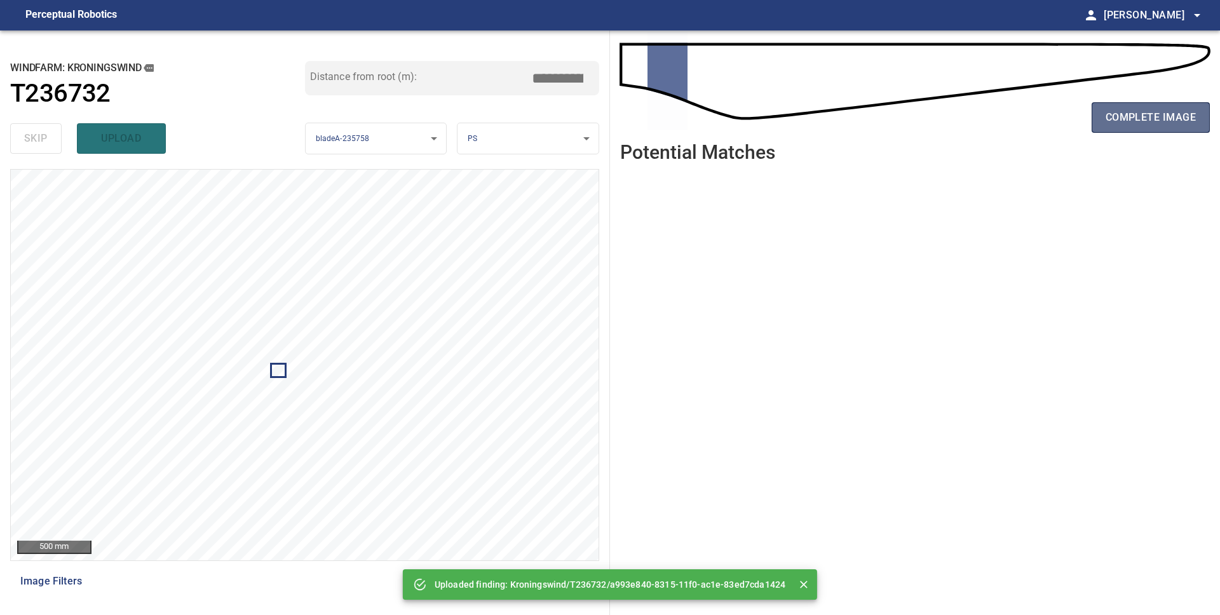
click at [1114, 119] on span "complete image" at bounding box center [1151, 118] width 90 height 18
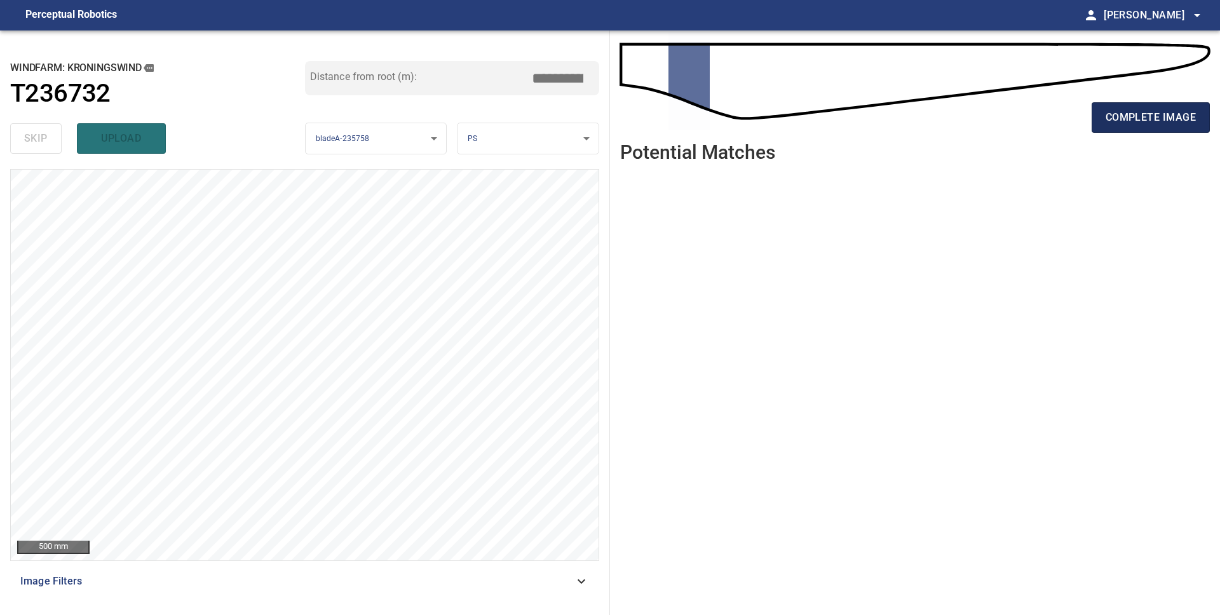
click at [1168, 116] on span "complete image" at bounding box center [1151, 118] width 90 height 18
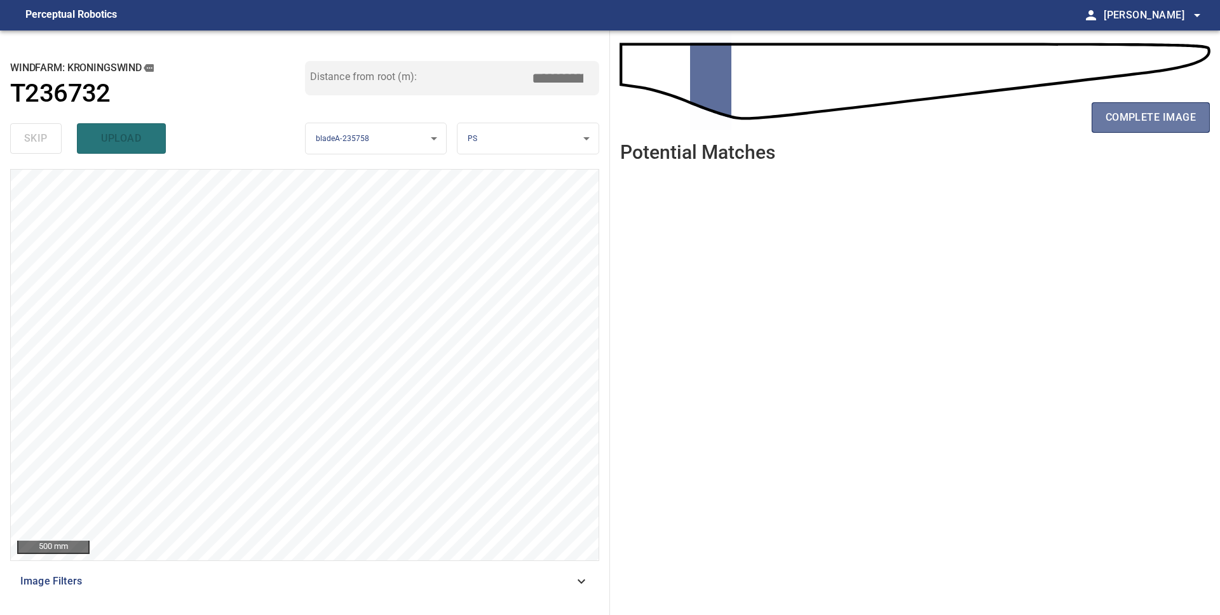
click at [1168, 116] on span "complete image" at bounding box center [1151, 118] width 90 height 18
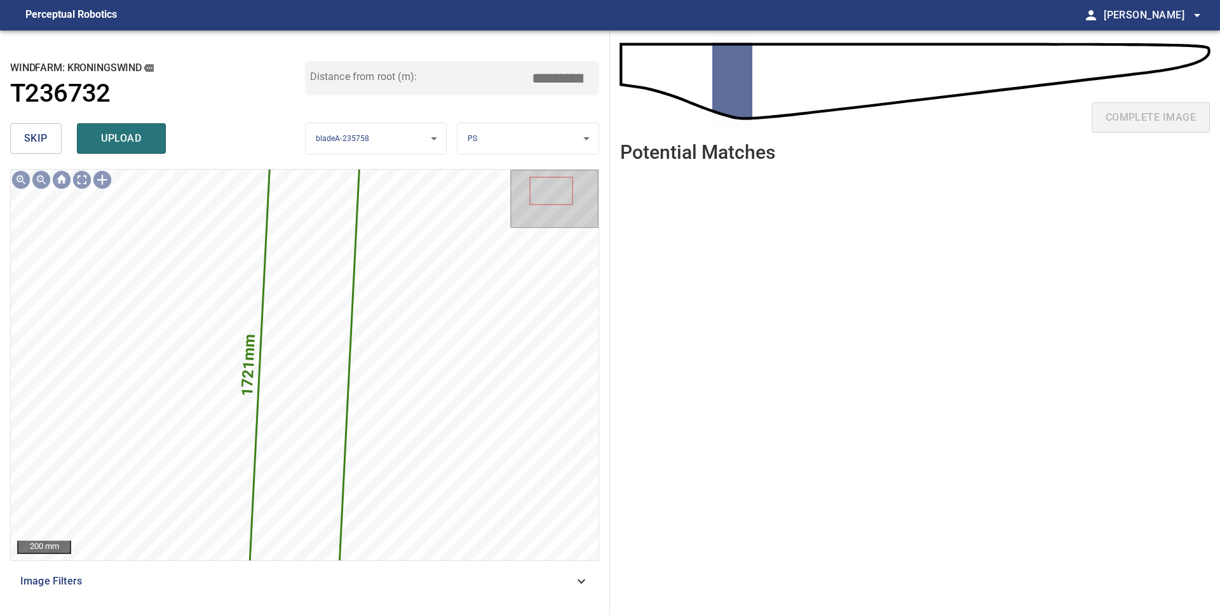
click at [50, 146] on button "skip" at bounding box center [35, 138] width 51 height 31
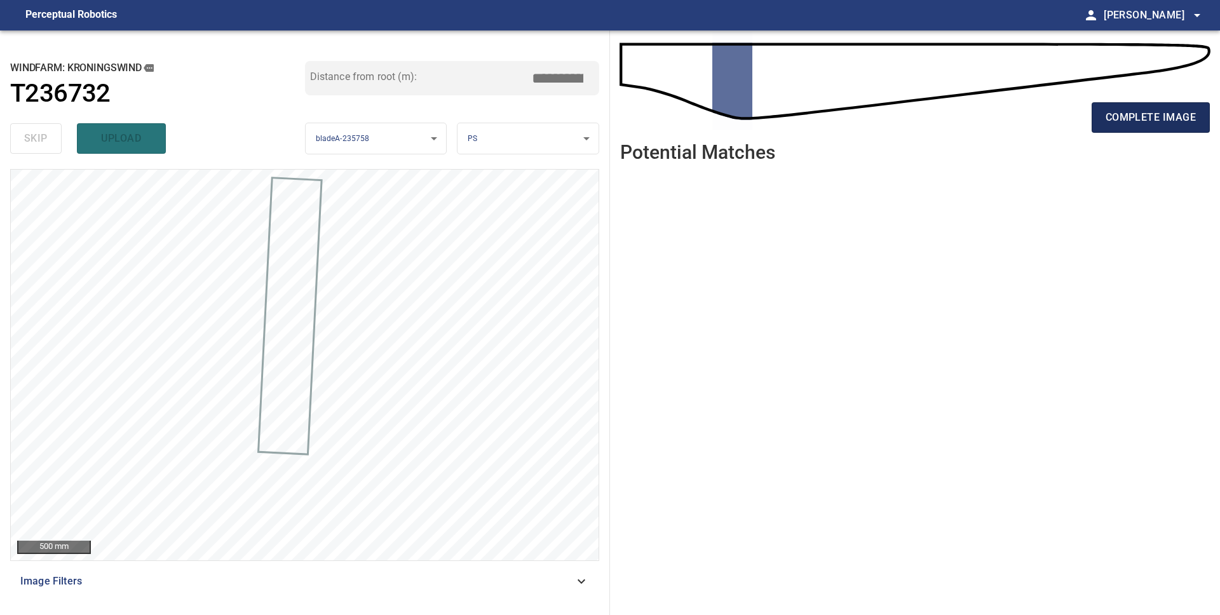
click at [1107, 120] on span "complete image" at bounding box center [1151, 118] width 90 height 18
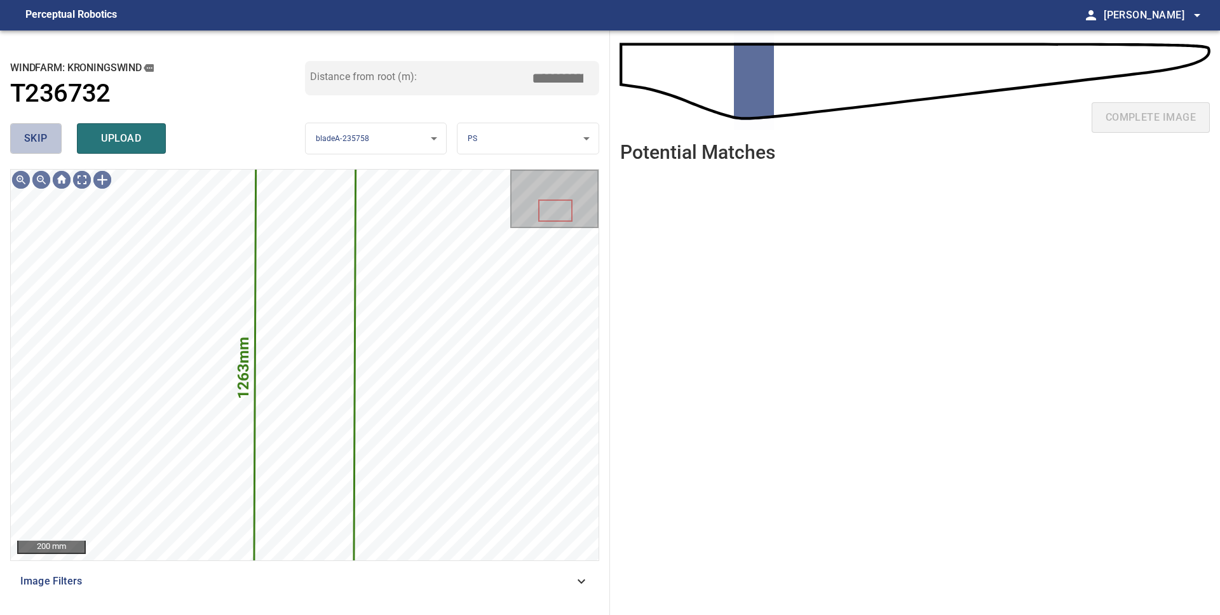
click at [46, 149] on button "skip" at bounding box center [35, 138] width 51 height 31
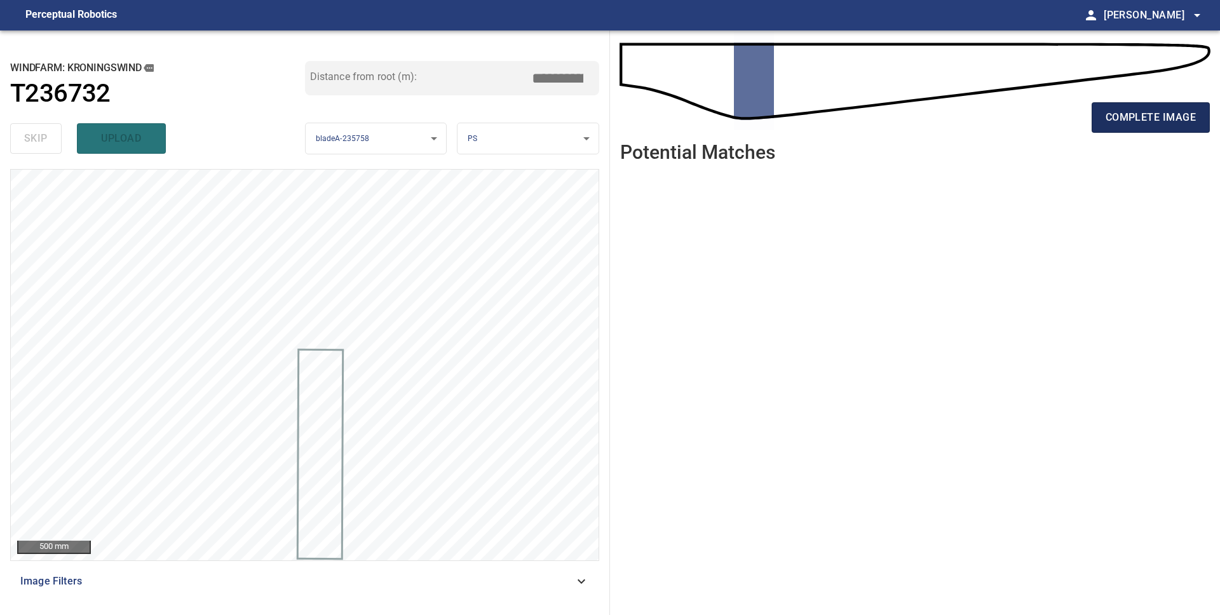
click at [1136, 112] on span "complete image" at bounding box center [1151, 118] width 90 height 18
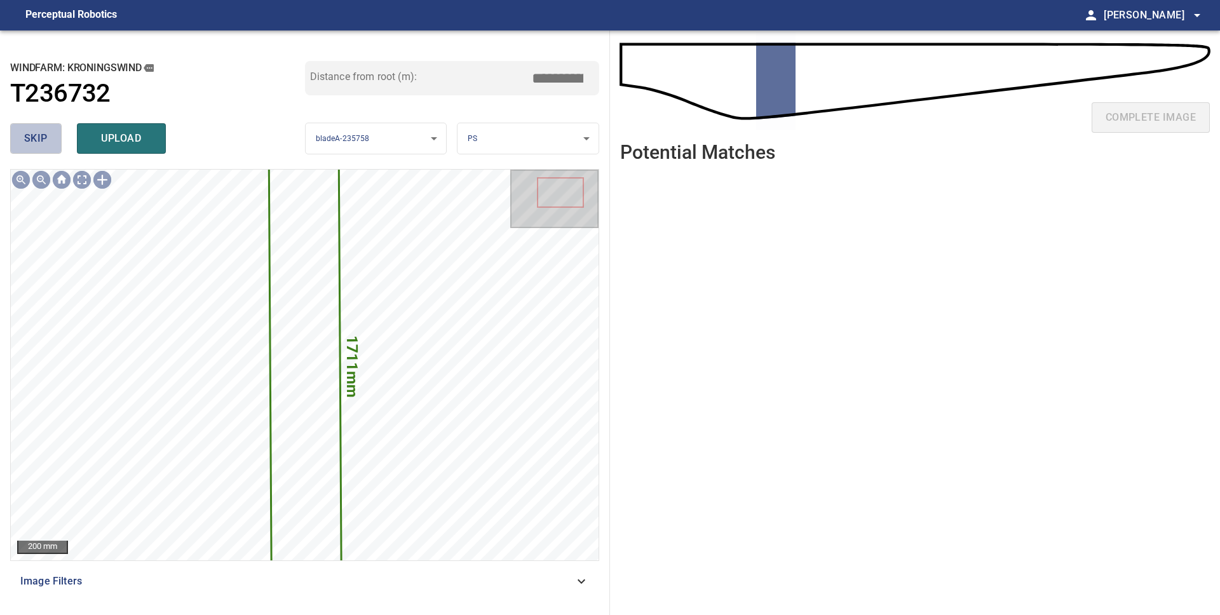
click at [22, 130] on button "skip" at bounding box center [35, 138] width 51 height 31
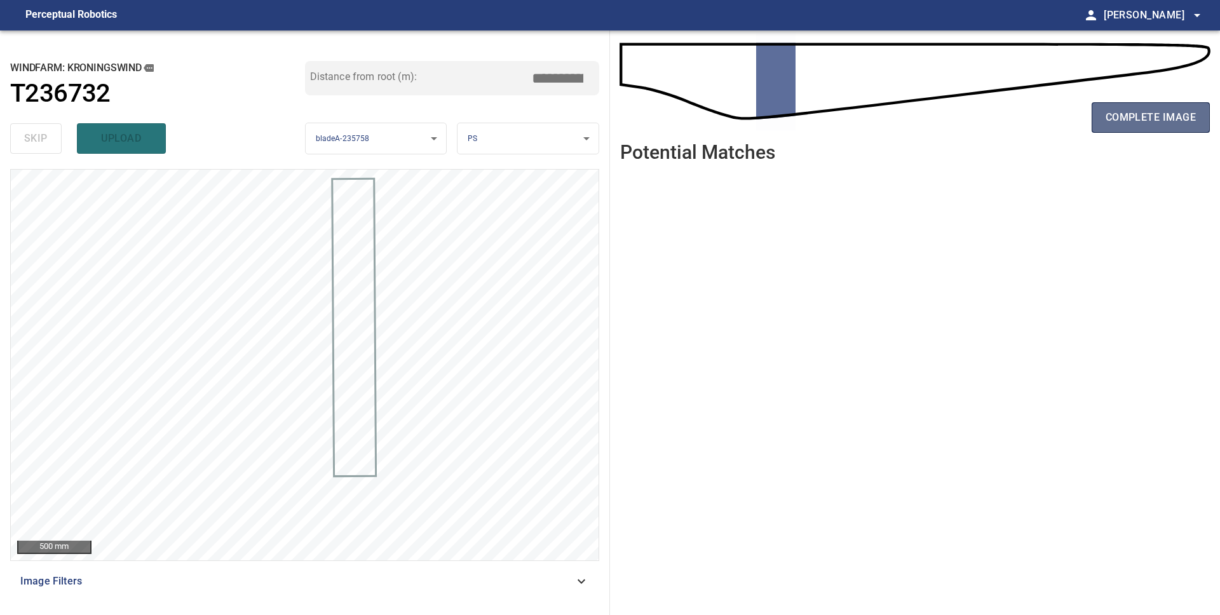
click at [1131, 123] on span "complete image" at bounding box center [1151, 118] width 90 height 18
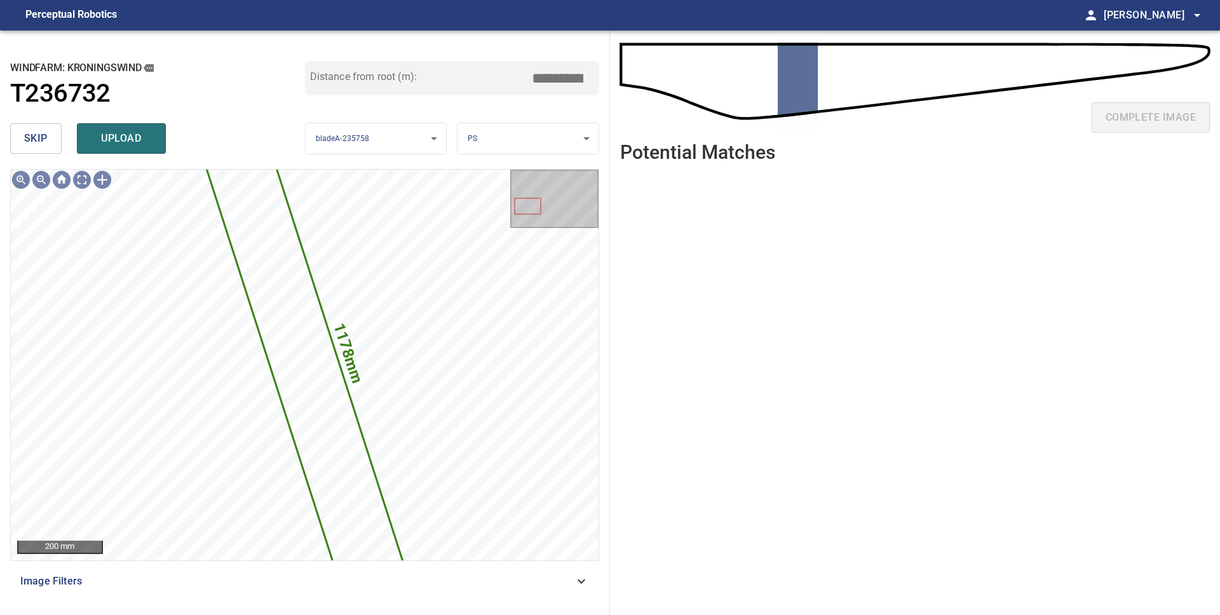
click at [43, 133] on span "skip" at bounding box center [36, 139] width 24 height 18
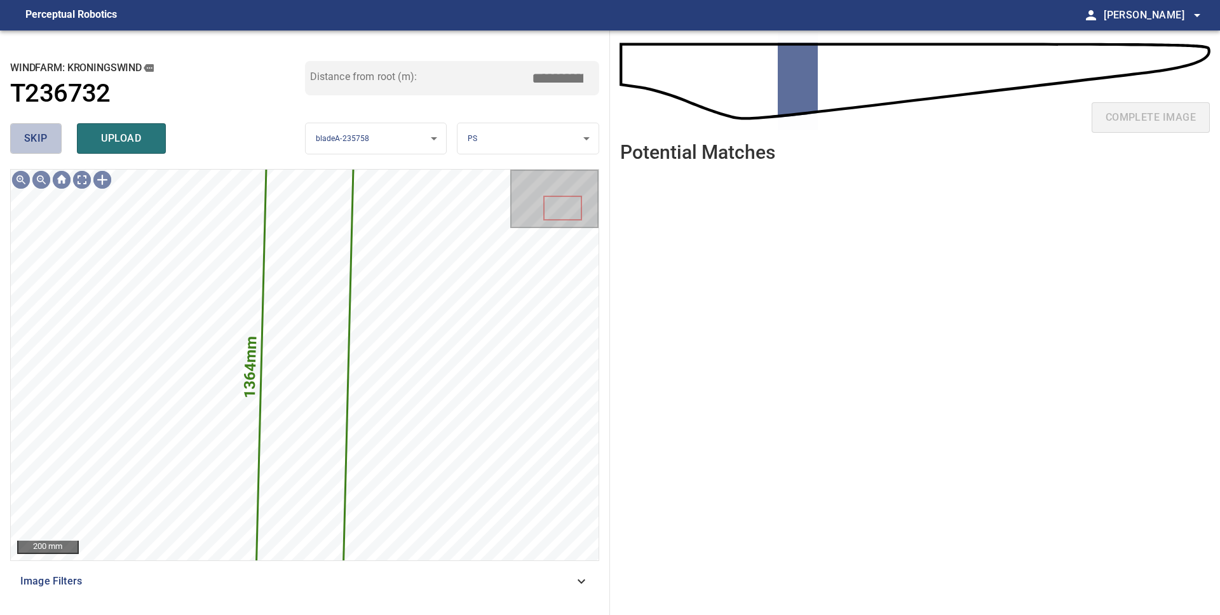
click at [42, 133] on span "skip" at bounding box center [36, 139] width 24 height 18
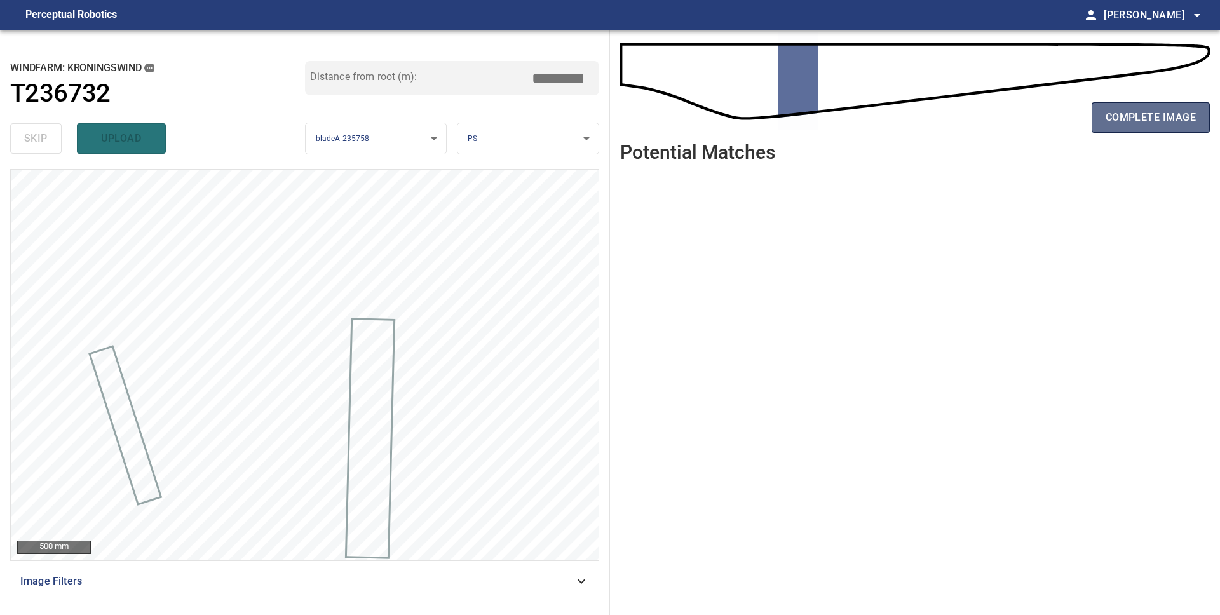
click at [1139, 110] on span "complete image" at bounding box center [1151, 118] width 90 height 18
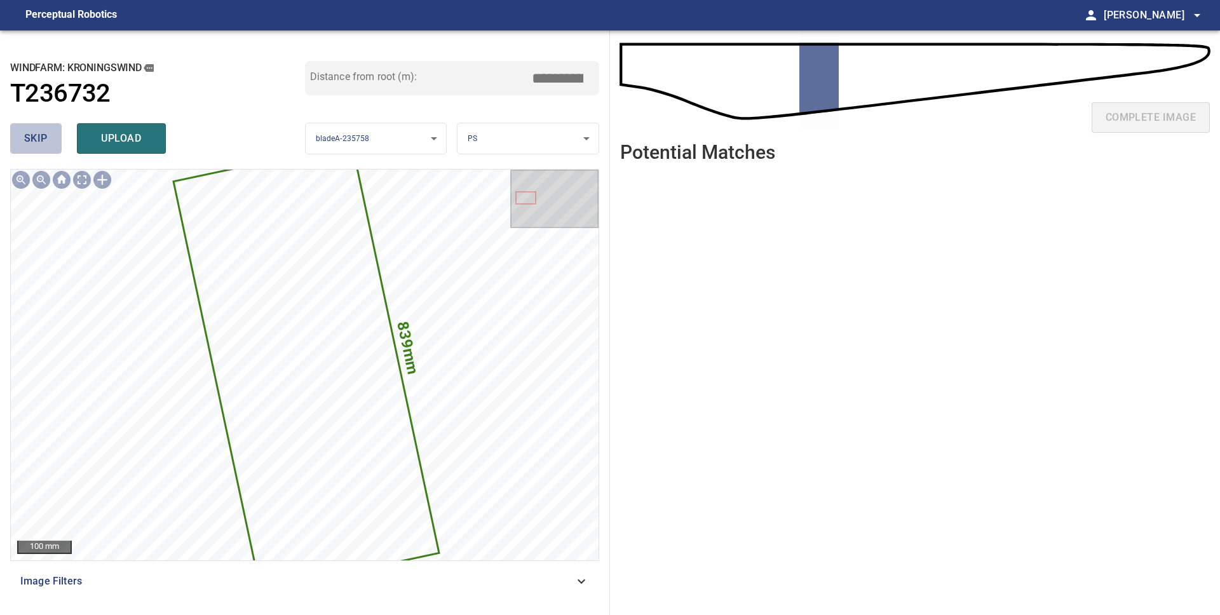
click at [18, 138] on button "skip" at bounding box center [35, 138] width 51 height 31
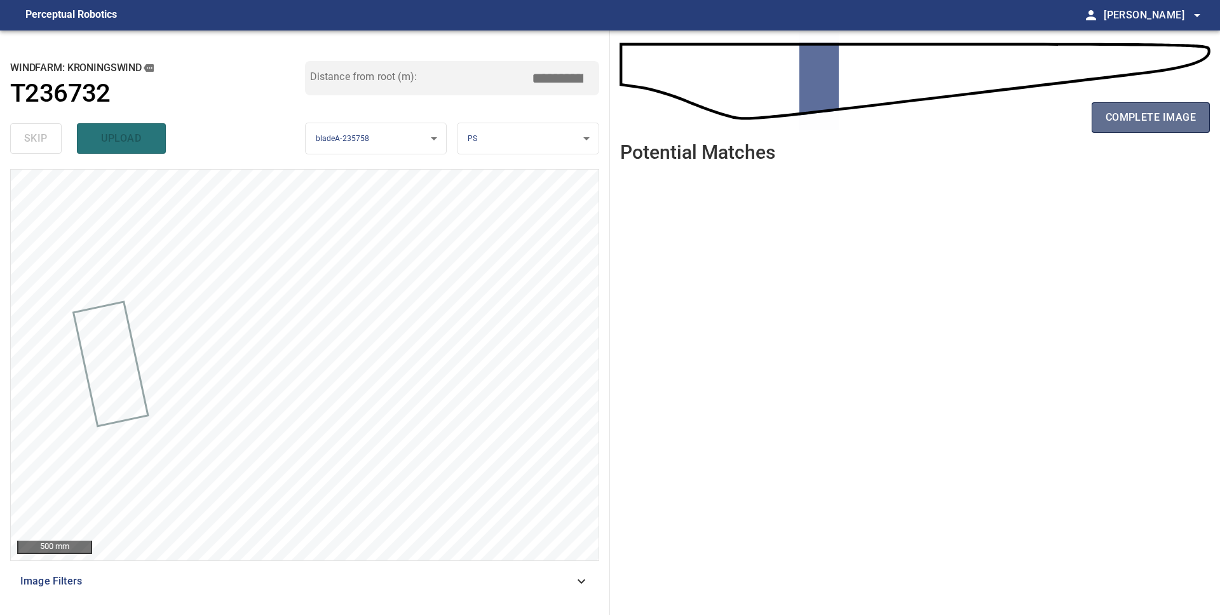
click at [1148, 112] on span "complete image" at bounding box center [1151, 118] width 90 height 18
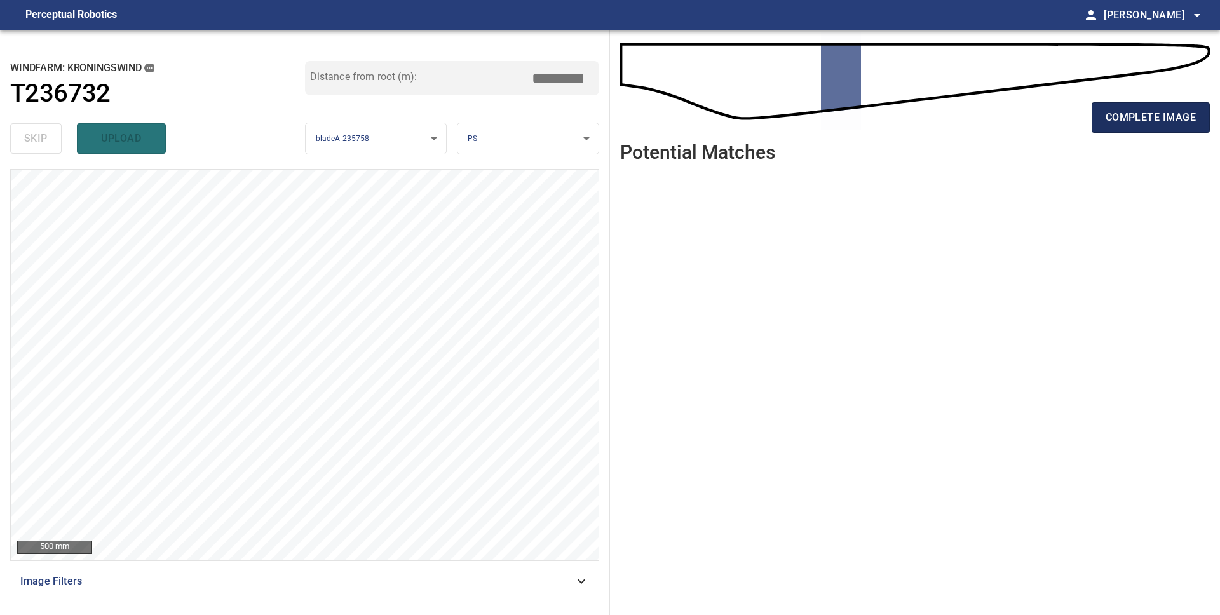
click at [1143, 115] on span "complete image" at bounding box center [1151, 118] width 90 height 18
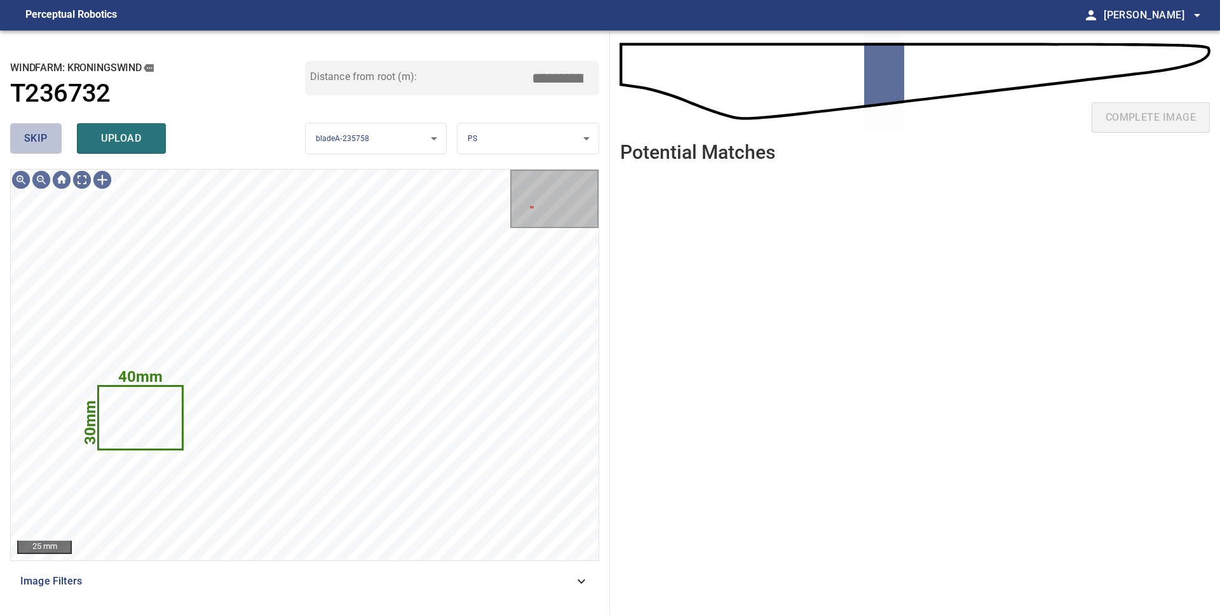
click at [37, 146] on span "skip" at bounding box center [36, 139] width 24 height 18
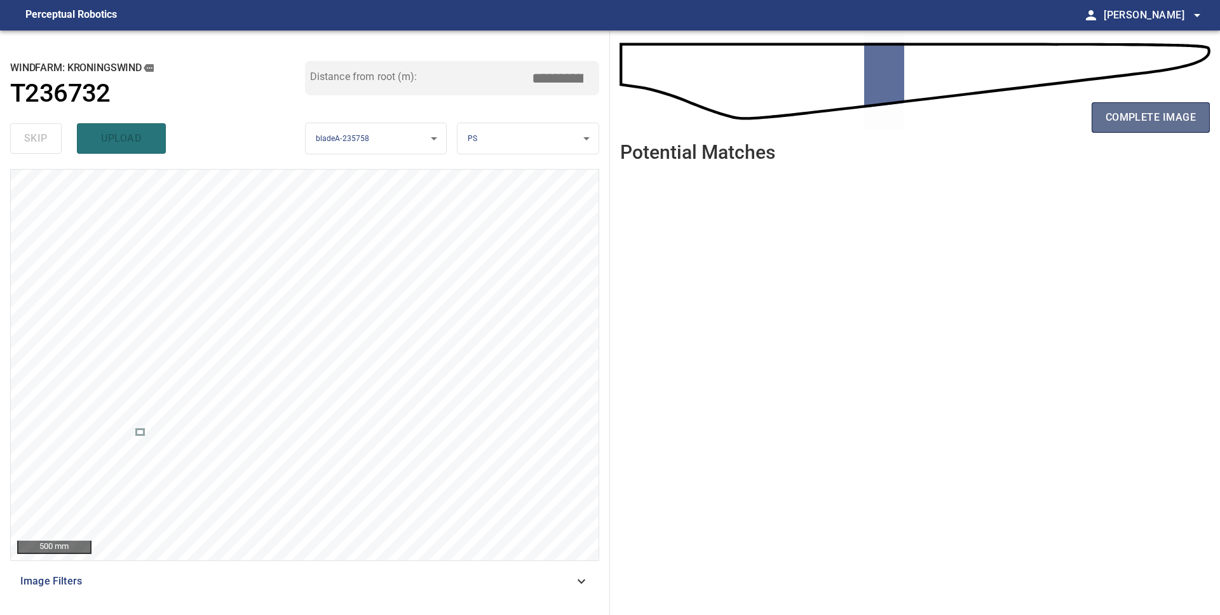
click at [1148, 118] on span "complete image" at bounding box center [1151, 118] width 90 height 18
click at [1134, 129] on button "complete image" at bounding box center [1151, 117] width 118 height 31
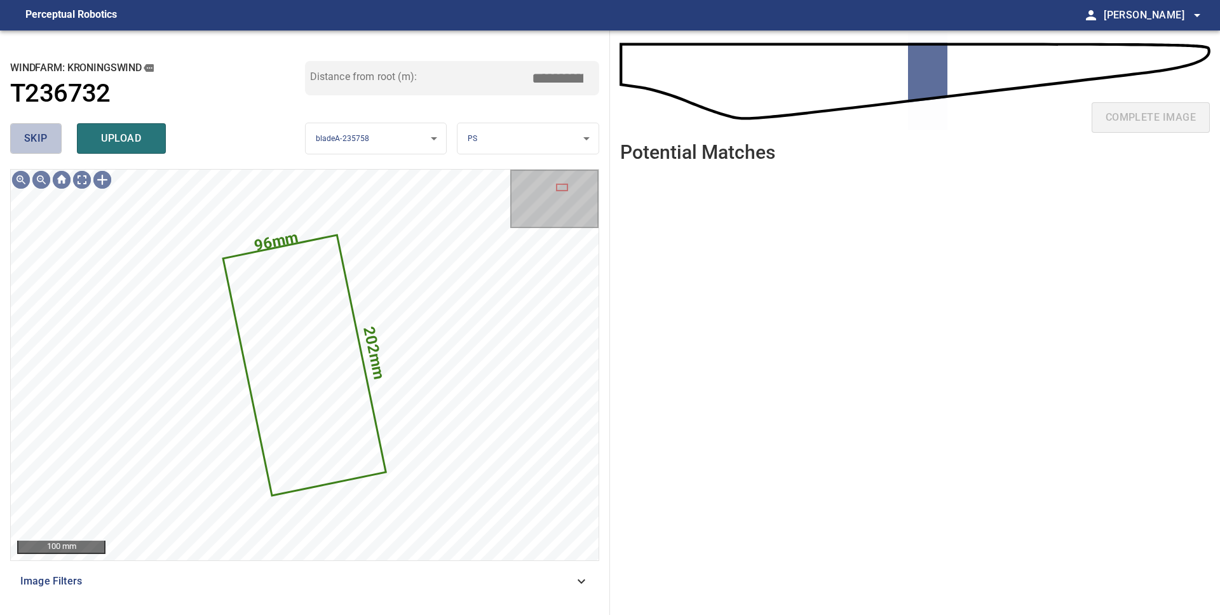
click at [53, 139] on button "skip" at bounding box center [35, 138] width 51 height 31
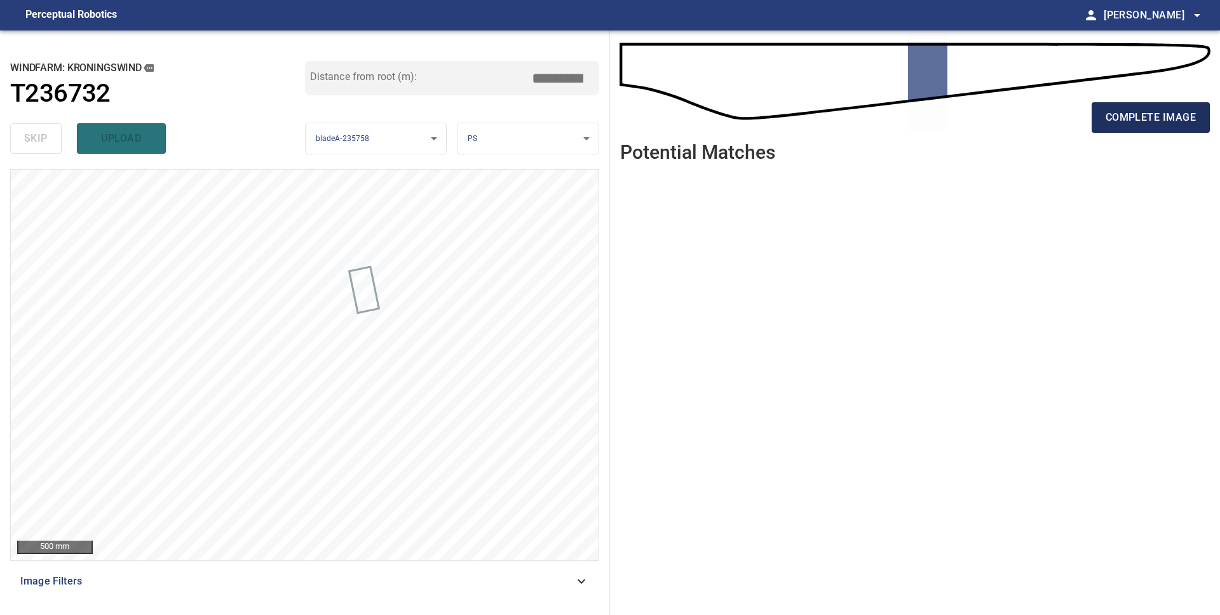
click at [1126, 129] on button "complete image" at bounding box center [1151, 117] width 118 height 31
click at [1126, 130] on button "complete image" at bounding box center [1151, 117] width 118 height 31
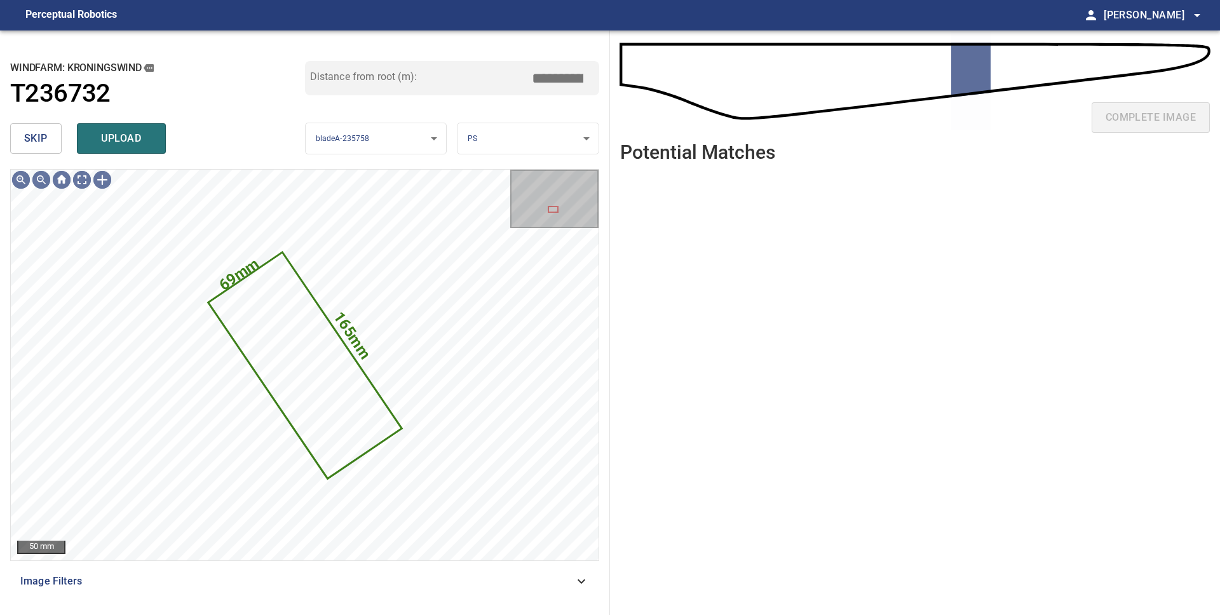
click at [37, 137] on span "skip" at bounding box center [36, 139] width 24 height 18
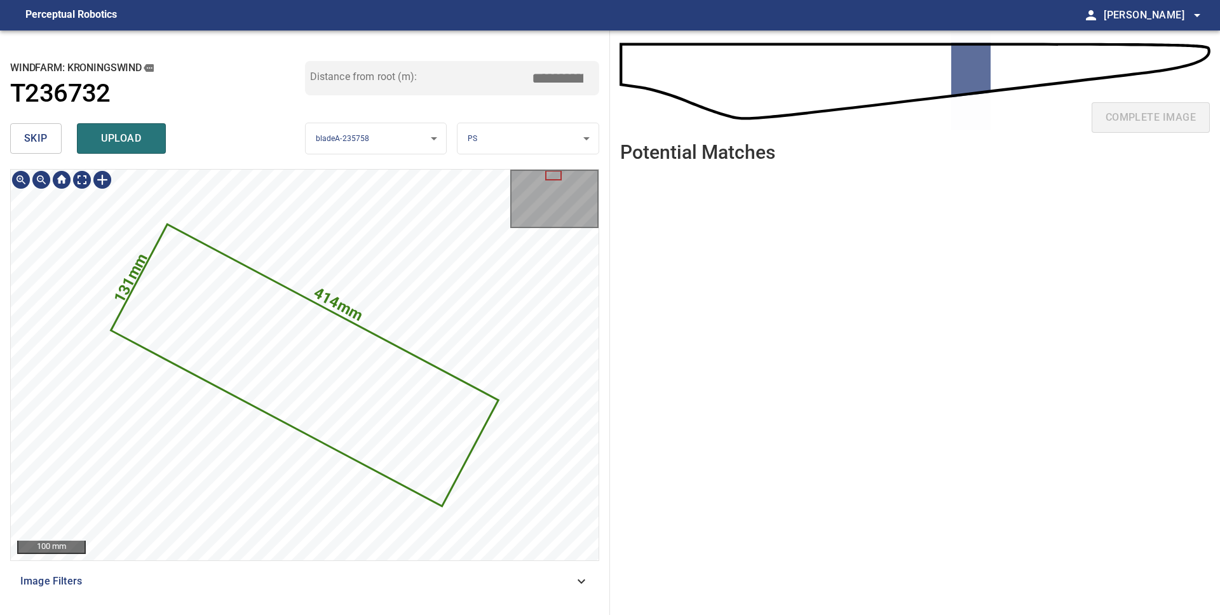
click at [334, 397] on icon at bounding box center [304, 365] width 385 height 279
click at [36, 139] on span "skip" at bounding box center [36, 139] width 24 height 18
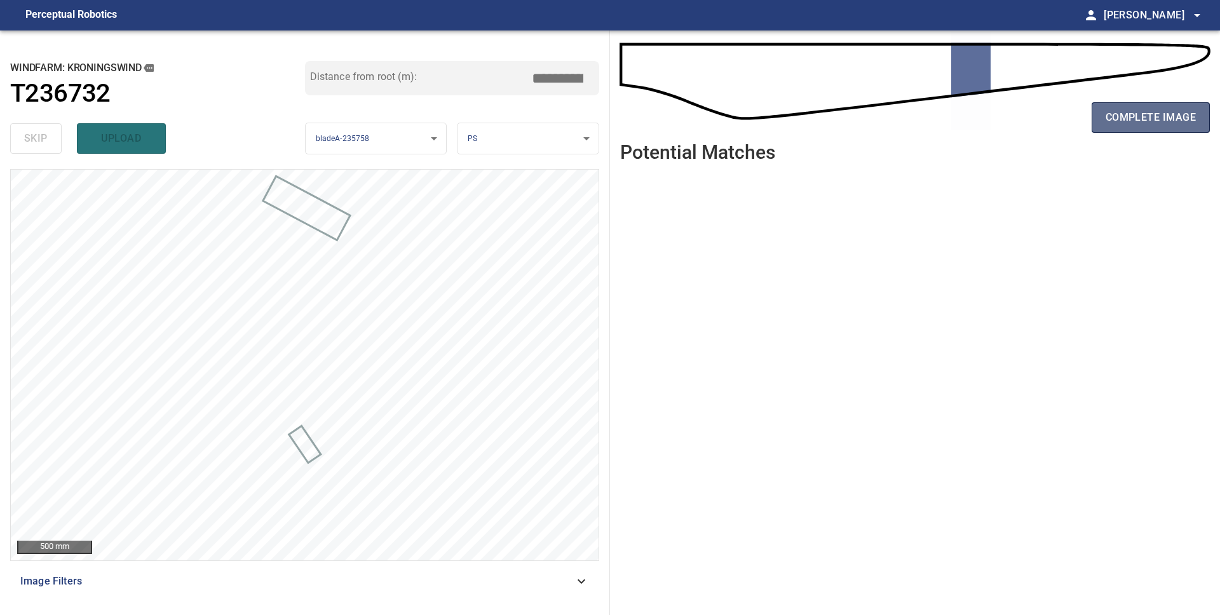
click at [1122, 125] on span "complete image" at bounding box center [1151, 118] width 90 height 18
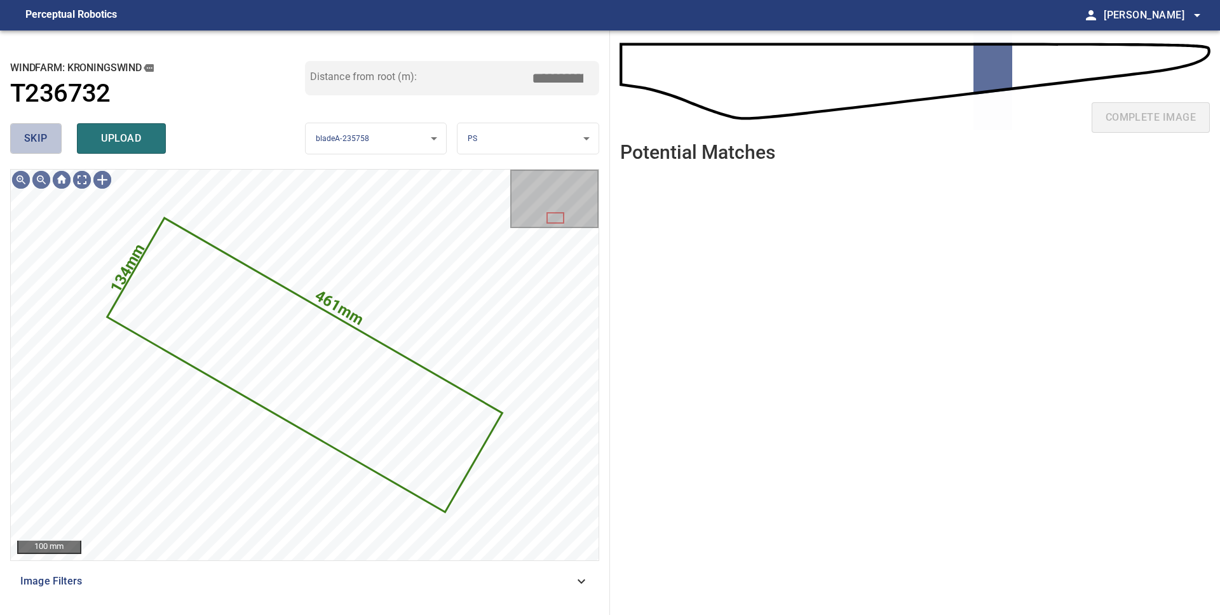
click at [32, 139] on span "skip" at bounding box center [36, 139] width 24 height 18
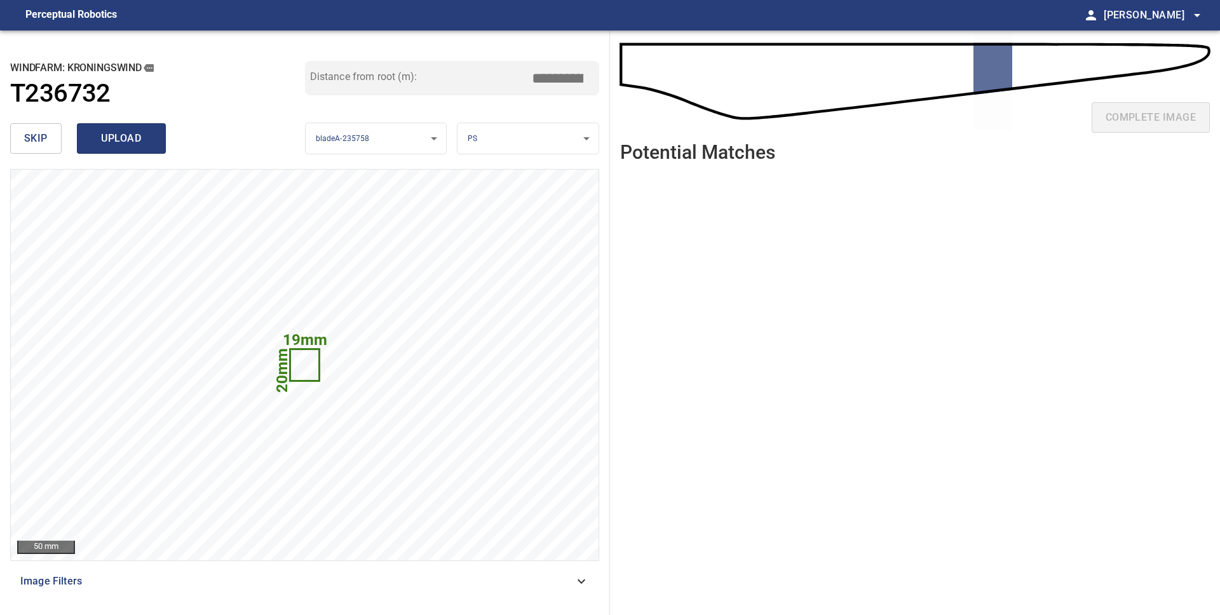
click at [102, 139] on span "upload" at bounding box center [121, 139] width 61 height 18
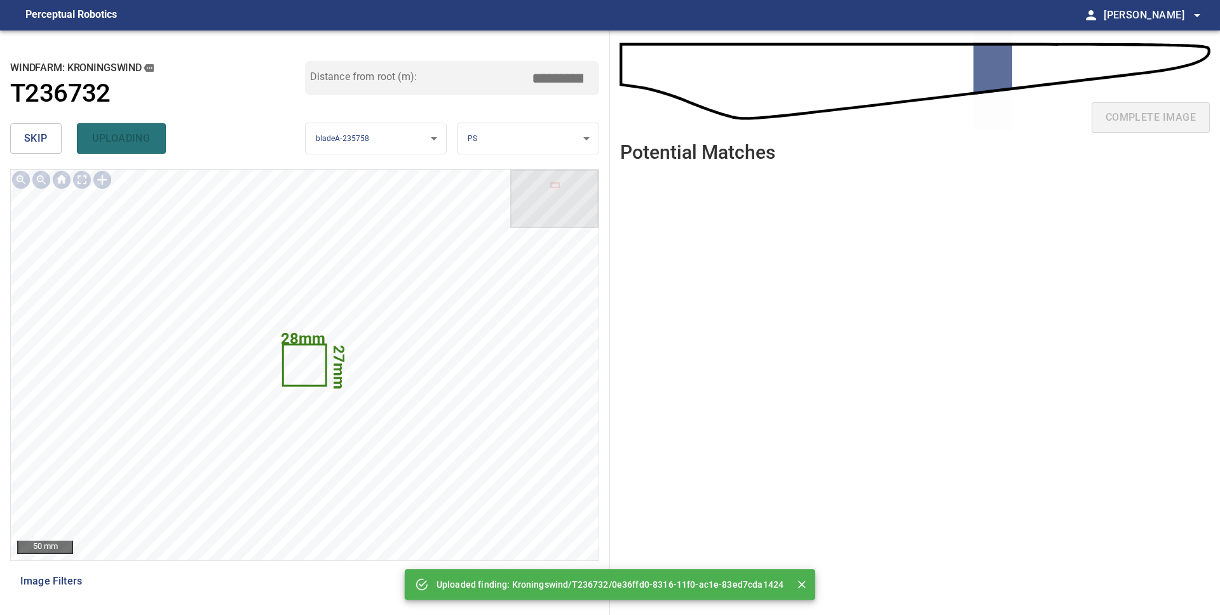
click at [32, 137] on span "skip" at bounding box center [36, 139] width 24 height 18
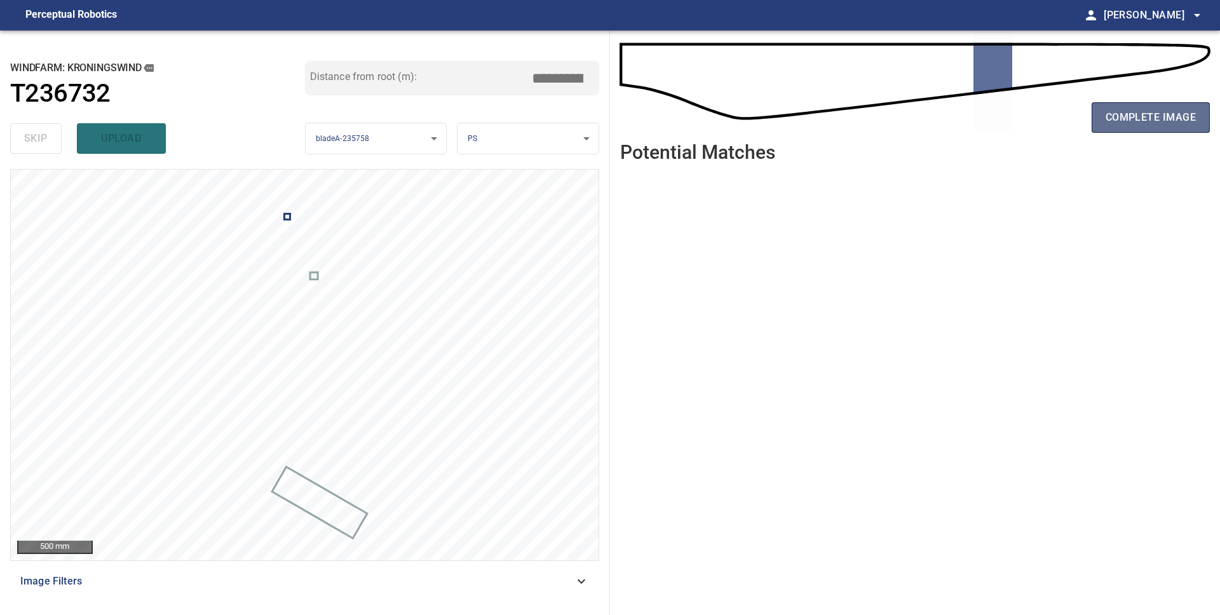
click at [1183, 116] on span "complete image" at bounding box center [1151, 118] width 90 height 18
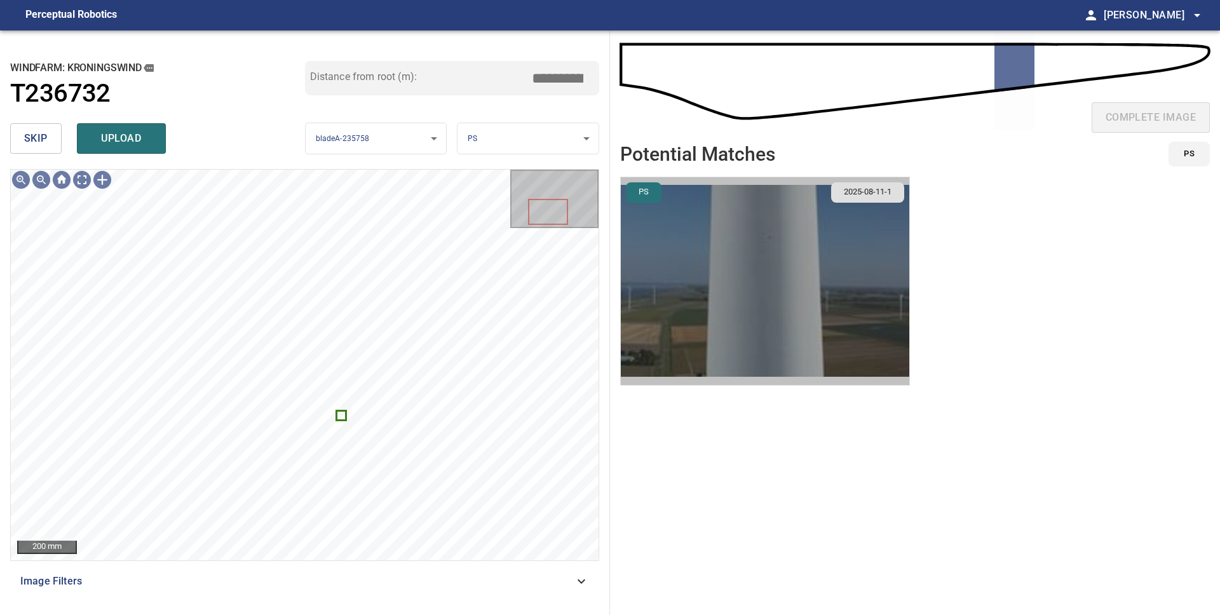
click at [806, 285] on img "button" at bounding box center [765, 281] width 289 height 208
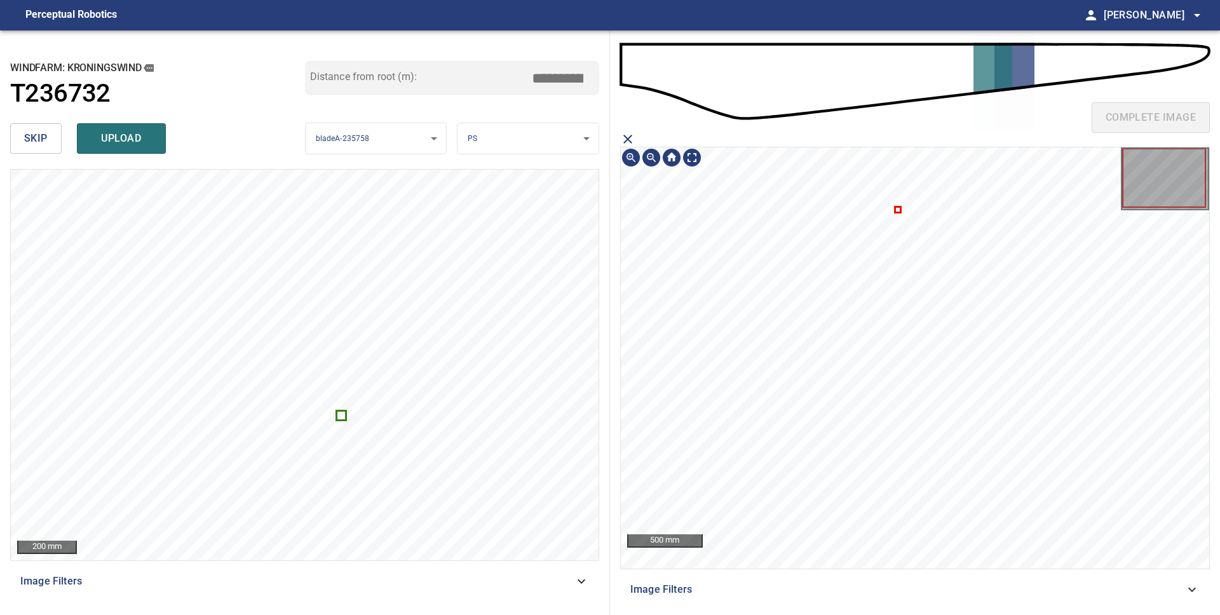
click at [897, 210] on icon at bounding box center [898, 210] width 4 height 4
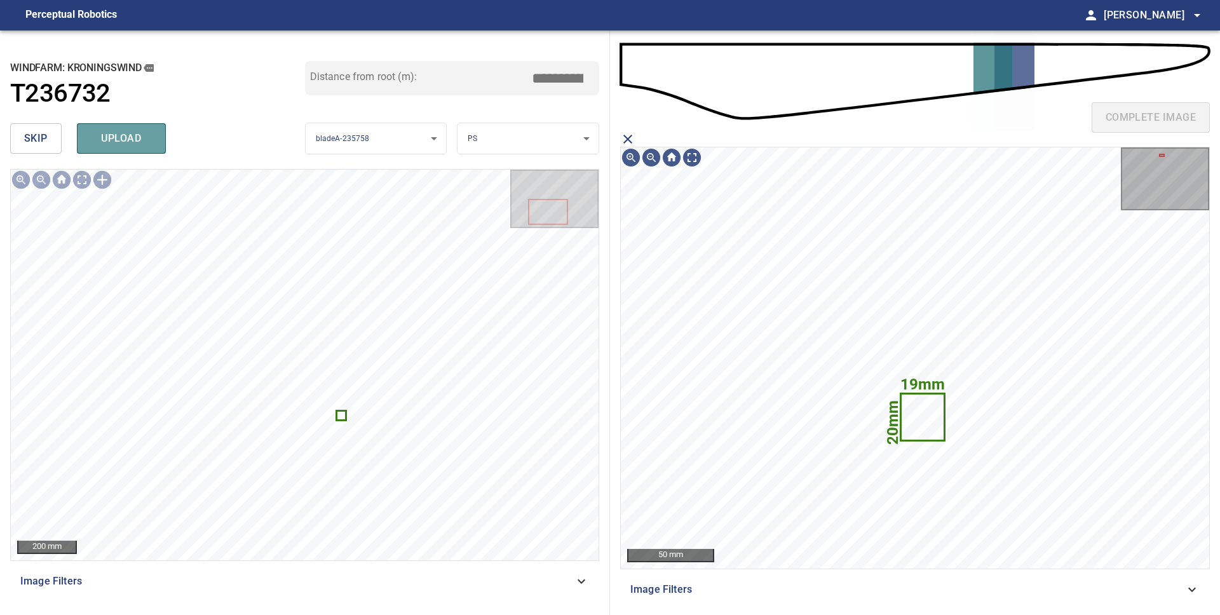
click at [124, 133] on span "upload" at bounding box center [121, 139] width 61 height 18
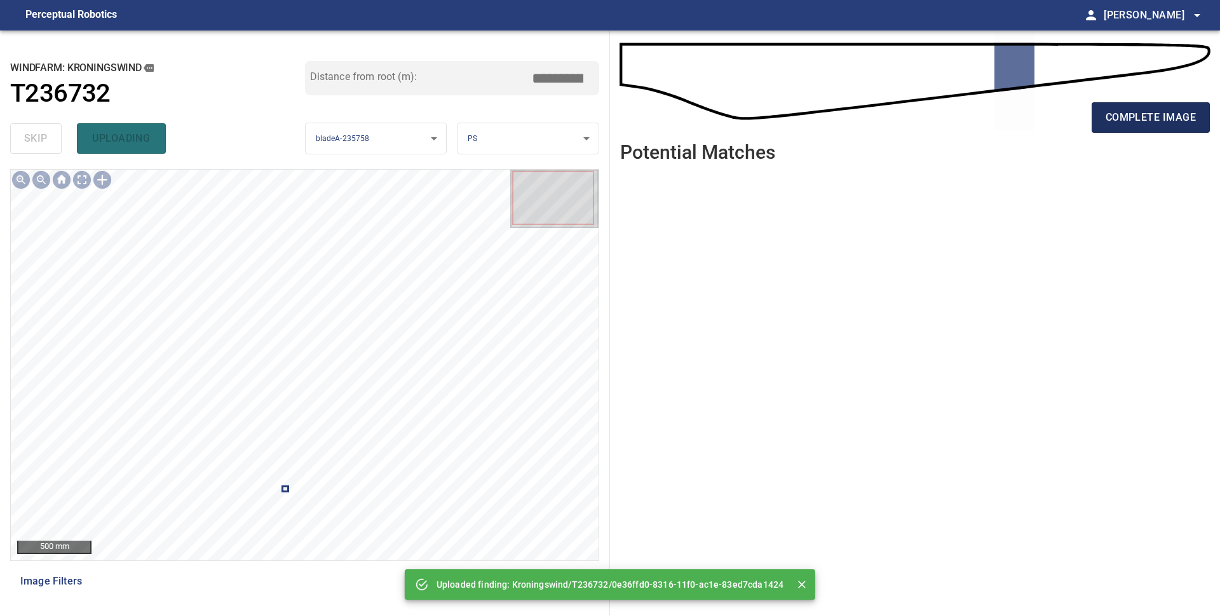
click at [1123, 122] on span "complete image" at bounding box center [1151, 118] width 90 height 18
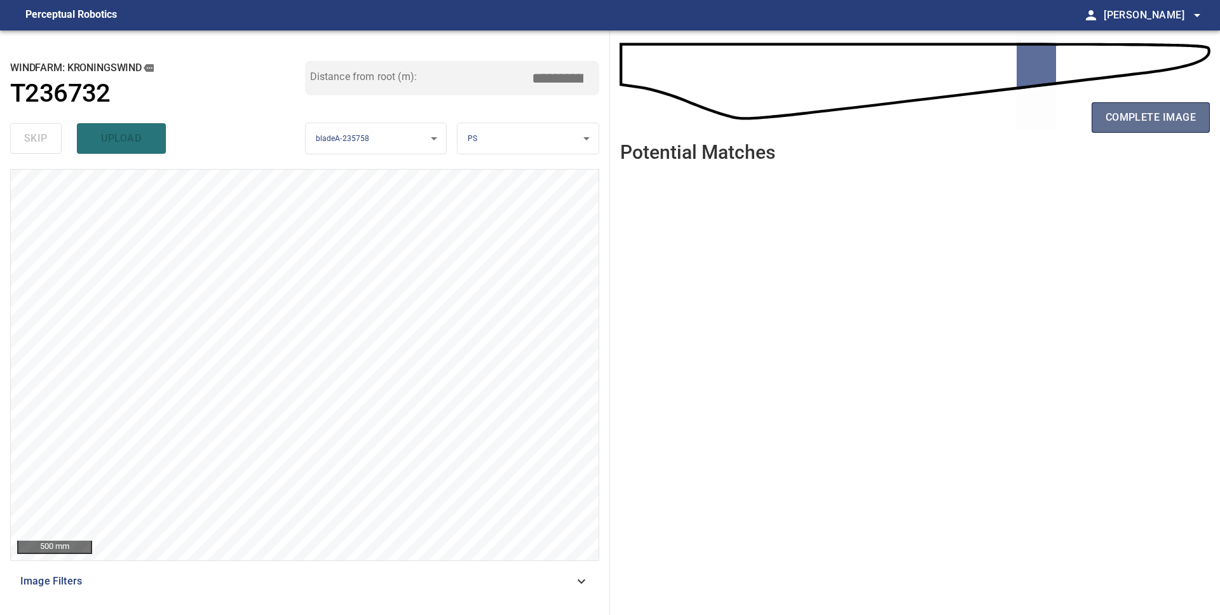
click at [1157, 113] on span "complete image" at bounding box center [1151, 118] width 90 height 18
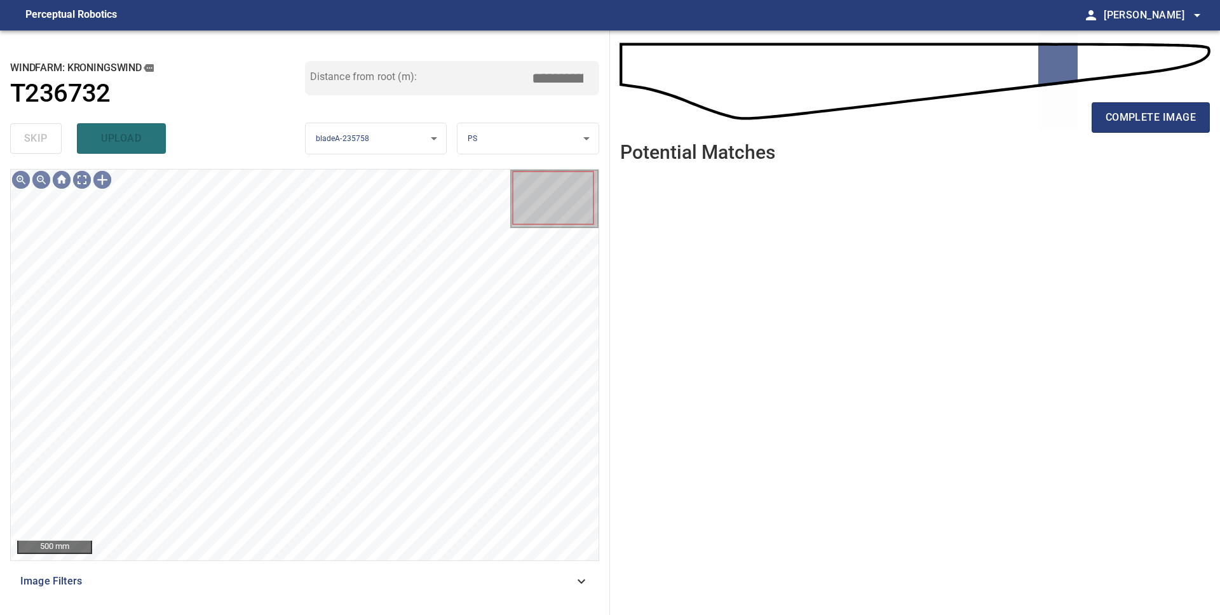
click at [1157, 113] on span "complete image" at bounding box center [1151, 118] width 90 height 18
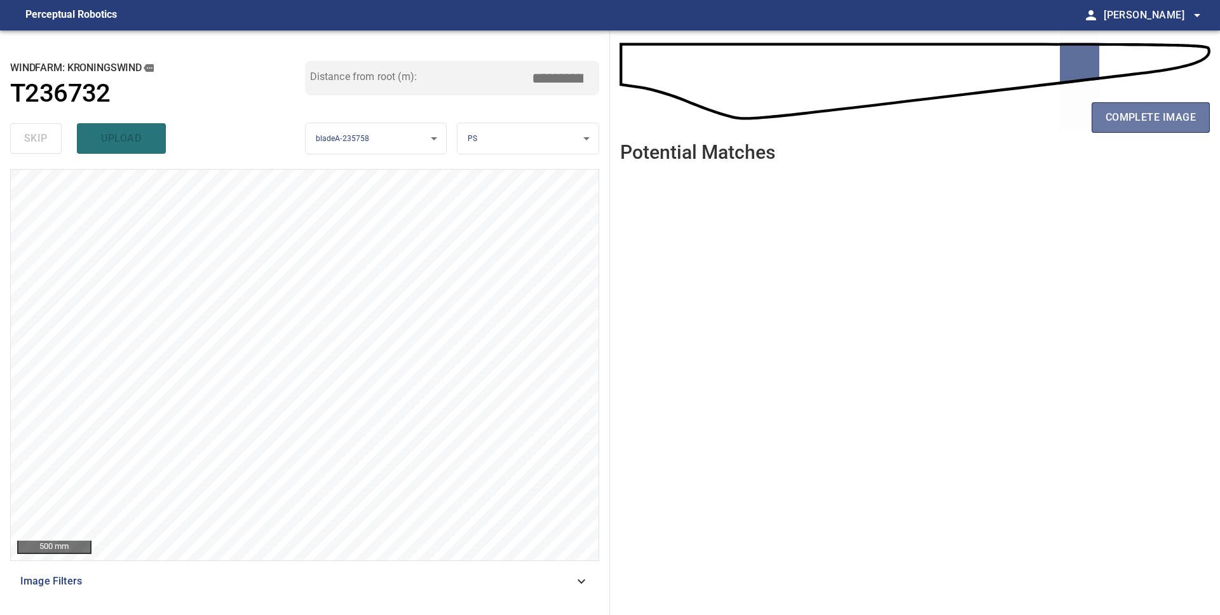
click at [1157, 113] on span "complete image" at bounding box center [1151, 118] width 90 height 18
click at [1185, 124] on span "complete image" at bounding box center [1151, 118] width 90 height 18
click at [1153, 119] on span "complete image" at bounding box center [1151, 118] width 90 height 18
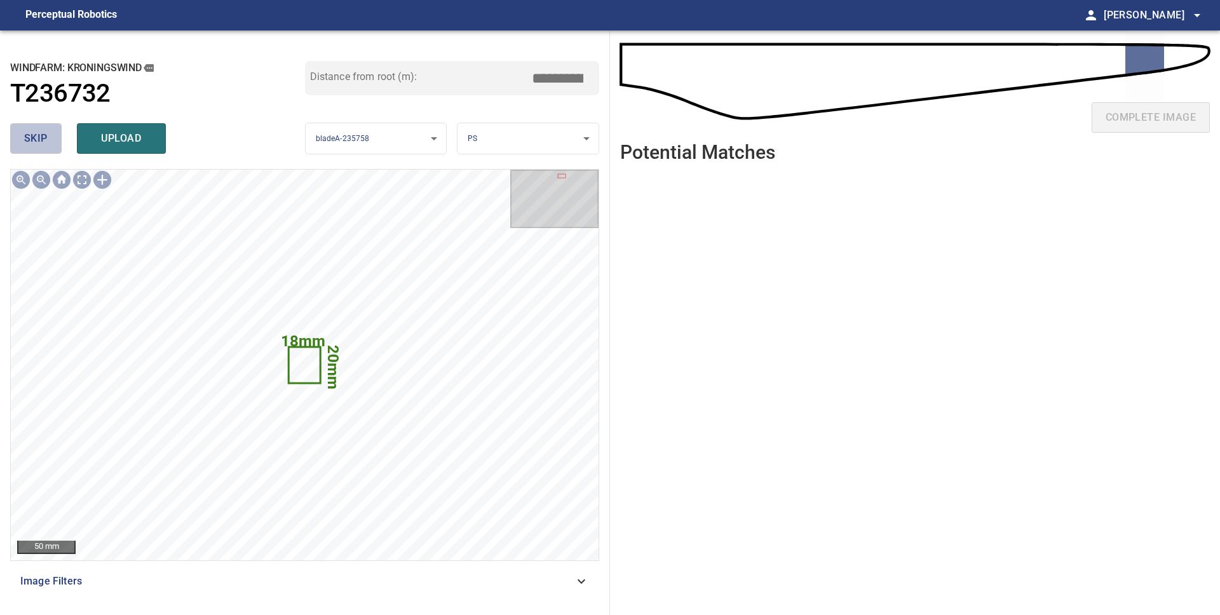
click at [46, 139] on span "skip" at bounding box center [36, 139] width 24 height 18
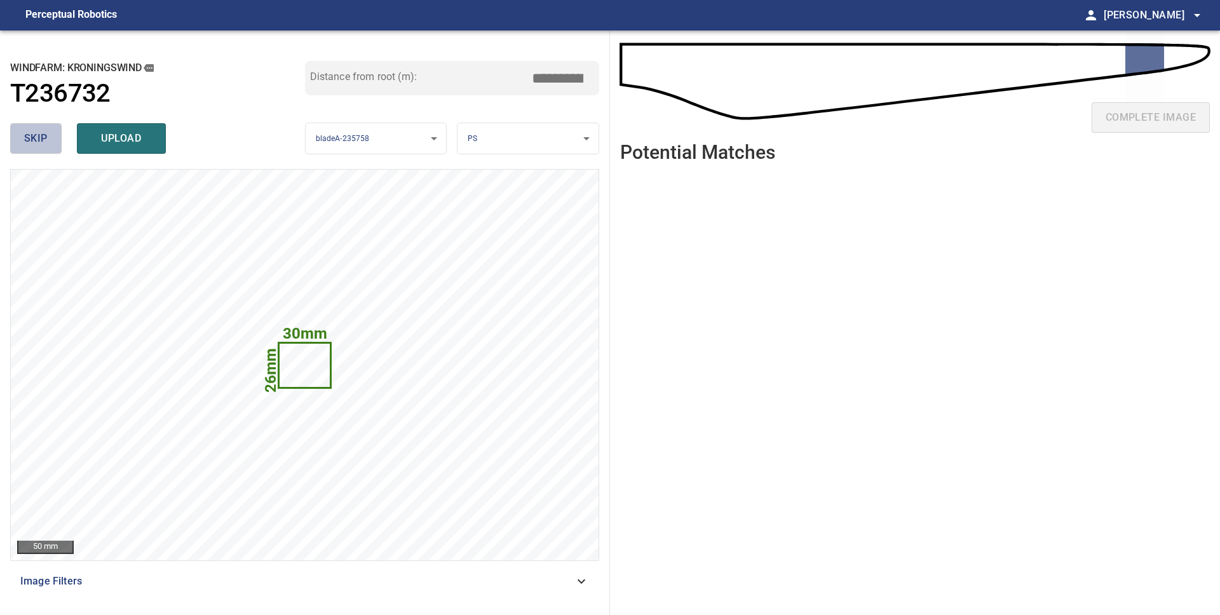
click at [46, 139] on span "skip" at bounding box center [36, 139] width 24 height 18
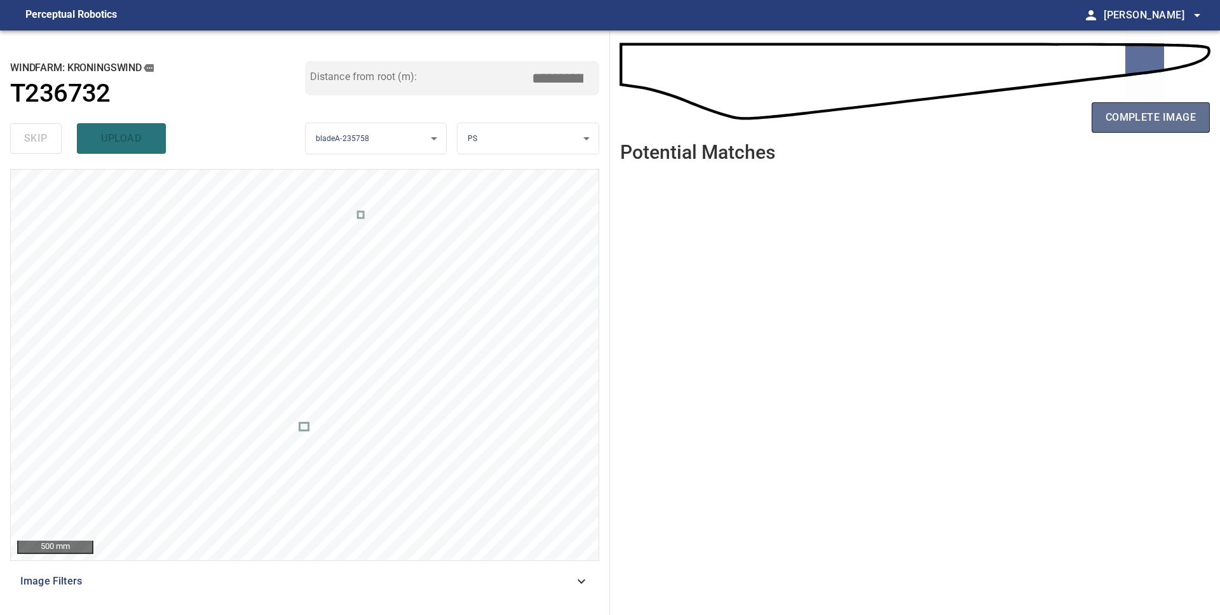
click at [1140, 115] on span "complete image" at bounding box center [1151, 118] width 90 height 18
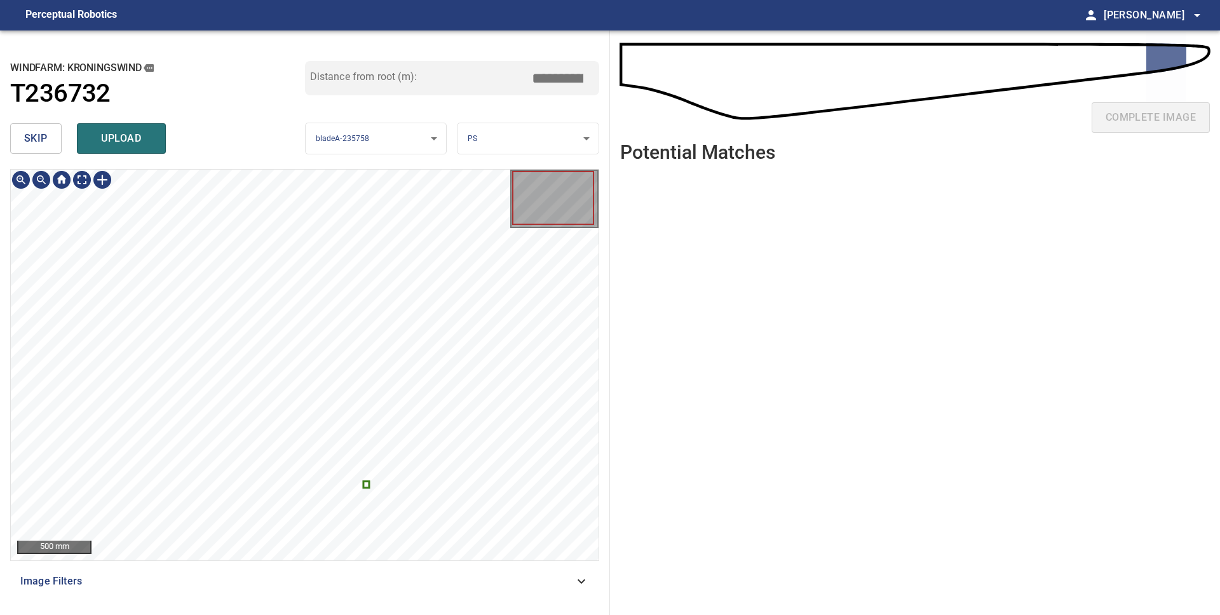
click at [365, 484] on icon at bounding box center [367, 485] width 4 height 4
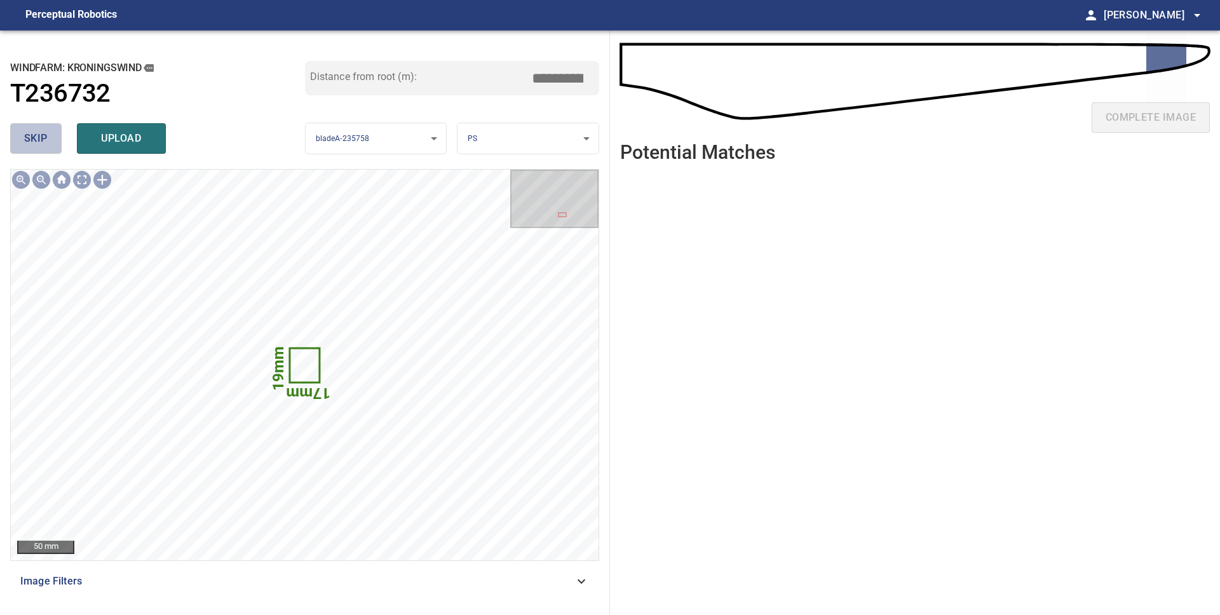
click at [45, 149] on button "skip" at bounding box center [35, 138] width 51 height 31
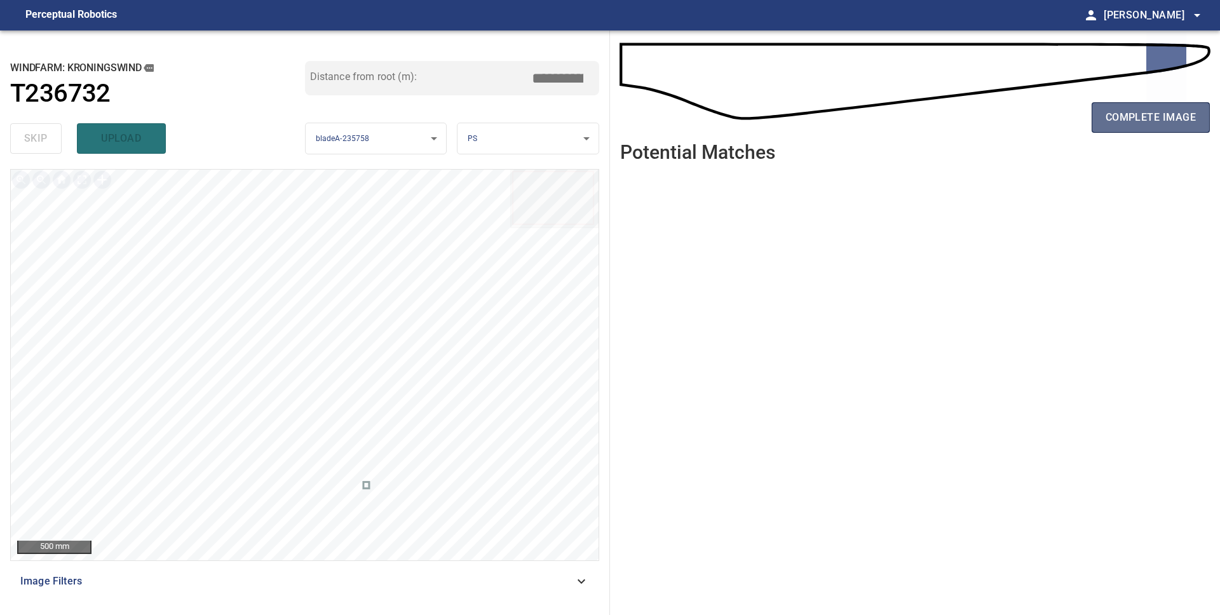
click at [1193, 121] on span "complete image" at bounding box center [1151, 118] width 90 height 18
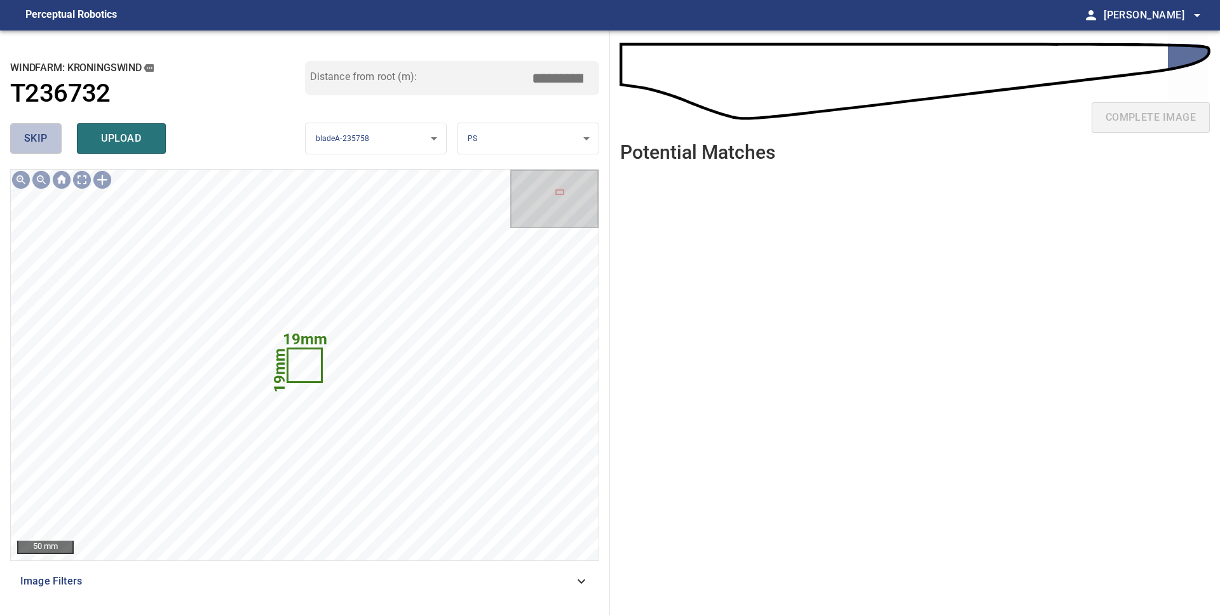
click at [45, 143] on span "skip" at bounding box center [36, 139] width 24 height 18
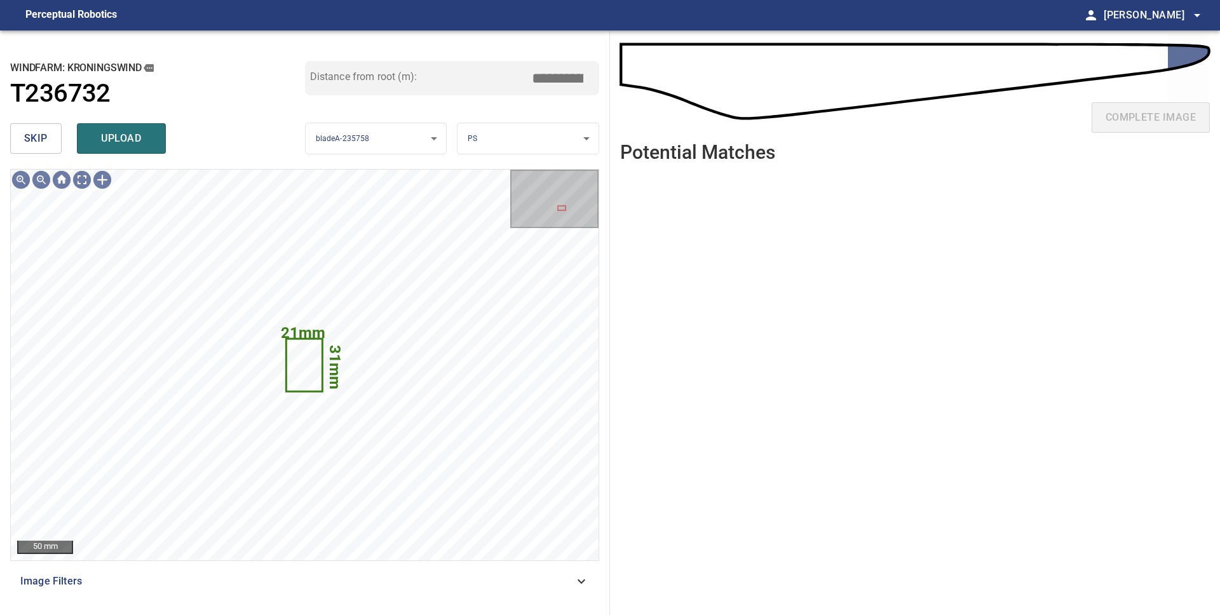
click at [43, 135] on span "skip" at bounding box center [36, 139] width 24 height 18
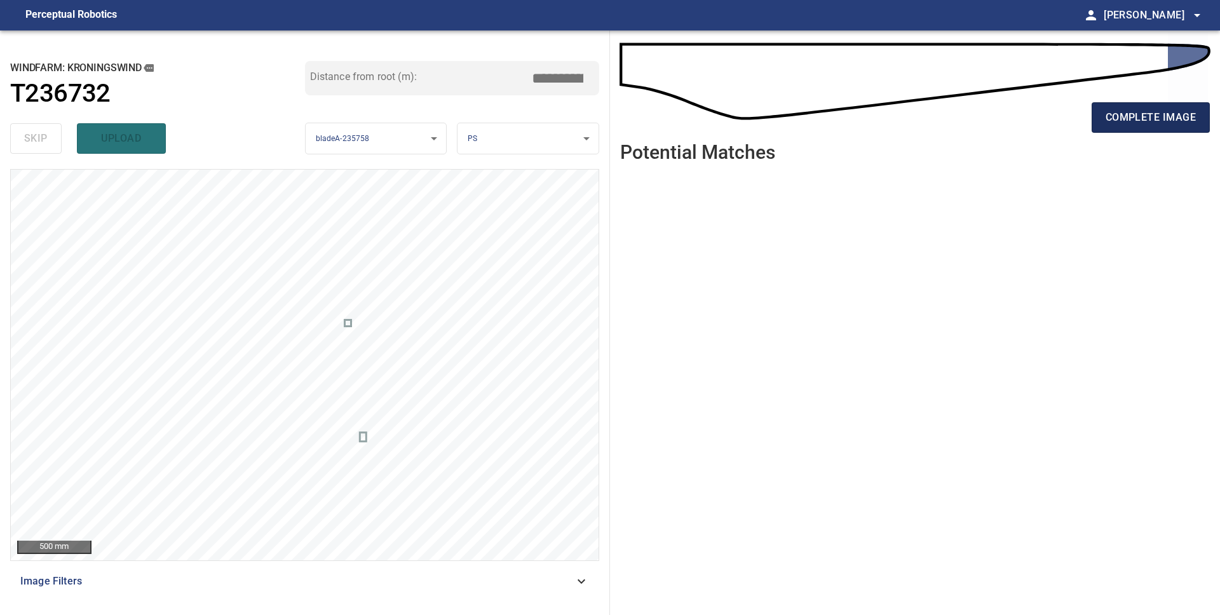
click at [1103, 111] on button "complete image" at bounding box center [1151, 117] width 118 height 31
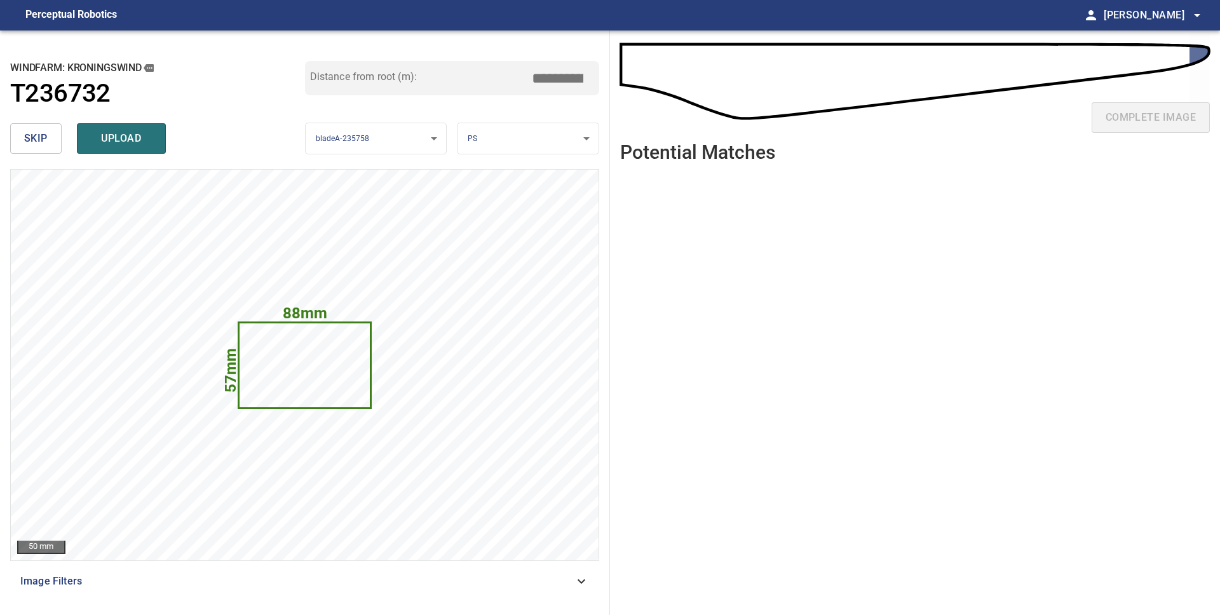
click at [533, 141] on body "**********" at bounding box center [610, 307] width 1220 height 615
click at [532, 142] on li "LE" at bounding box center [528, 138] width 141 height 21
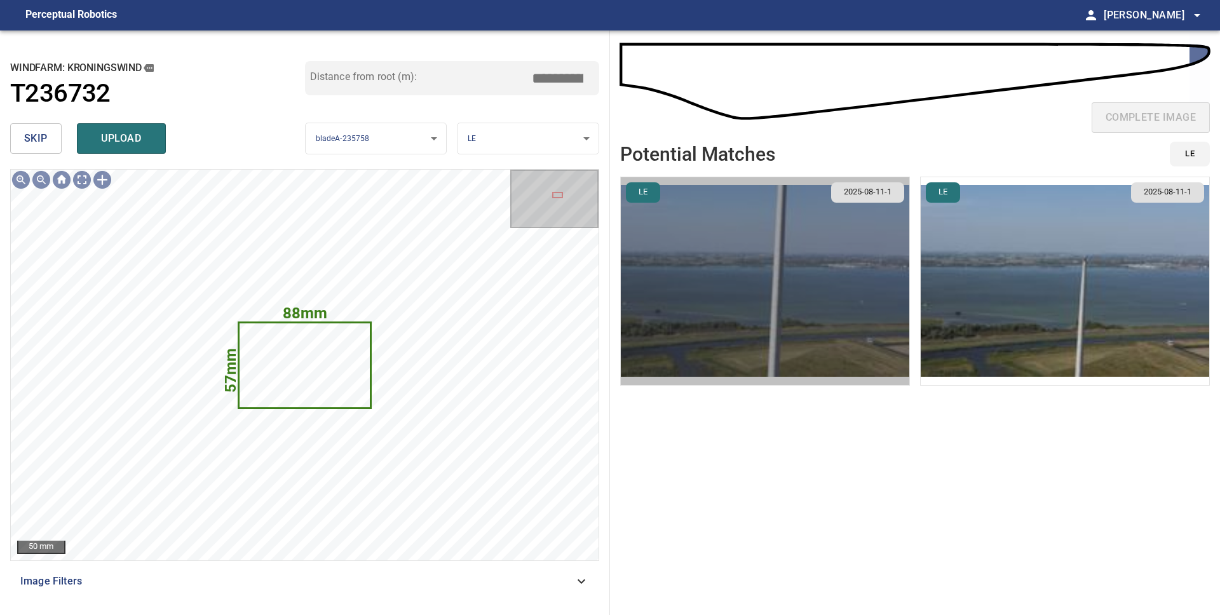
click at [734, 292] on img "button" at bounding box center [765, 281] width 289 height 208
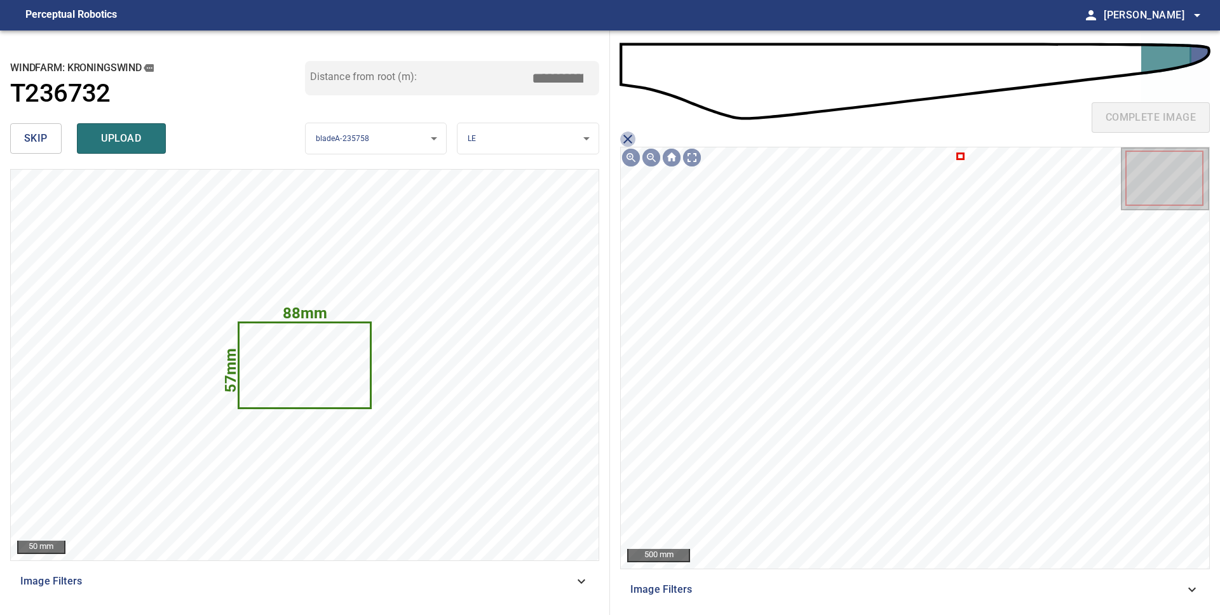
drag, startPoint x: 631, startPoint y: 139, endPoint x: 640, endPoint y: 139, distance: 8.9
click at [631, 139] on icon "close matching imageResolution:" at bounding box center [627, 139] width 15 height 15
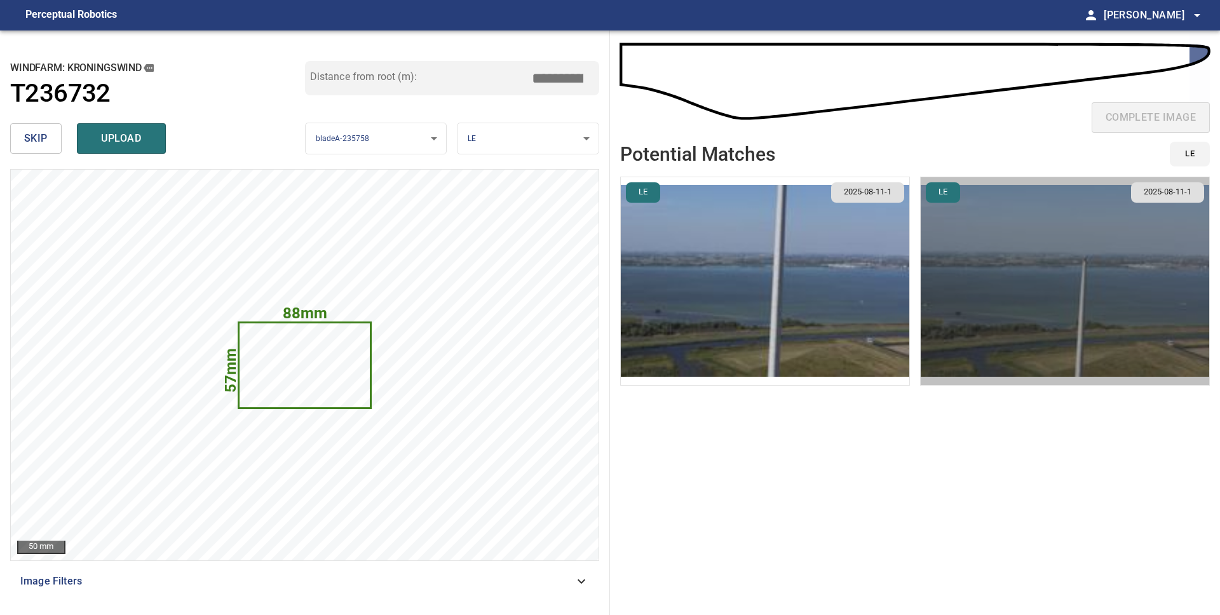
click at [1042, 257] on img "button" at bounding box center [1065, 281] width 289 height 208
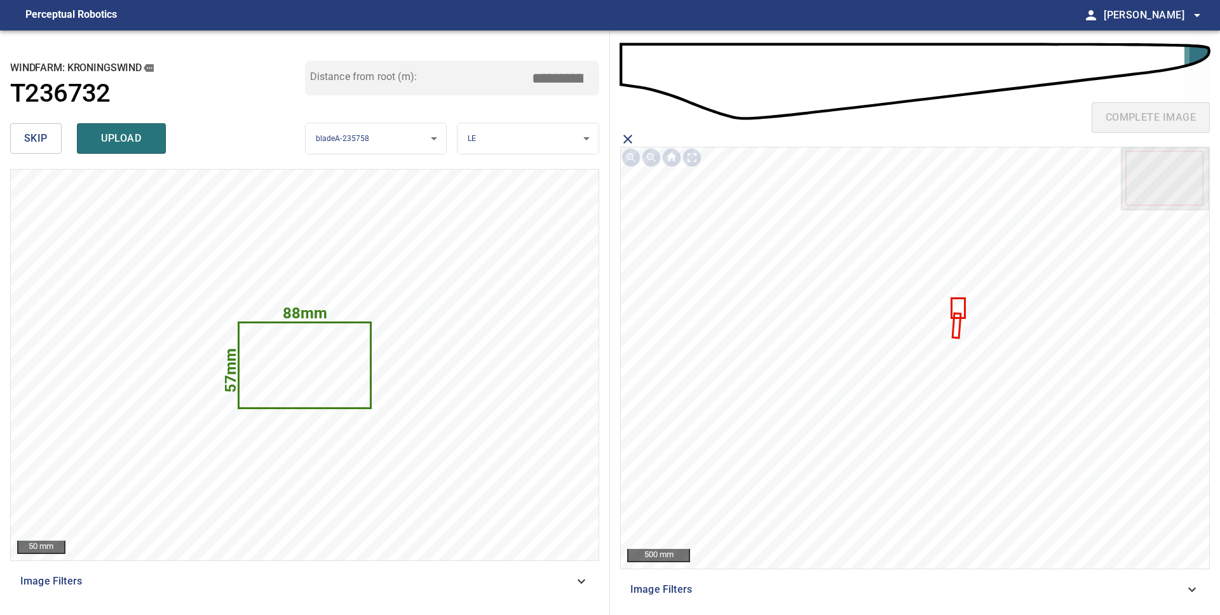
click at [961, 304] on icon at bounding box center [958, 308] width 11 height 18
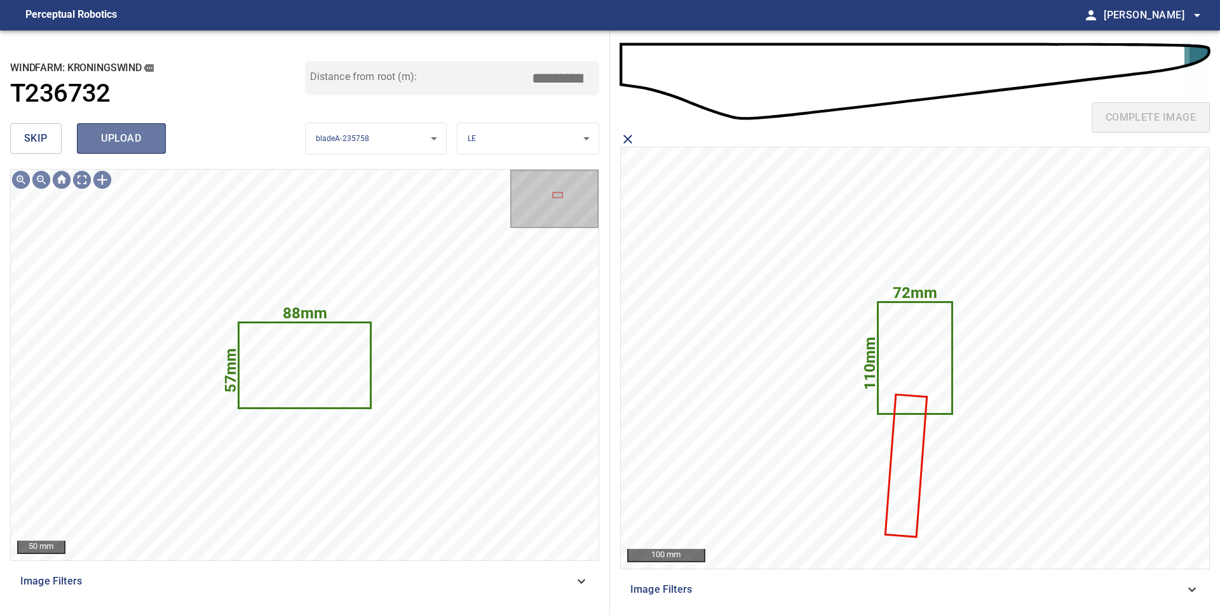
click at [110, 150] on button "upload" at bounding box center [121, 138] width 89 height 31
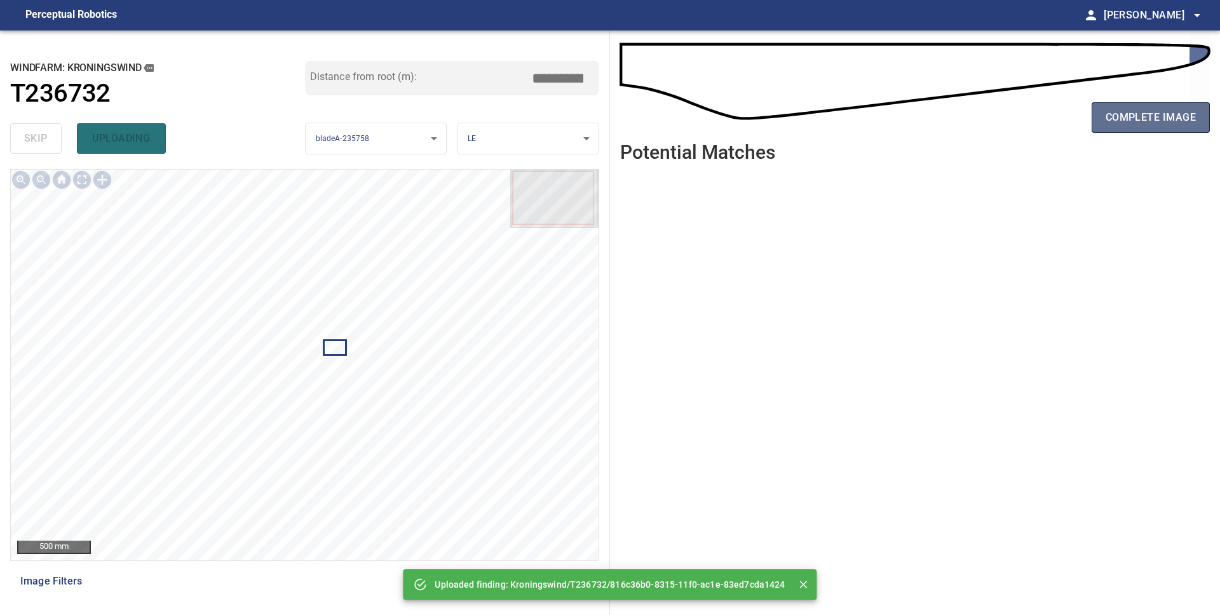
click at [1137, 126] on button "complete image" at bounding box center [1151, 117] width 118 height 31
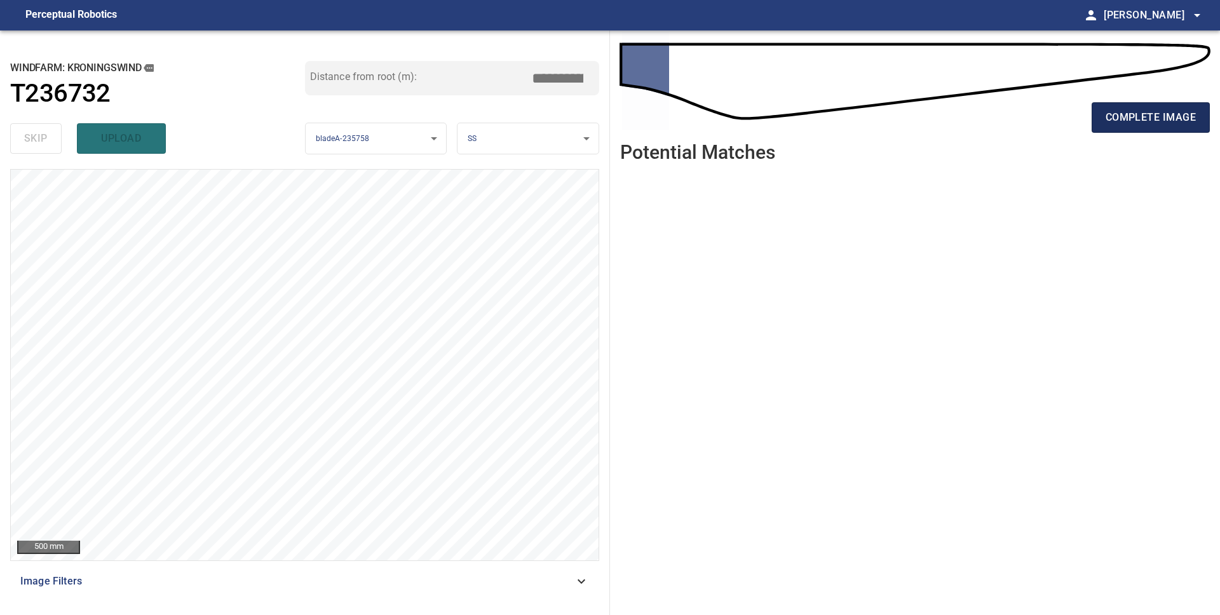
click at [1152, 117] on span "complete image" at bounding box center [1151, 118] width 90 height 18
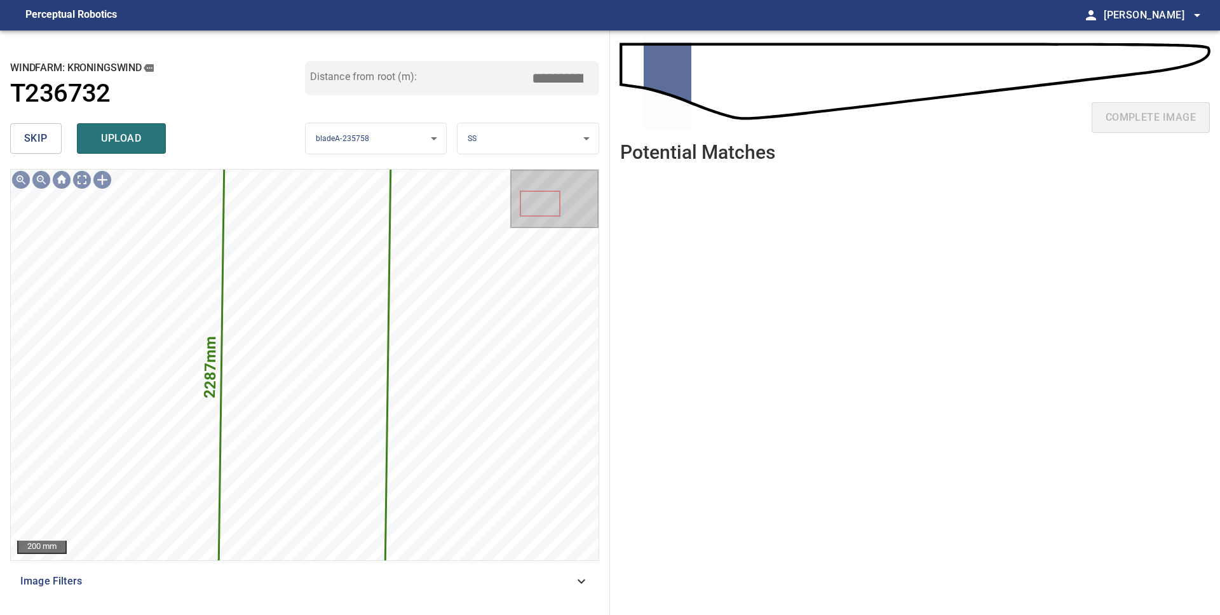
click at [38, 143] on span "skip" at bounding box center [36, 139] width 24 height 18
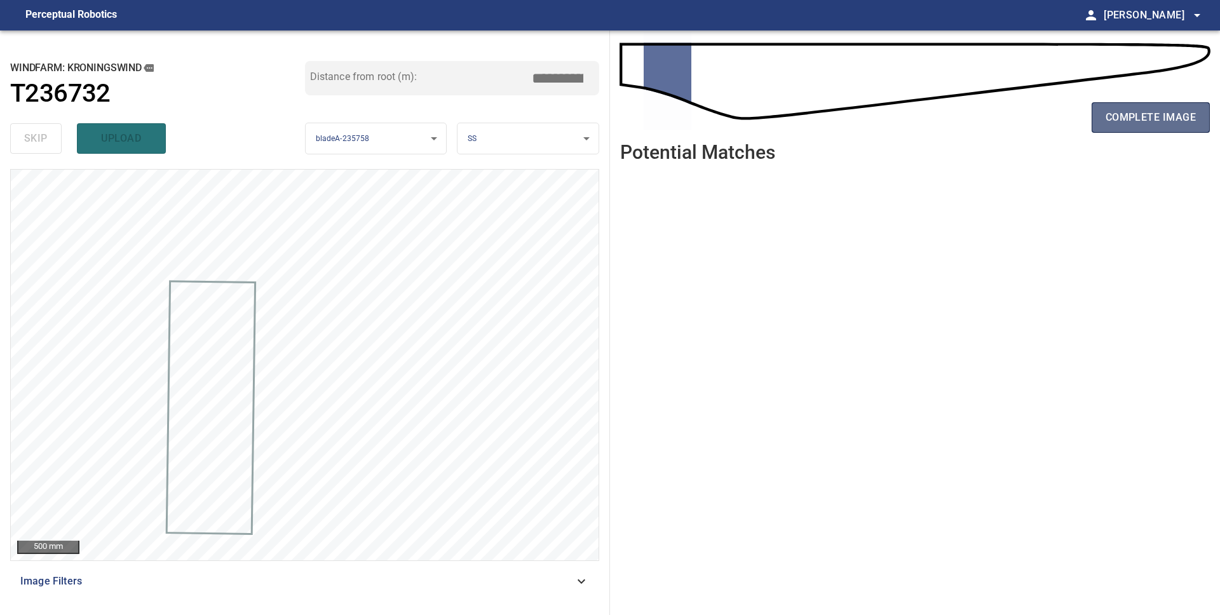
click at [1140, 116] on span "complete image" at bounding box center [1151, 118] width 90 height 18
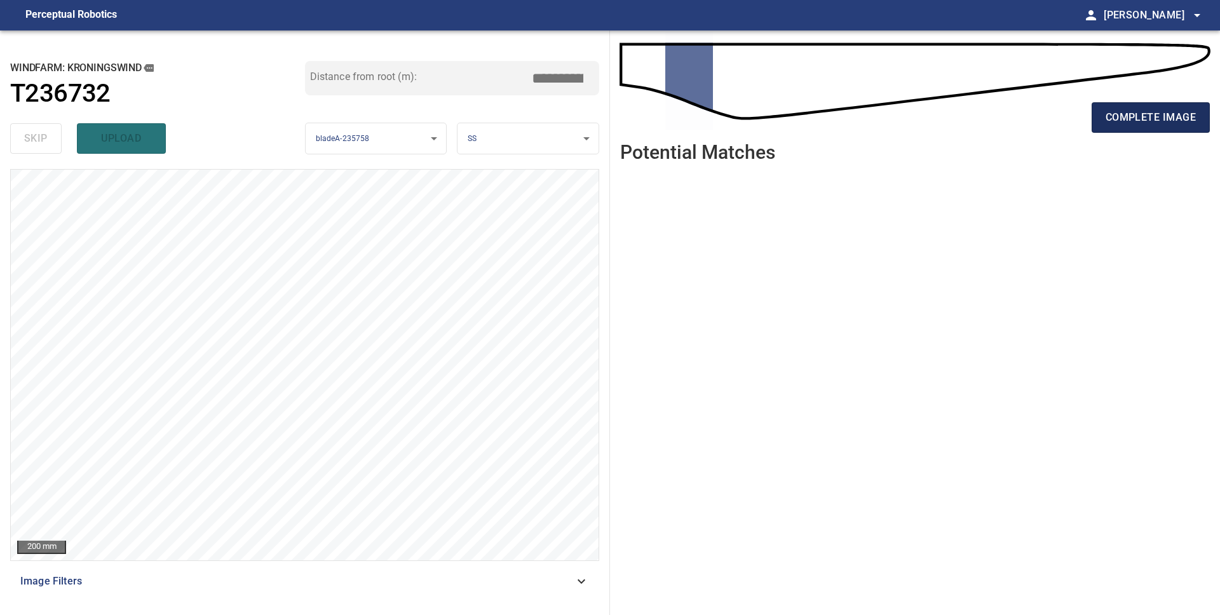
click at [1151, 118] on span "complete image" at bounding box center [1151, 118] width 90 height 18
click at [1150, 119] on span "complete image" at bounding box center [1151, 118] width 90 height 18
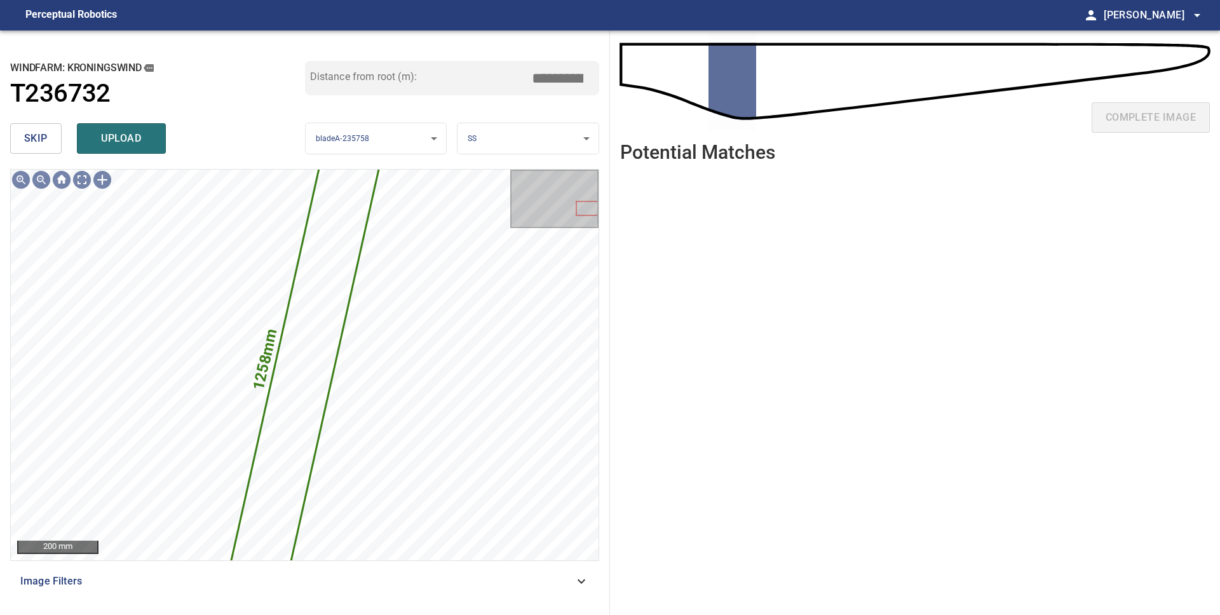
click at [48, 148] on button "skip" at bounding box center [35, 138] width 51 height 31
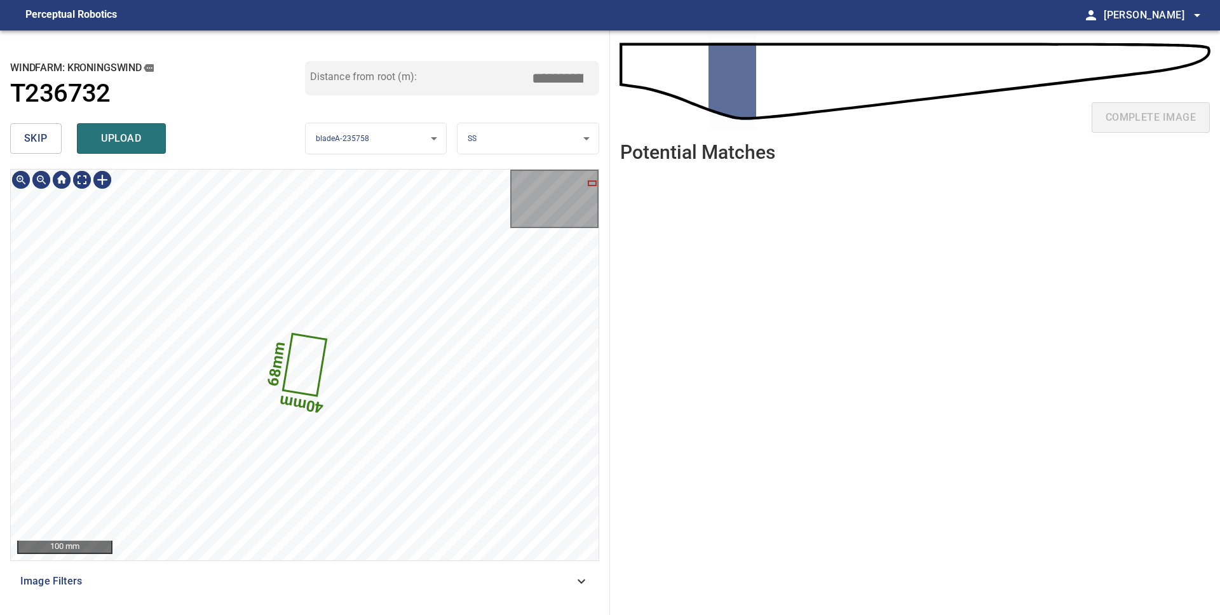
click at [301, 358] on icon at bounding box center [304, 366] width 41 height 60
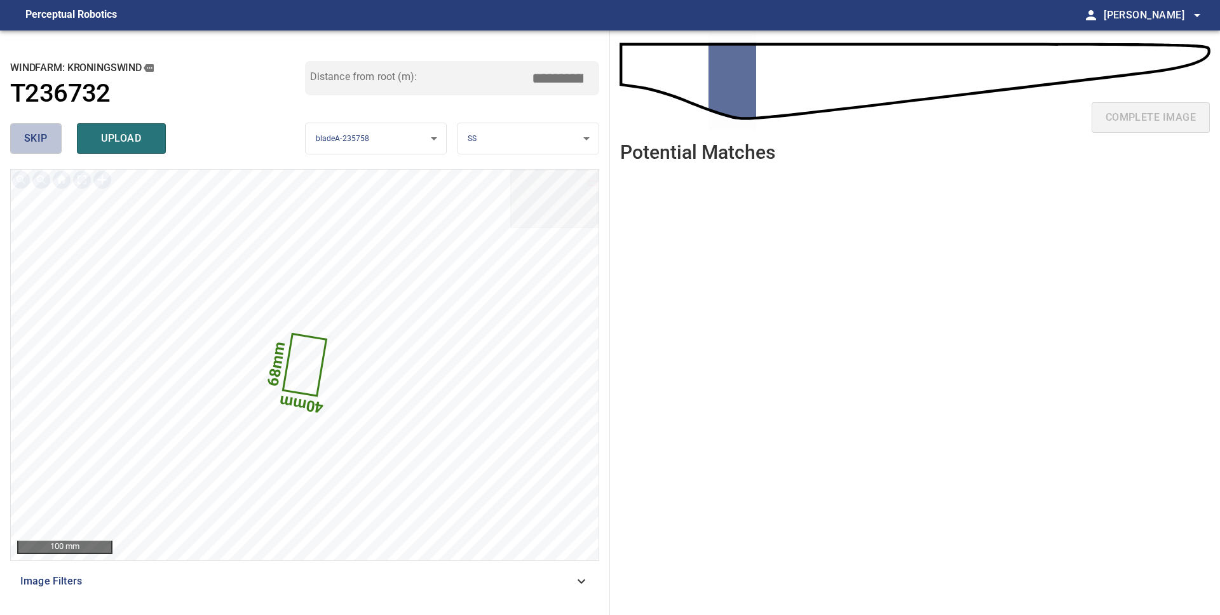
click at [32, 145] on span "skip" at bounding box center [36, 139] width 24 height 18
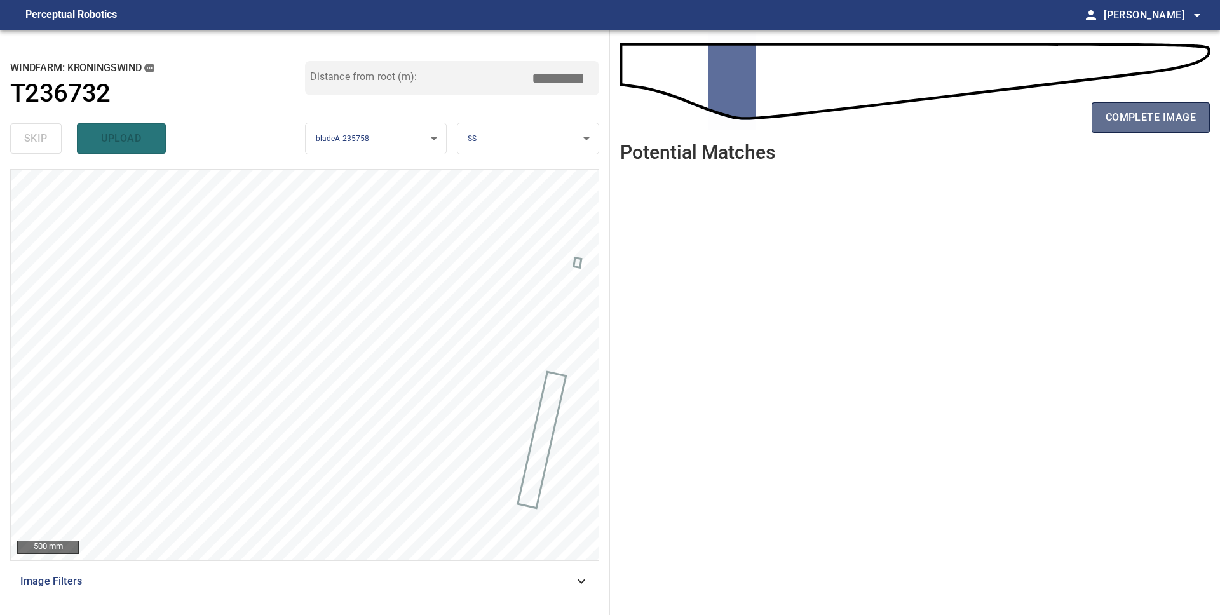
click at [1140, 128] on button "complete image" at bounding box center [1151, 117] width 118 height 31
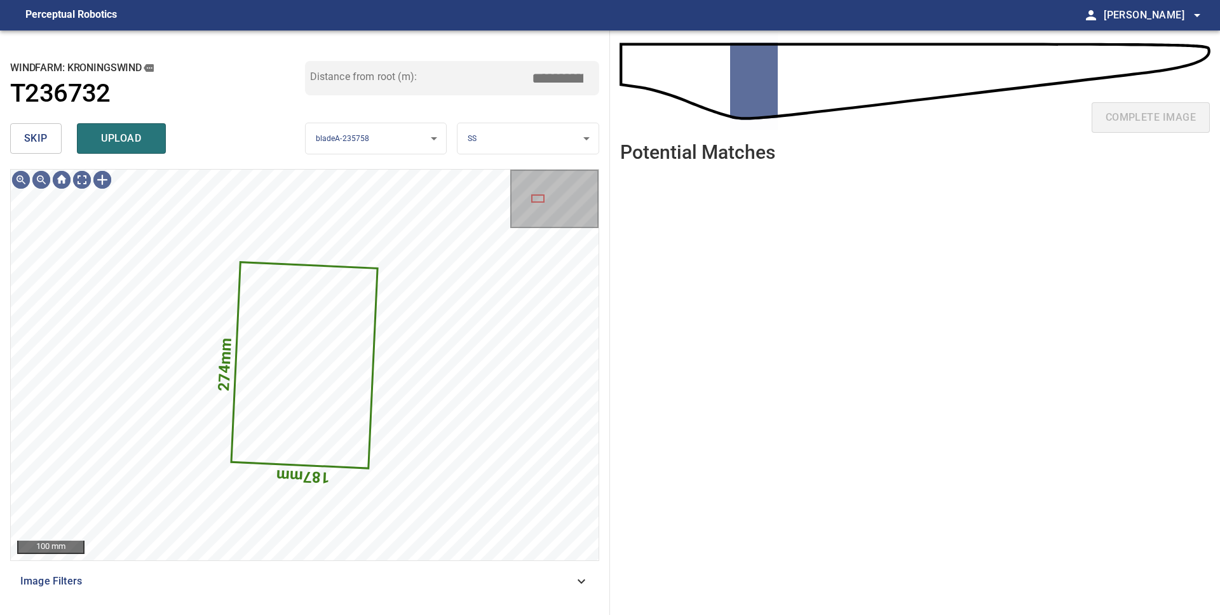
click at [44, 142] on span "skip" at bounding box center [36, 139] width 24 height 18
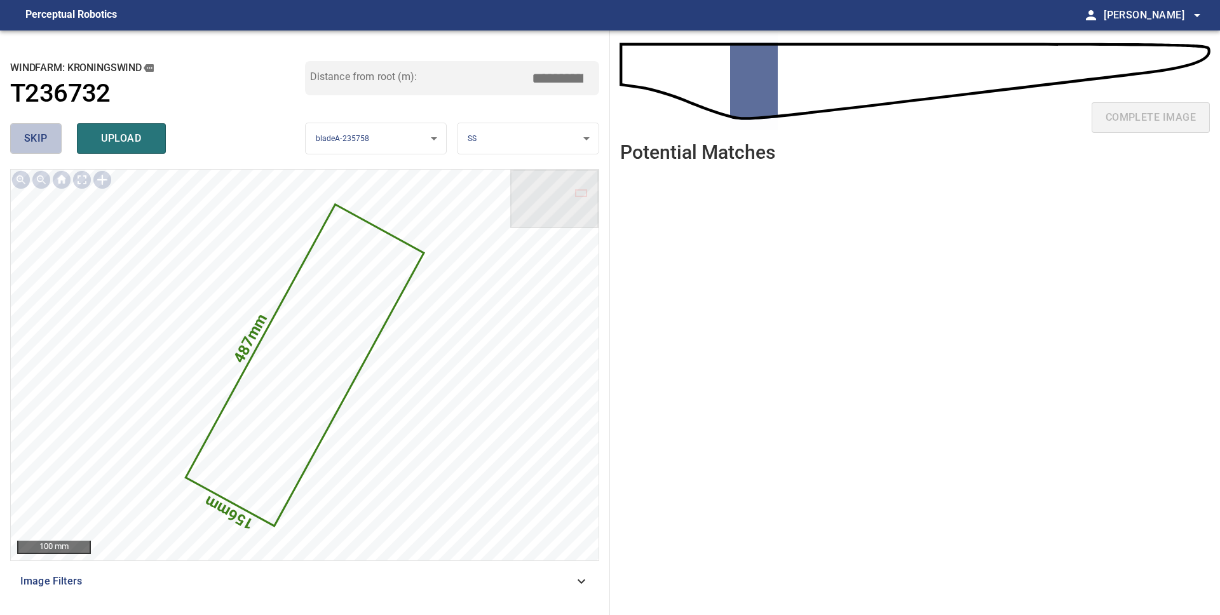
click at [43, 142] on span "skip" at bounding box center [36, 139] width 24 height 18
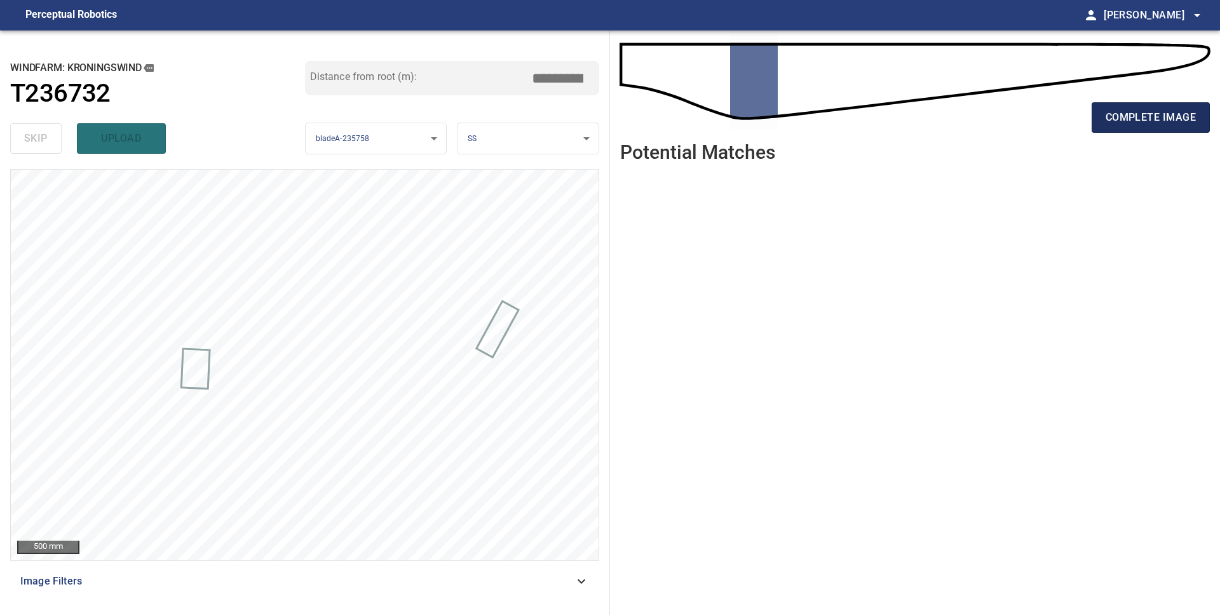
click at [1148, 125] on span "complete image" at bounding box center [1151, 118] width 90 height 18
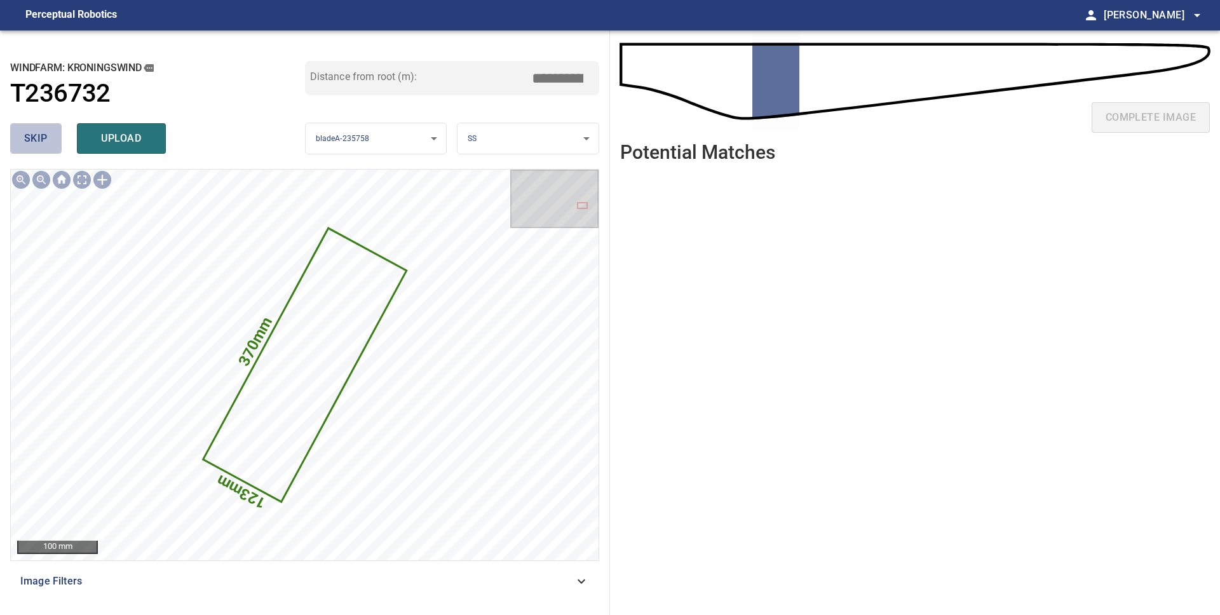
click at [43, 134] on span "skip" at bounding box center [36, 139] width 24 height 18
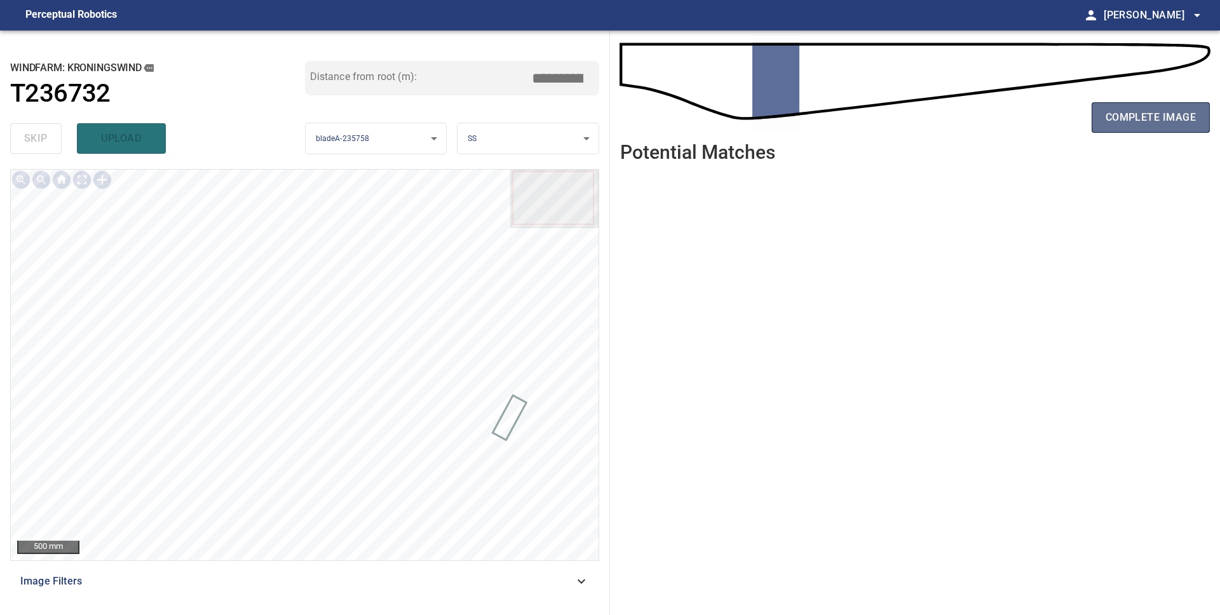
click at [1129, 123] on span "complete image" at bounding box center [1151, 118] width 90 height 18
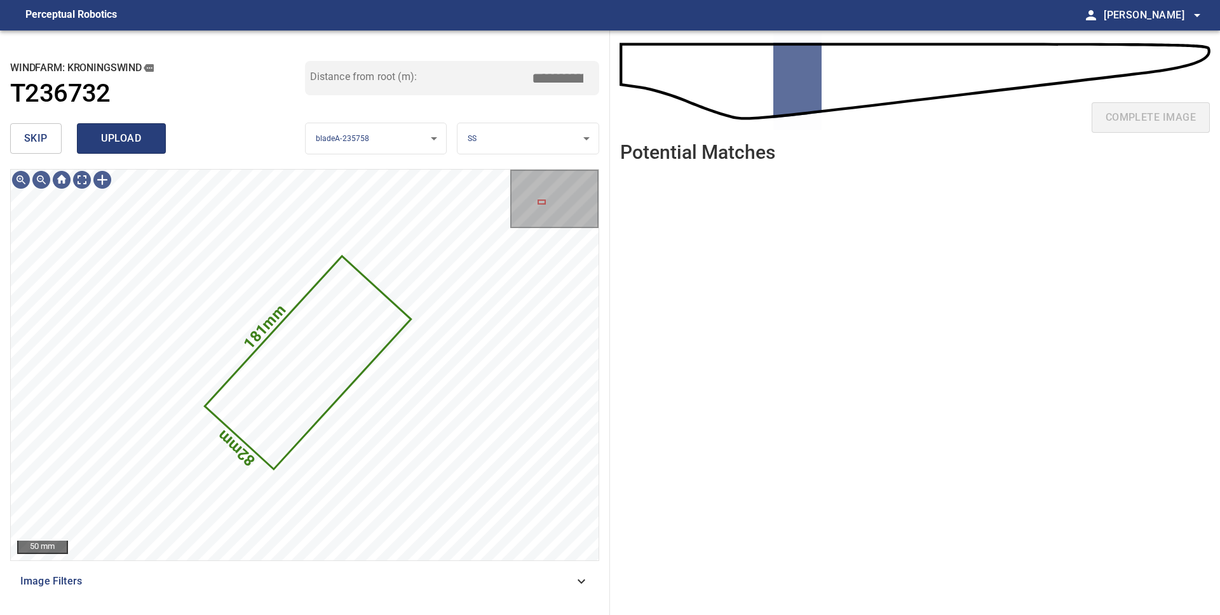
click at [104, 124] on button "upload" at bounding box center [121, 138] width 89 height 31
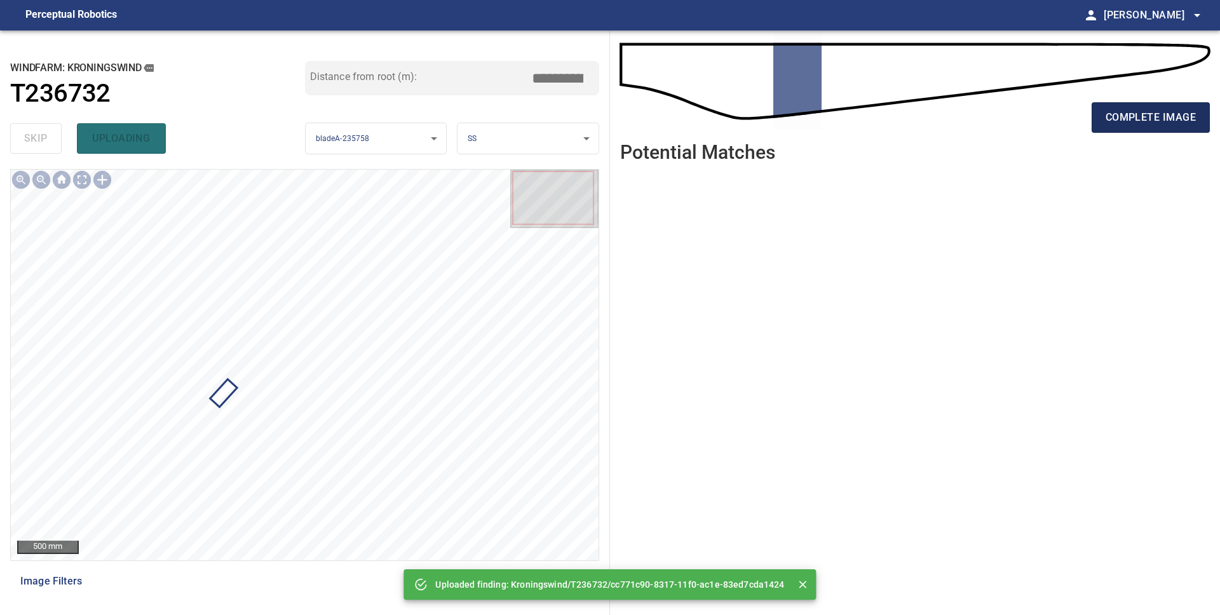
click at [1140, 116] on span "complete image" at bounding box center [1151, 118] width 90 height 18
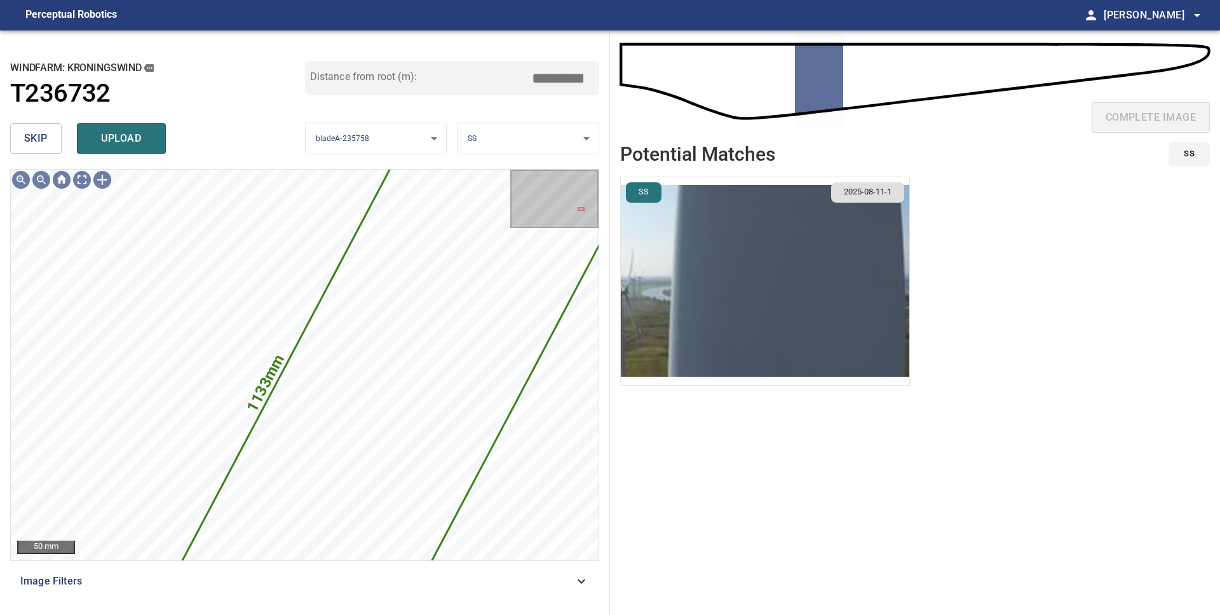
click at [36, 134] on span "skip" at bounding box center [36, 139] width 24 height 18
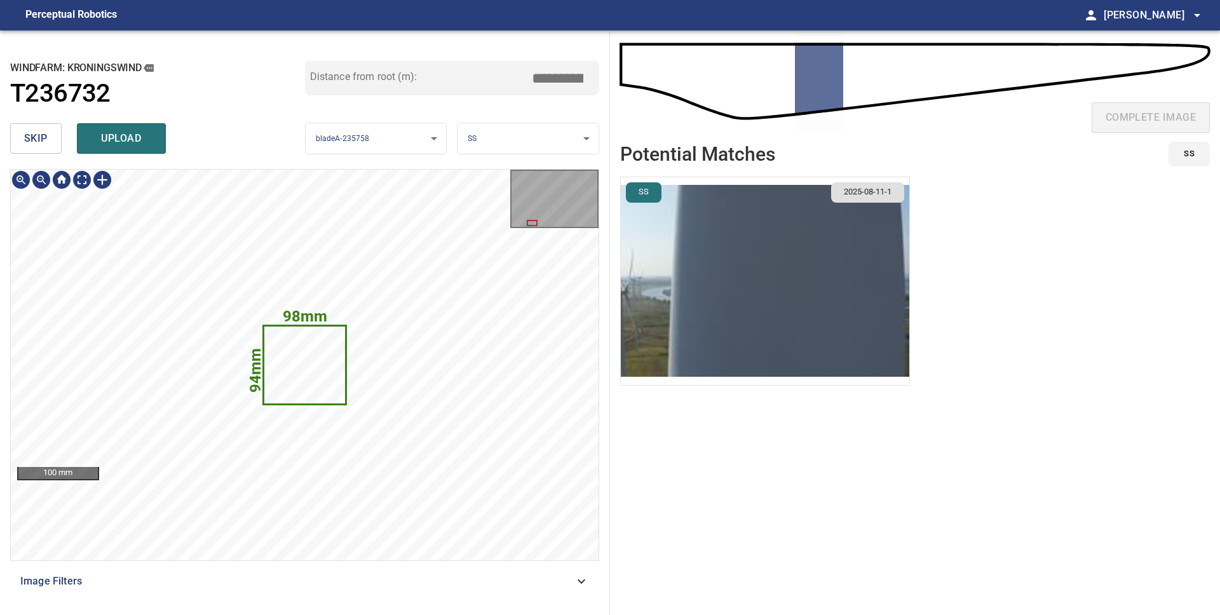
click at [285, 381] on icon at bounding box center [304, 365] width 81 height 77
click at [298, 353] on icon at bounding box center [304, 365] width 81 height 77
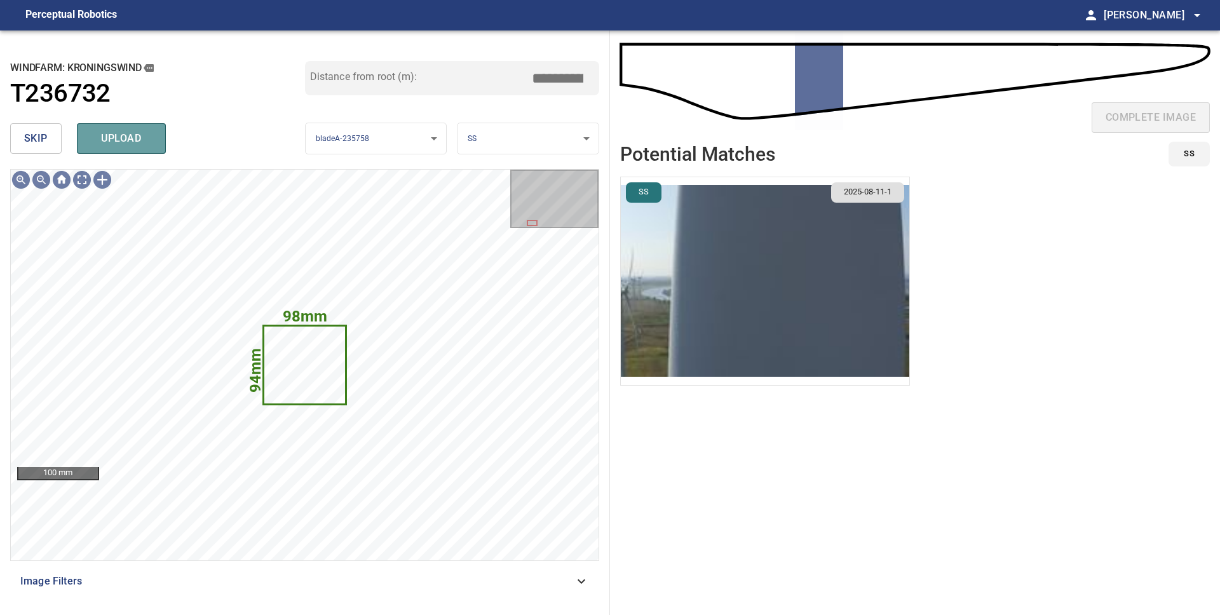
click at [112, 143] on span "upload" at bounding box center [121, 139] width 61 height 18
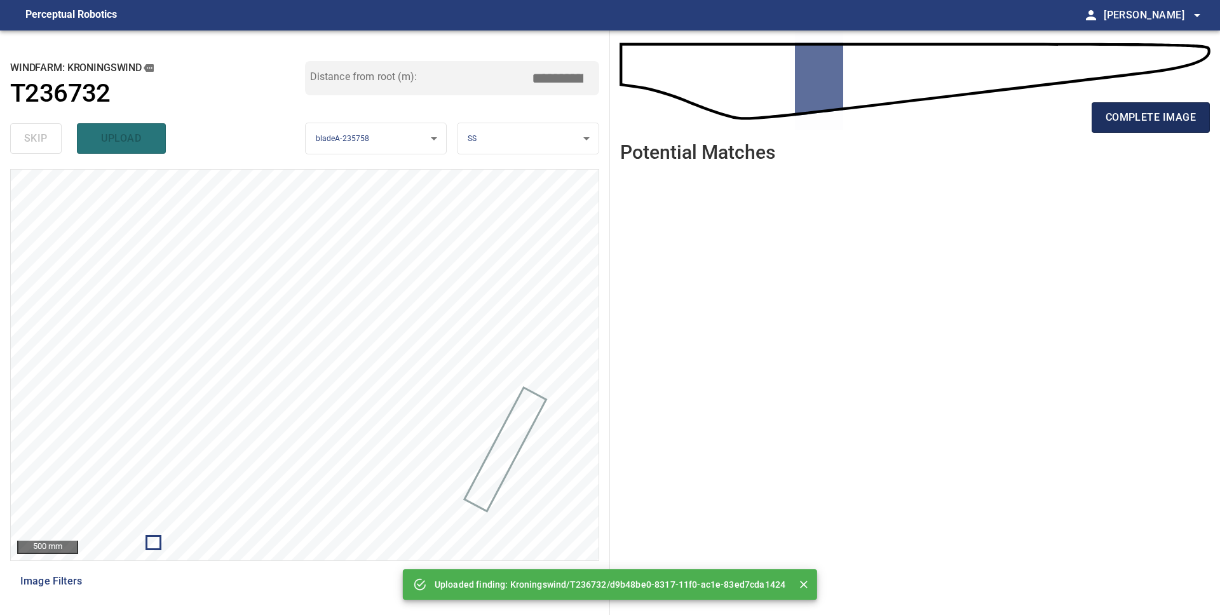
click at [1122, 125] on span "complete image" at bounding box center [1151, 118] width 90 height 18
